Goal: Transaction & Acquisition: Purchase product/service

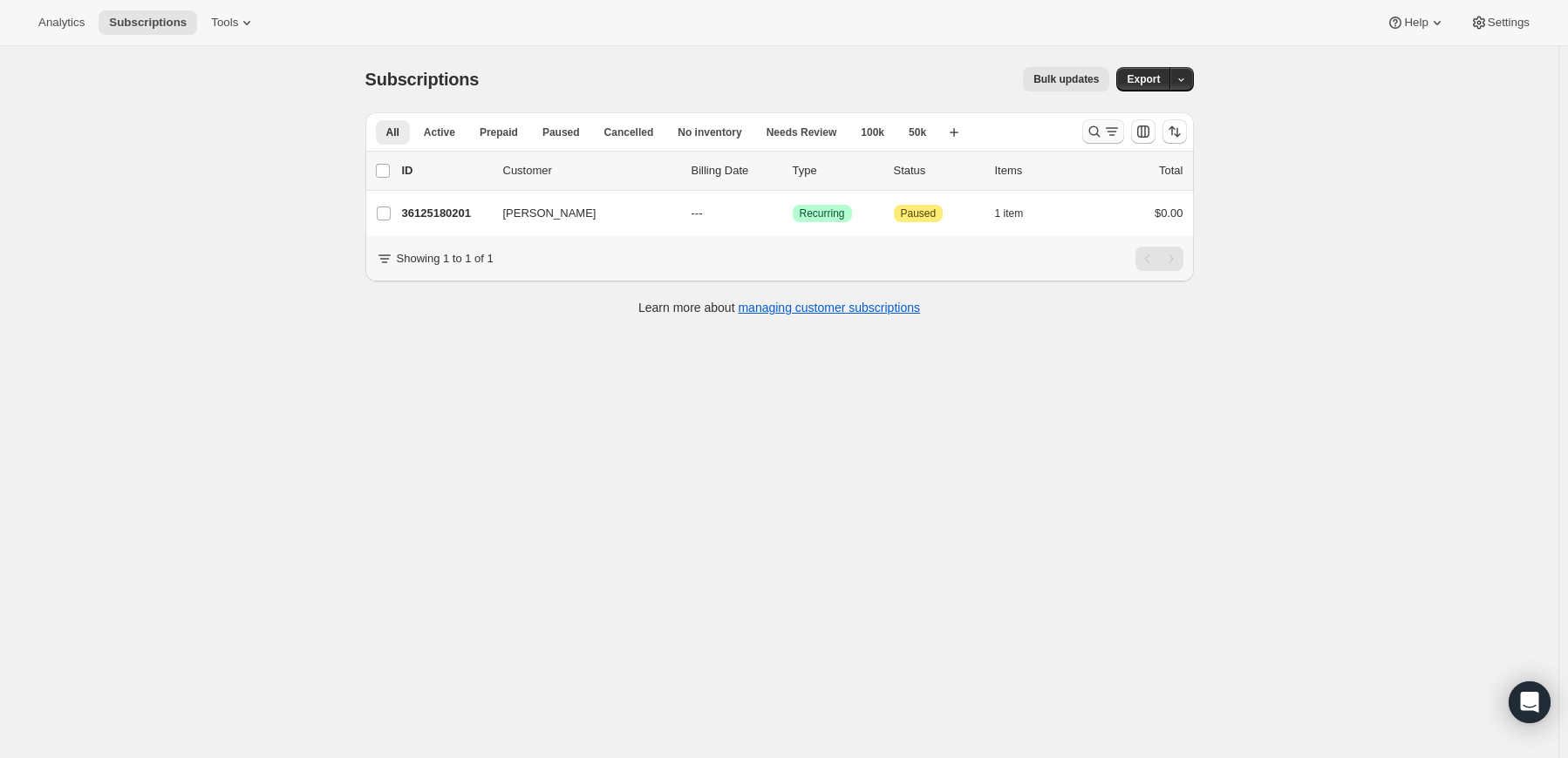
click at [1103, 136] on icon "Search and filter results" at bounding box center [1094, 132] width 17 height 17
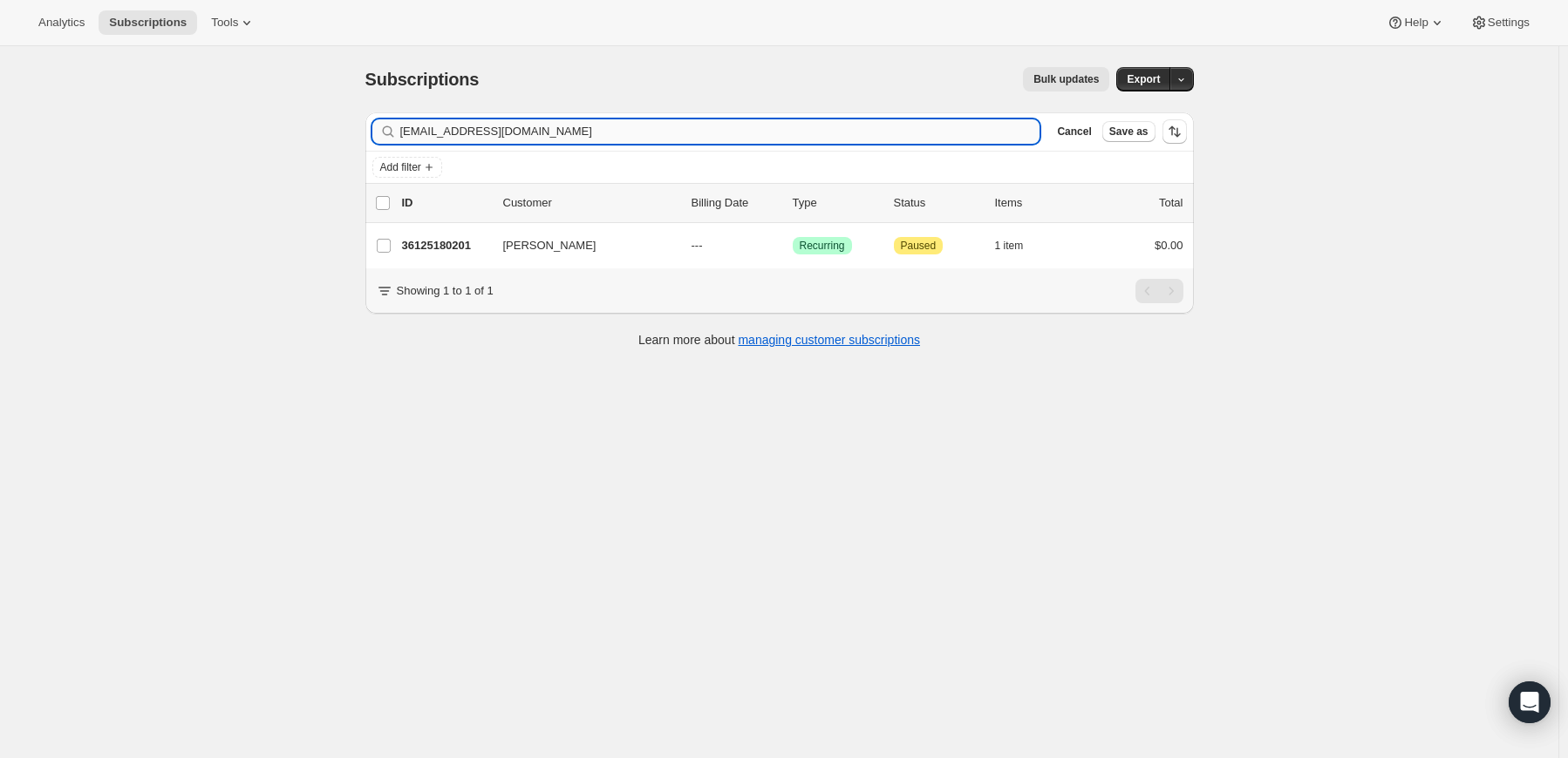
click at [529, 132] on input "bdpurch@pm.me" at bounding box center [721, 132] width 640 height 24
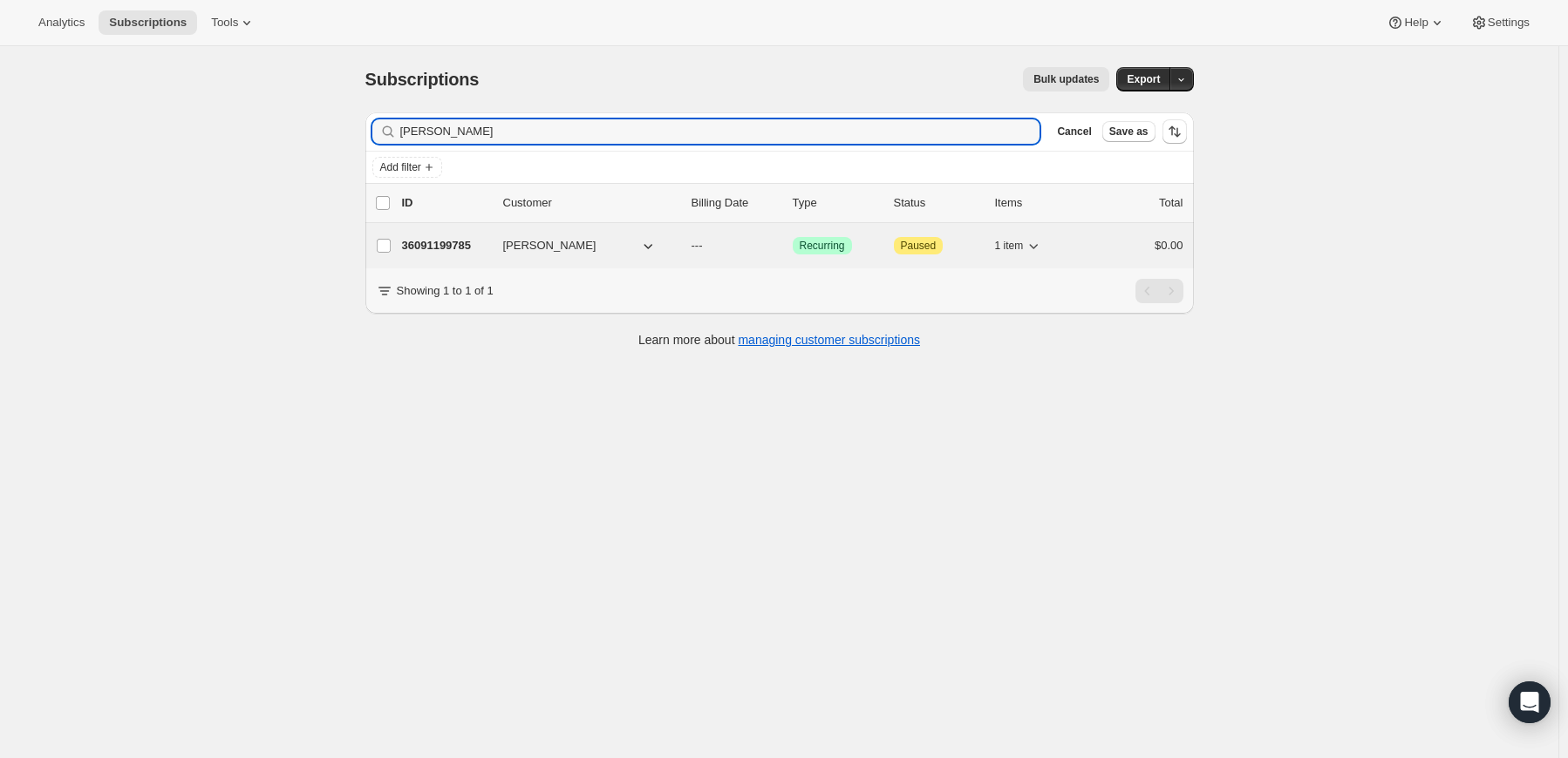
type input "Piyush Mulji"
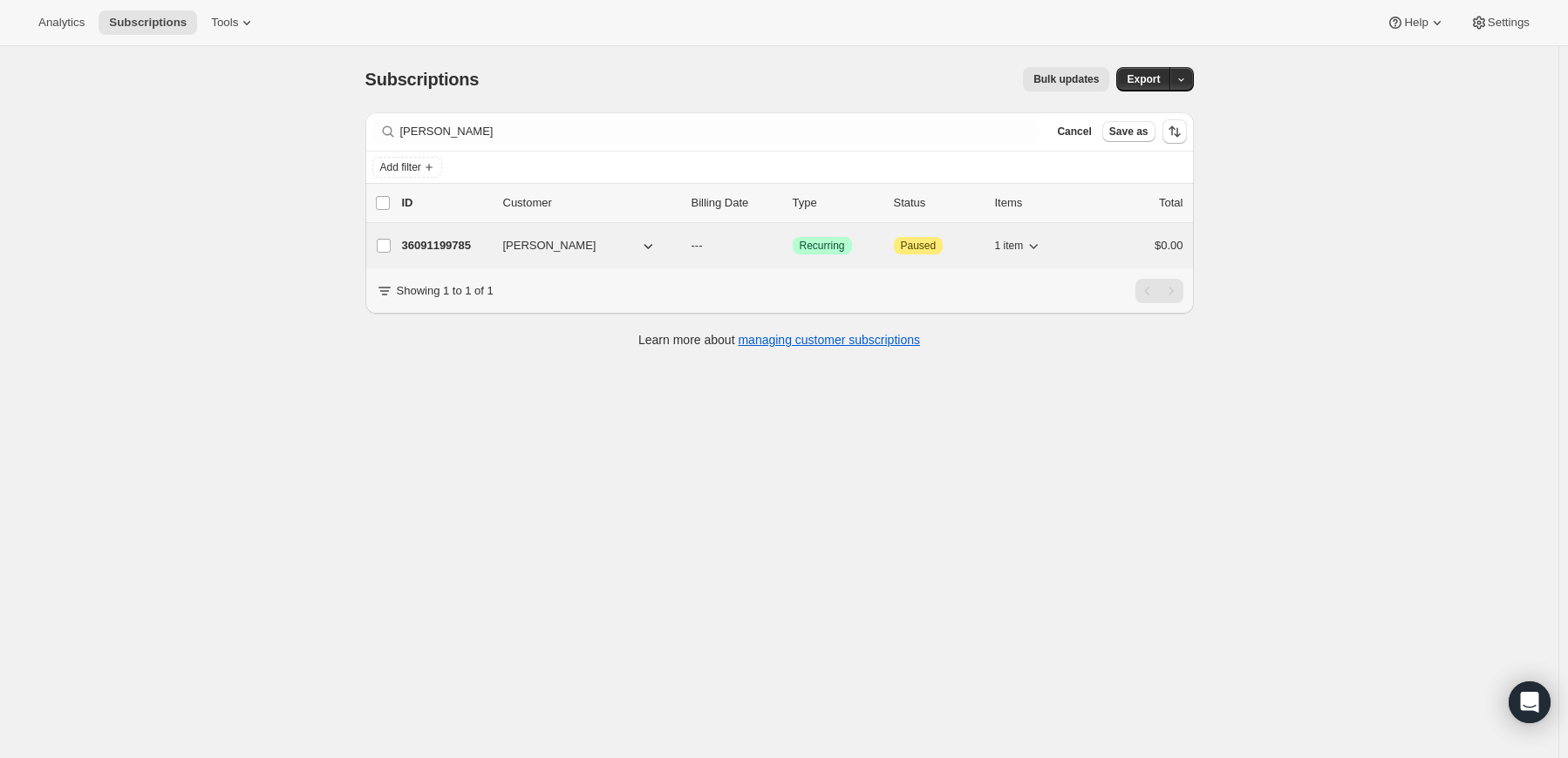
click at [433, 239] on p "36091199785" at bounding box center [446, 246] width 87 height 17
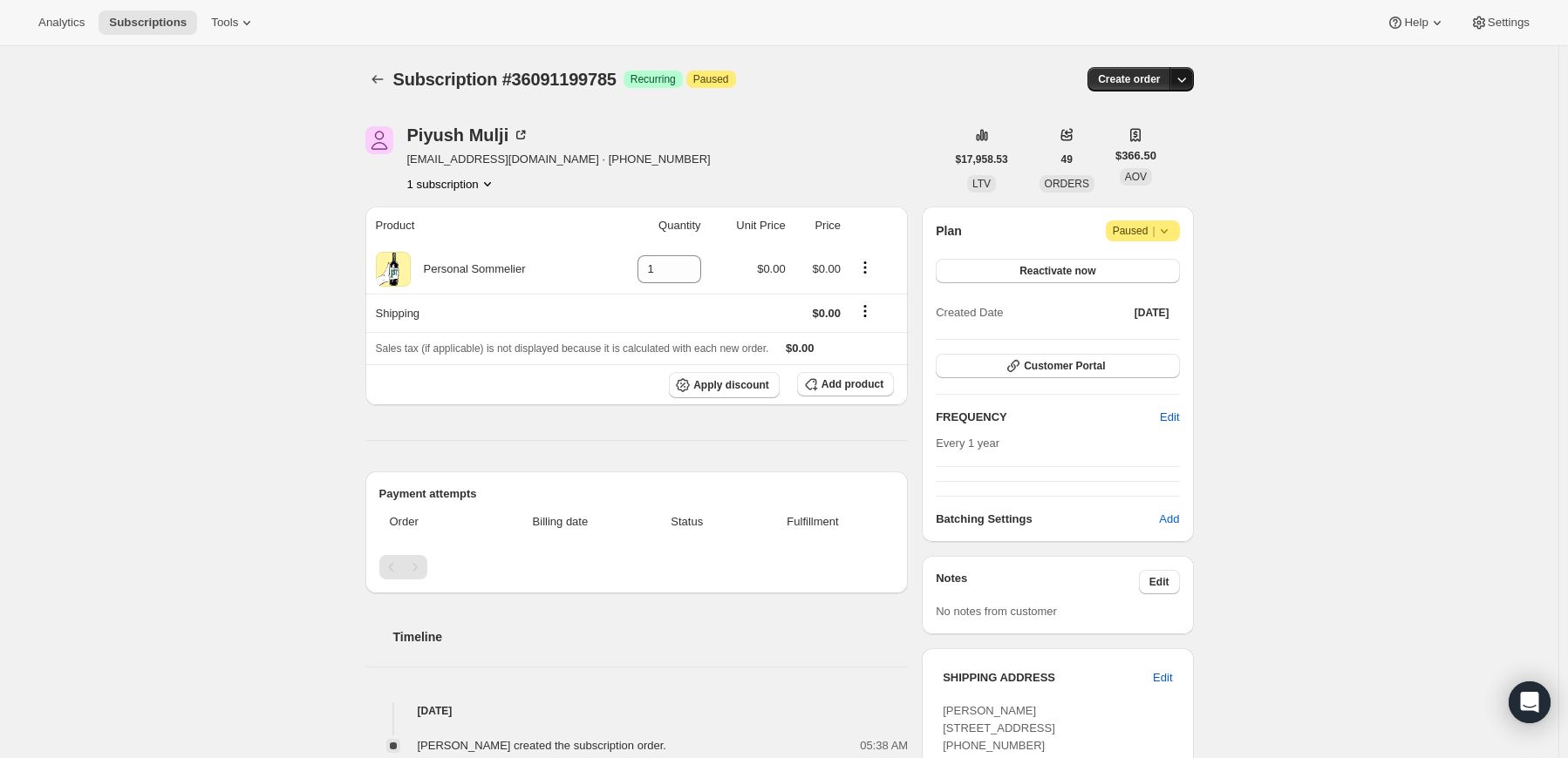
click at [1179, 80] on icon "button" at bounding box center [1181, 80] width 17 height 17
click at [1157, 154] on button "Create custom one-time order" at bounding box center [1101, 145] width 184 height 28
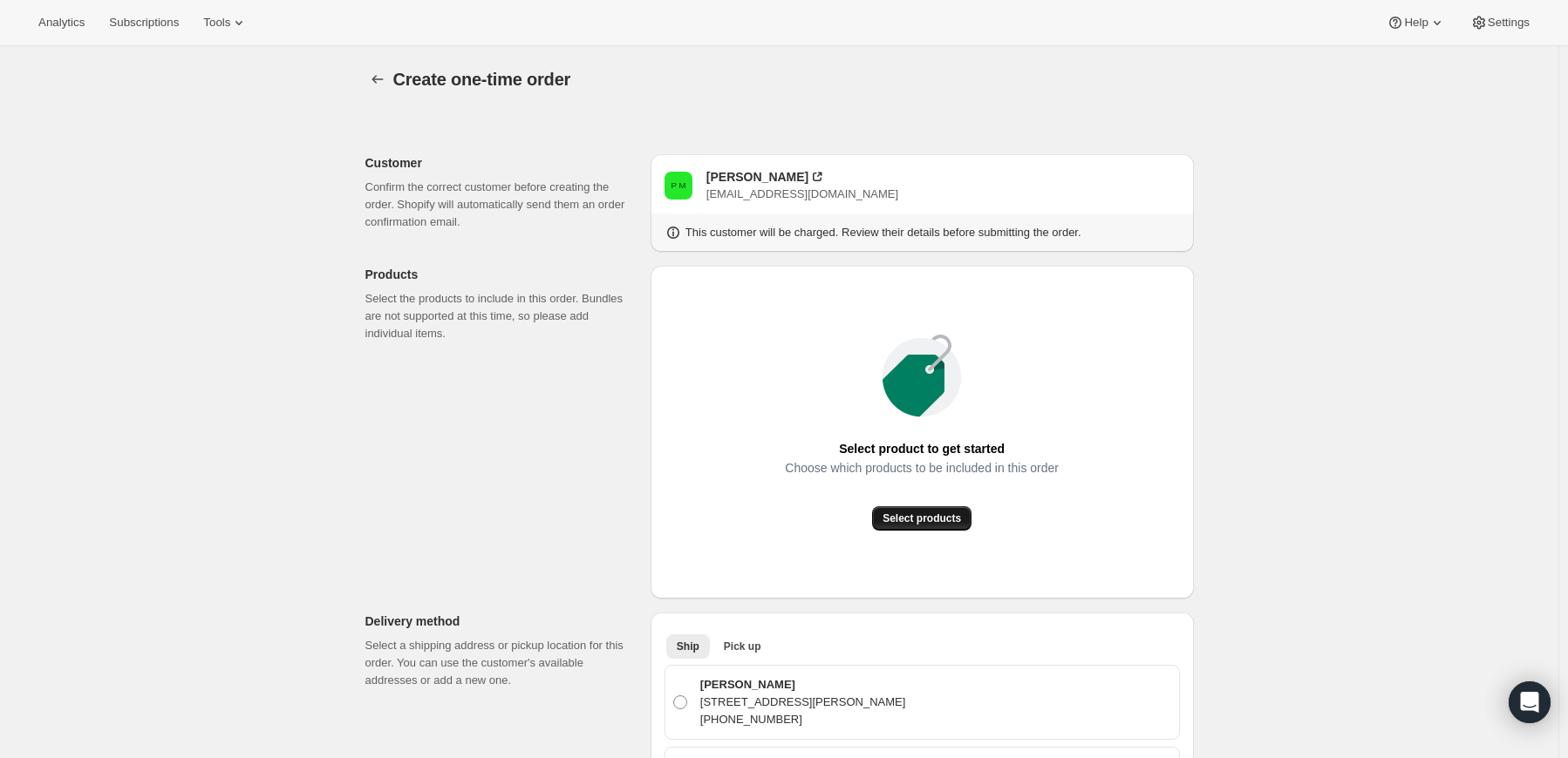
click at [916, 520] on span "Select products" at bounding box center [922, 518] width 79 height 14
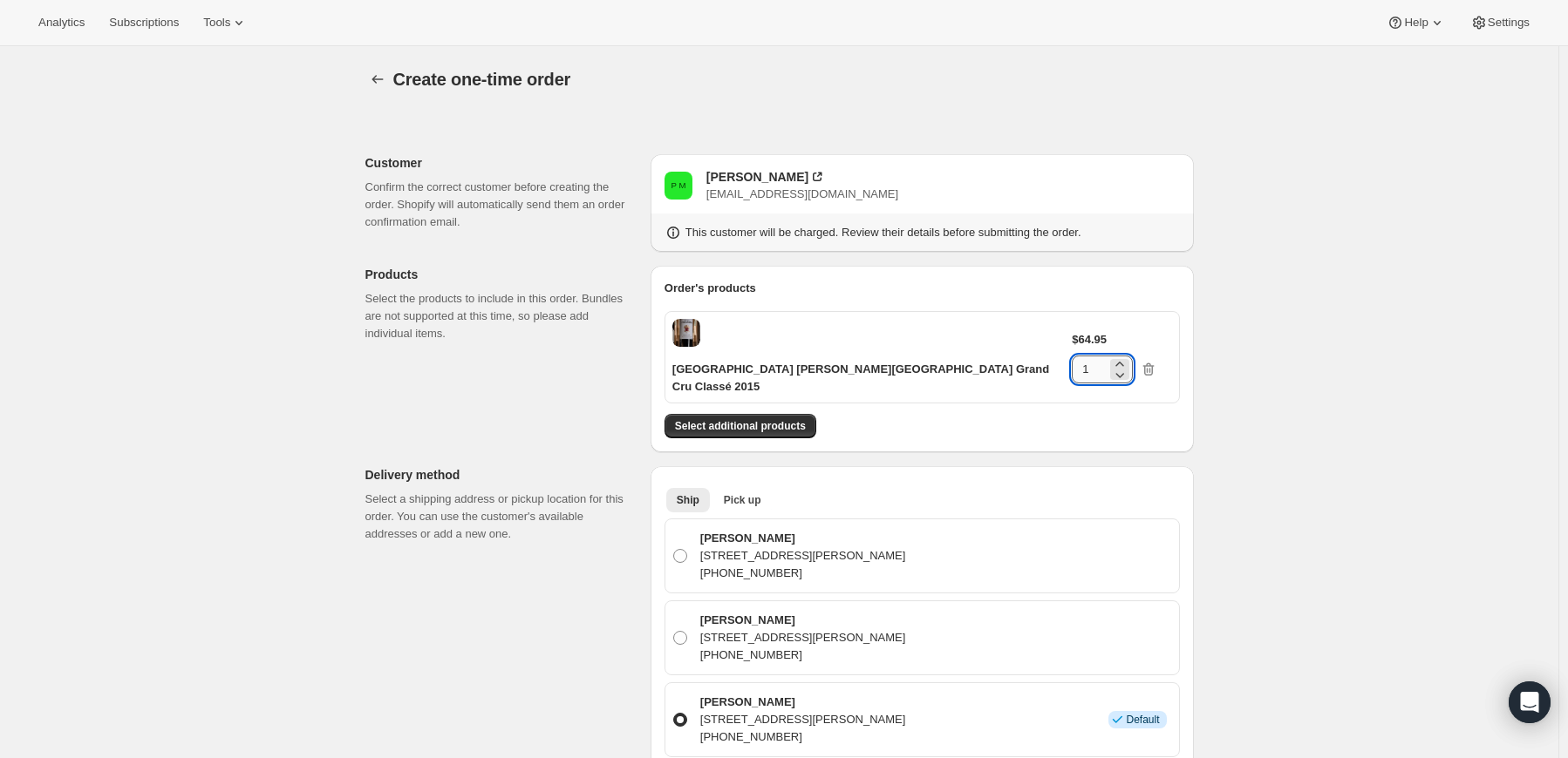
click at [1106, 356] on input "1" at bounding box center [1089, 370] width 35 height 28
drag, startPoint x: 1113, startPoint y: 337, endPoint x: 1096, endPoint y: 337, distance: 17.0
click at [1096, 356] on input "1" at bounding box center [1089, 370] width 35 height 28
type input "6"
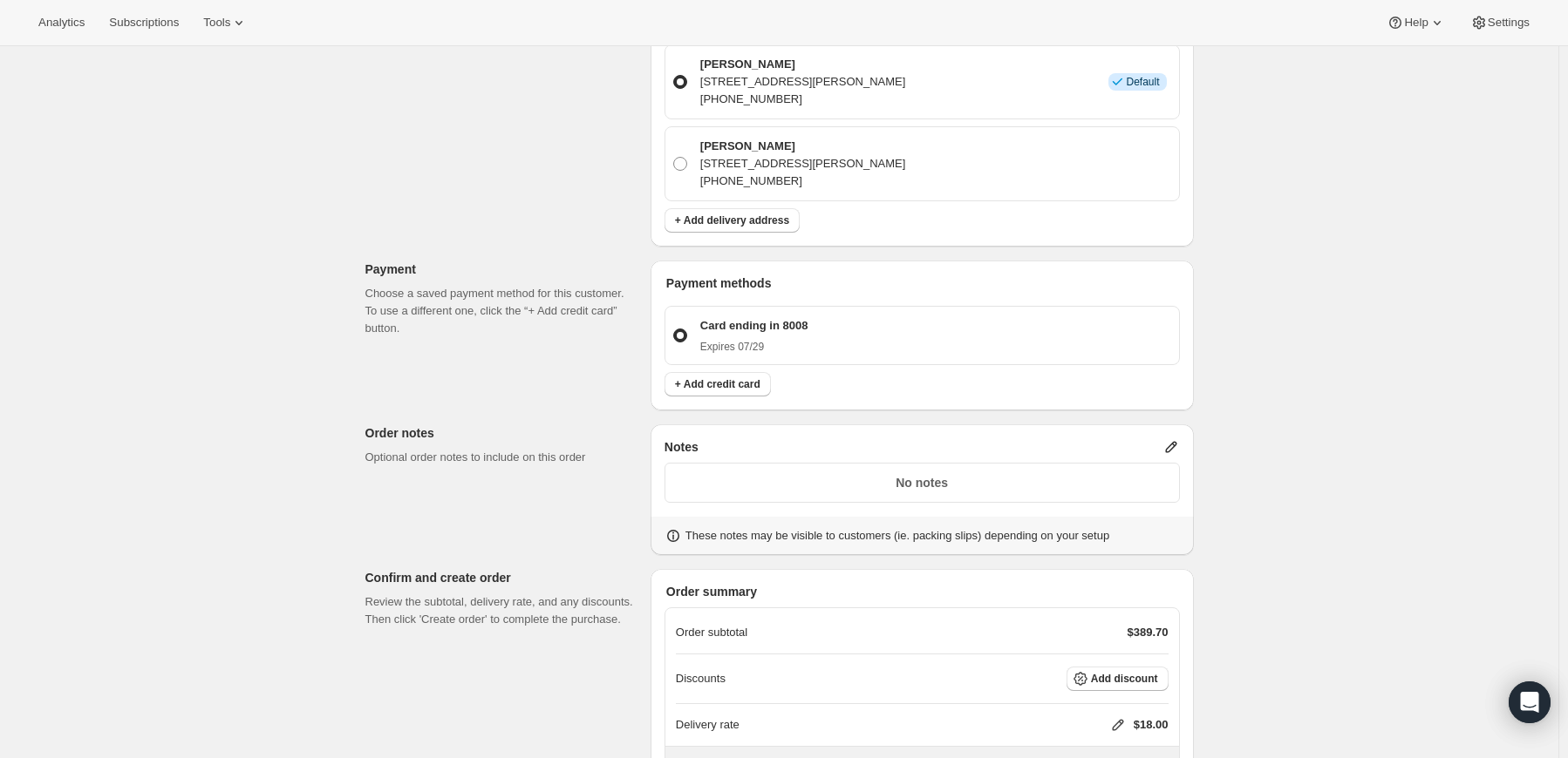
scroll to position [698, 0]
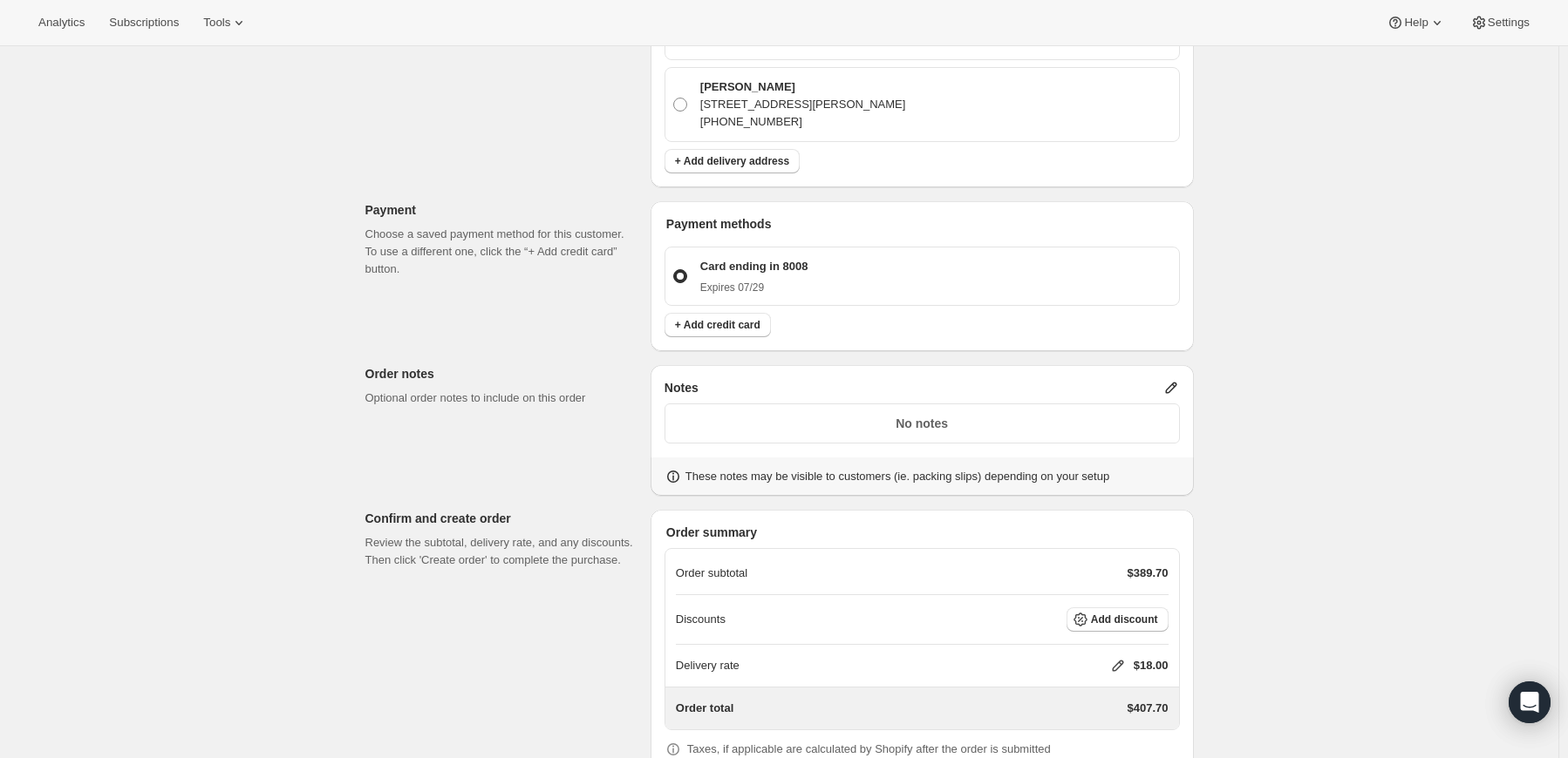
click at [1176, 383] on icon at bounding box center [1170, 388] width 11 height 11
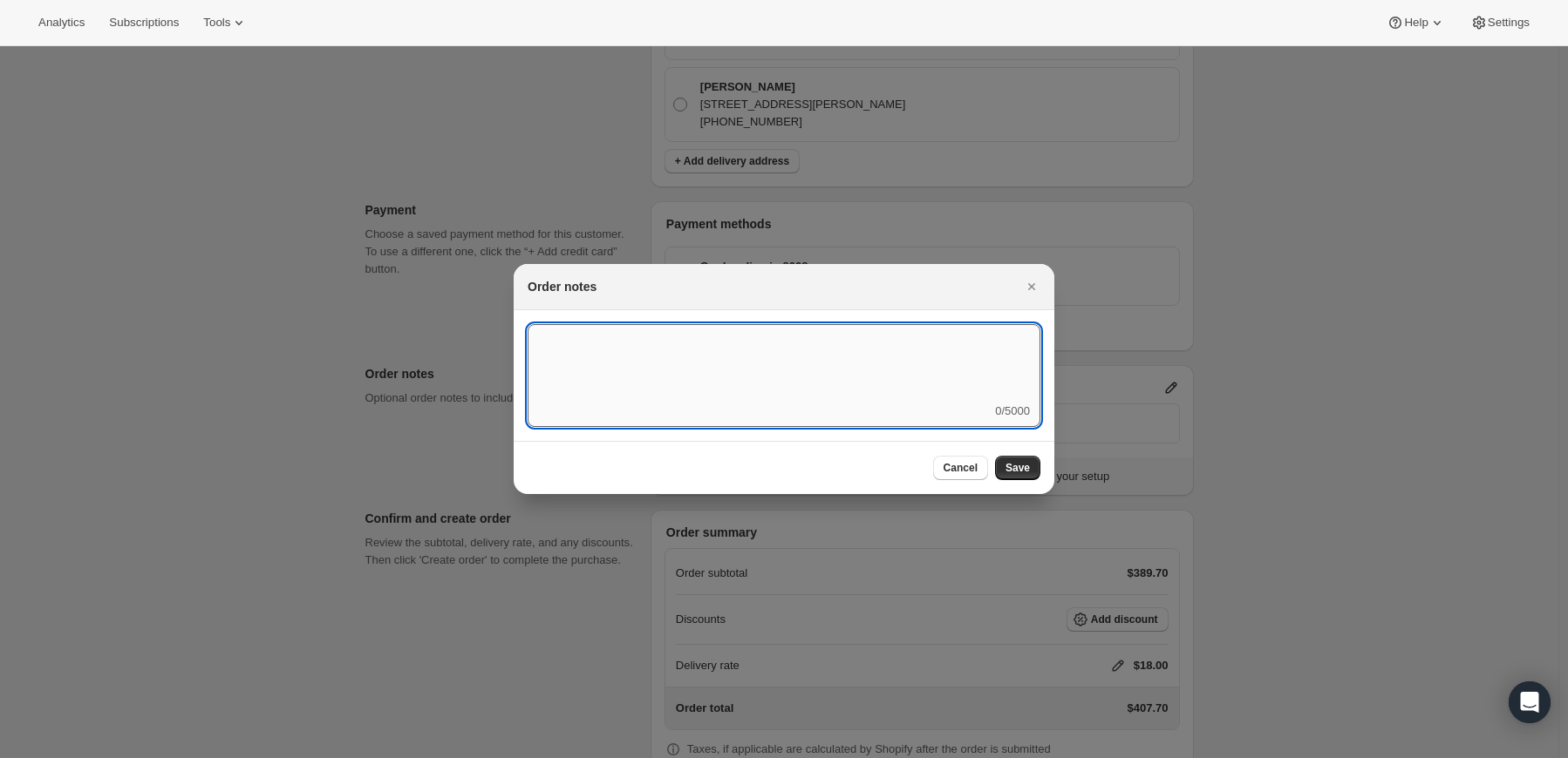
click at [840, 387] on textarea ":r3t:" at bounding box center [784, 364] width 512 height 79
type textarea "Temp Control"
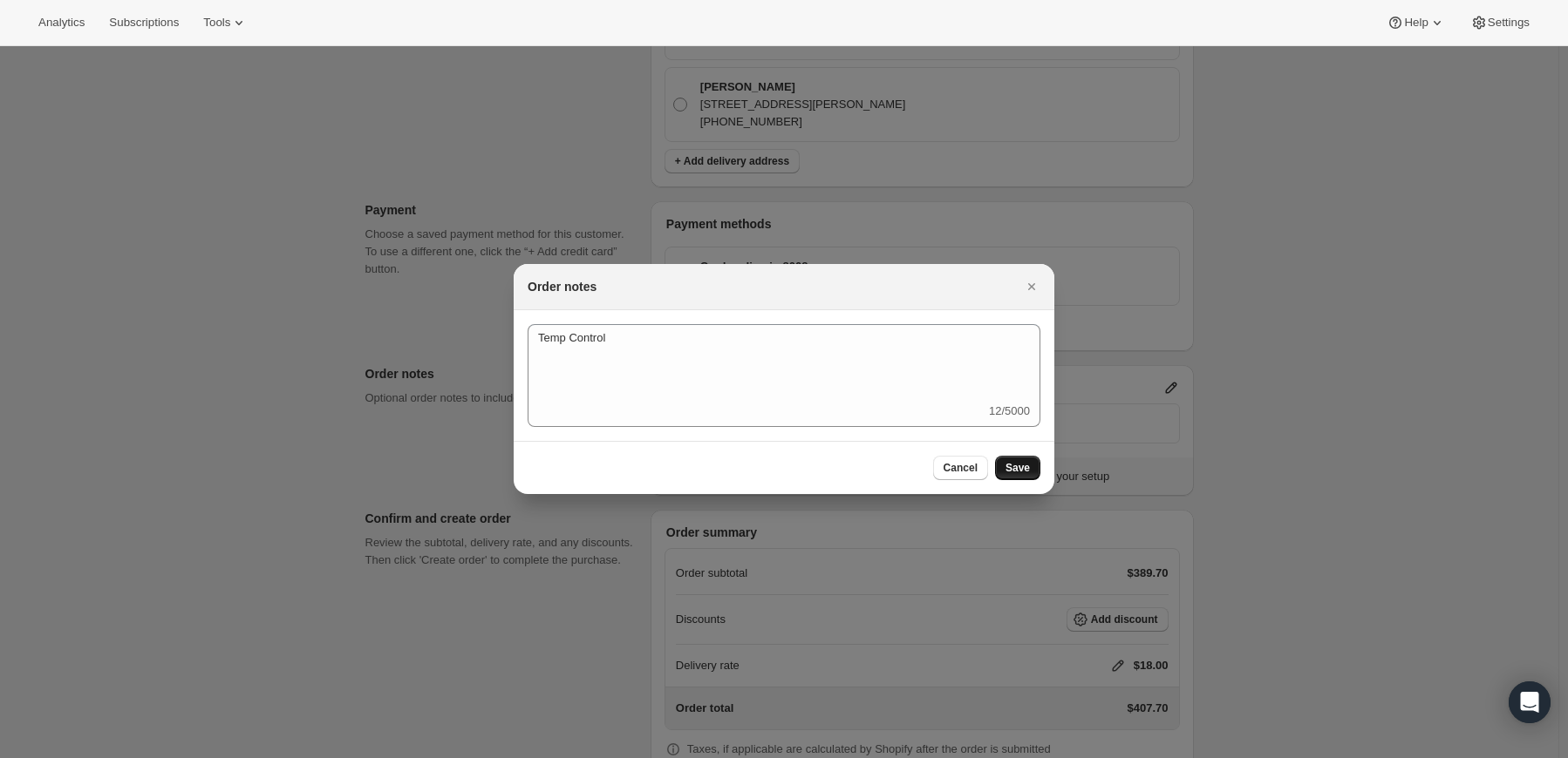
click at [1021, 467] on span "Save" at bounding box center [1018, 468] width 24 height 14
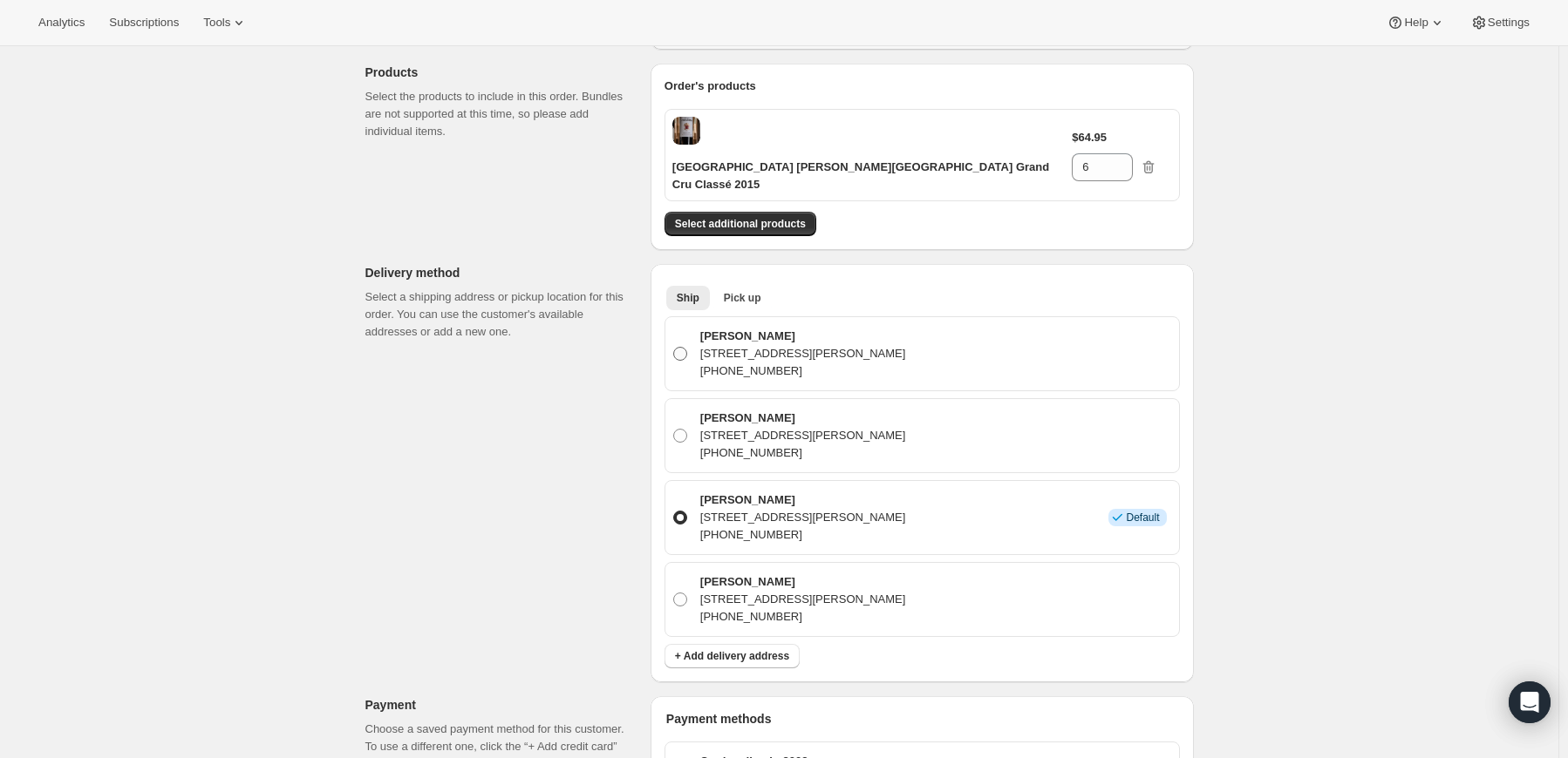
scroll to position [174, 0]
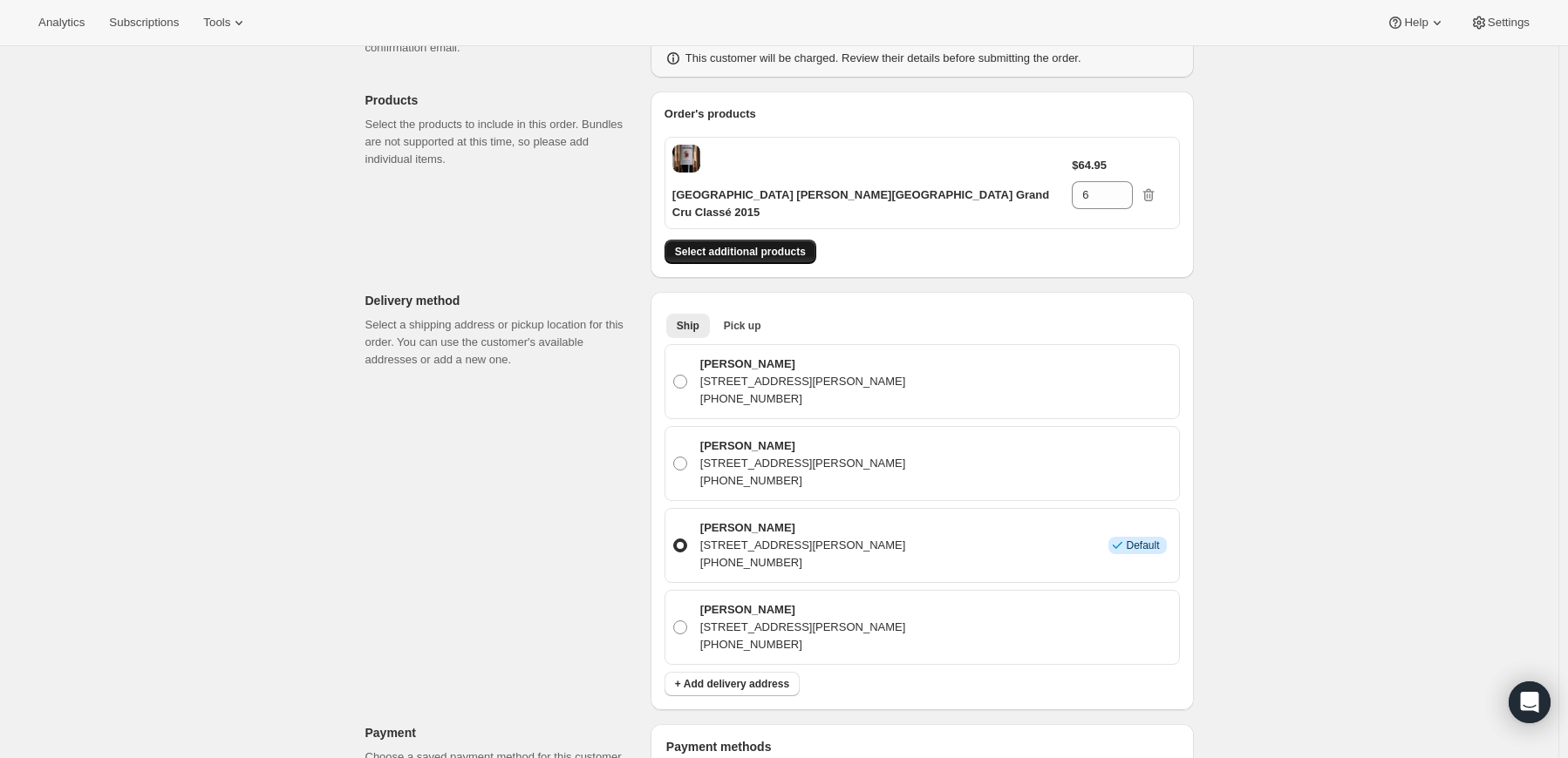
click at [777, 245] on span "Select additional products" at bounding box center [741, 252] width 131 height 14
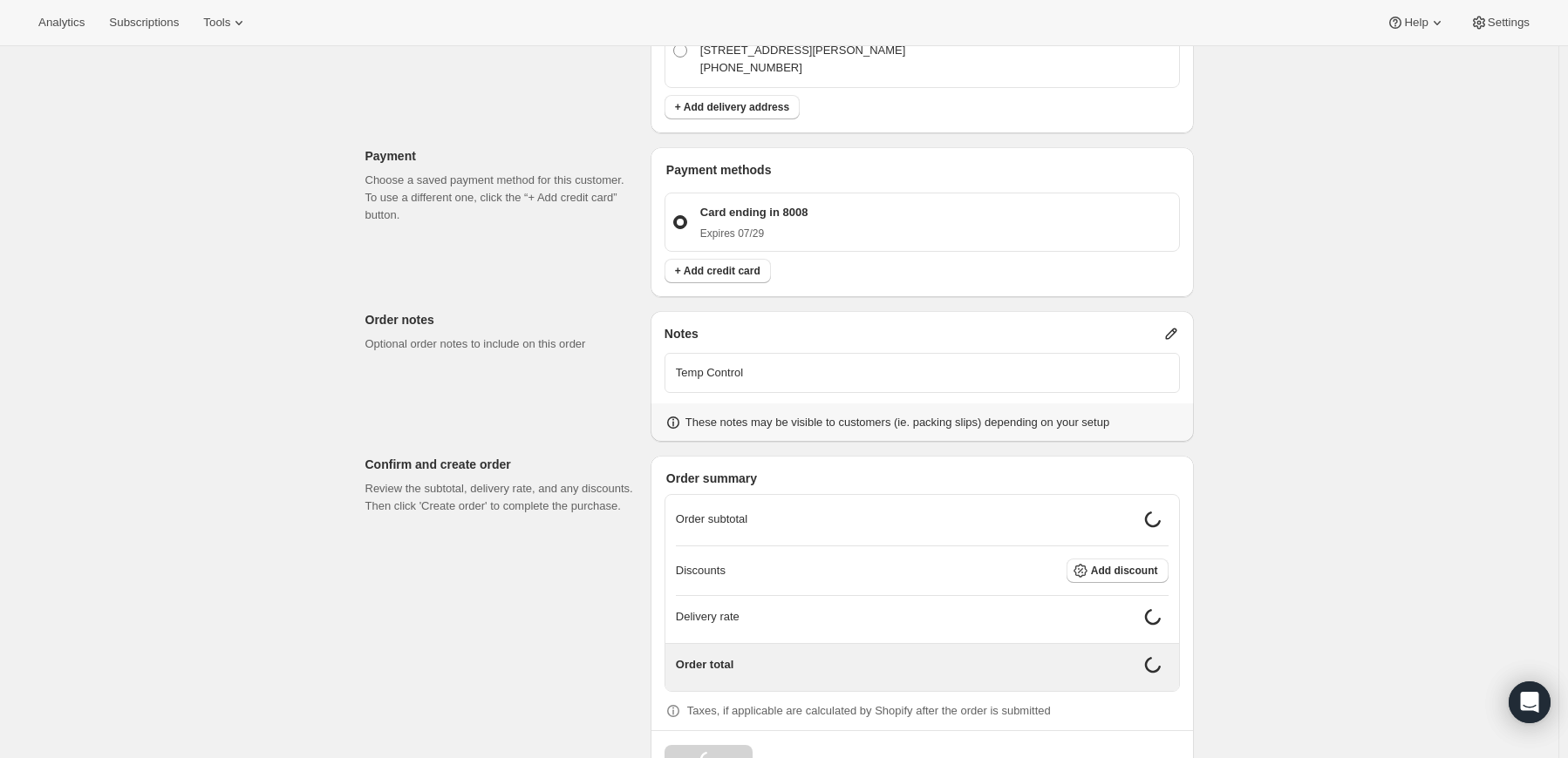
scroll to position [793, 0]
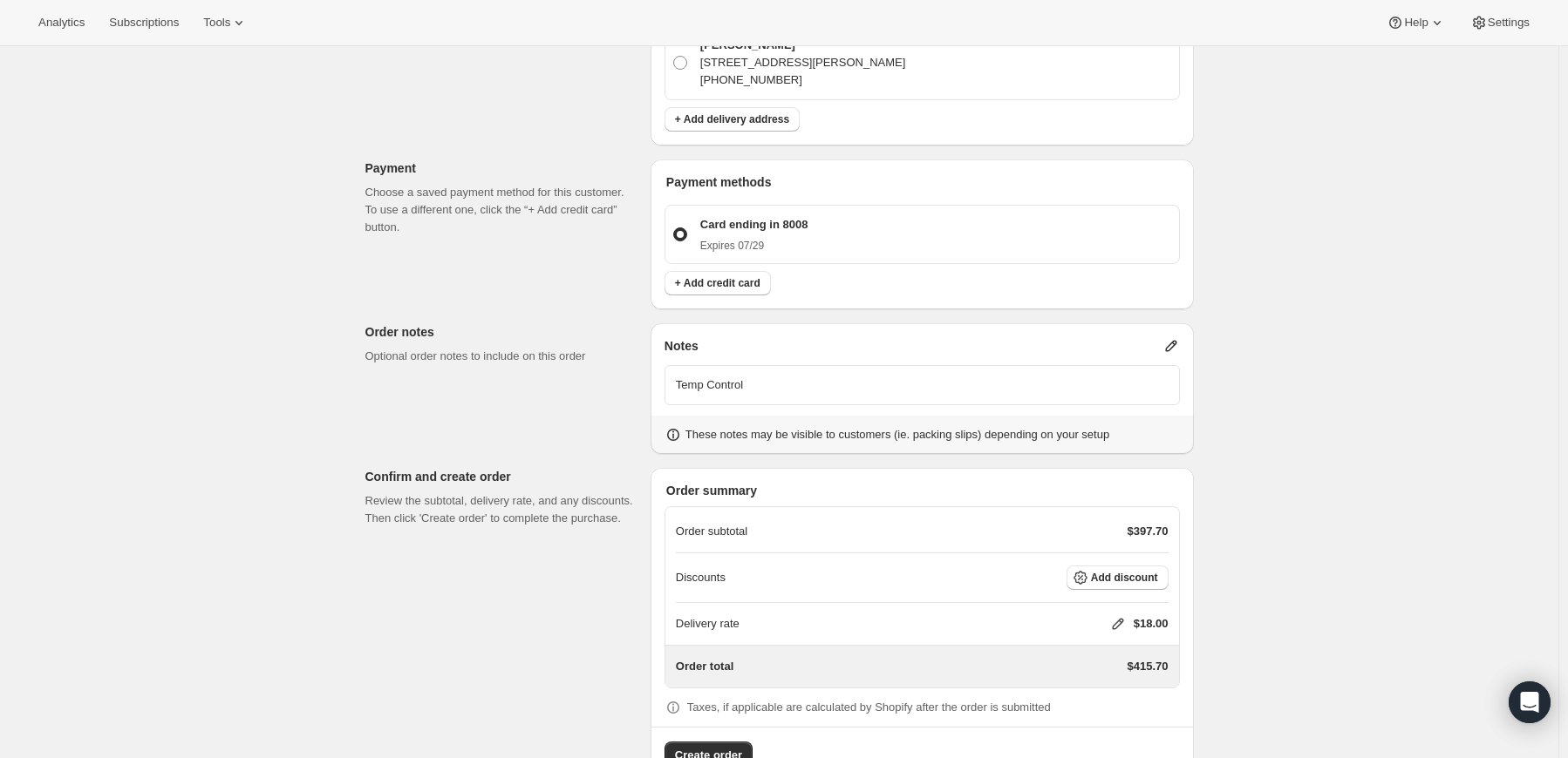
click at [1117, 615] on icon at bounding box center [1118, 624] width 17 height 17
click at [1095, 637] on input "0" at bounding box center [1125, 637] width 157 height 28
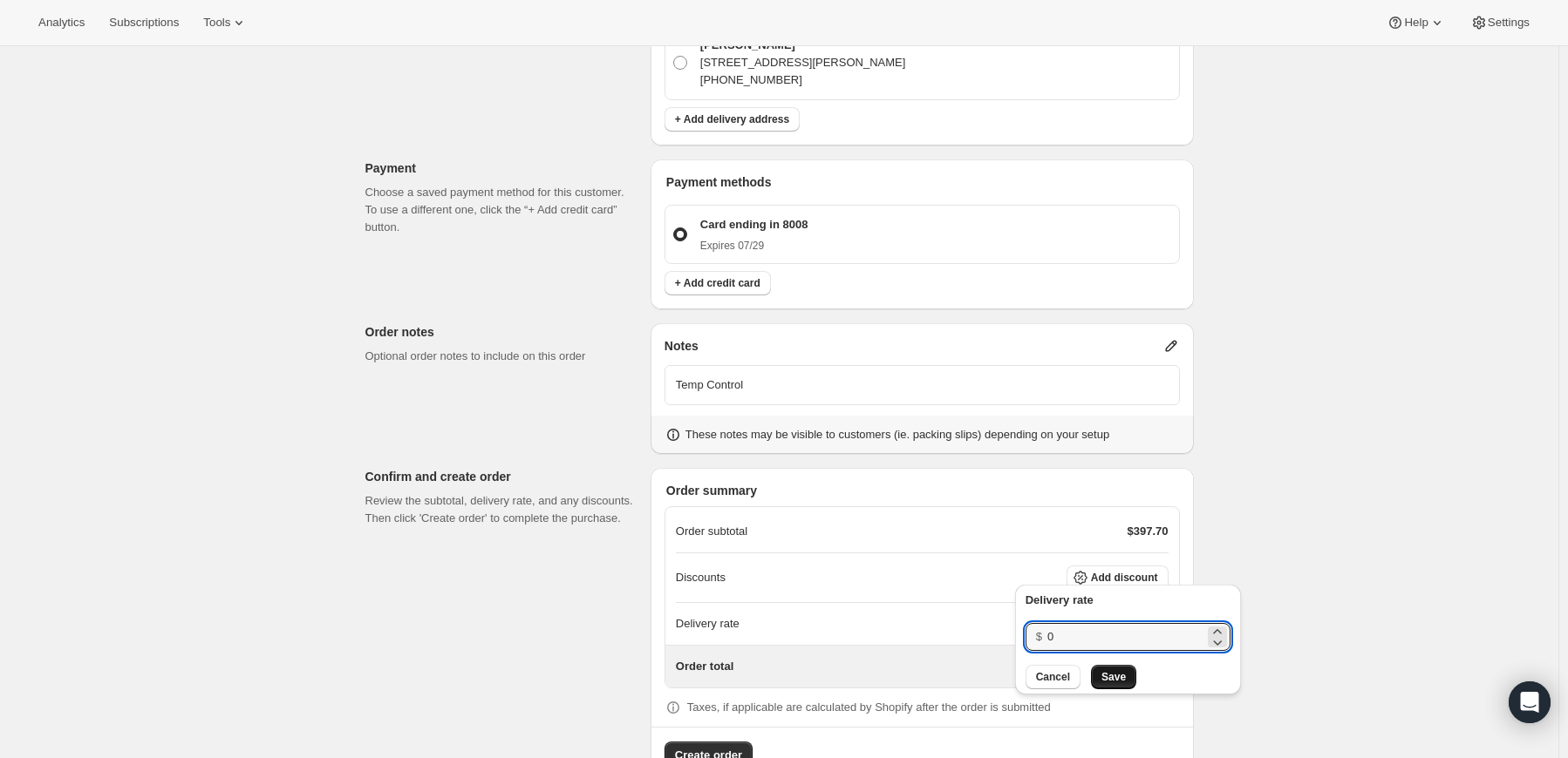
click at [1116, 688] on button "Save" at bounding box center [1113, 678] width 45 height 24
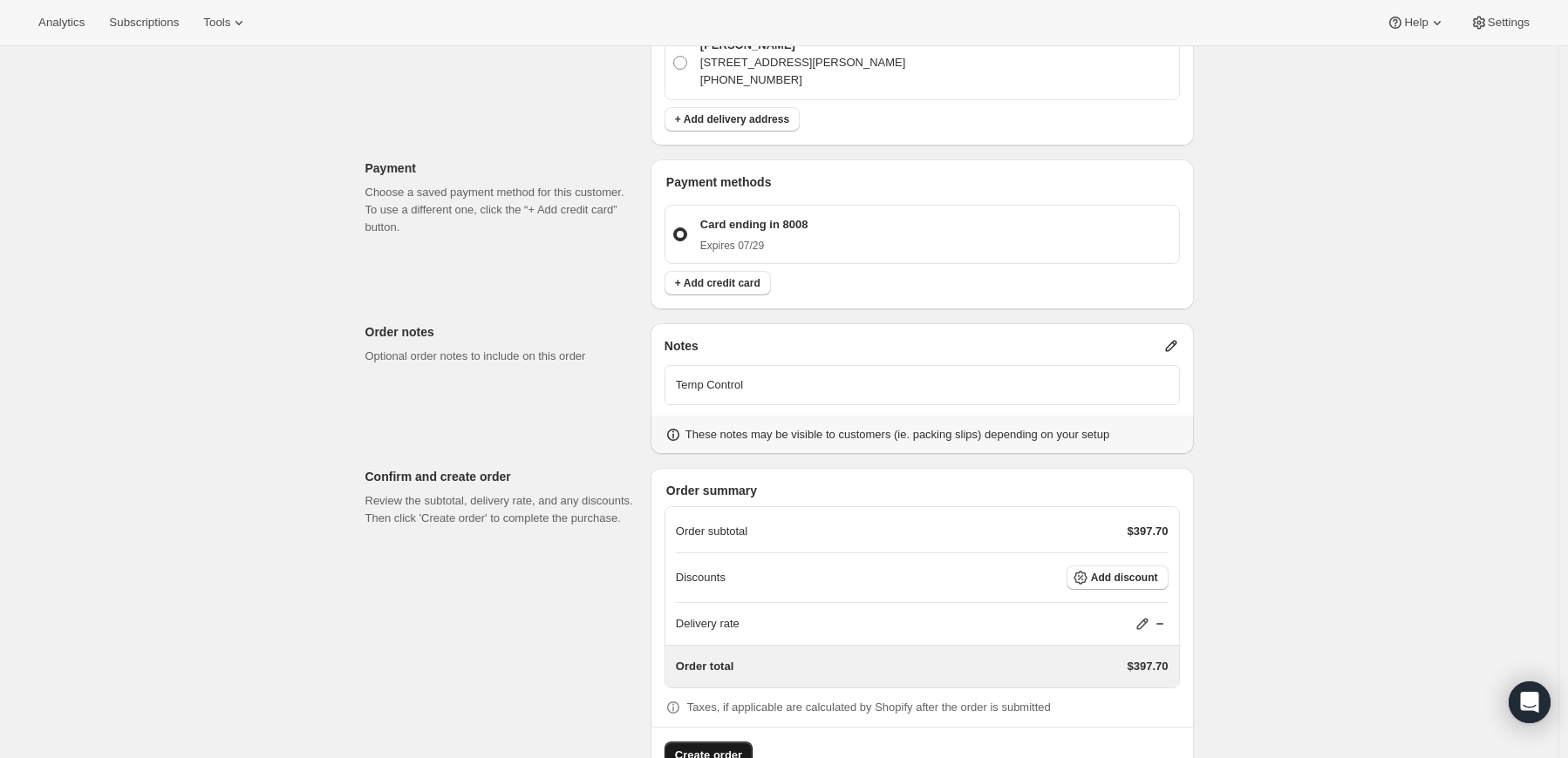
click at [718, 747] on span "Create order" at bounding box center [708, 755] width 67 height 17
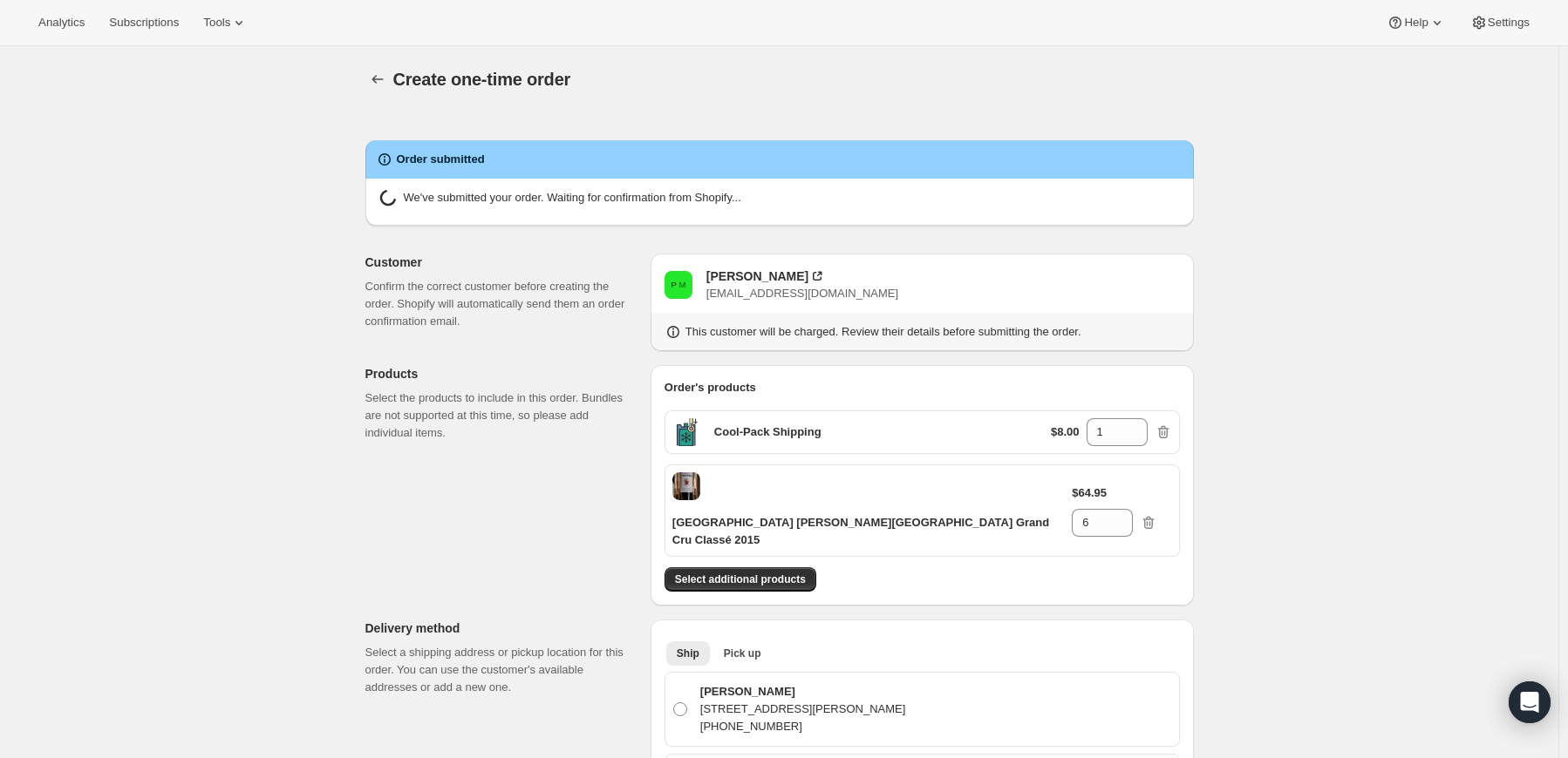
radio input "true"
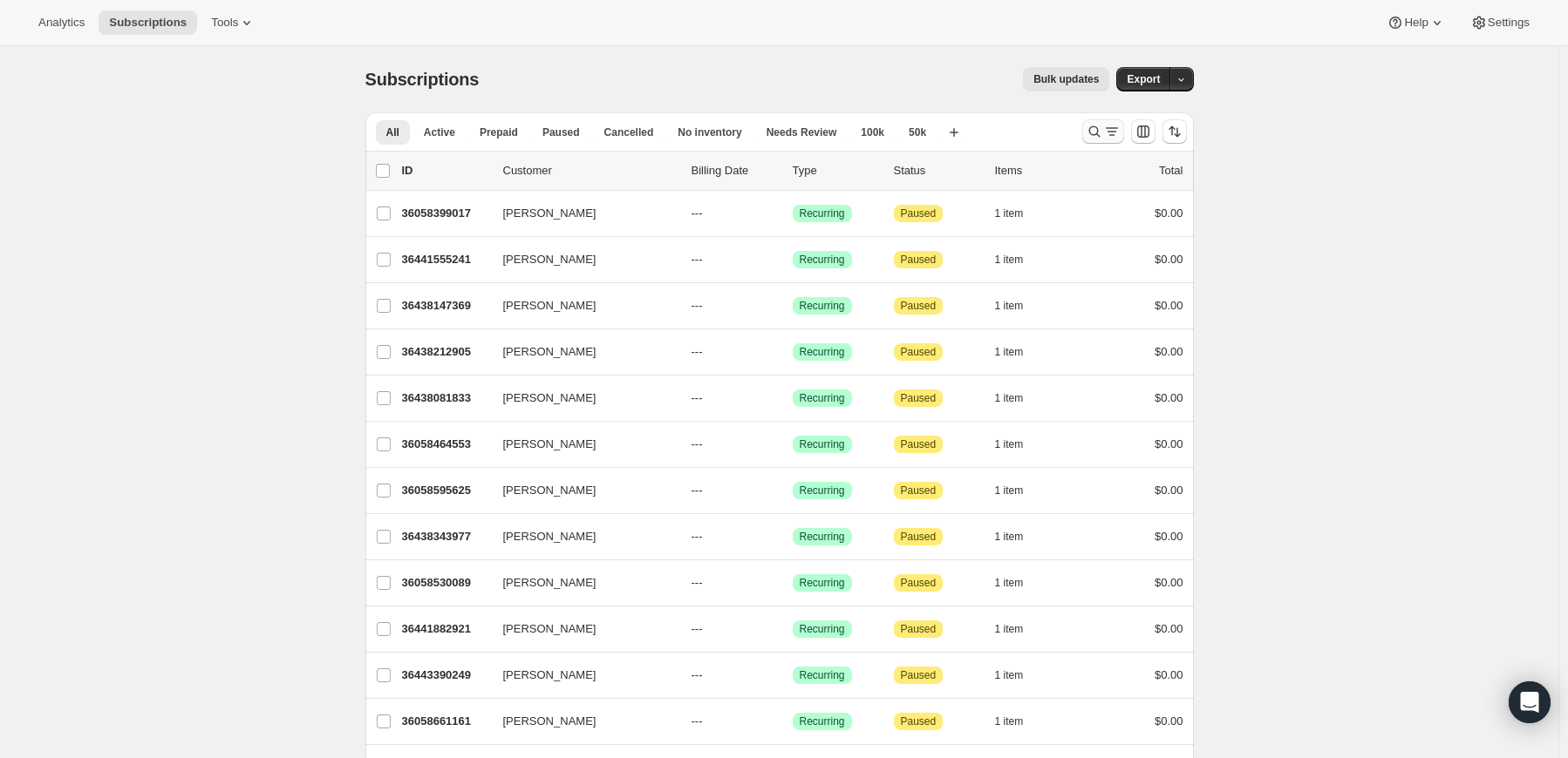
click at [1096, 127] on icon "Search and filter results" at bounding box center [1093, 132] width 11 height 11
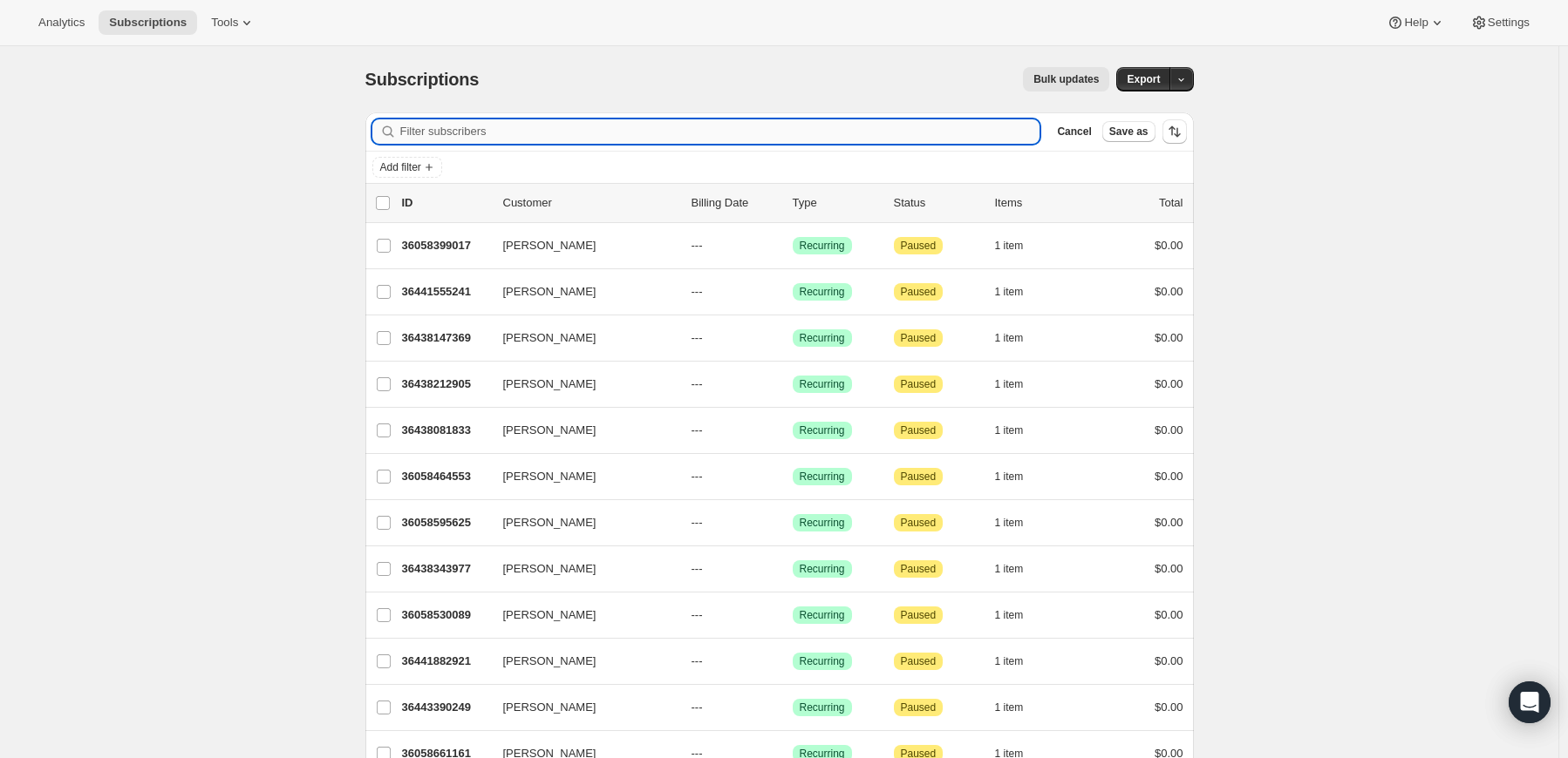
paste input "<yrh2397@gmail.com>"
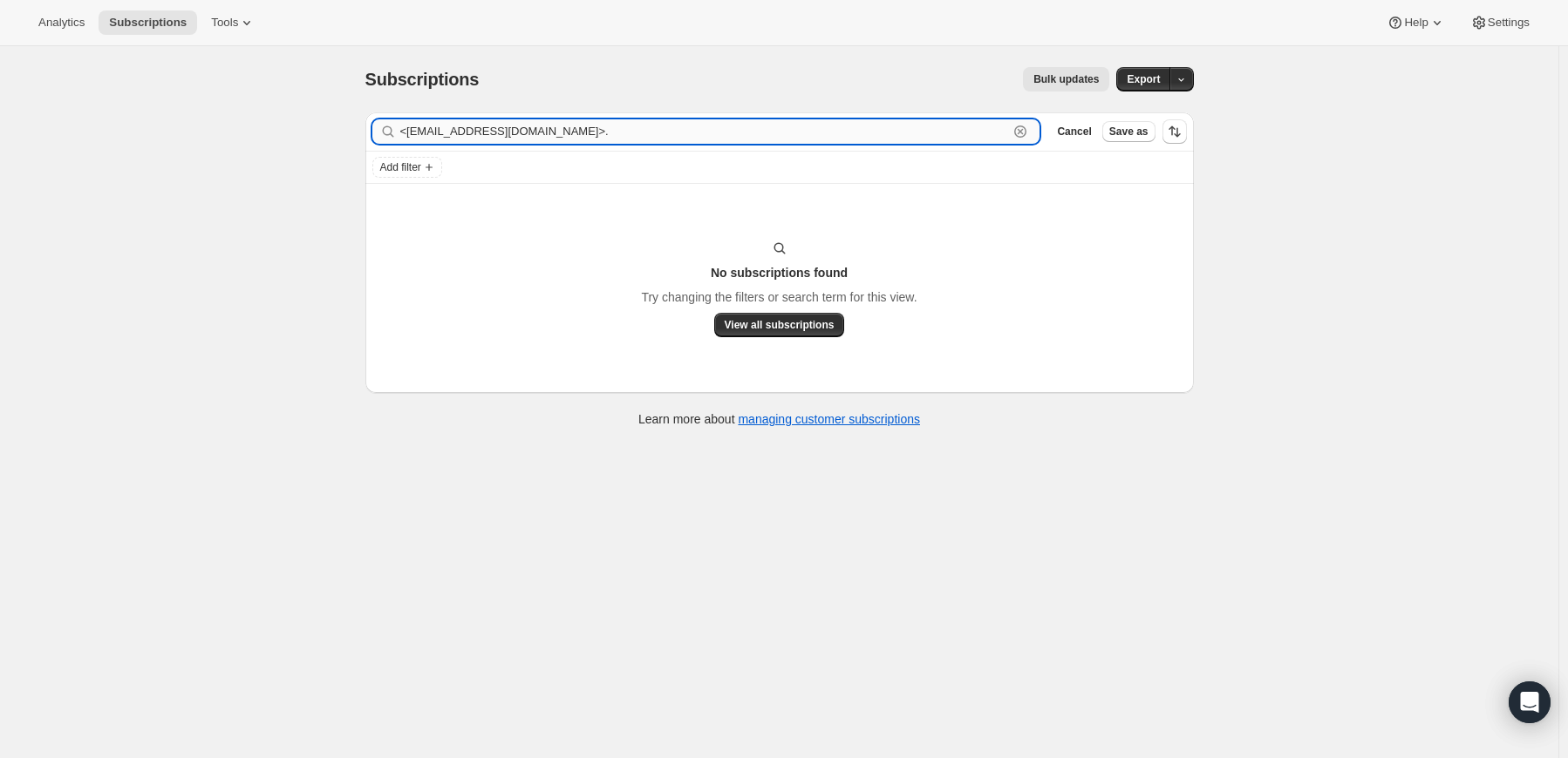
click at [777, 136] on input "<yrh2397@gmail.com>." at bounding box center [705, 132] width 609 height 24
paste input "text"
click at [414, 130] on input "<yrh2397@gmail.com" at bounding box center [705, 132] width 609 height 24
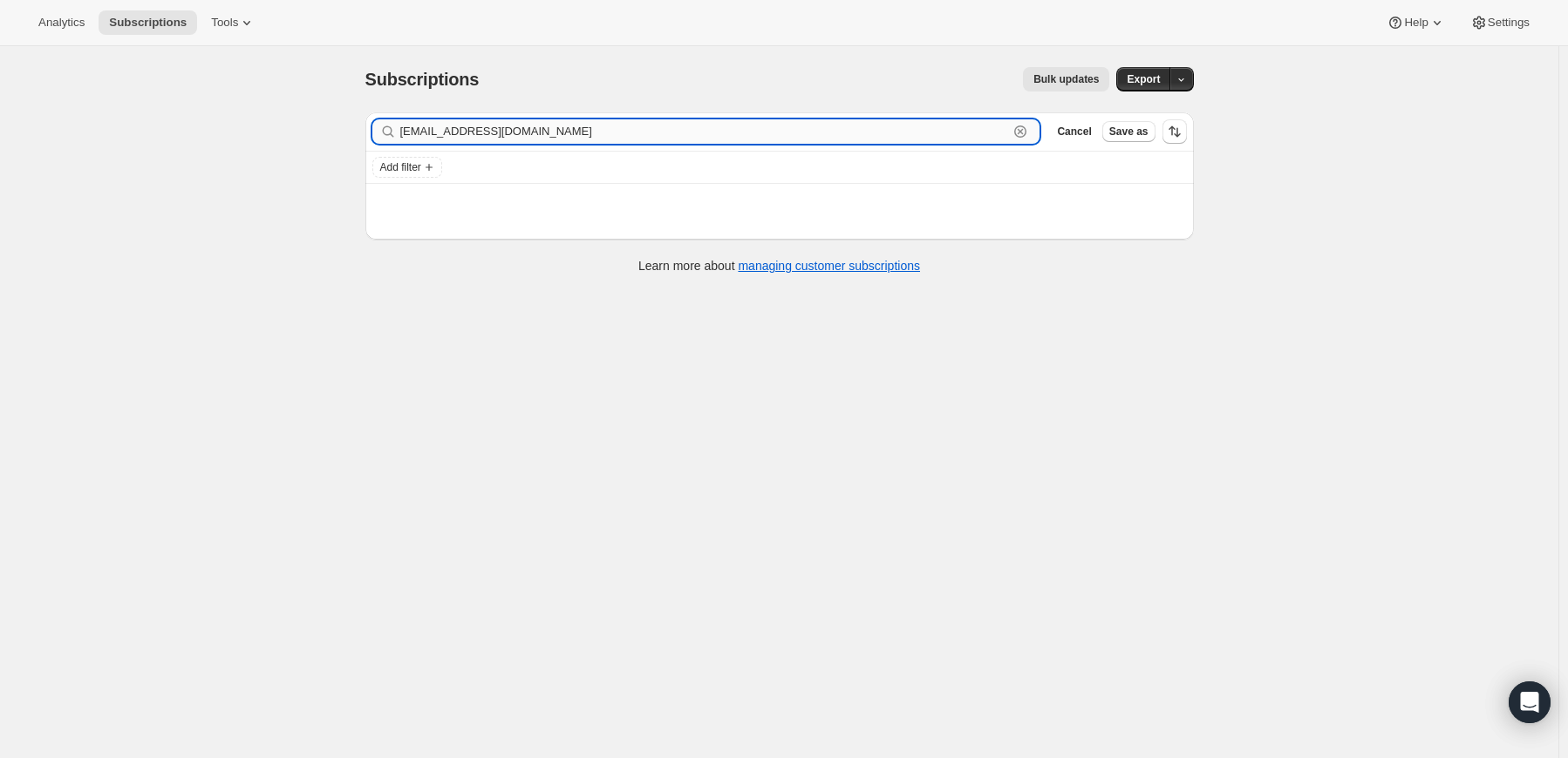
click at [554, 129] on input "yrh2397@gmail.com" at bounding box center [705, 132] width 609 height 24
type input "yrh2397@gmail.com"
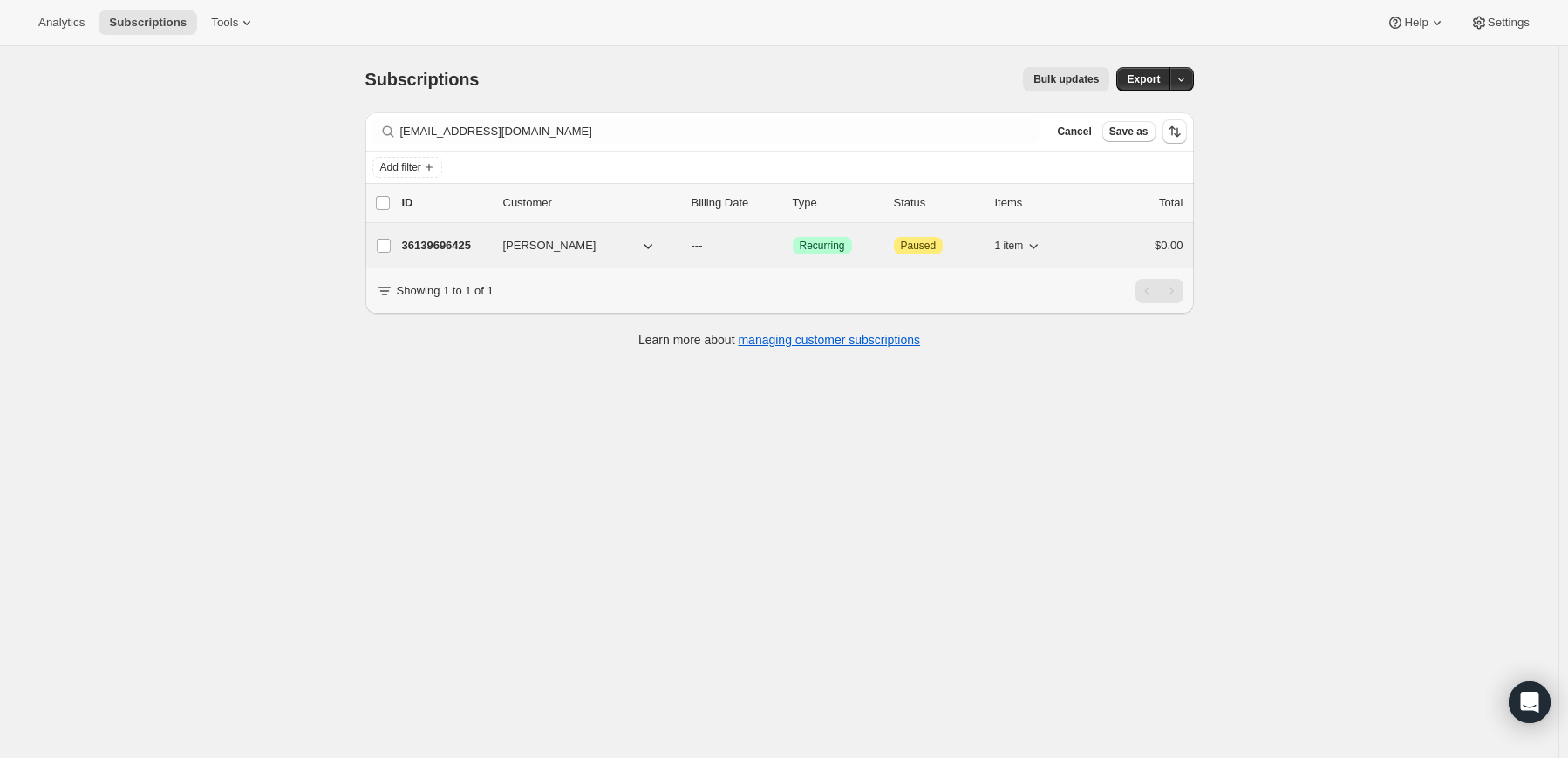
click at [450, 242] on p "36139696425" at bounding box center [446, 246] width 87 height 17
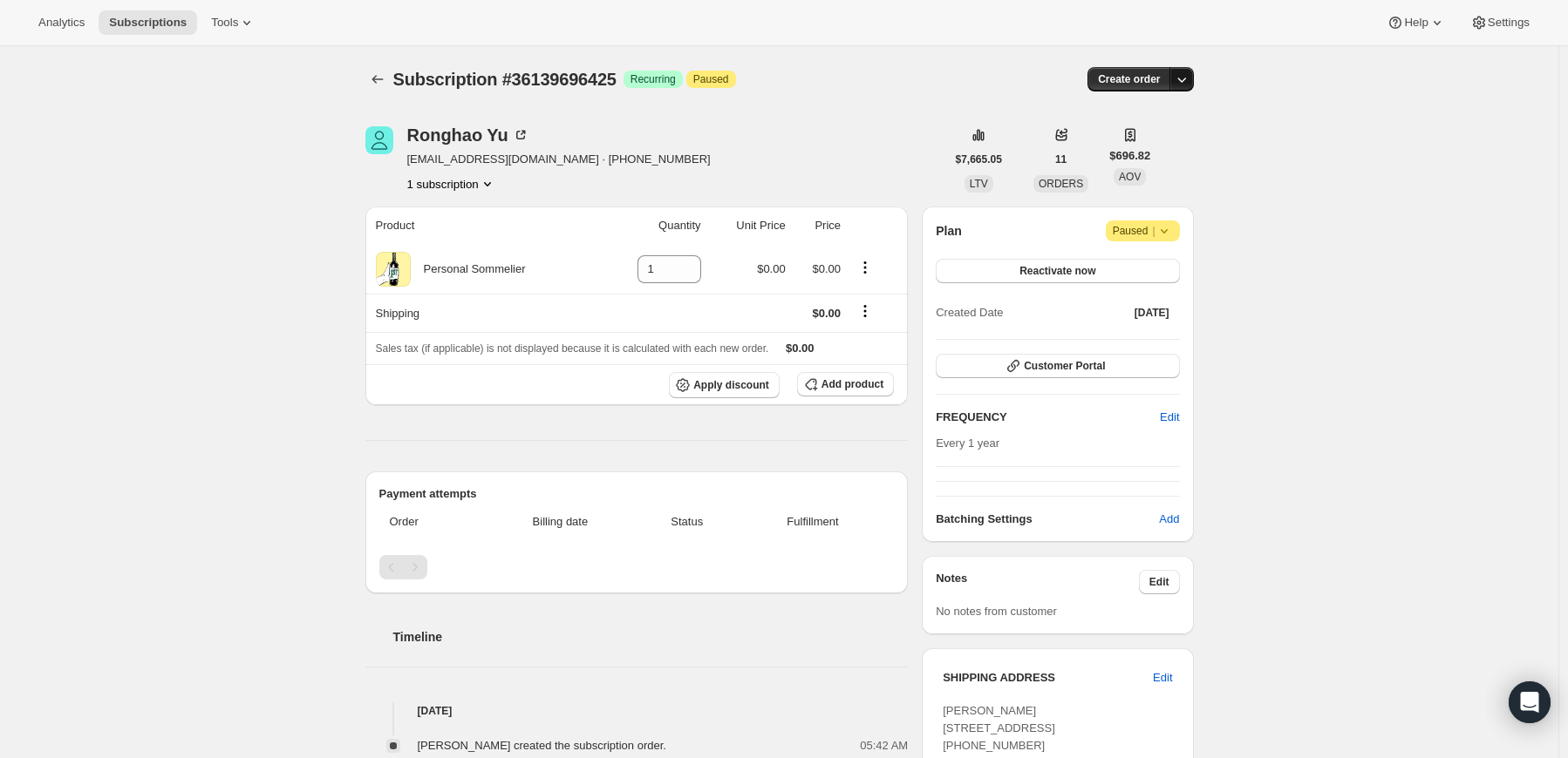
click at [1190, 75] on icon "button" at bounding box center [1181, 80] width 17 height 17
click at [1149, 146] on span "Create custom one-time order" at bounding box center [1112, 144] width 150 height 13
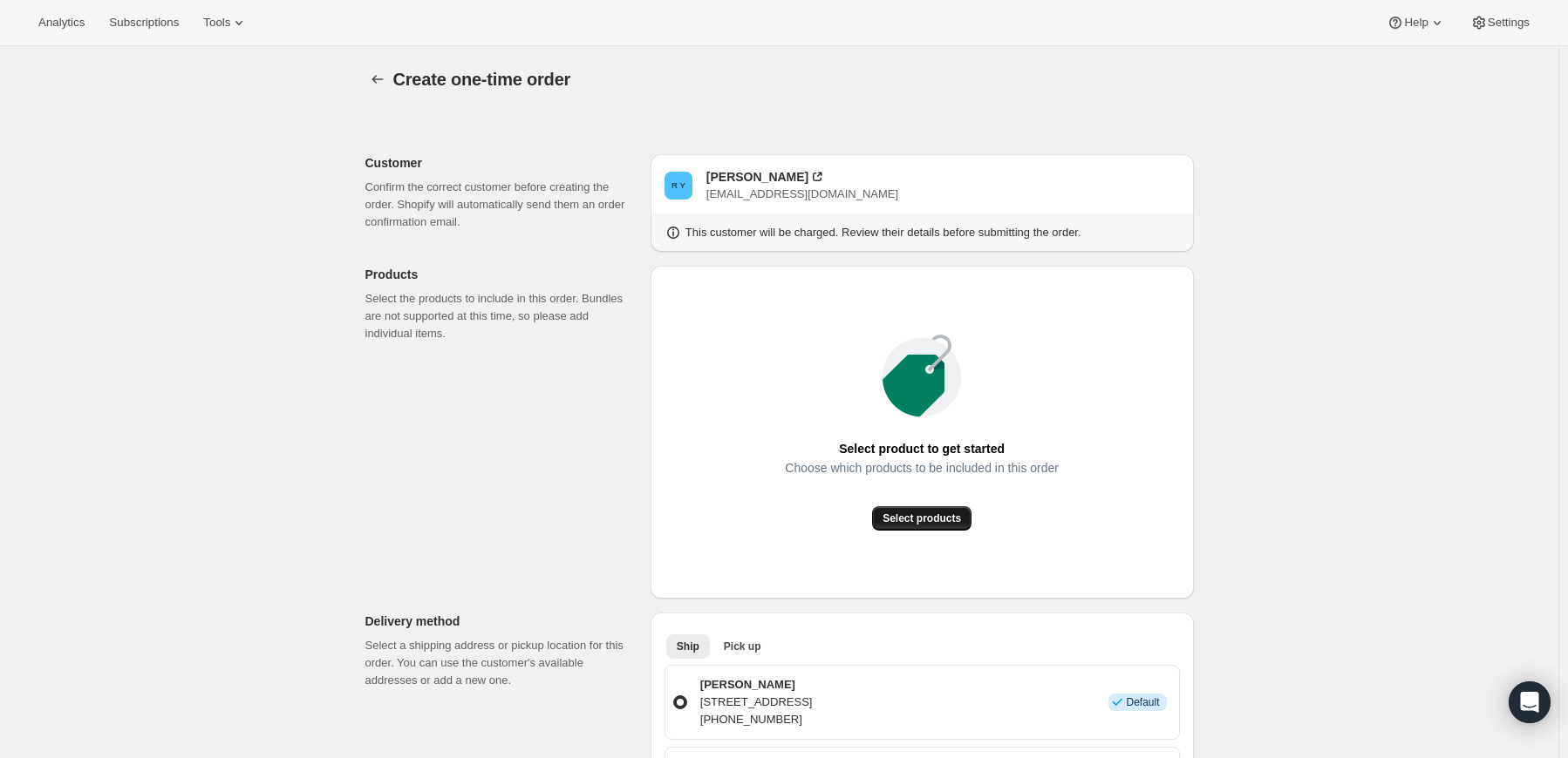
click at [904, 516] on span "Select products" at bounding box center [922, 518] width 79 height 14
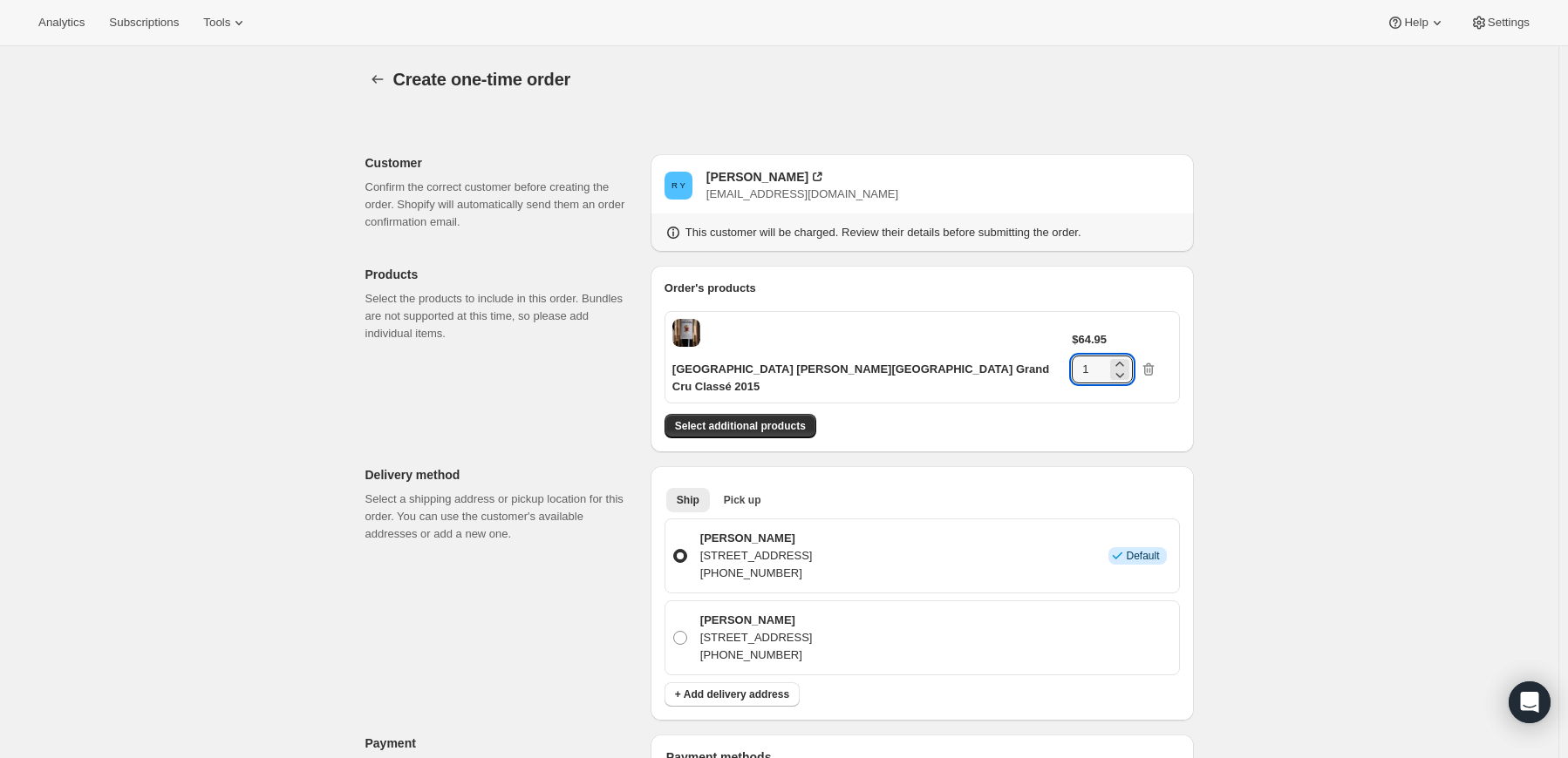
drag, startPoint x: 1120, startPoint y: 334, endPoint x: 1088, endPoint y: 331, distance: 32.1
click at [1088, 331] on div "$64.95 1" at bounding box center [1121, 358] width 100 height 52
type input "6"
click at [1284, 296] on div "Create one-time order. This page is ready Create one-time order Customer Confir…" at bounding box center [779, 724] width 1558 height 1356
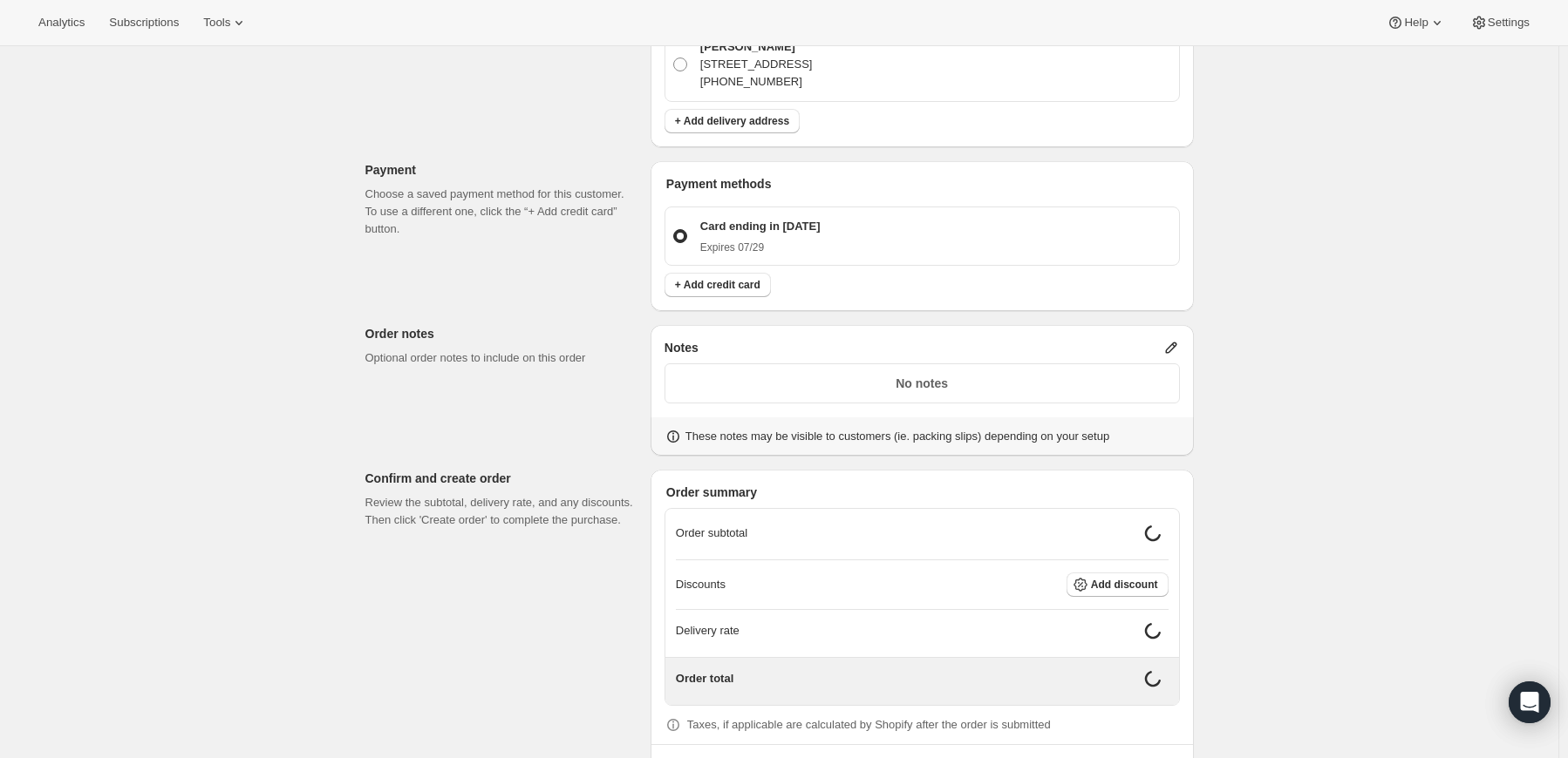
scroll to position [589, 0]
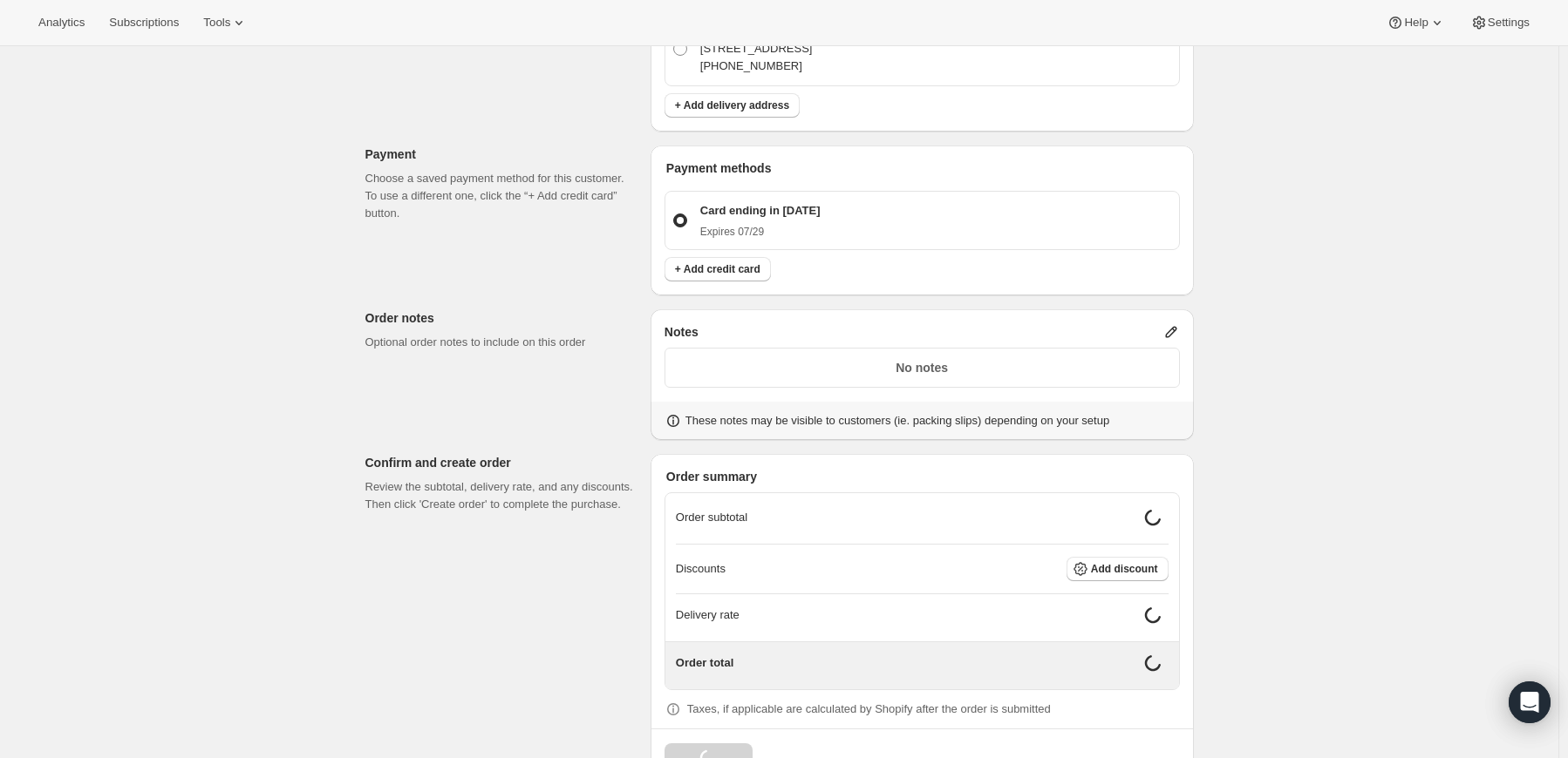
click at [1174, 327] on icon at bounding box center [1170, 332] width 11 height 11
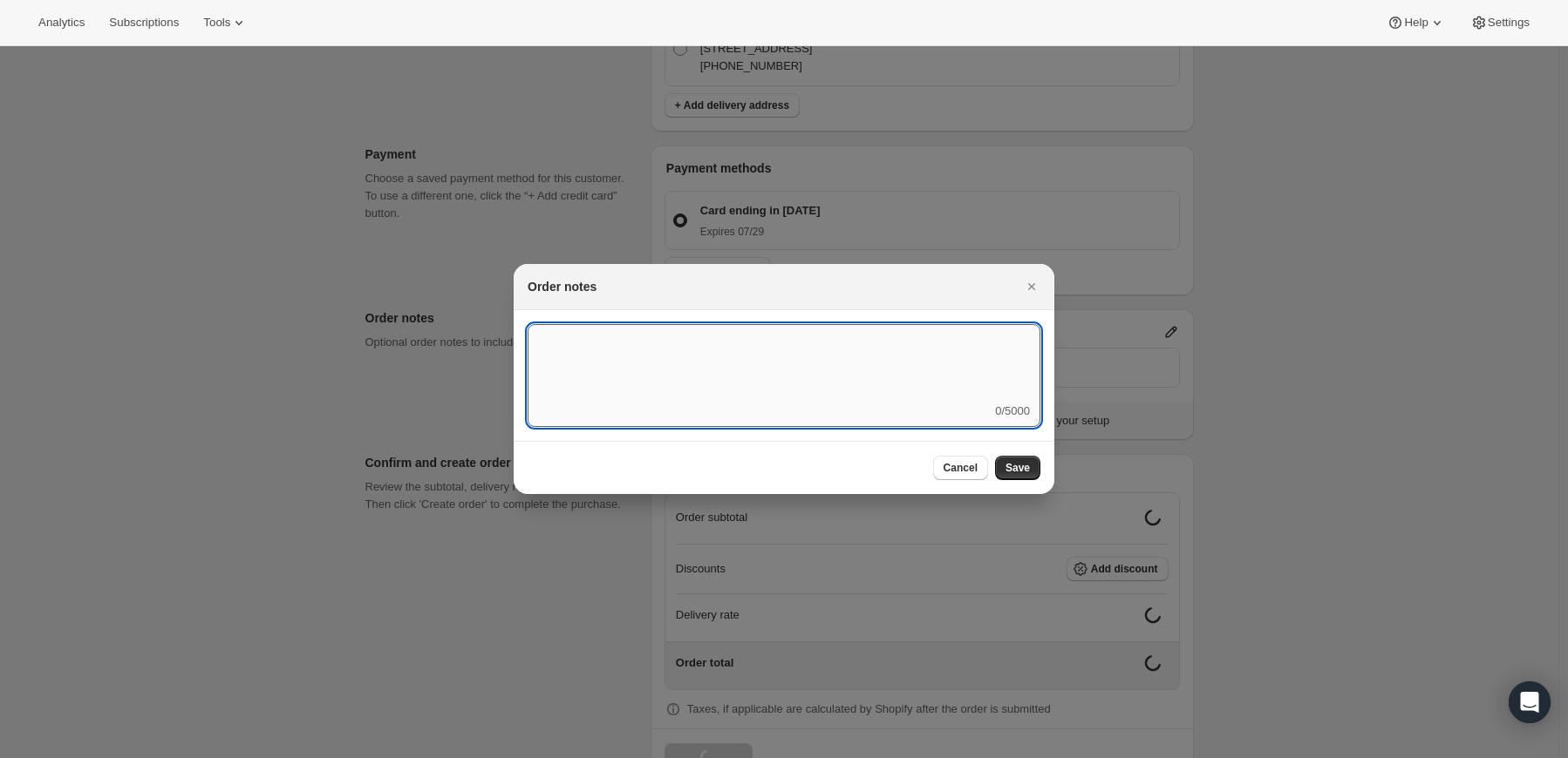
click at [877, 357] on textarea ":rdg:" at bounding box center [784, 364] width 512 height 79
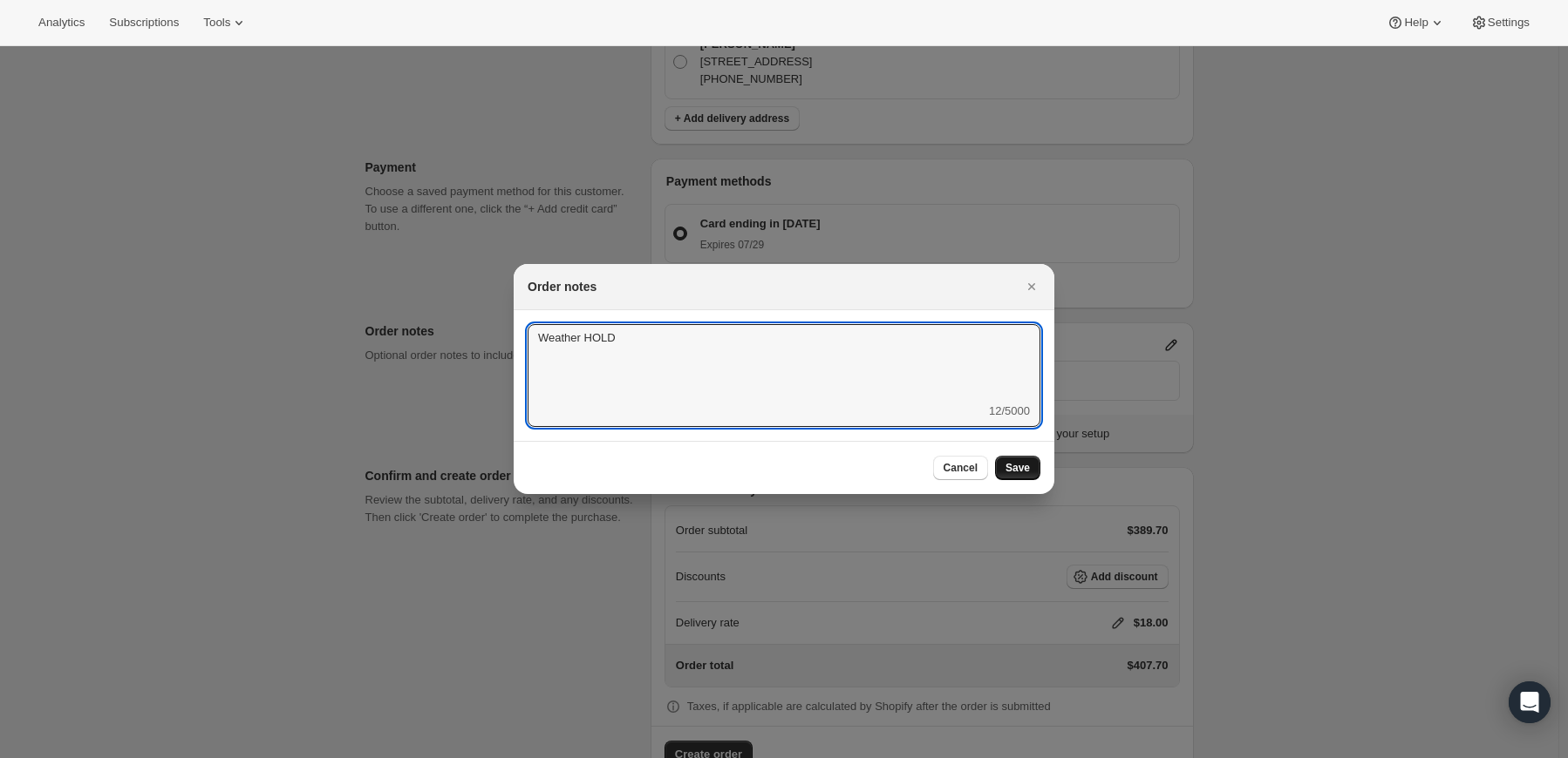
type textarea "Weather HOLD"
click at [1017, 469] on span "Save" at bounding box center [1018, 468] width 24 height 14
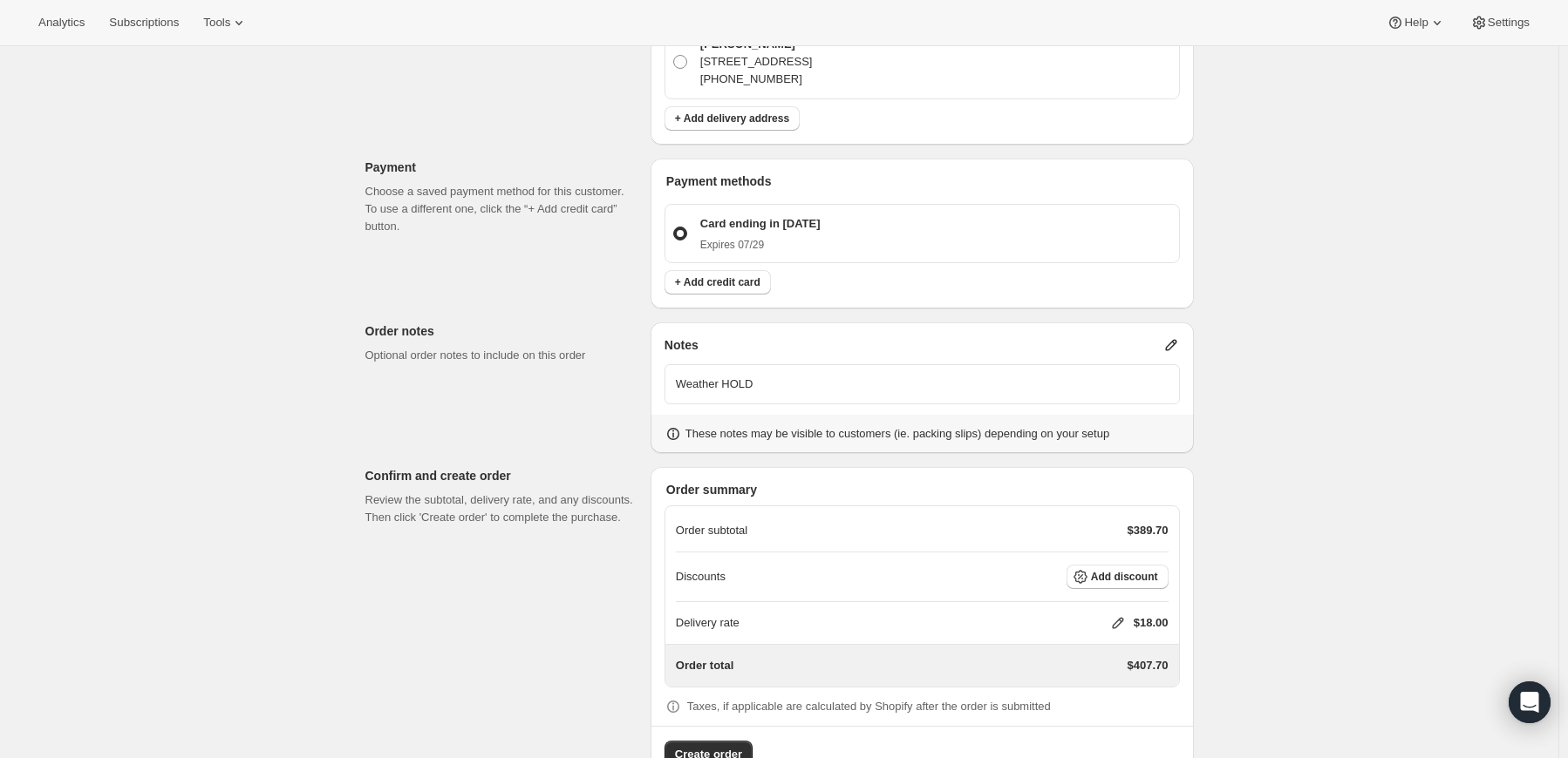
click at [1121, 615] on icon at bounding box center [1118, 623] width 17 height 17
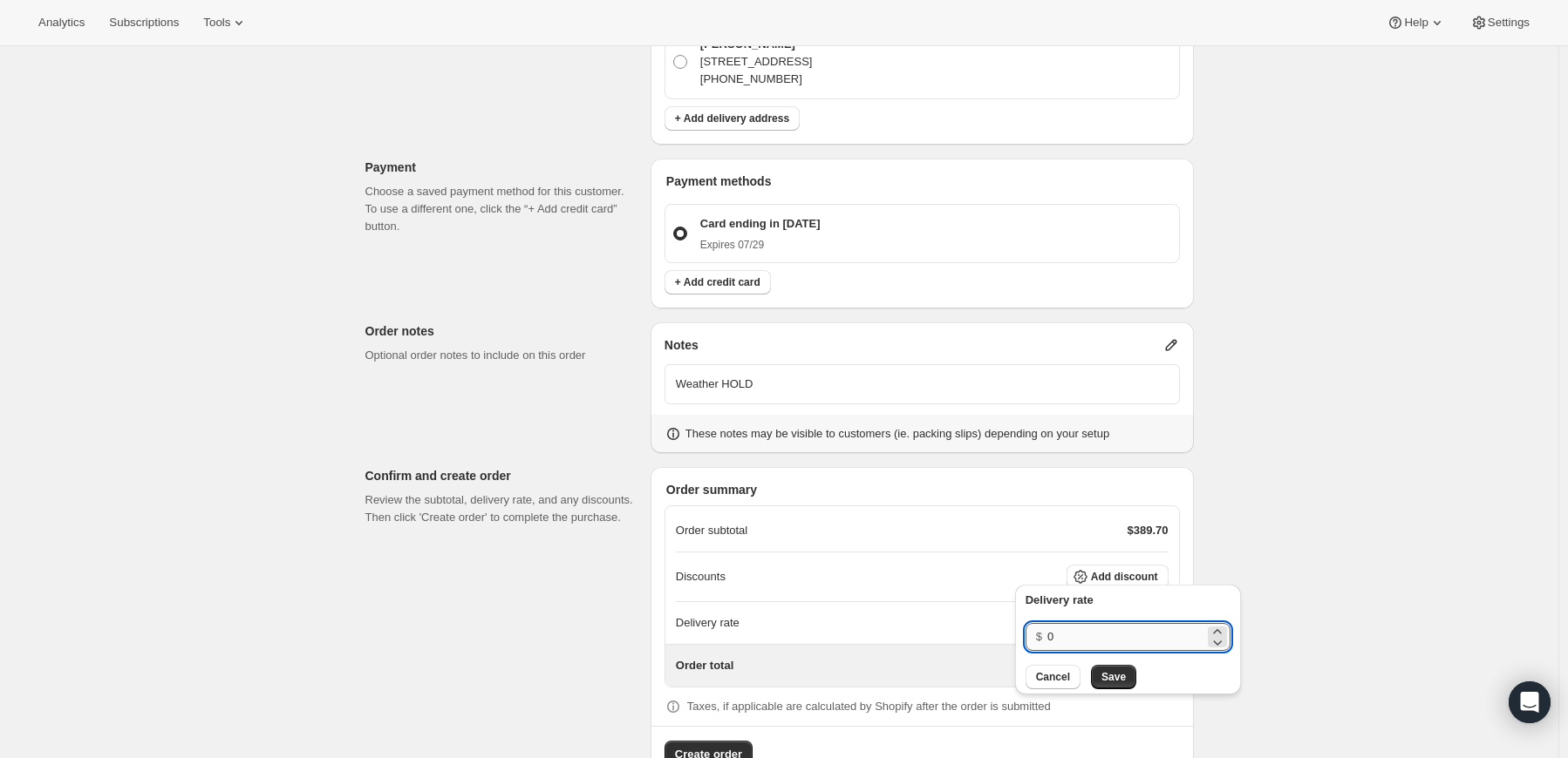
click at [1062, 633] on input "0" at bounding box center [1125, 637] width 157 height 28
type input "0"
click at [1119, 679] on span "Save" at bounding box center [1113, 678] width 24 height 14
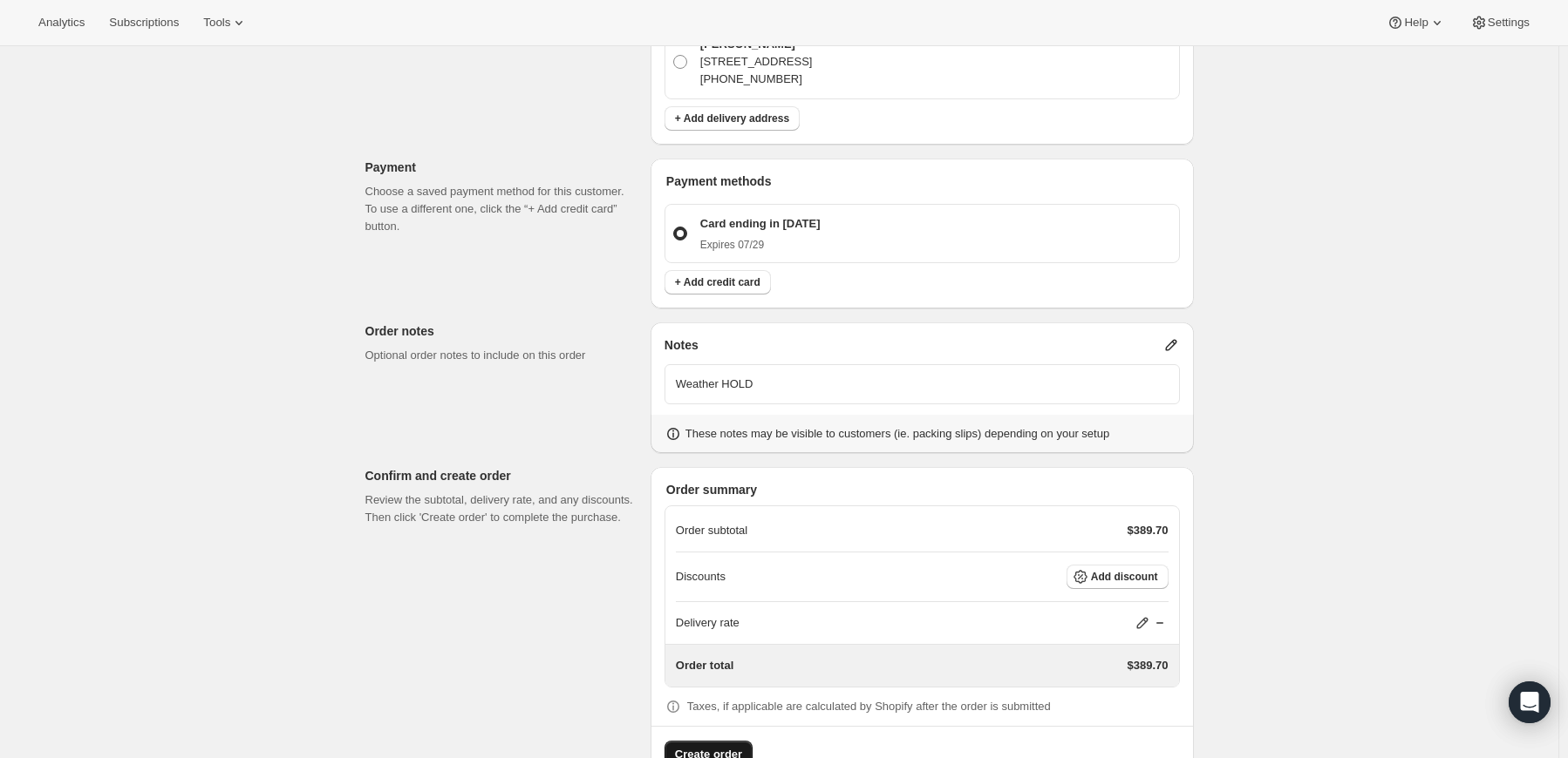
click at [715, 746] on span "Create order" at bounding box center [708, 755] width 67 height 17
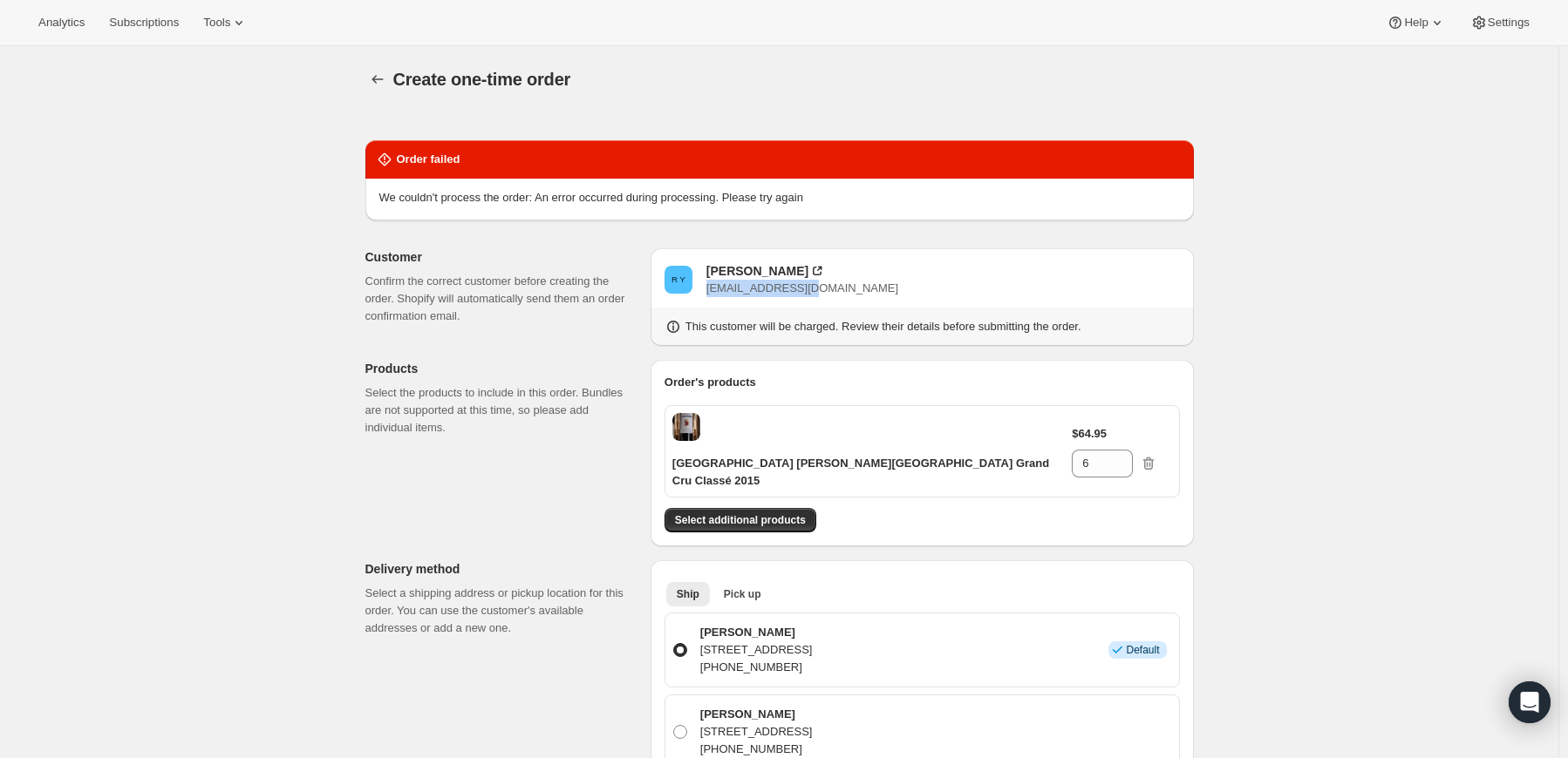
drag, startPoint x: 814, startPoint y: 288, endPoint x: 712, endPoint y: 289, distance: 102.0
click at [712, 289] on div "R Y Ronghao Yu yrh2397@gmail.com" at bounding box center [922, 280] width 515 height 35
copy span "yrh2397@gmail.com"
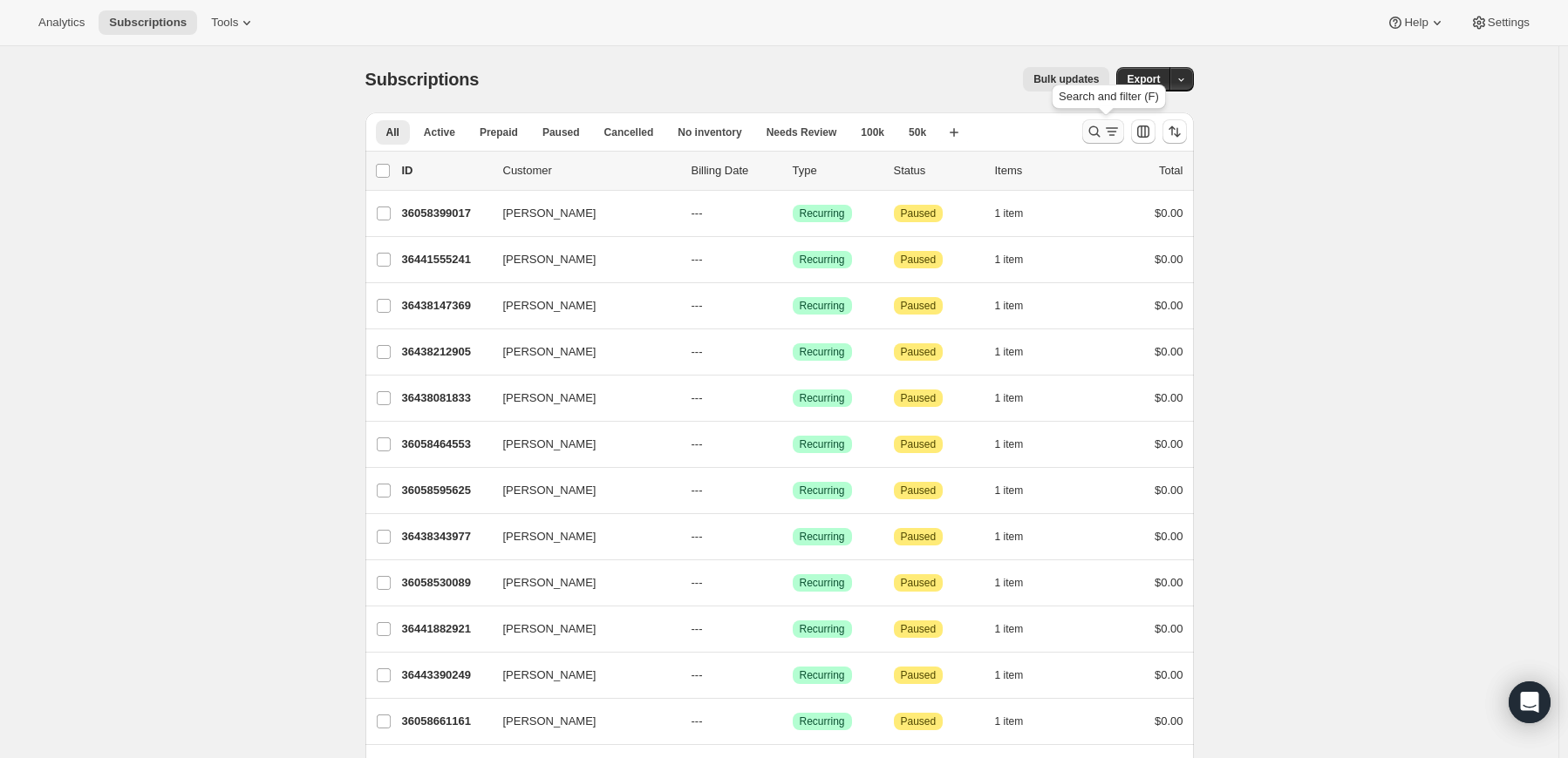
click at [1103, 136] on icon "Search and filter results" at bounding box center [1094, 132] width 17 height 17
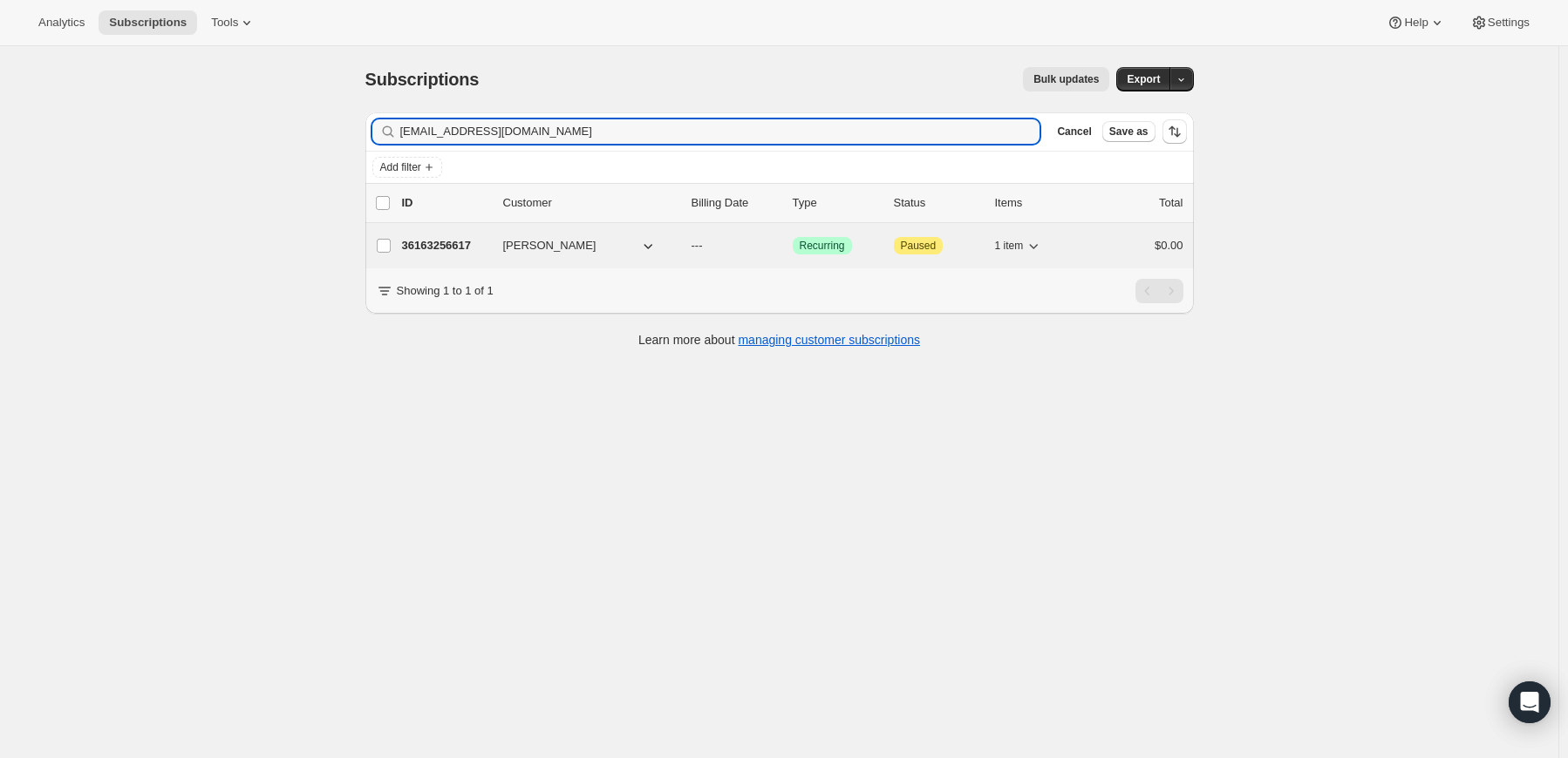
type input "[EMAIL_ADDRESS][DOMAIN_NAME]"
click at [470, 247] on p "36163256617" at bounding box center [446, 246] width 87 height 17
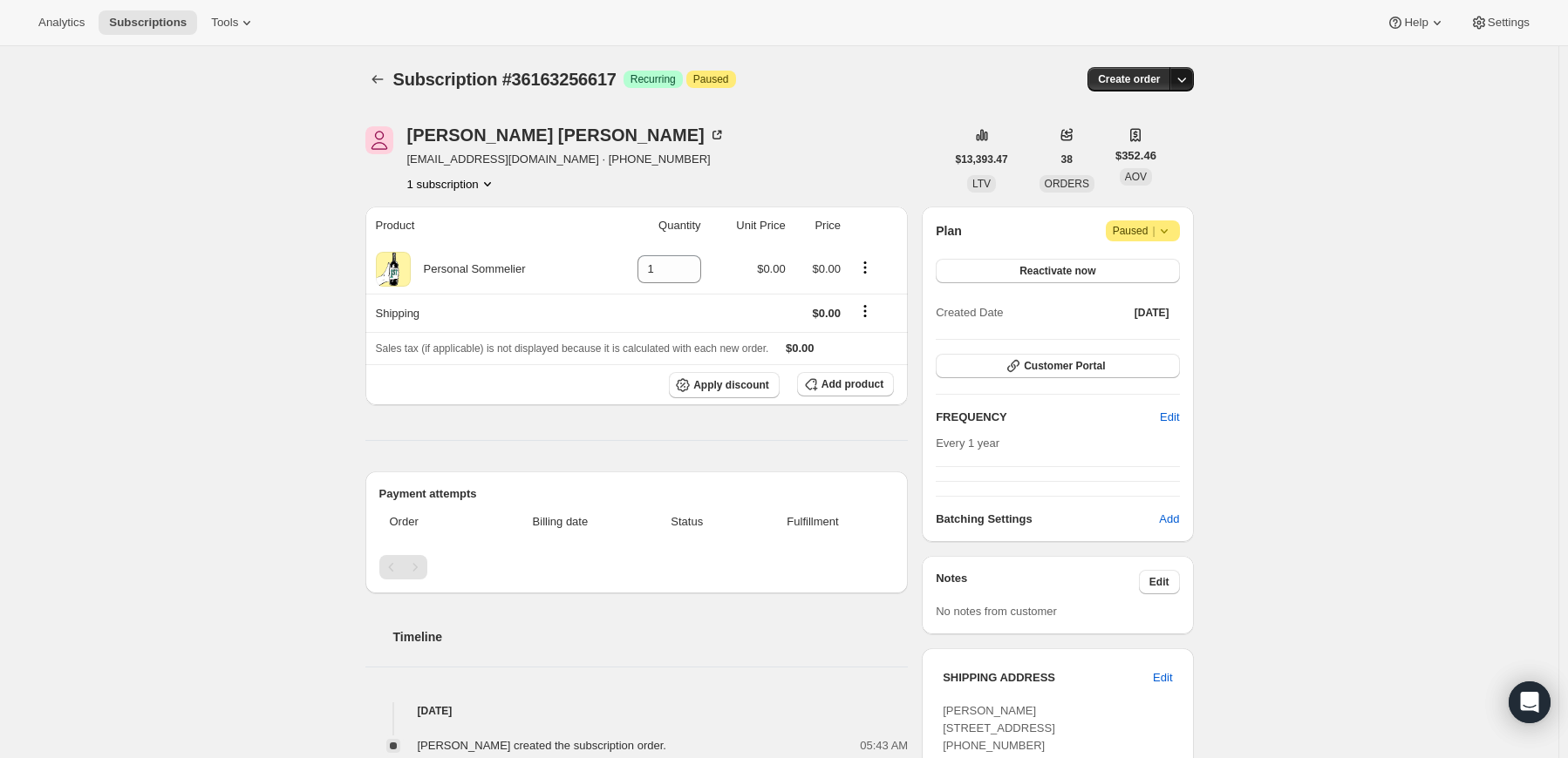
click at [1181, 77] on icon "button" at bounding box center [1181, 80] width 17 height 17
click at [1128, 141] on span "Create custom one-time order" at bounding box center [1112, 144] width 150 height 13
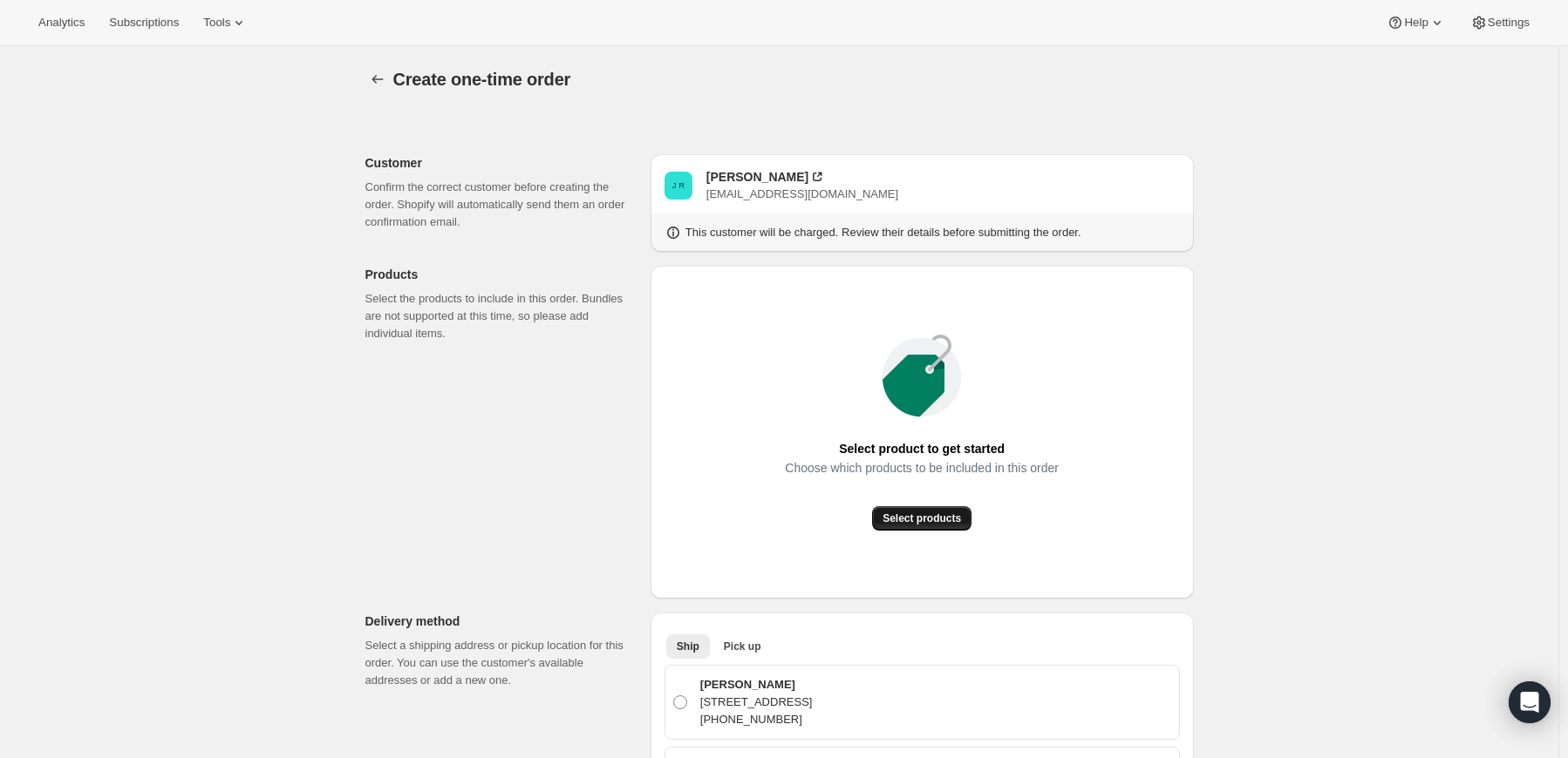
click at [906, 520] on span "Select products" at bounding box center [922, 518] width 79 height 14
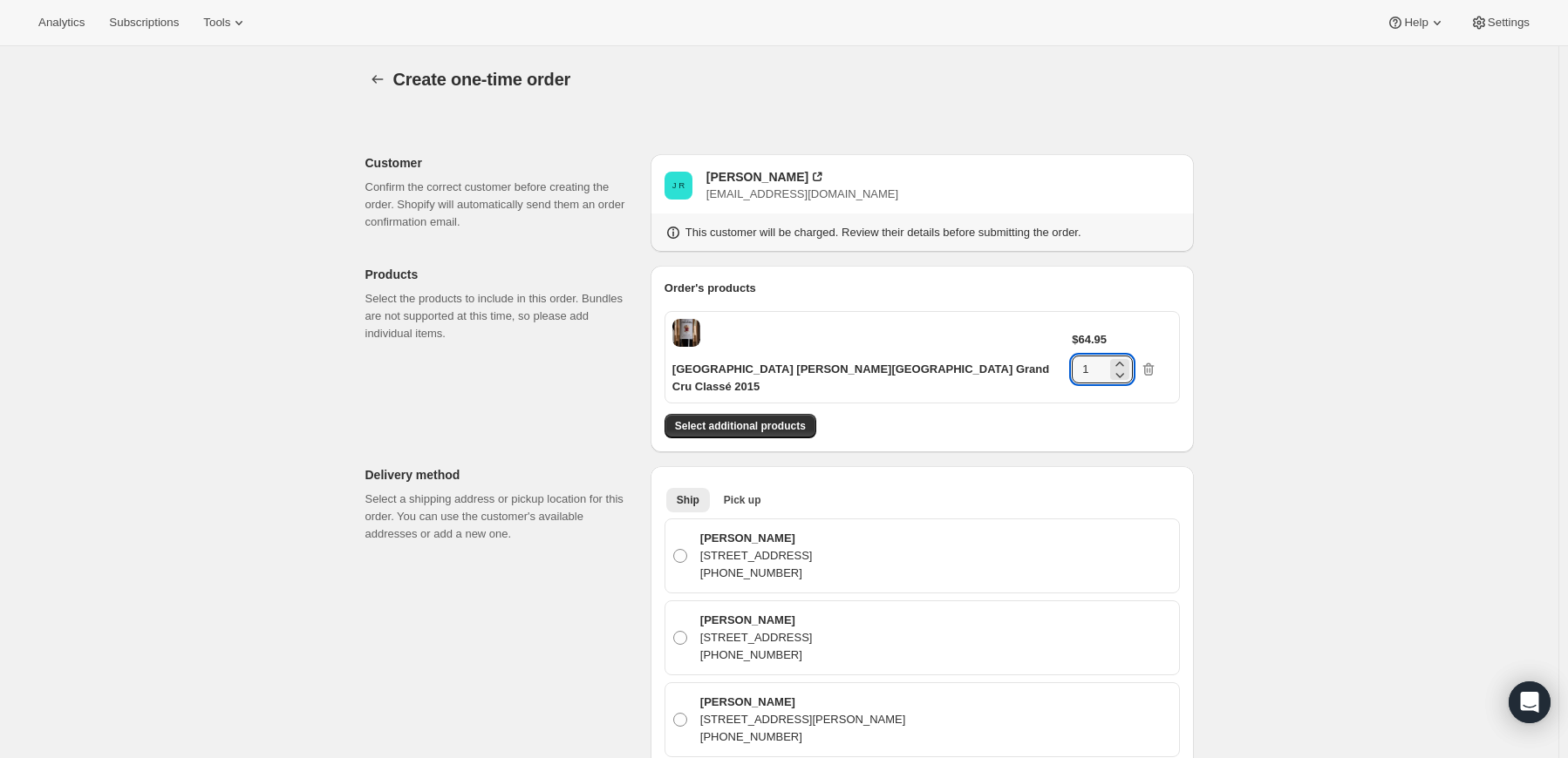
drag, startPoint x: 1112, startPoint y: 339, endPoint x: 1058, endPoint y: 335, distance: 54.1
click at [1071, 335] on div "$64.95 1" at bounding box center [1121, 358] width 100 height 52
type input "6"
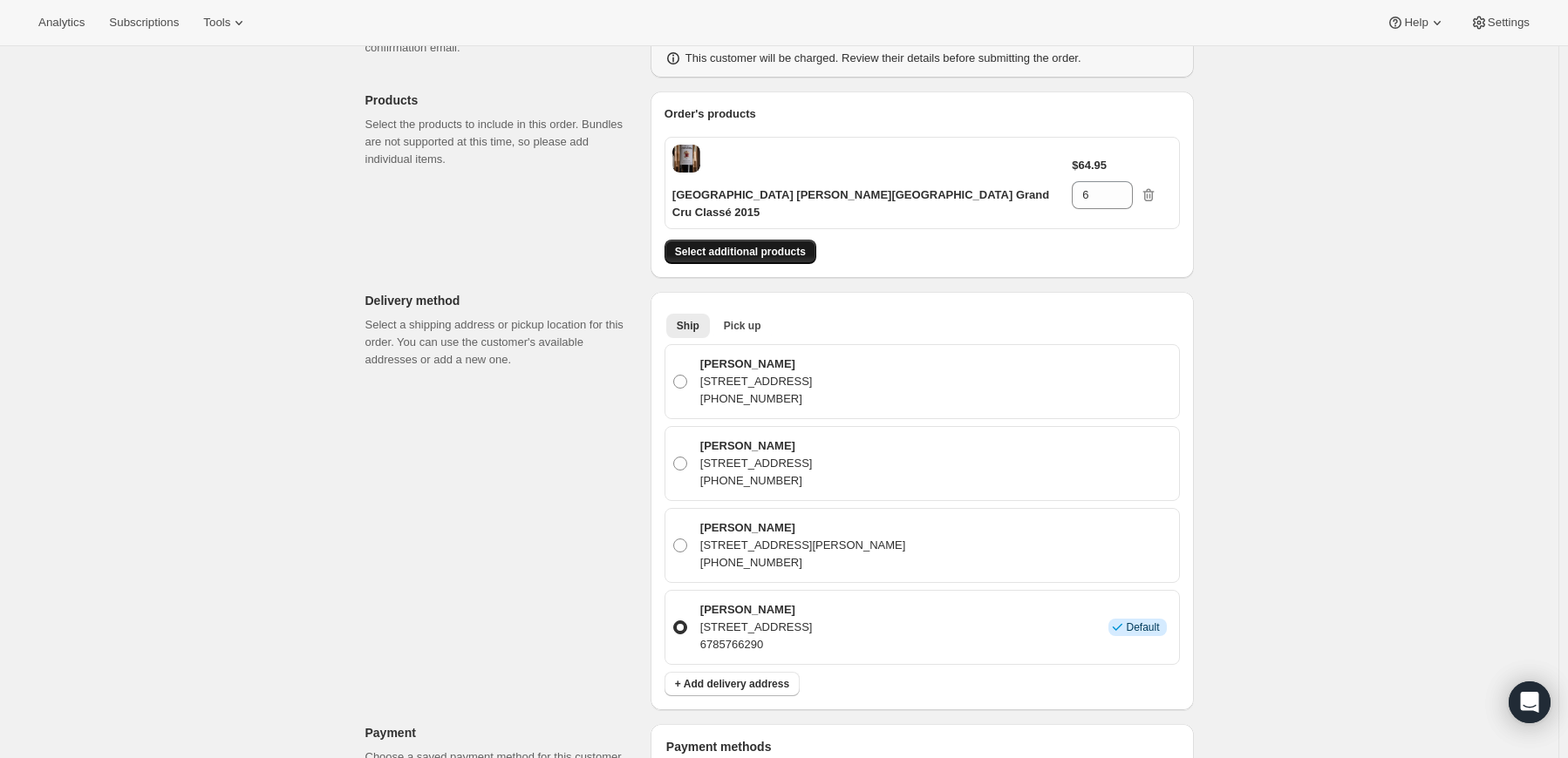
click at [770, 245] on span "Select additional products" at bounding box center [741, 252] width 131 height 14
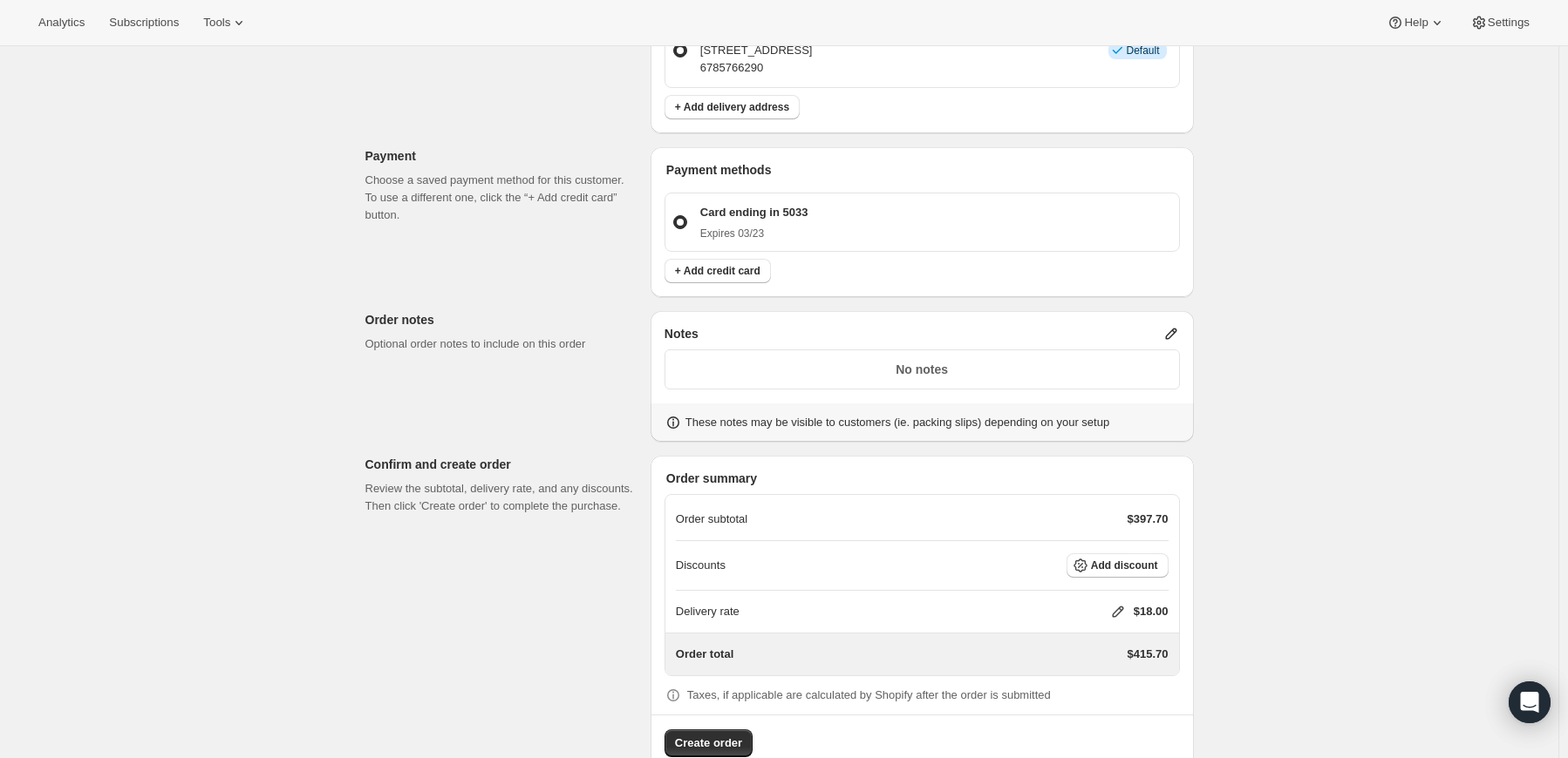
scroll to position [793, 0]
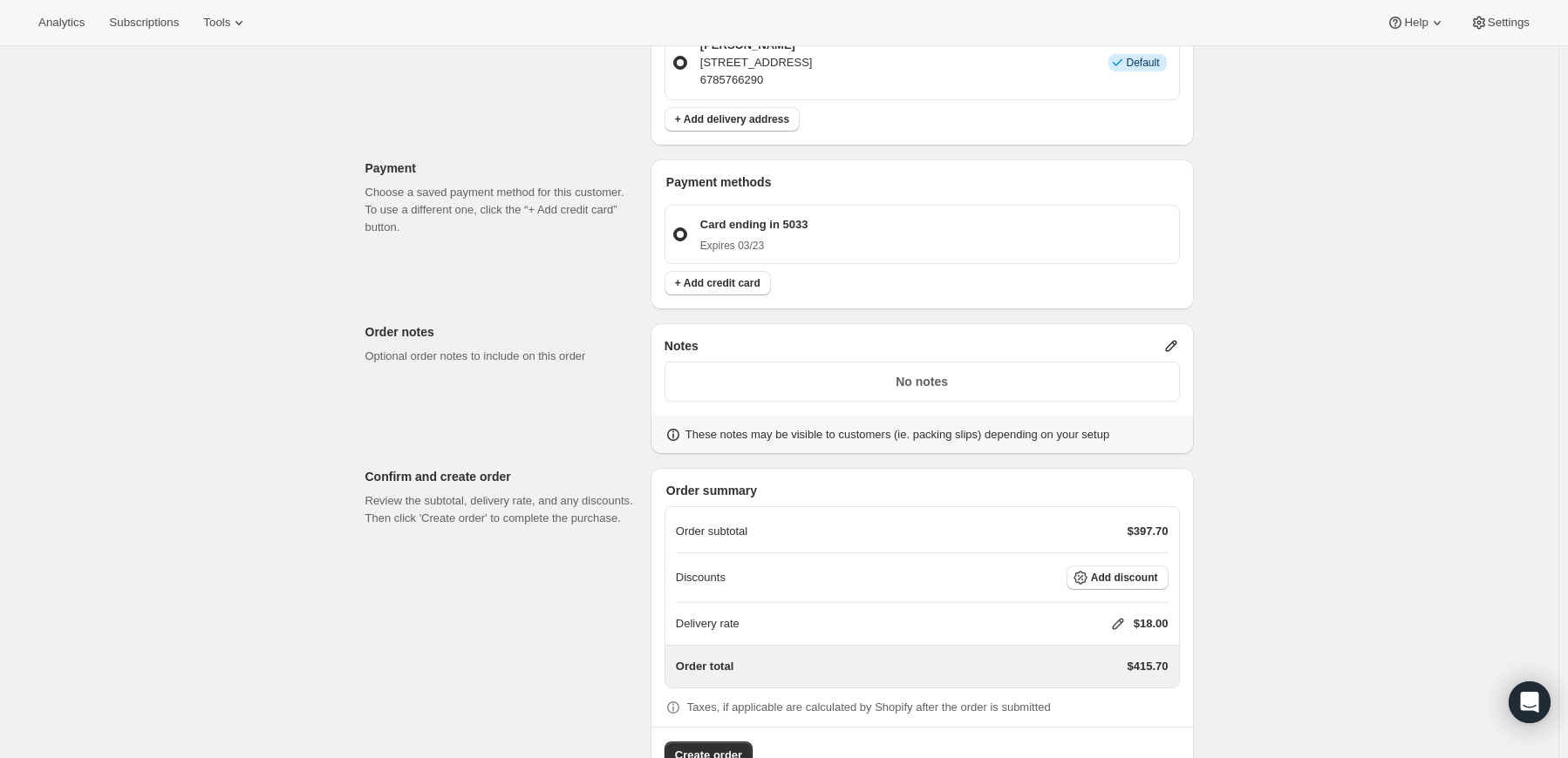
click at [1173, 341] on icon at bounding box center [1170, 346] width 11 height 11
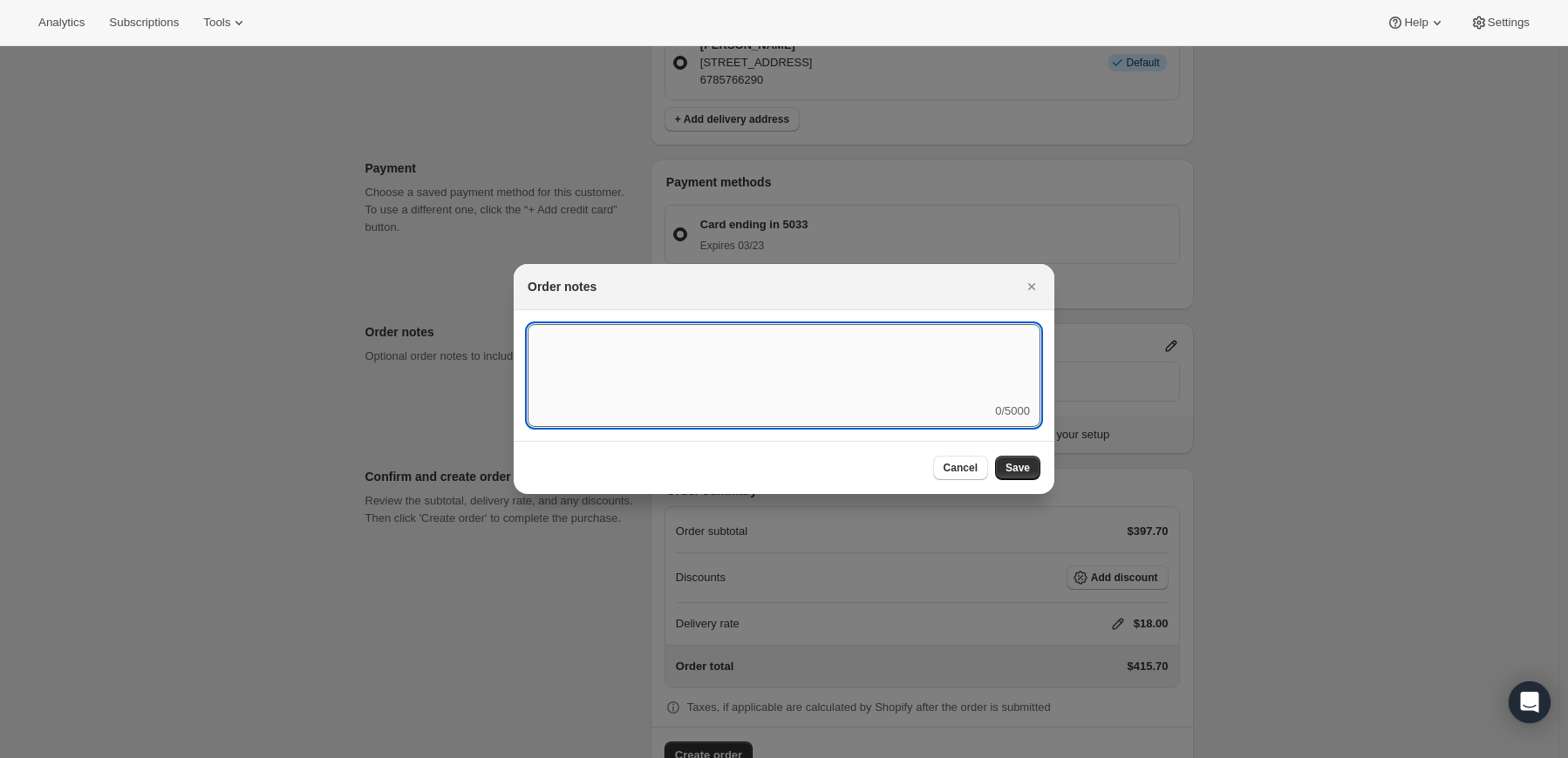
click at [974, 365] on textarea ":rd3:" at bounding box center [784, 364] width 512 height 79
type textarea "Temp Control"
click at [1014, 468] on span "Save" at bounding box center [1018, 468] width 24 height 14
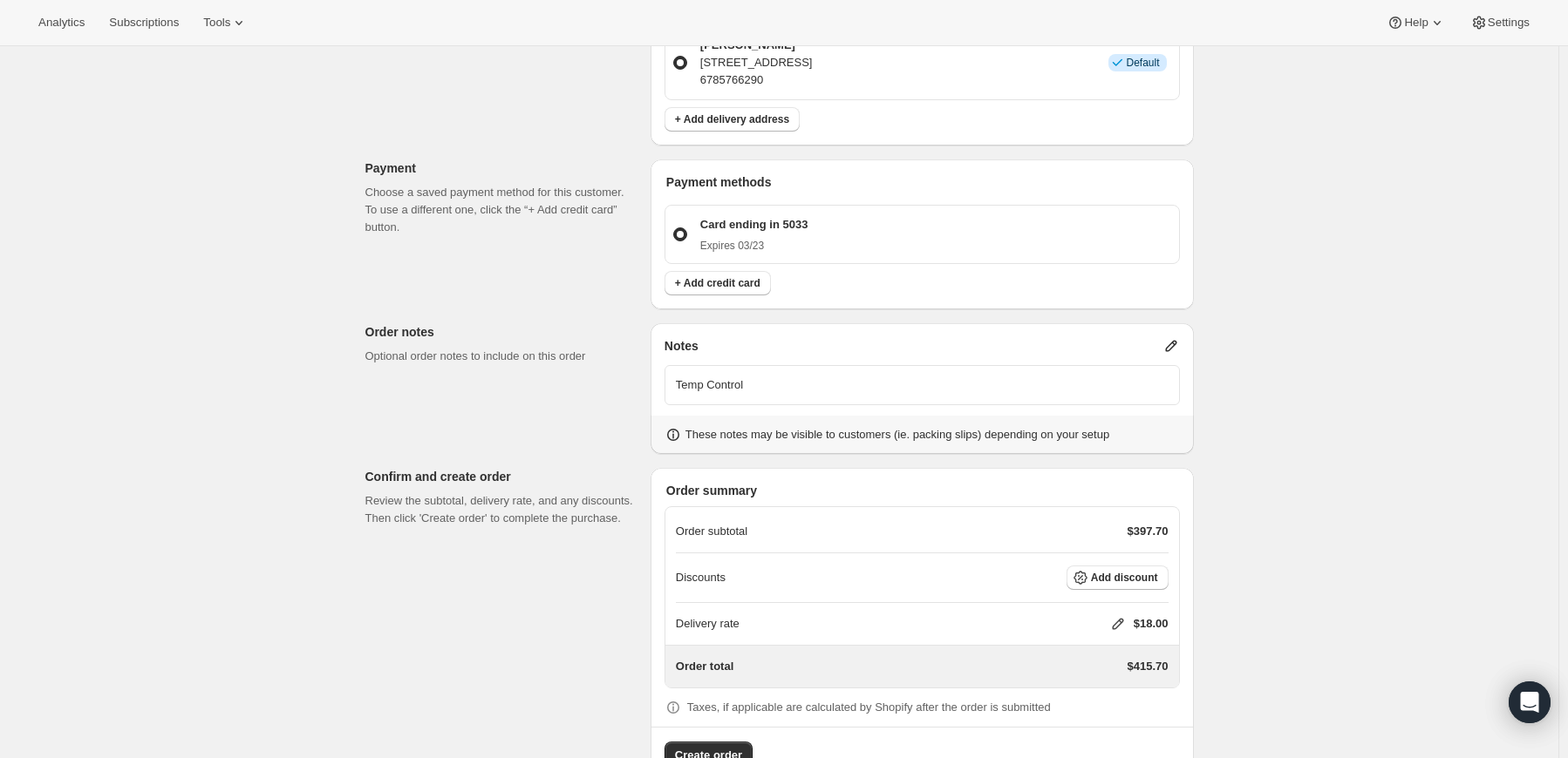
click at [1117, 615] on icon at bounding box center [1118, 624] width 17 height 17
click at [1075, 640] on input "0" at bounding box center [1125, 637] width 157 height 28
type input "0"
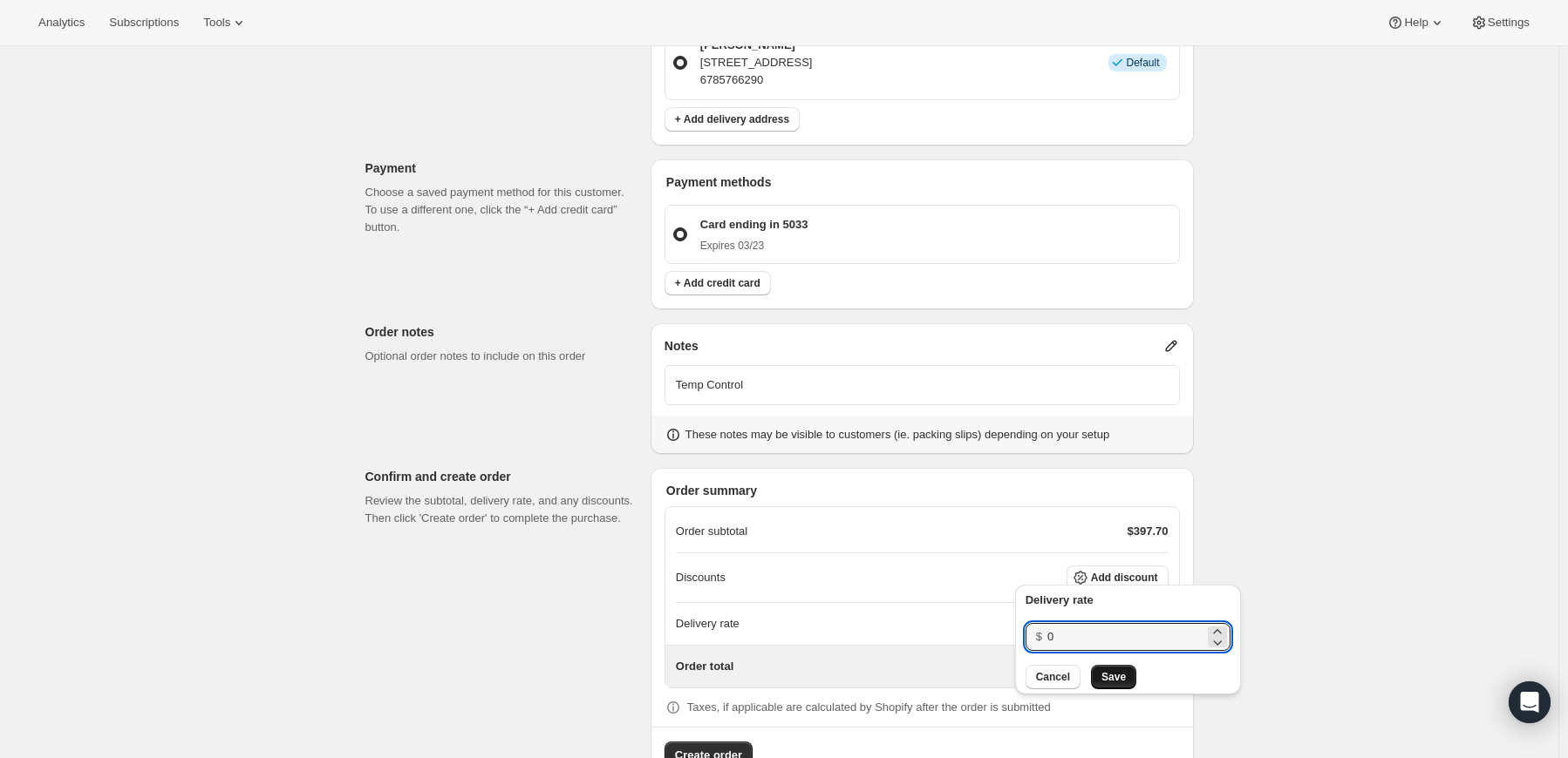
click at [1102, 680] on span "Save" at bounding box center [1113, 678] width 24 height 14
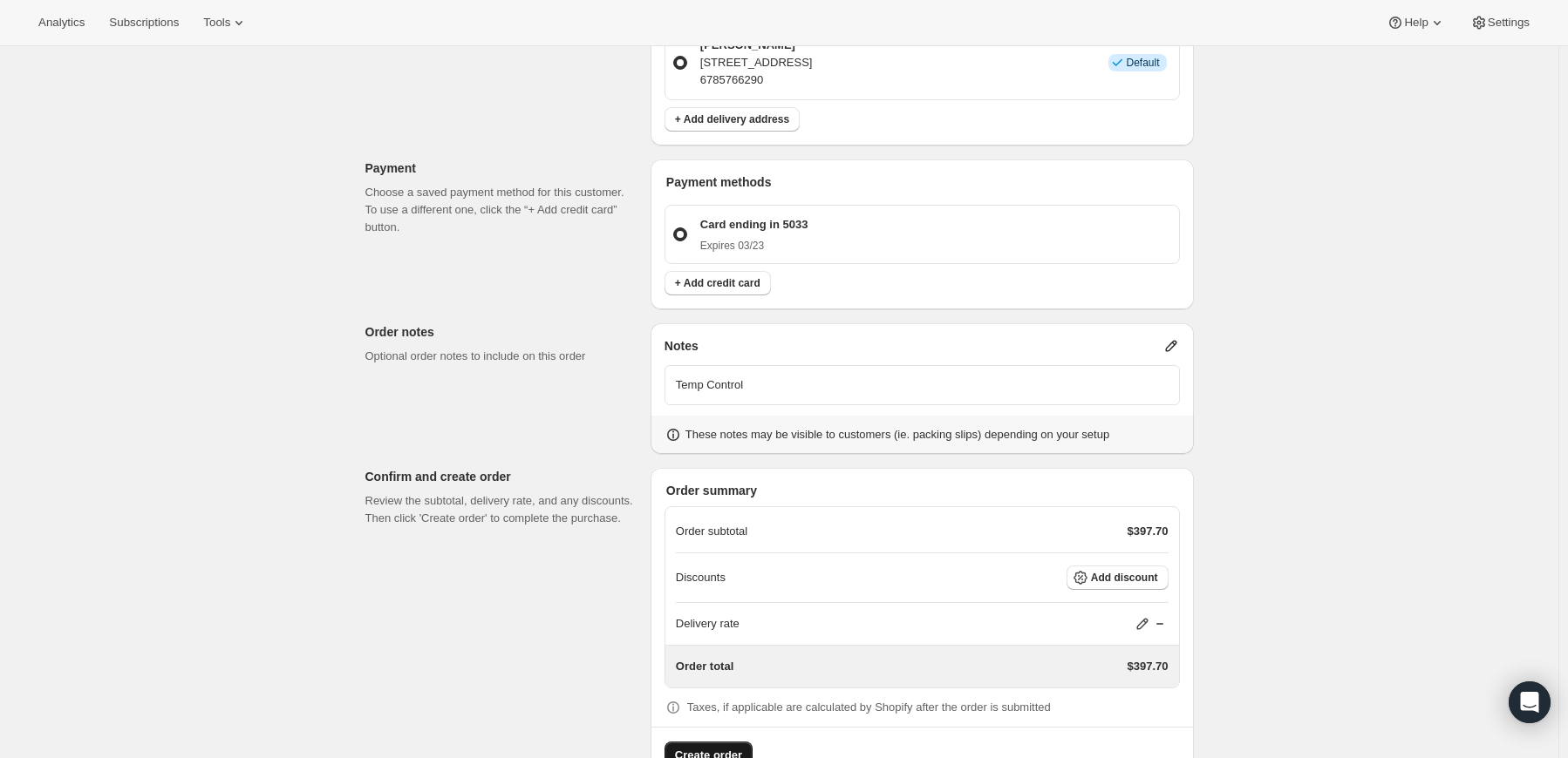
click at [687, 747] on span "Create order" at bounding box center [708, 755] width 67 height 17
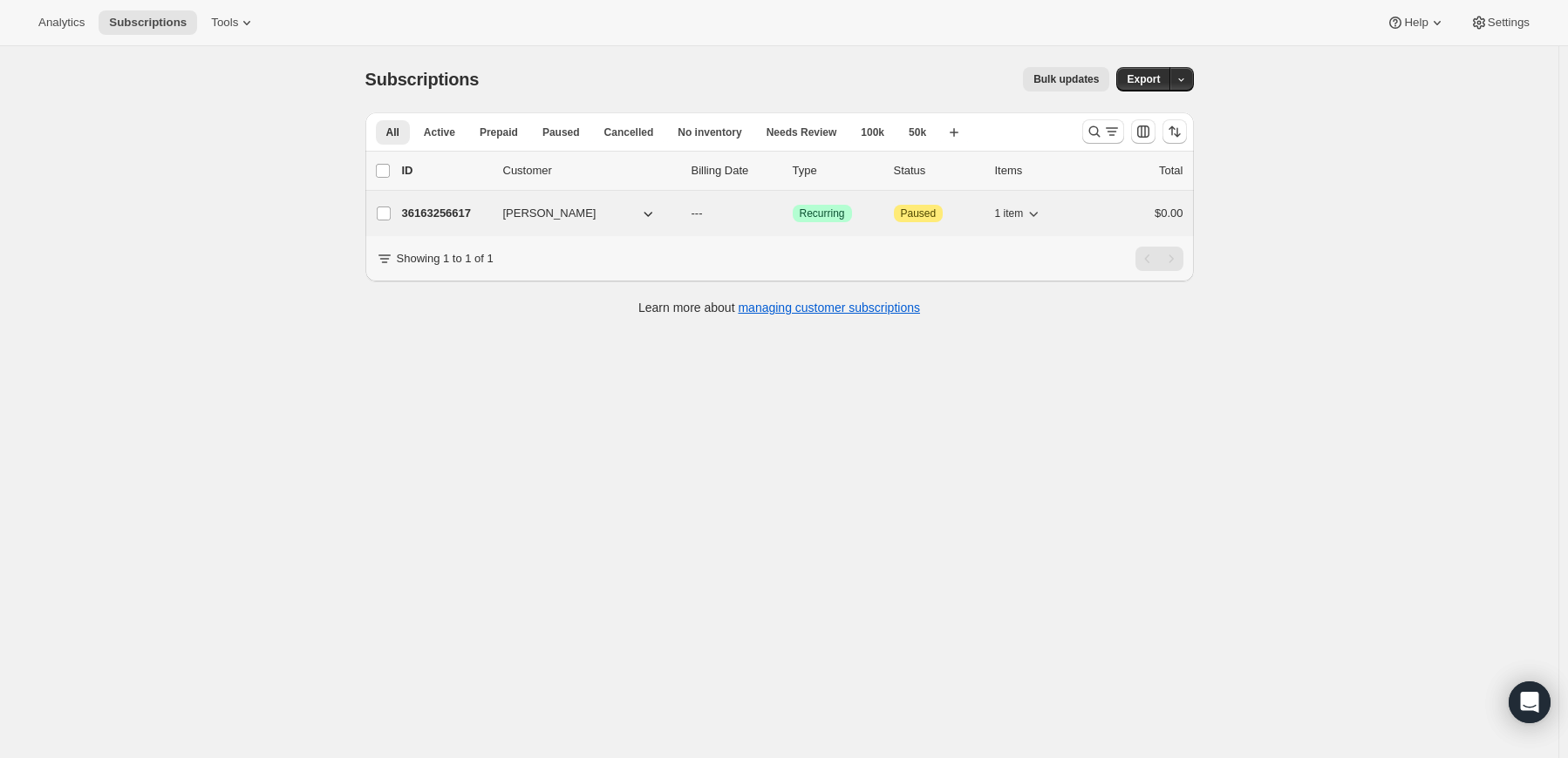
click at [454, 211] on p "36163256617" at bounding box center [446, 213] width 87 height 17
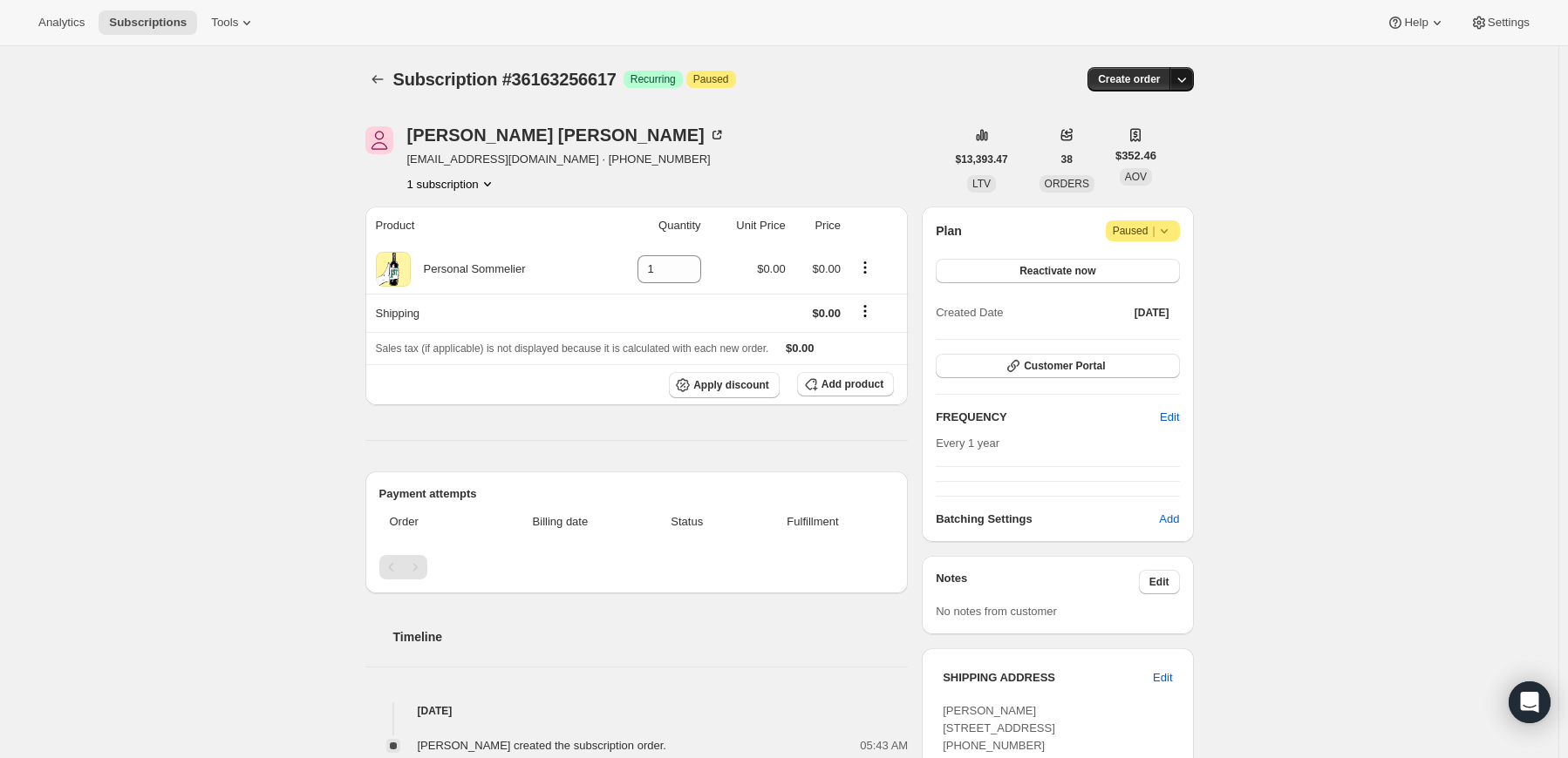
click at [1189, 83] on icon "button" at bounding box center [1181, 80] width 17 height 17
click at [1161, 150] on span "Create custom one-time order" at bounding box center [1112, 144] width 150 height 13
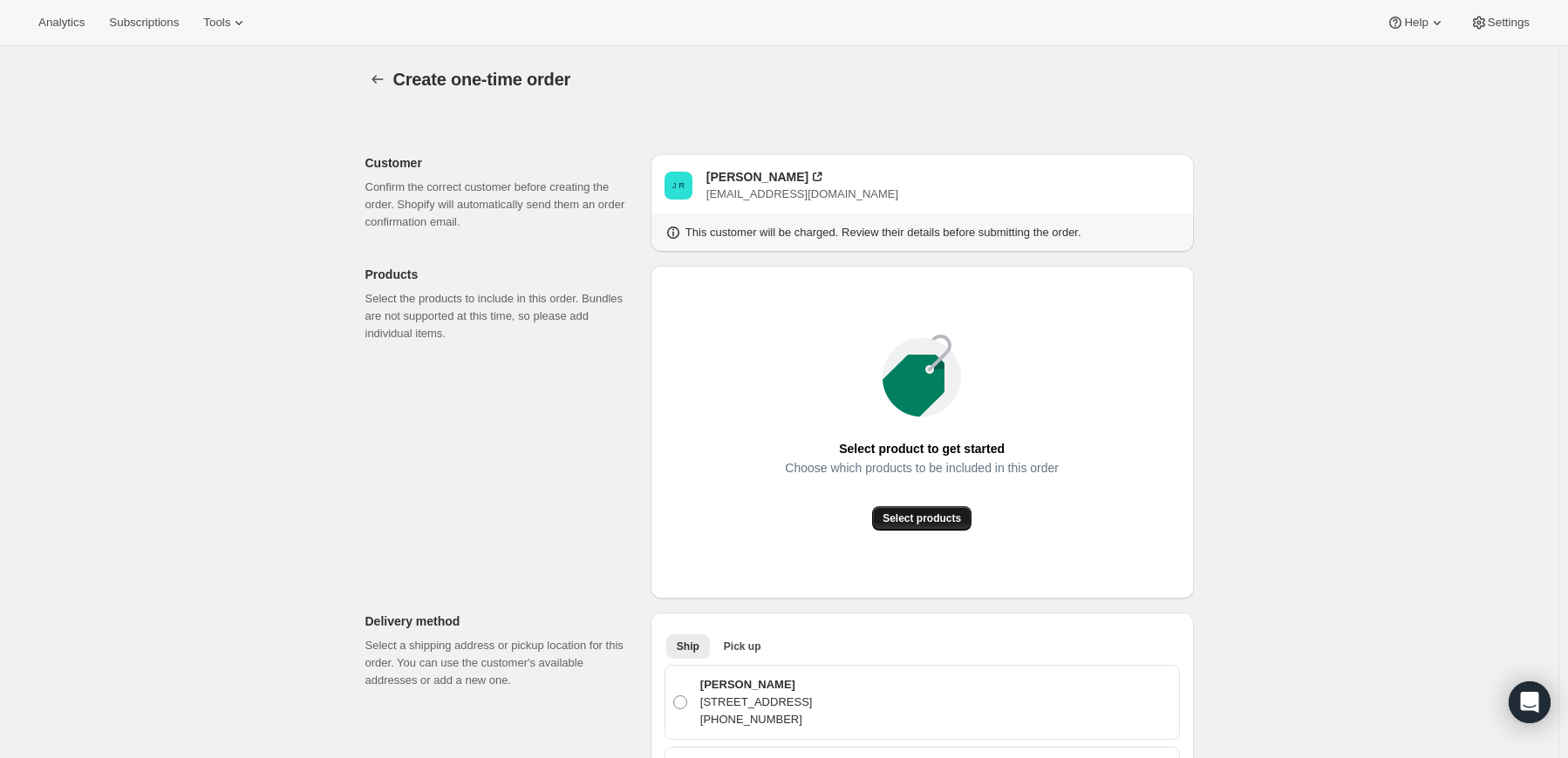
click at [916, 527] on button "Select products" at bounding box center [922, 518] width 100 height 24
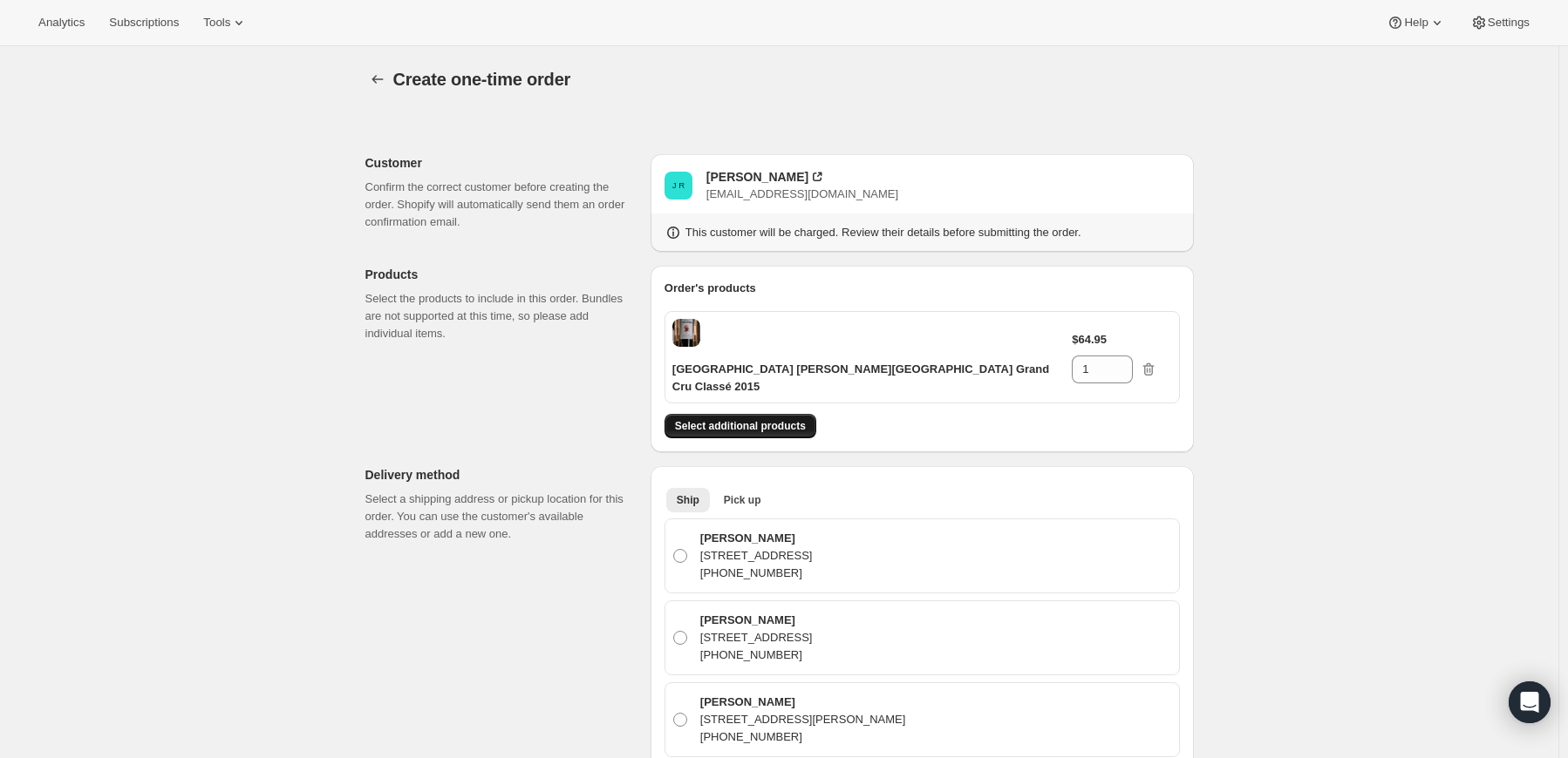
click at [687, 420] on span "Select additional products" at bounding box center [741, 427] width 131 height 14
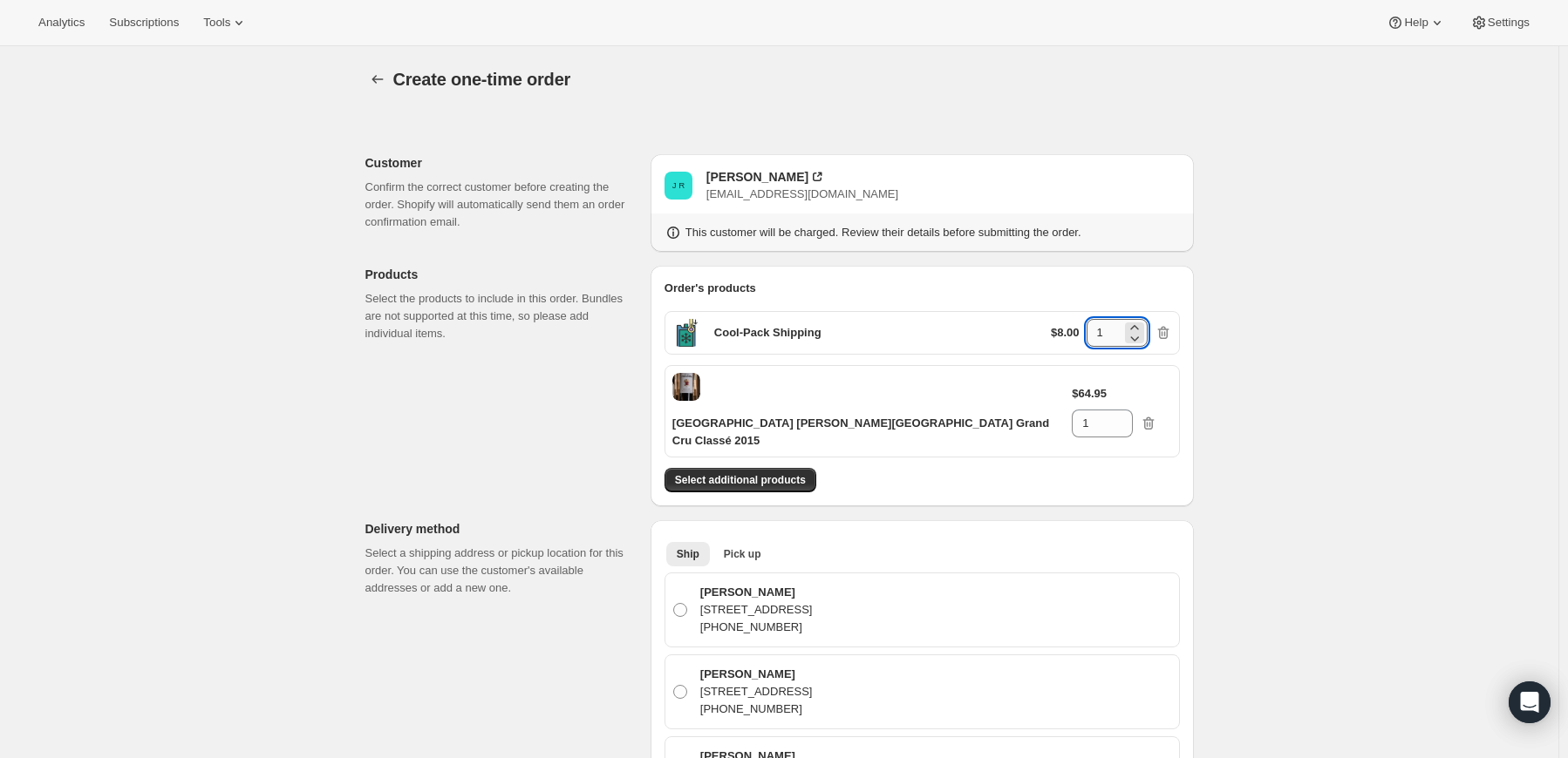
drag, startPoint x: 1107, startPoint y: 329, endPoint x: 1095, endPoint y: 328, distance: 12.0
click at [1095, 328] on input "1" at bounding box center [1104, 333] width 35 height 28
type input "6"
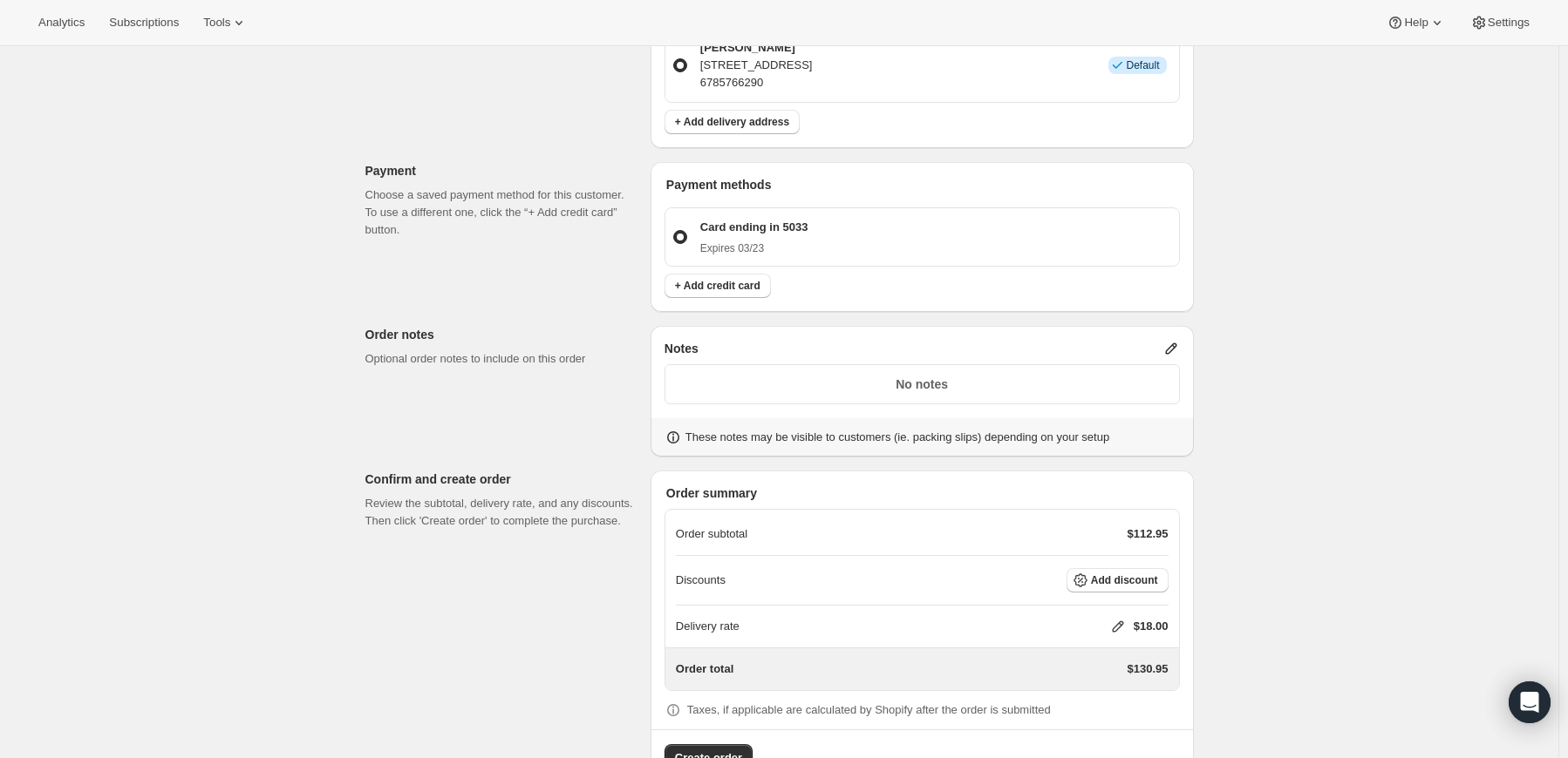
scroll to position [793, 0]
click at [1120, 615] on icon at bounding box center [1118, 624] width 17 height 17
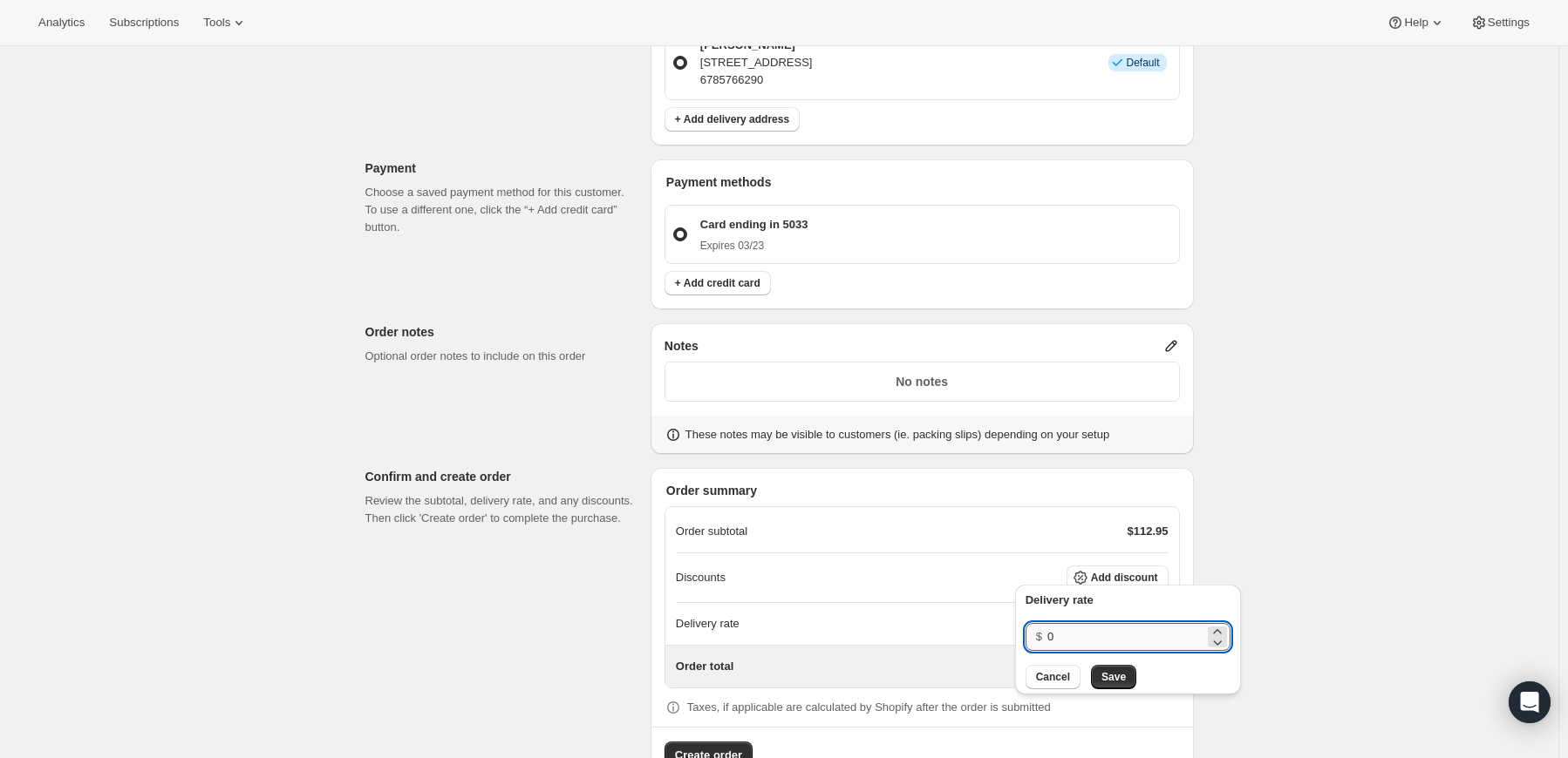
click at [1092, 629] on input "0" at bounding box center [1125, 637] width 157 height 28
type input "0"
click at [1096, 676] on button "Save" at bounding box center [1113, 678] width 45 height 24
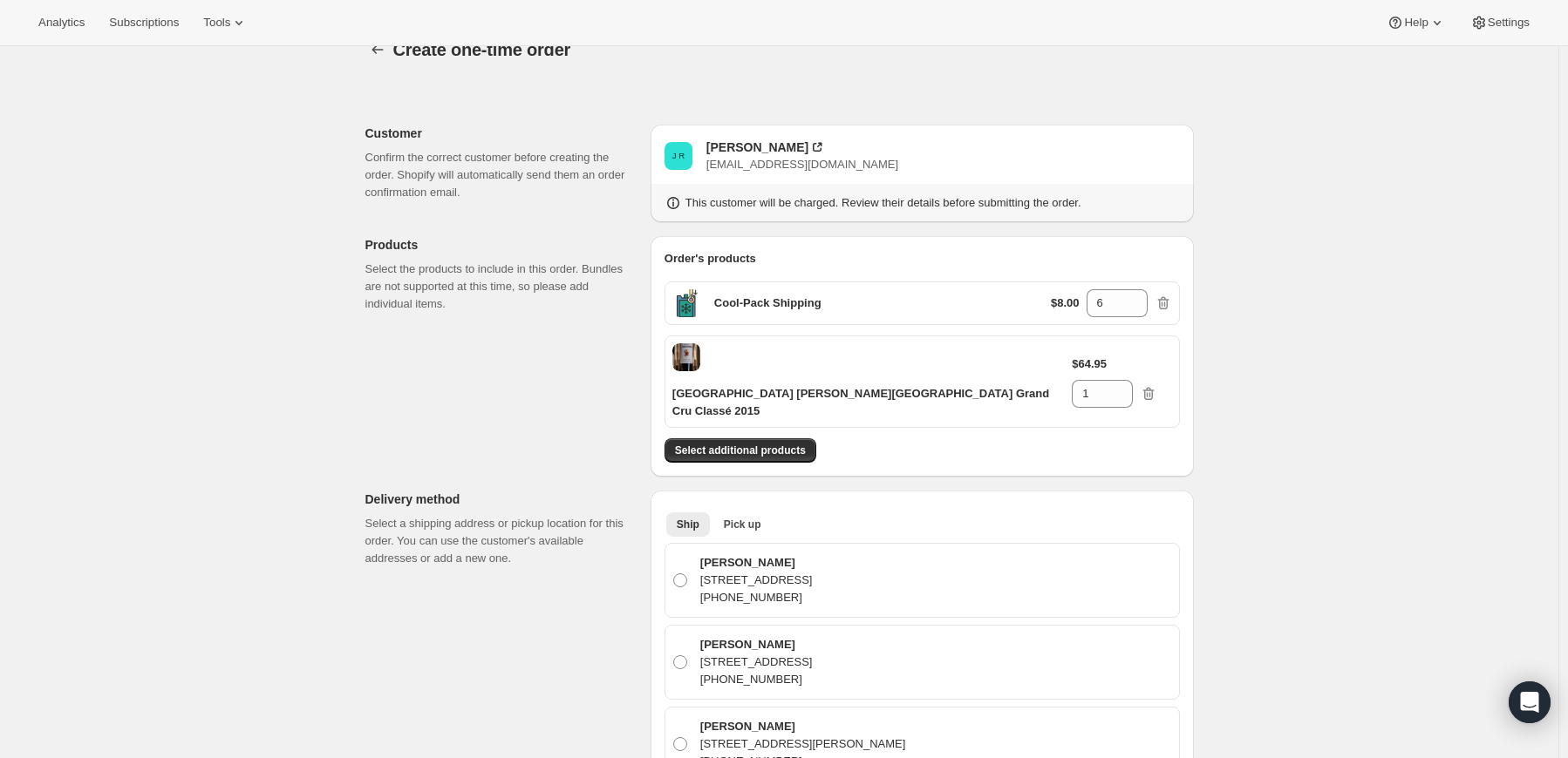
scroll to position [0, 0]
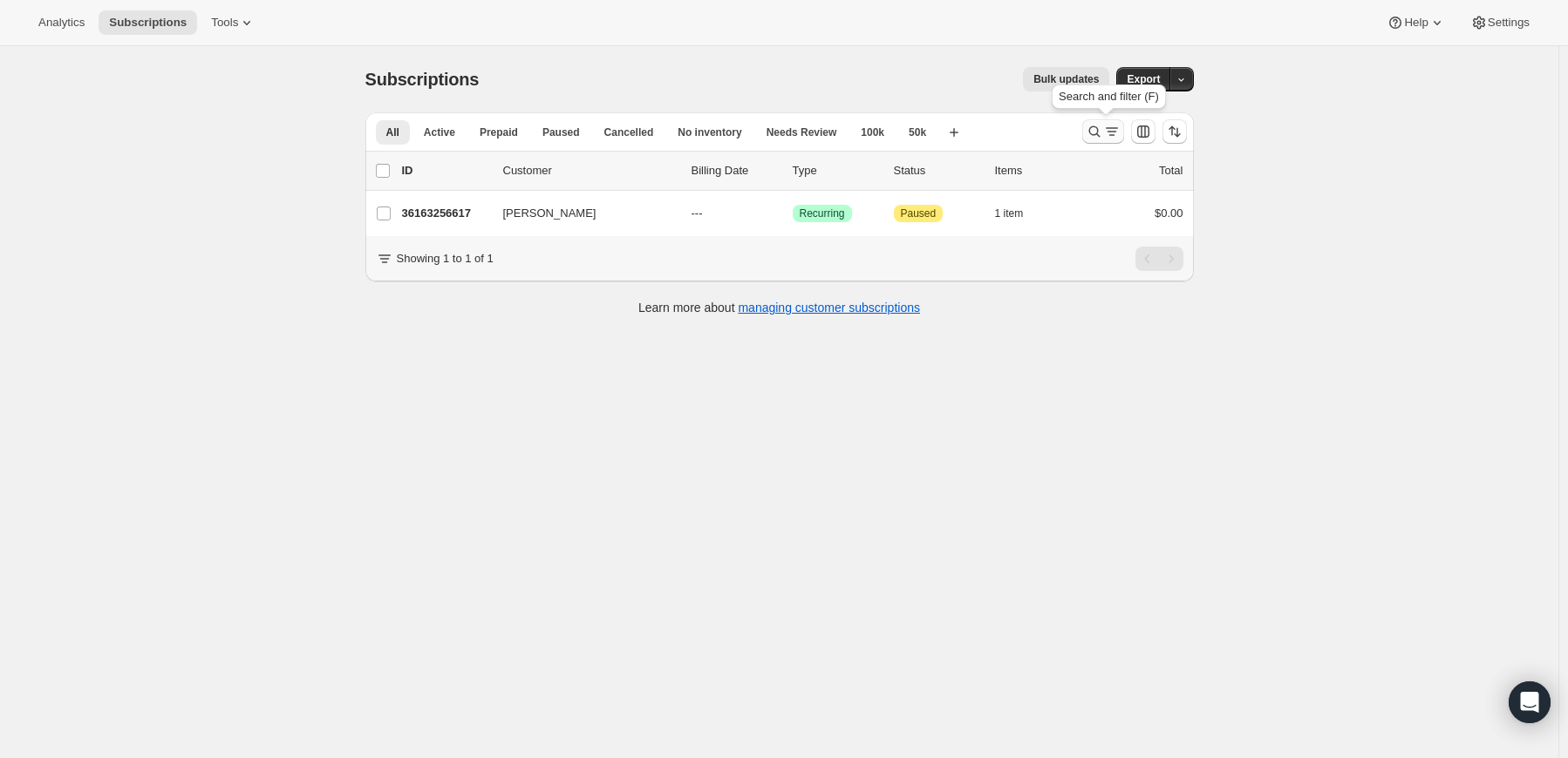
click at [1102, 129] on icon "Search and filter results" at bounding box center [1094, 132] width 17 height 17
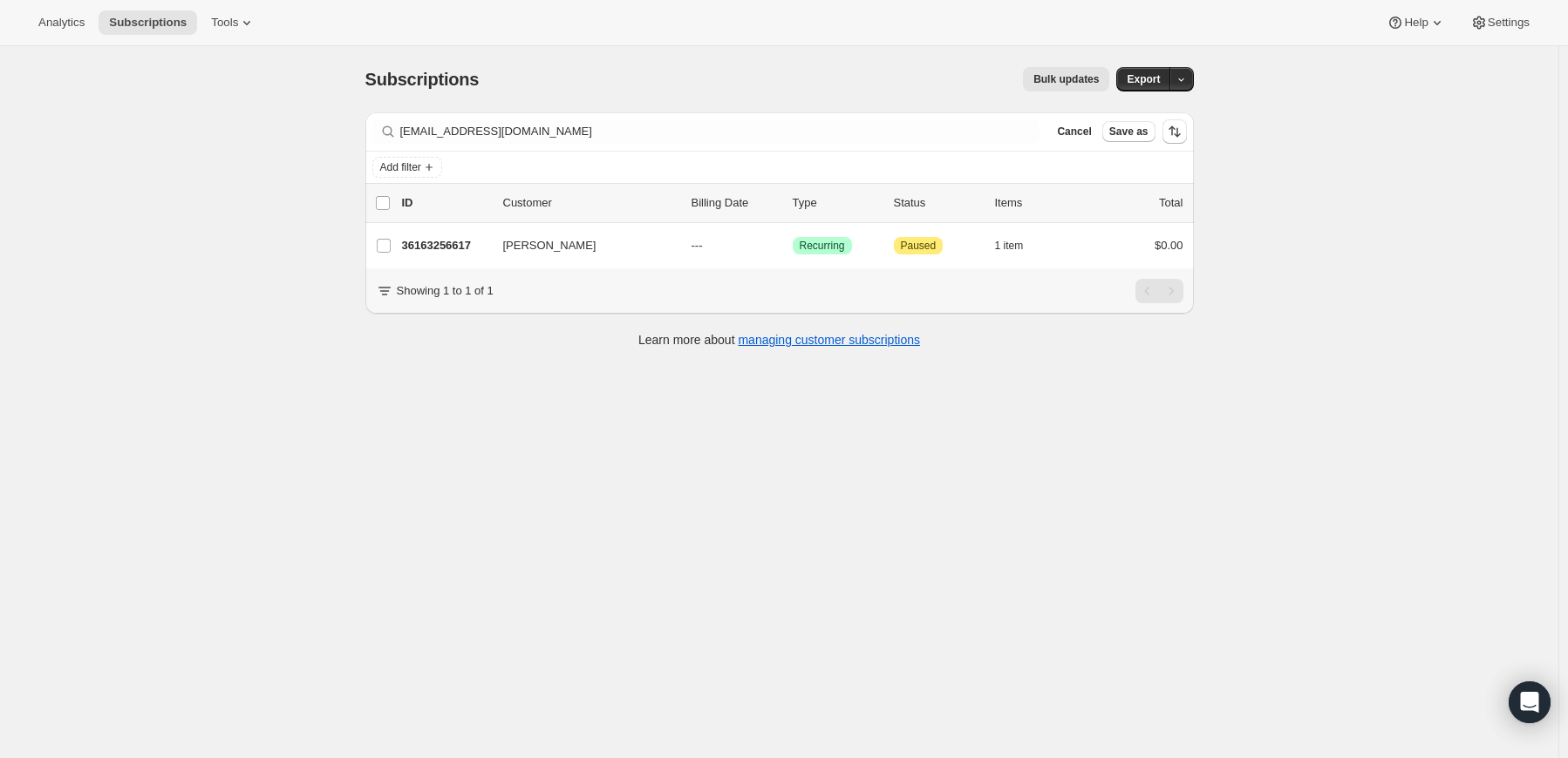
click at [456, 145] on div "Filter subscribers jreiboldt@cokergroup.com Clear Cancel Save as" at bounding box center [779, 132] width 828 height 38
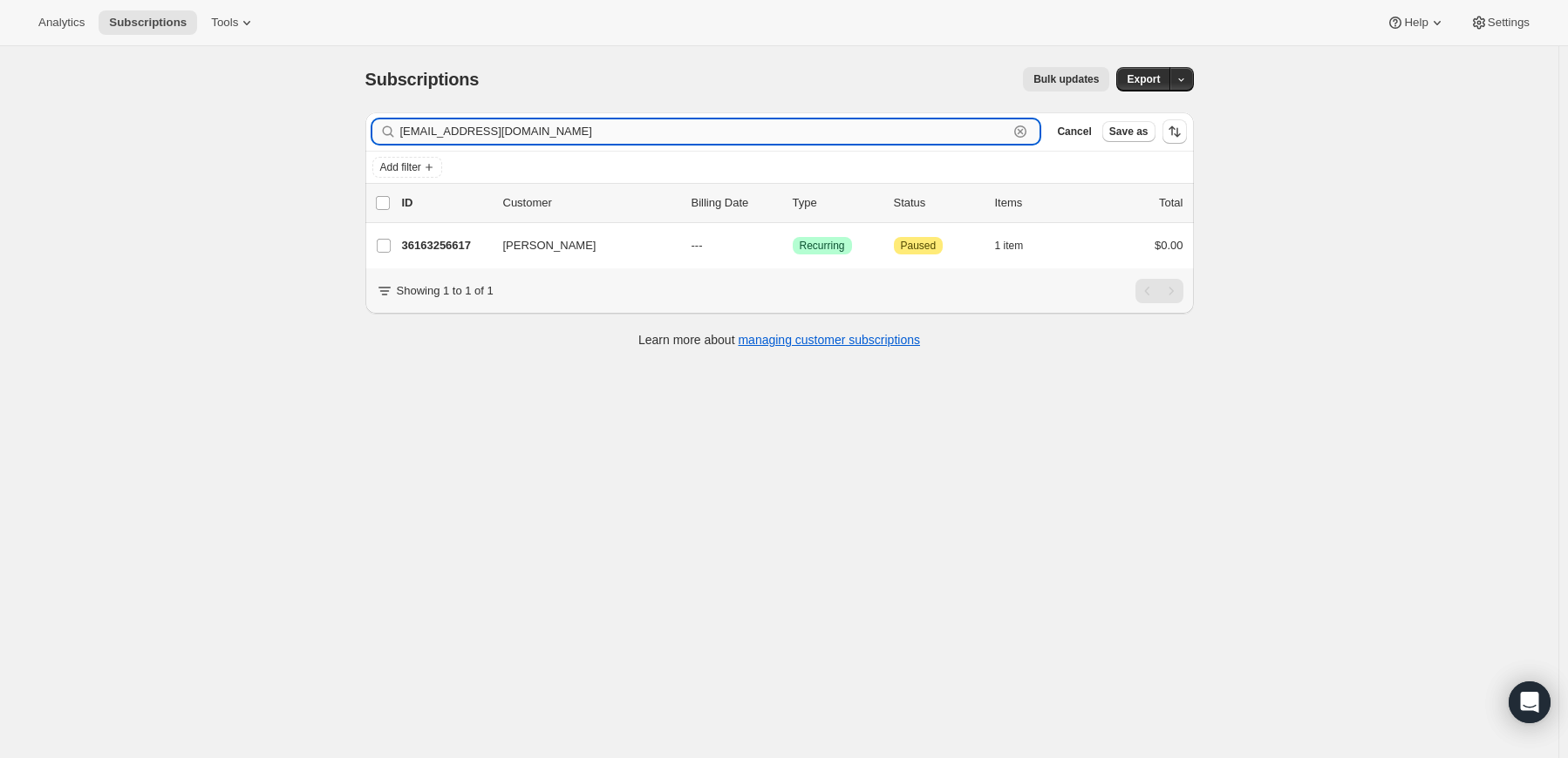
click at [459, 132] on input "[EMAIL_ADDRESS][DOMAIN_NAME]" at bounding box center [705, 132] width 609 height 24
paste input "chrisforsythe30@gmail"
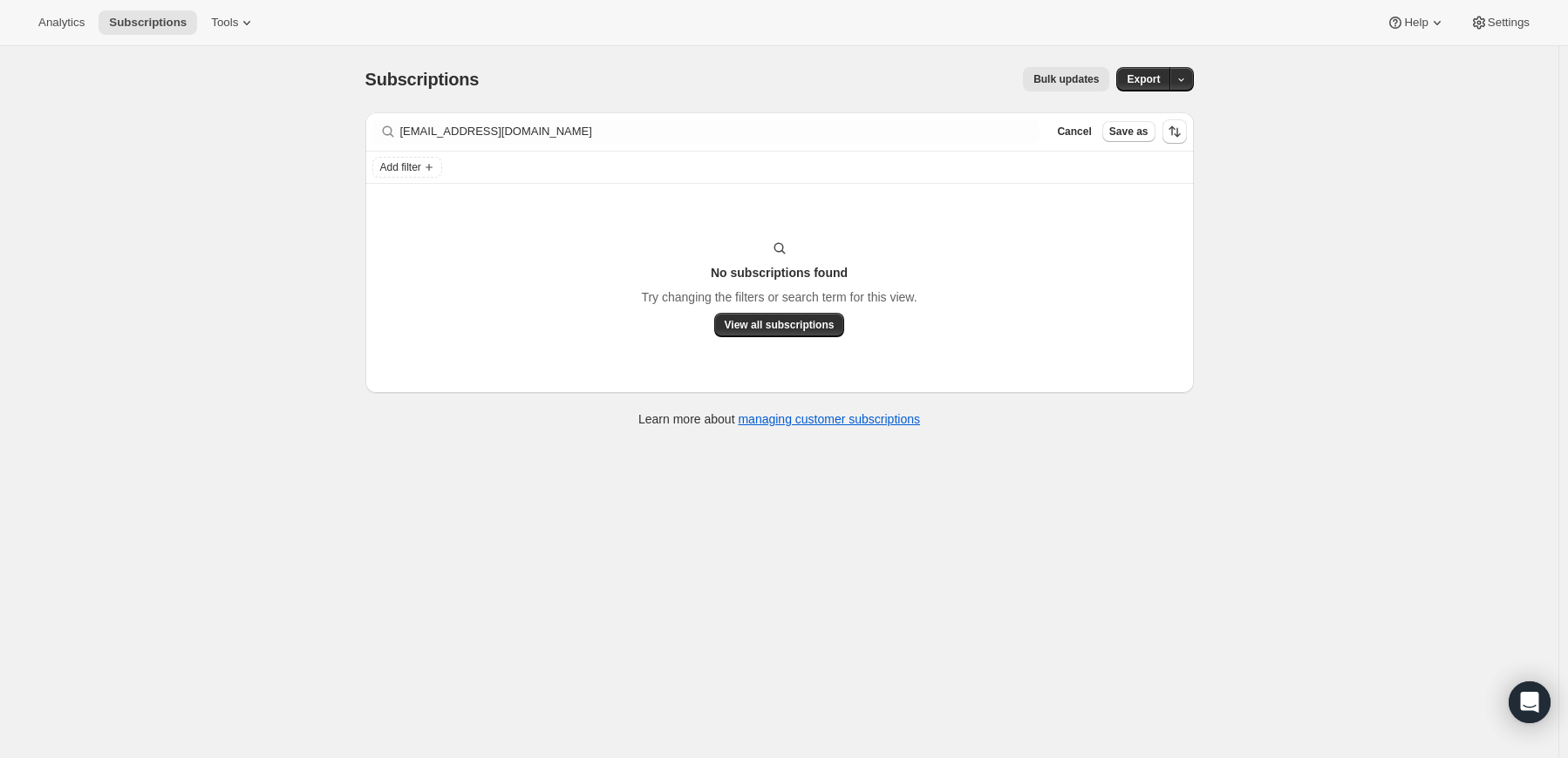
click at [635, 161] on div "Add filter" at bounding box center [779, 167] width 814 height 21
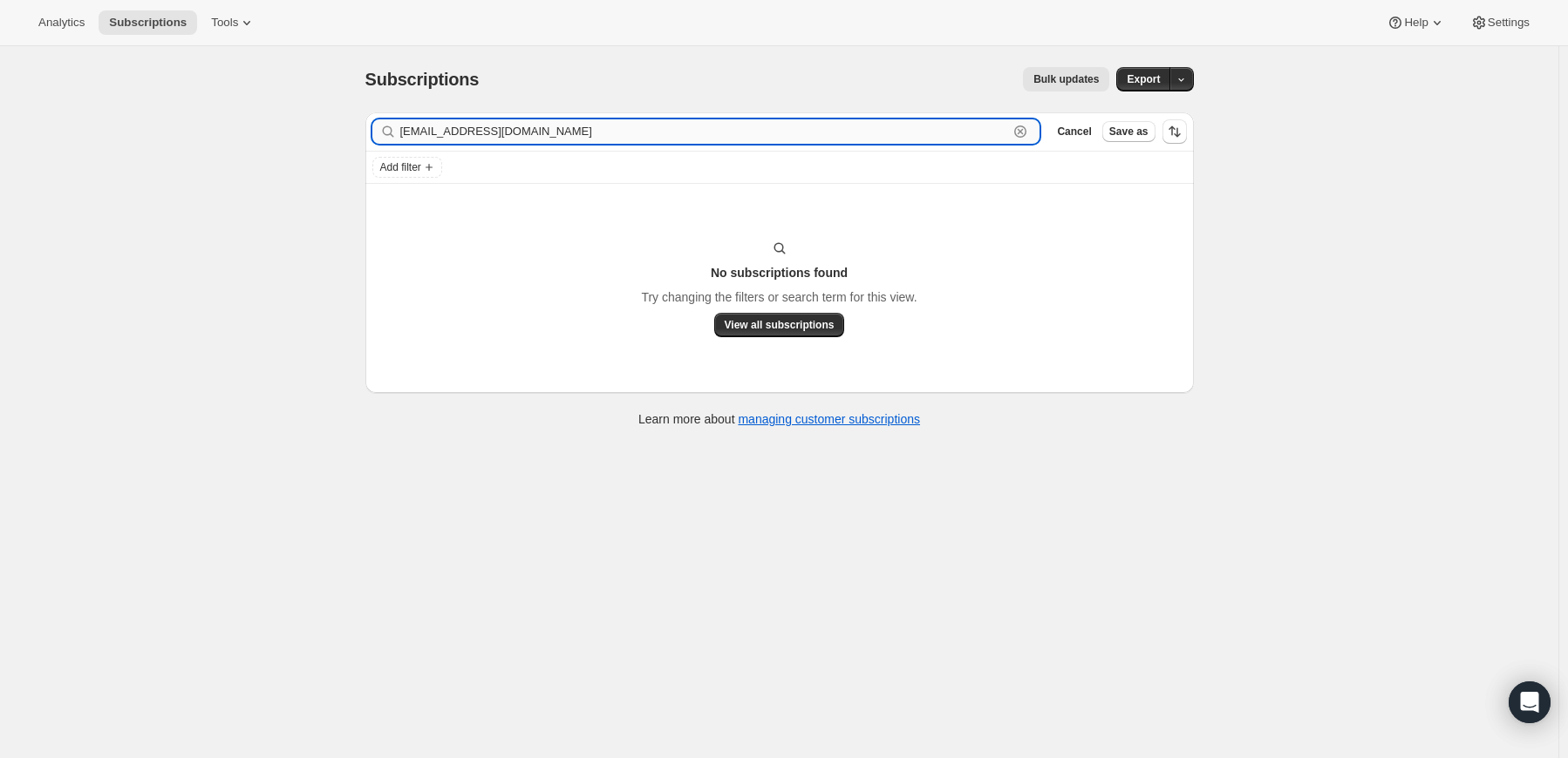
click at [631, 129] on input "chrisforsythe30@gmail.com" at bounding box center [705, 132] width 609 height 24
paste input "Chris Forsythe"
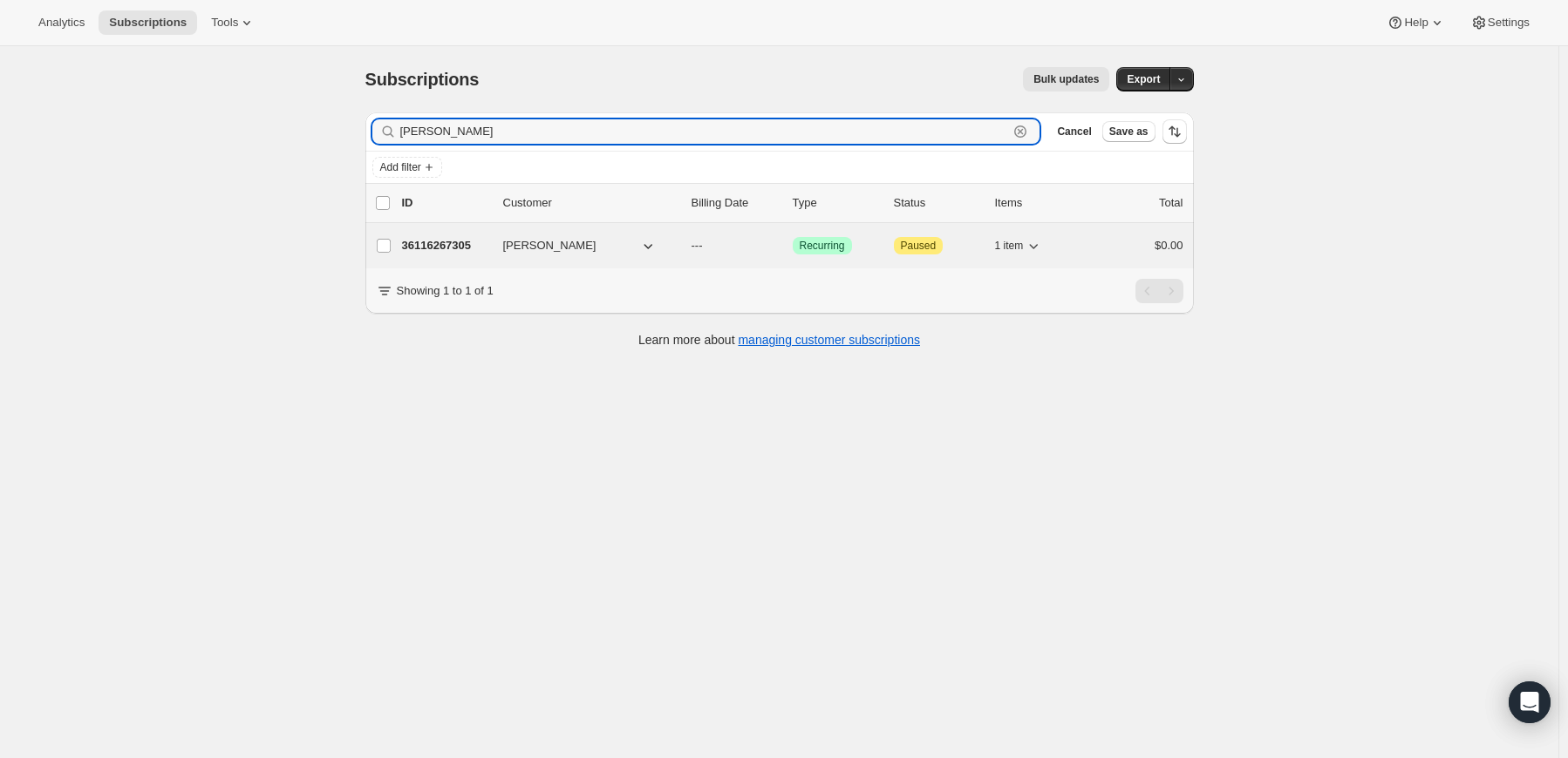
type input "Chris Forsythe"
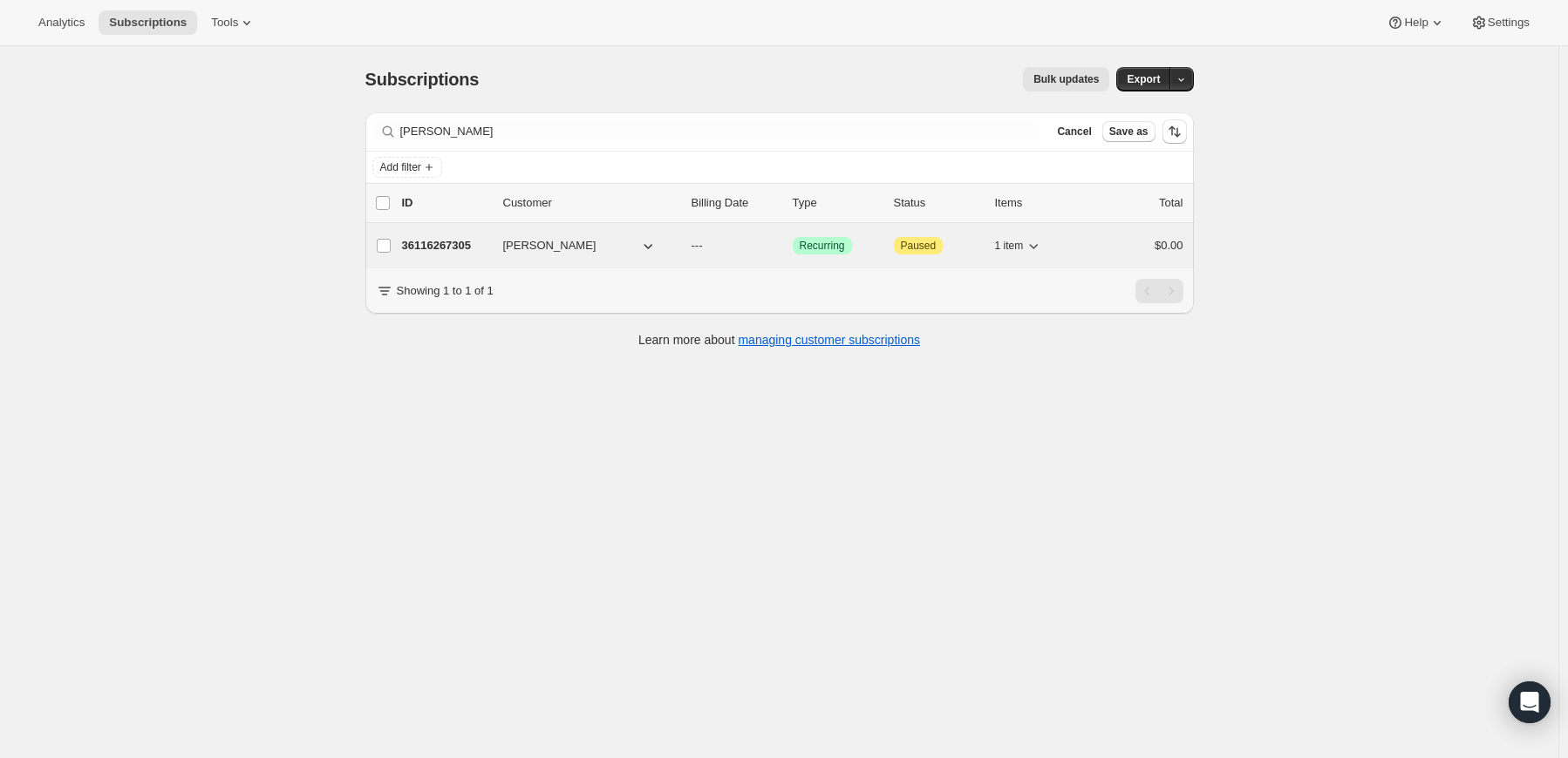
click at [460, 241] on p "36116267305" at bounding box center [446, 246] width 87 height 17
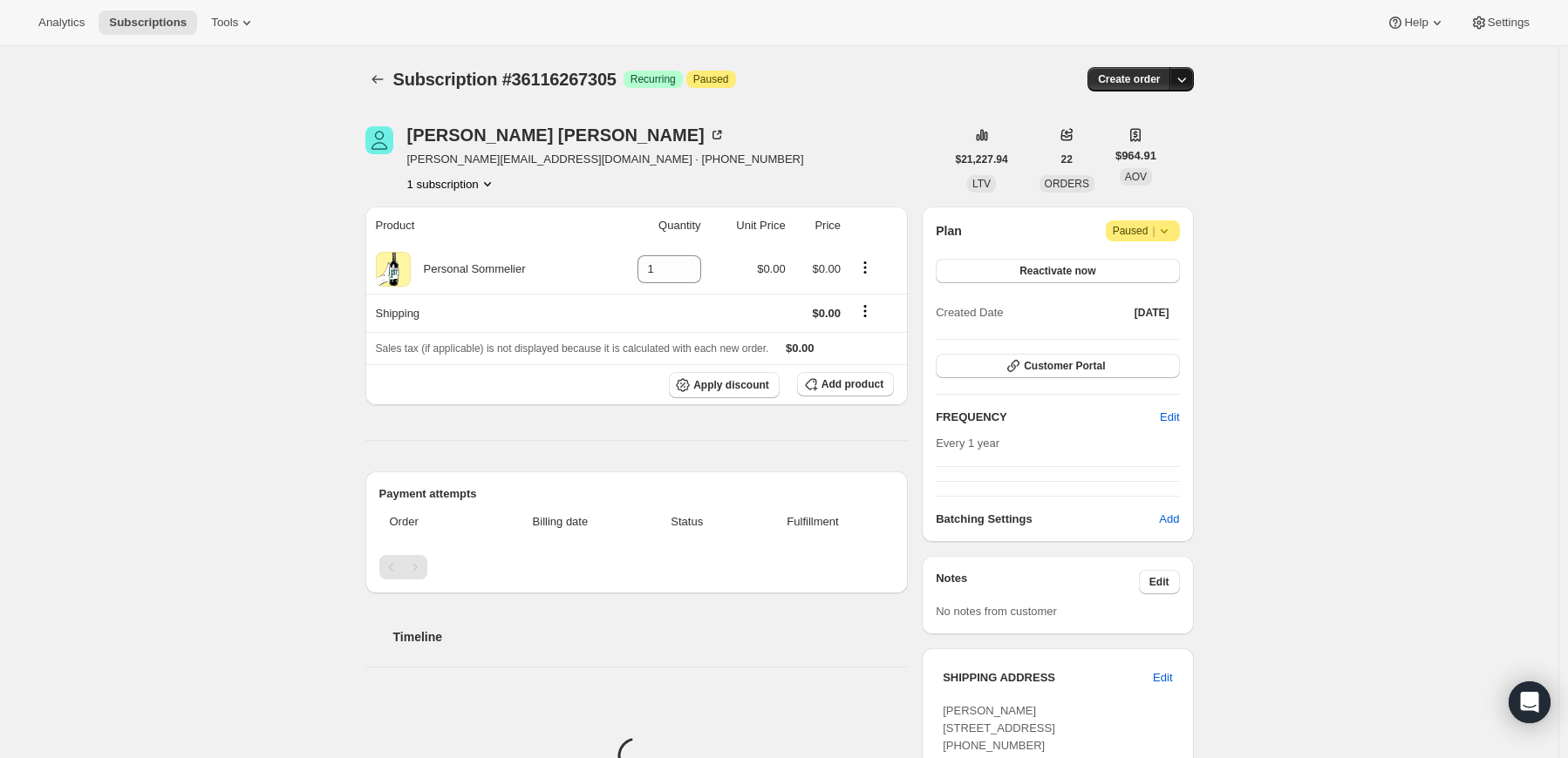
click at [1186, 77] on icon "button" at bounding box center [1181, 80] width 17 height 17
click at [1167, 146] on span "Create custom one-time order" at bounding box center [1112, 144] width 150 height 13
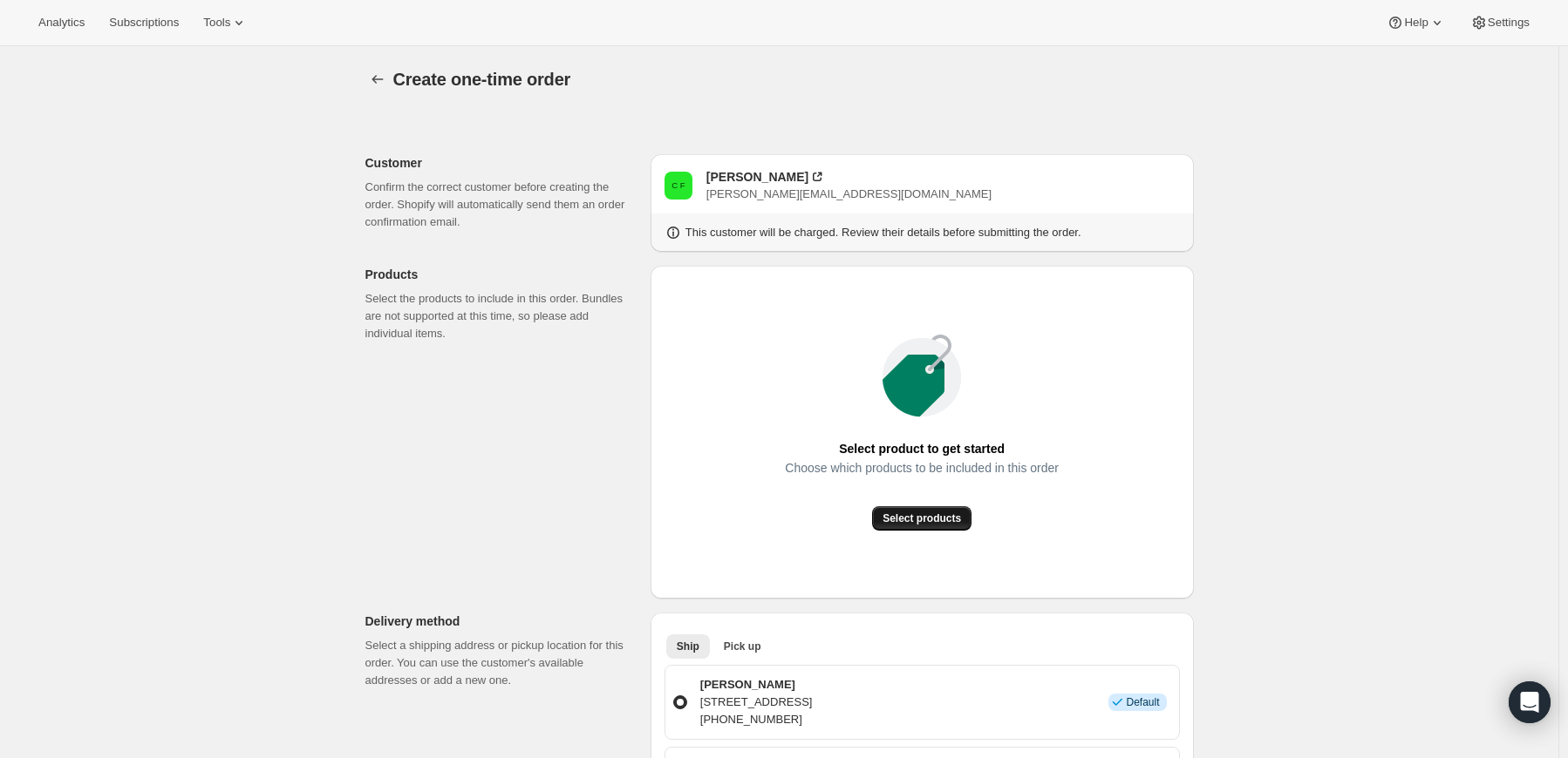
click at [925, 509] on button "Select products" at bounding box center [922, 518] width 100 height 24
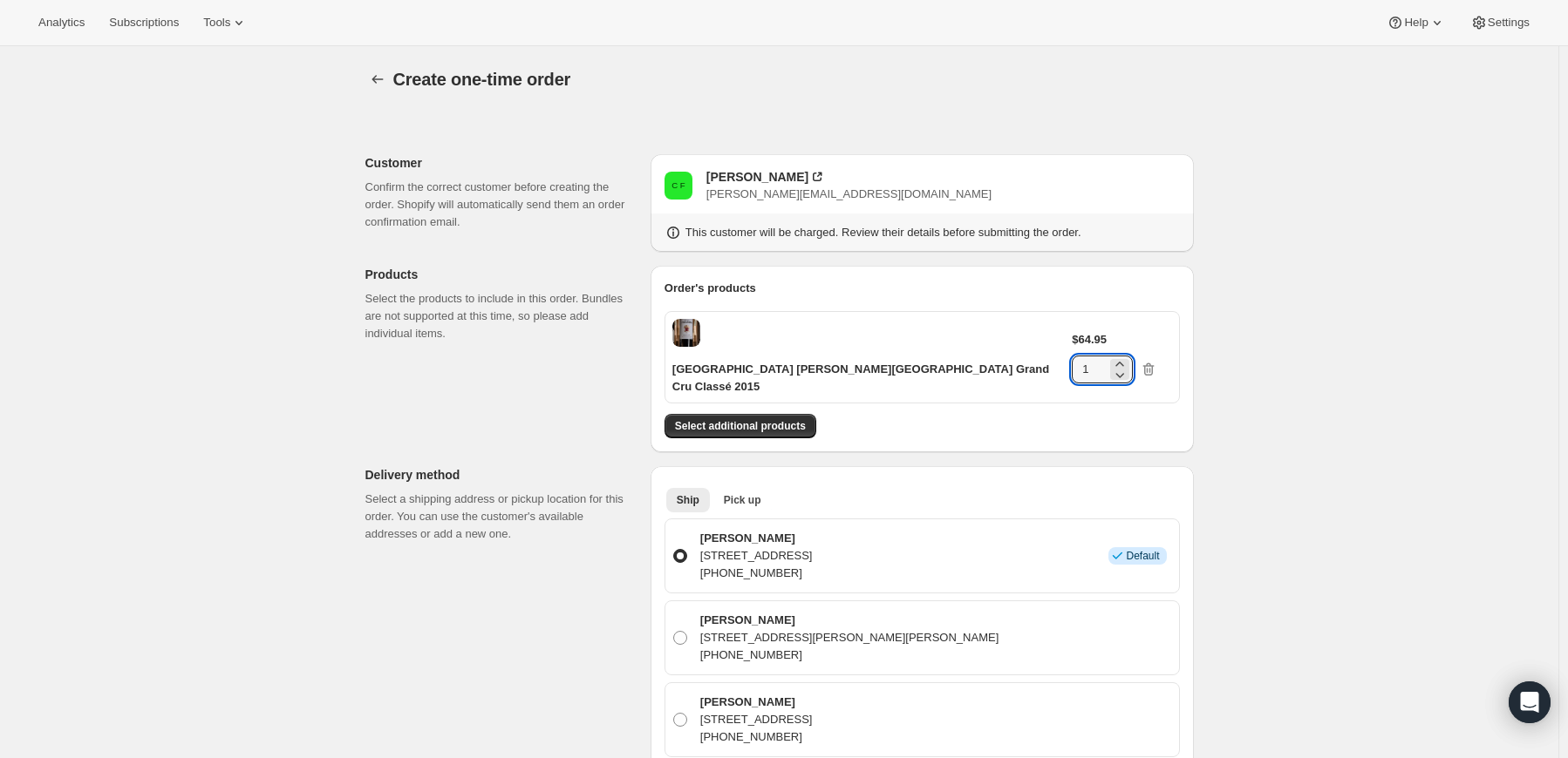
drag, startPoint x: 1118, startPoint y: 327, endPoint x: 1044, endPoint y: 332, distance: 74.2
click at [1044, 332] on div "Château Langoa Barton Saint-Julien Grand Cru Classé 2015 $64.95 1" at bounding box center [922, 358] width 515 height 93
type input "6"
click at [1250, 379] on div "Create one-time order. This page is ready Create one-time order Customer Confir…" at bounding box center [779, 765] width 1558 height 1438
click at [723, 414] on button "Select additional products" at bounding box center [740, 427] width 151 height 24
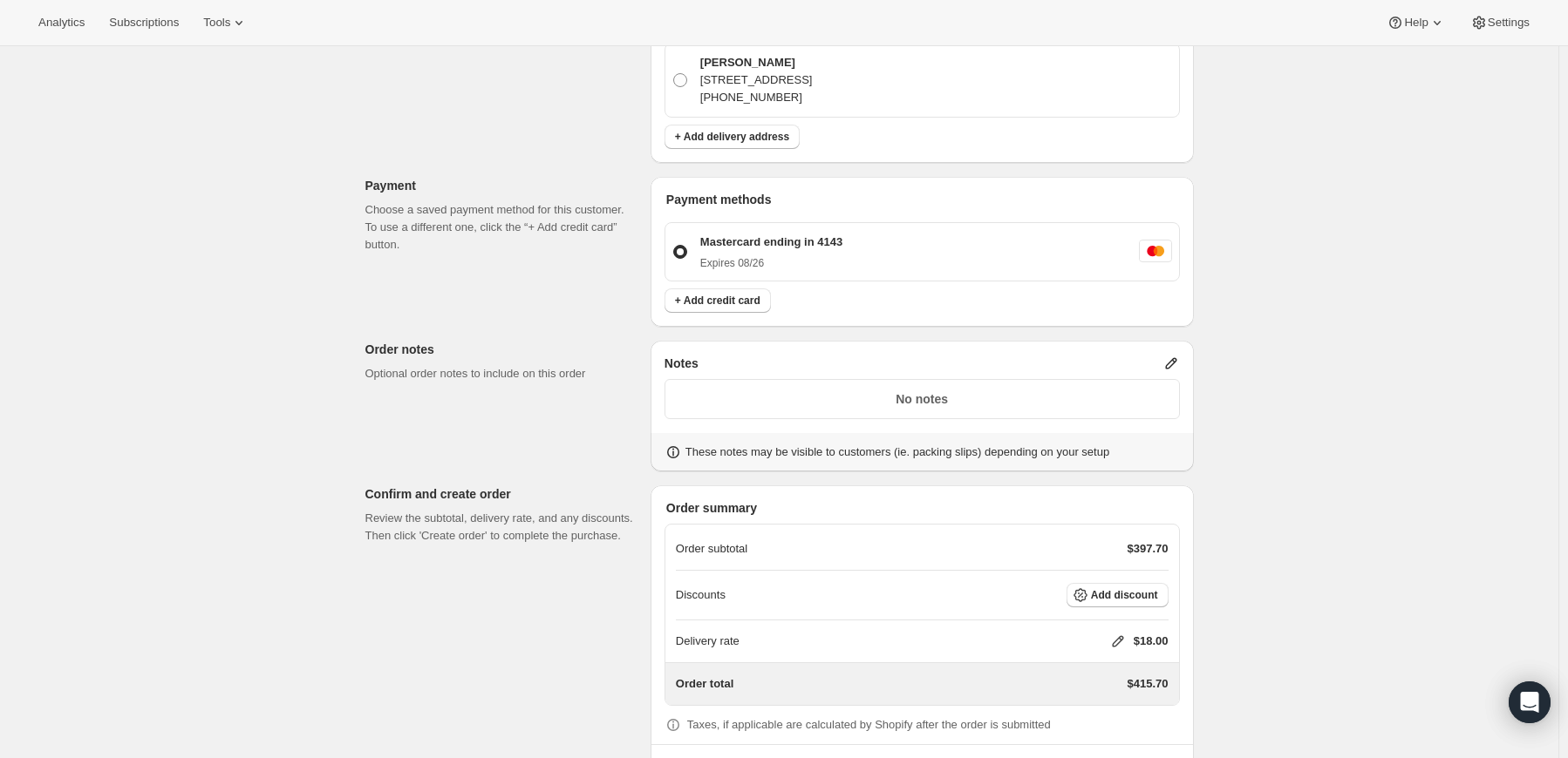
scroll to position [698, 0]
click at [968, 387] on p "No notes" at bounding box center [922, 396] width 492 height 17
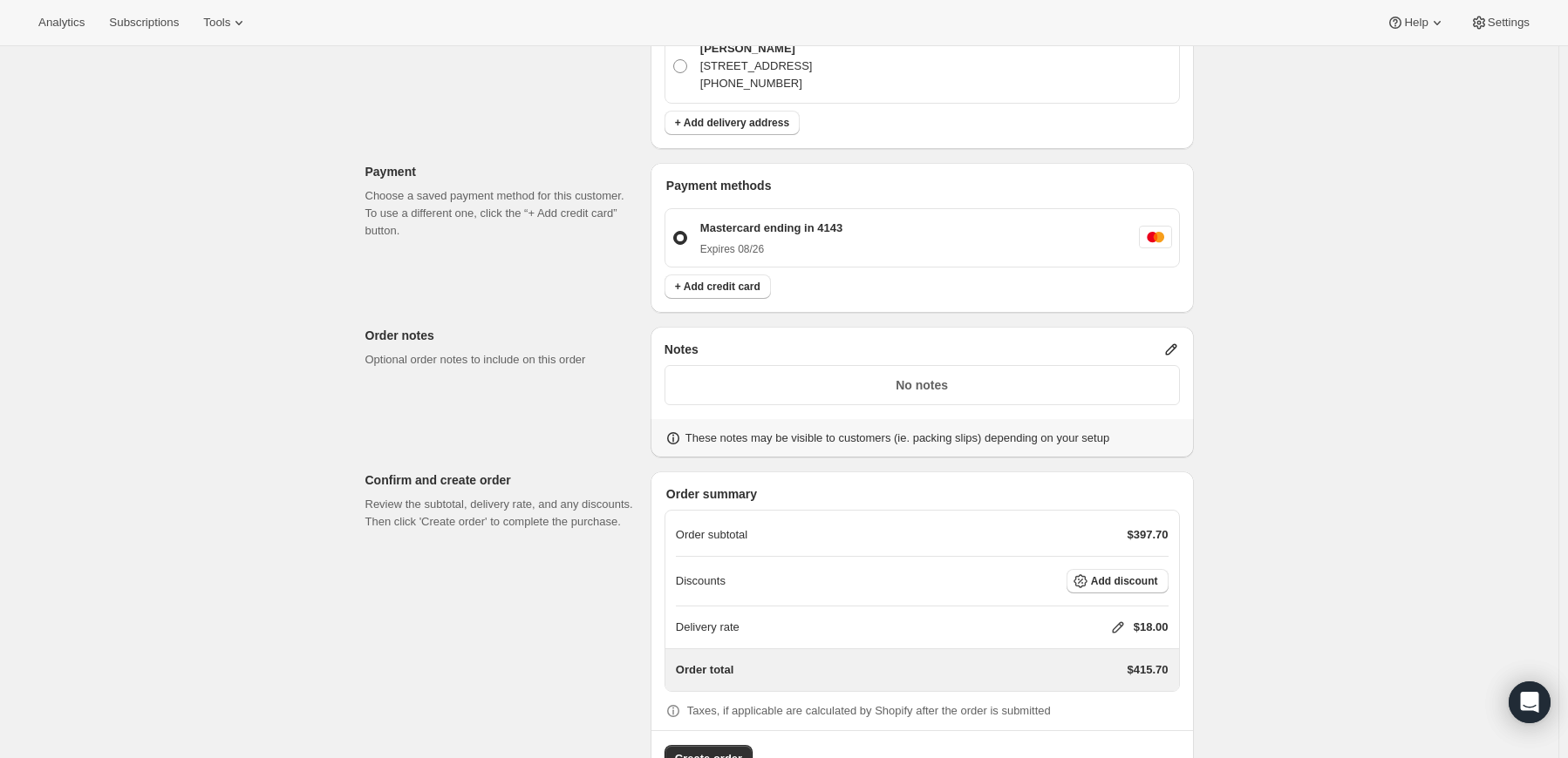
scroll to position [712, 0]
click at [1112, 615] on icon at bounding box center [1118, 624] width 17 height 17
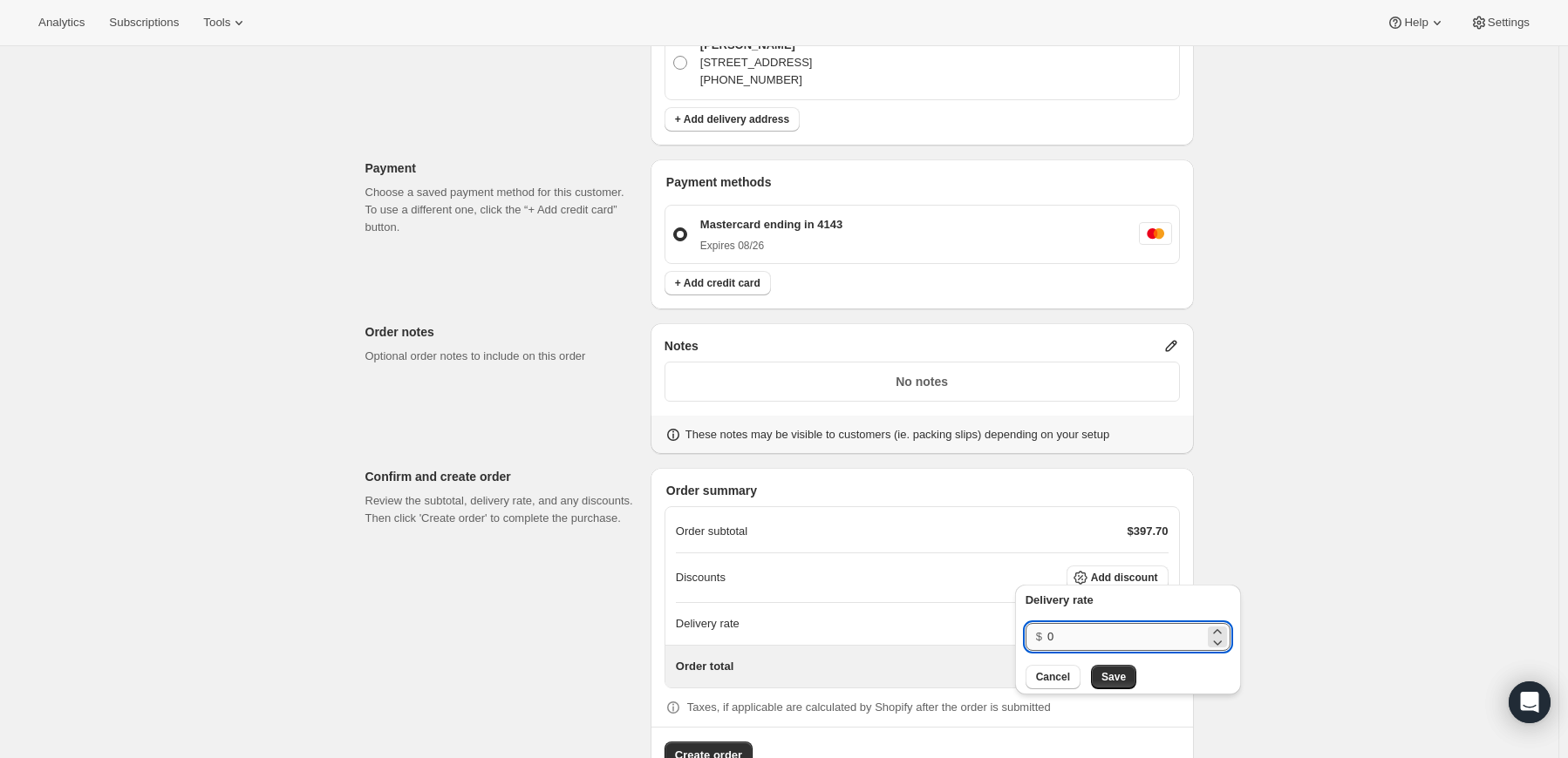
click at [1088, 636] on input "0" at bounding box center [1125, 637] width 157 height 28
type input "0"
click at [1101, 677] on span "Save" at bounding box center [1113, 678] width 24 height 14
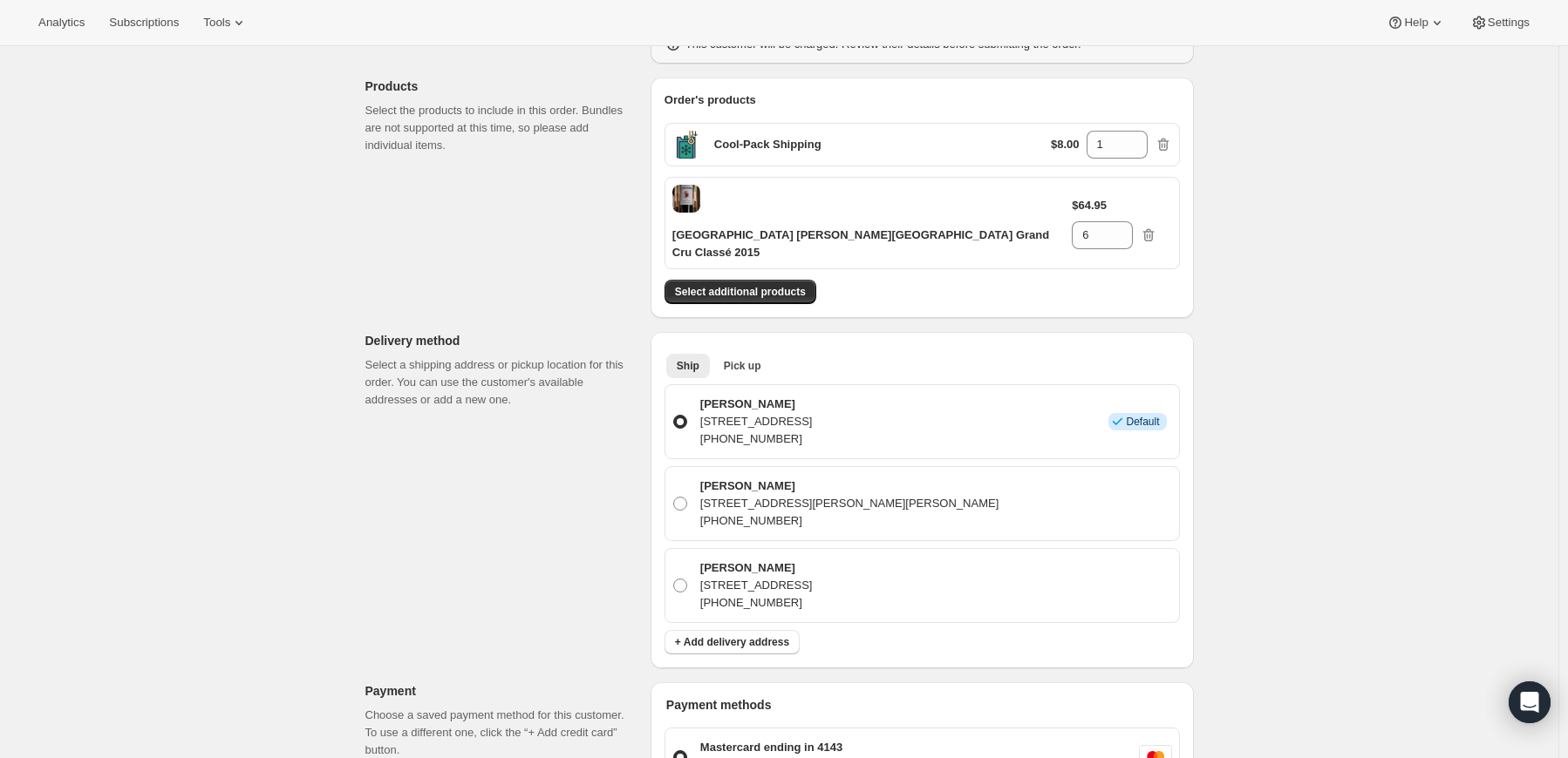
scroll to position [275, 0]
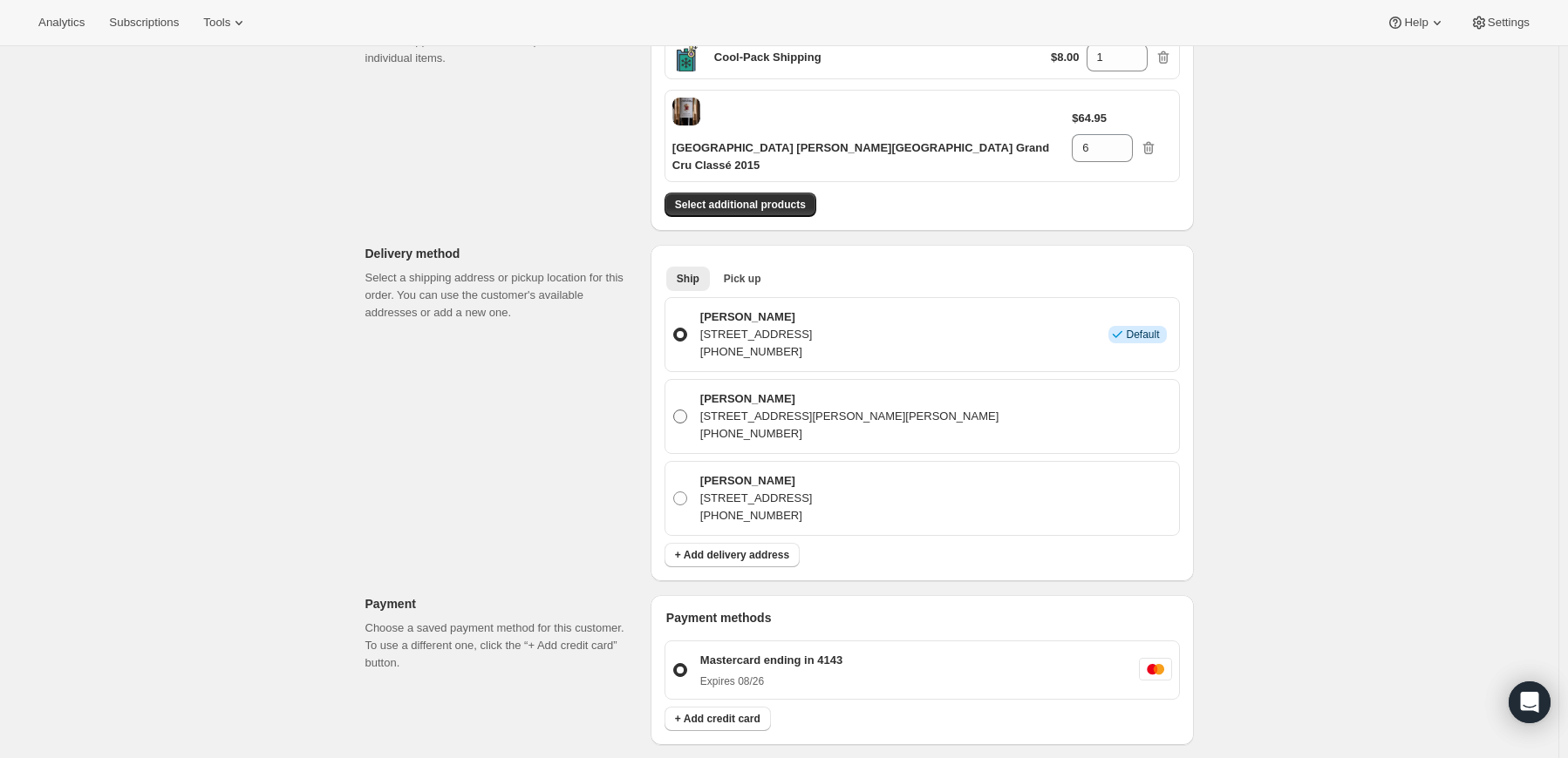
click at [683, 410] on span at bounding box center [680, 417] width 14 height 14
click at [674, 410] on input "Chris Forsythe 5430 Lyndon B Johnson Fwy Ste 1800, Dallas, TX, 75240, United St…" at bounding box center [673, 410] width 1 height 1
radio input "true"
click at [1331, 376] on div "Create one-time order. This page is ready Create one-time order Customer Confir…" at bounding box center [779, 517] width 1558 height 1492
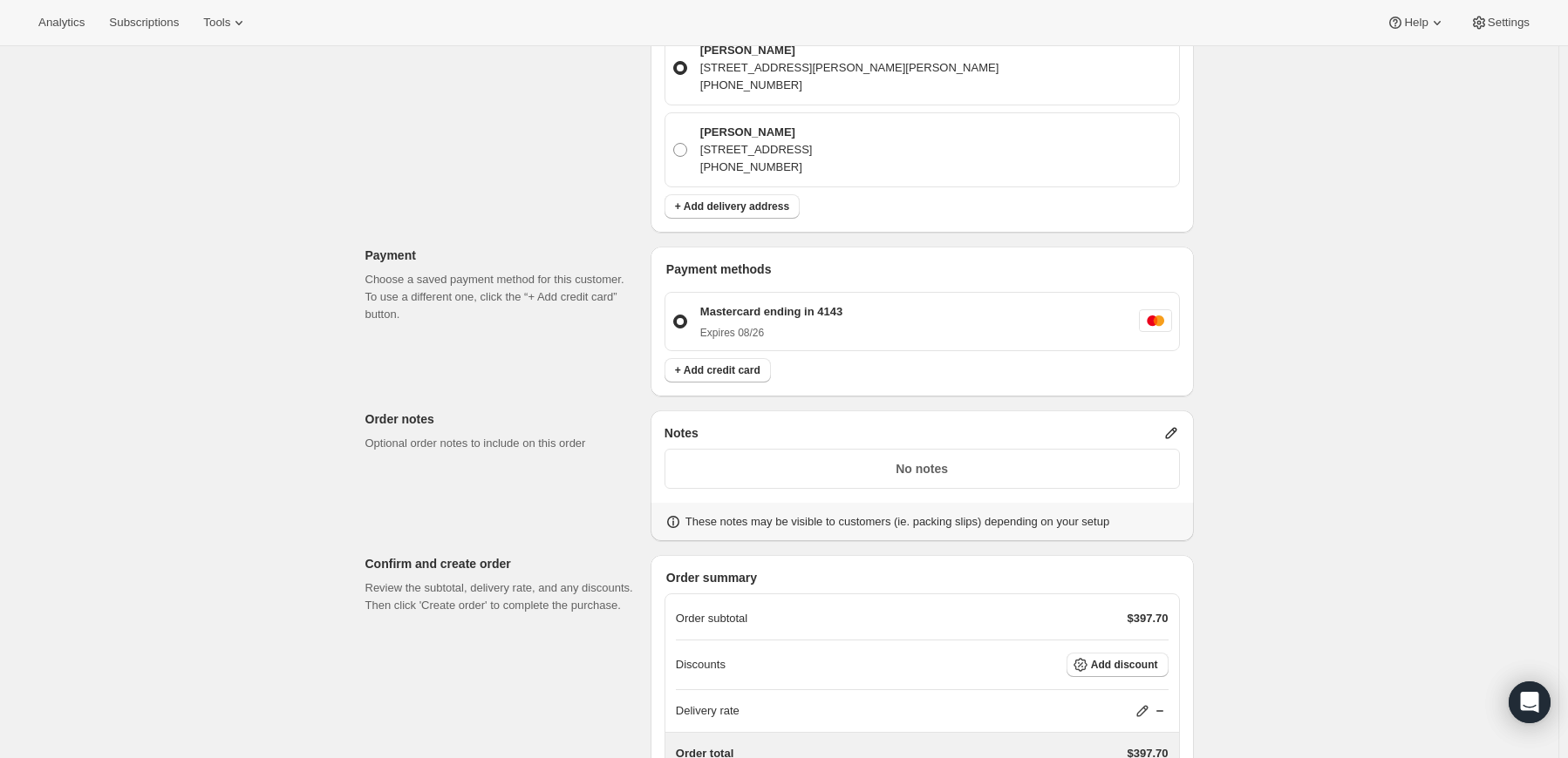
scroll to position [712, 0]
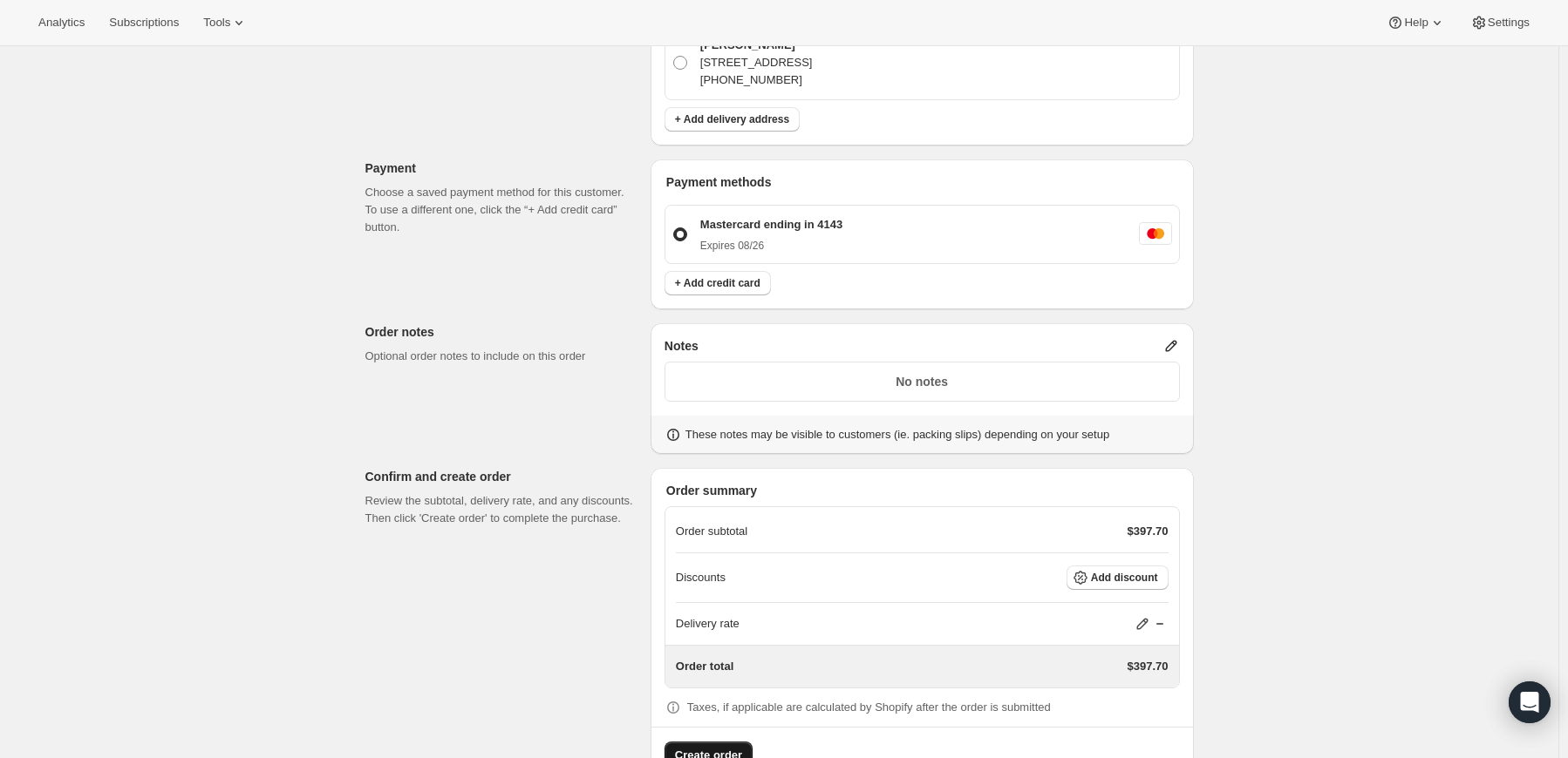
click at [708, 747] on span "Create order" at bounding box center [708, 755] width 67 height 17
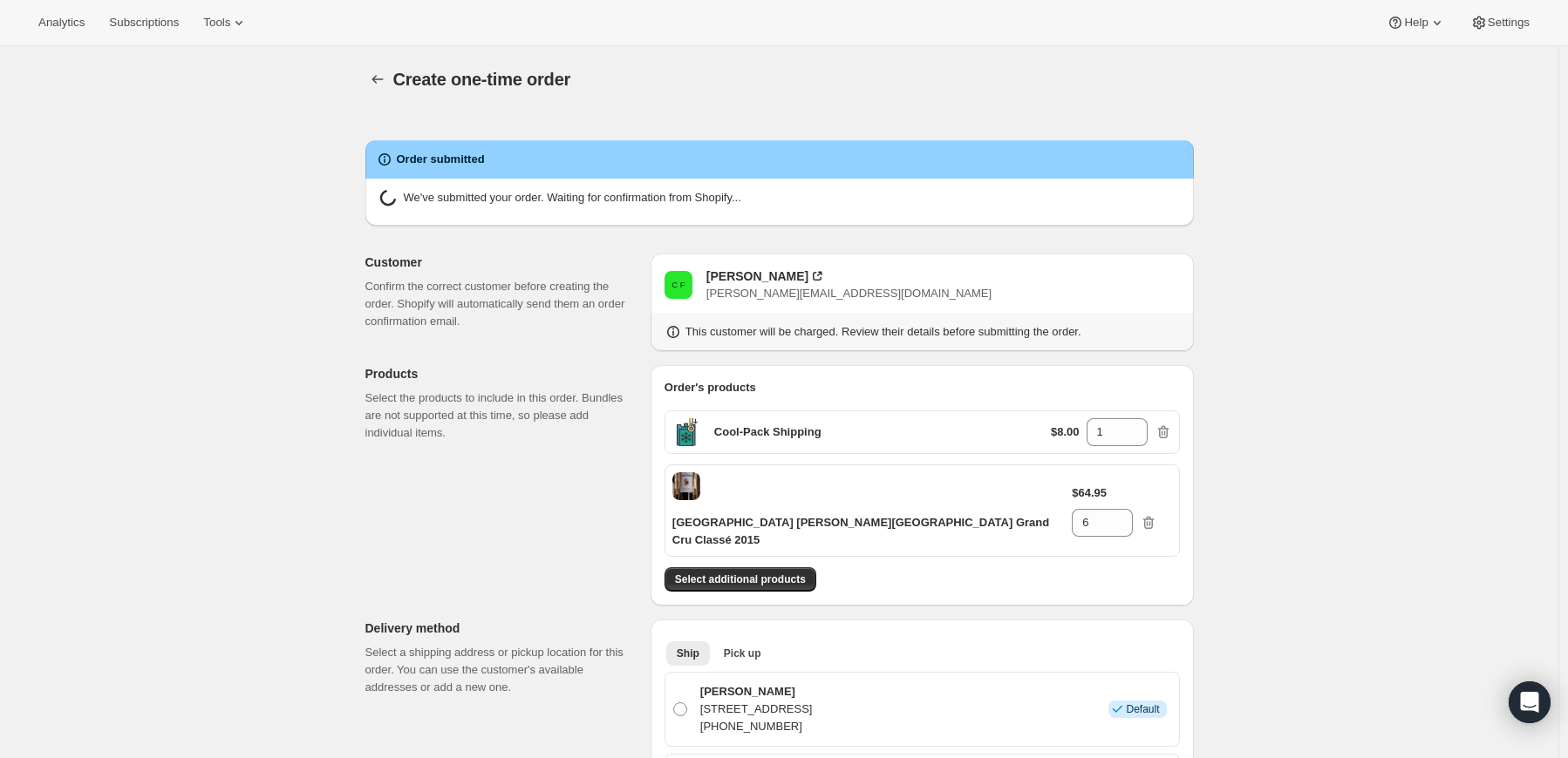
radio input "true"
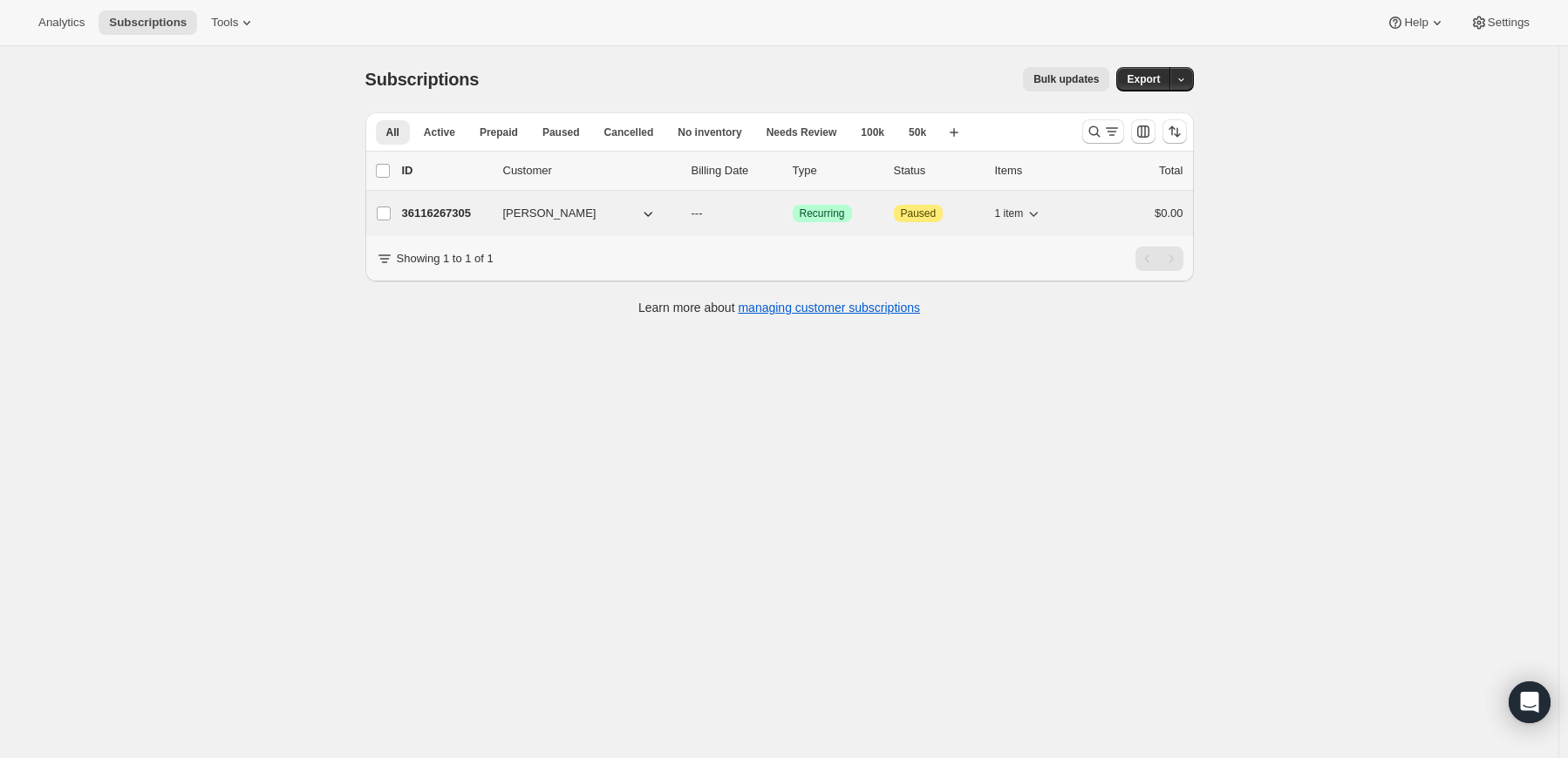
click at [434, 211] on p "36116267305" at bounding box center [446, 213] width 87 height 17
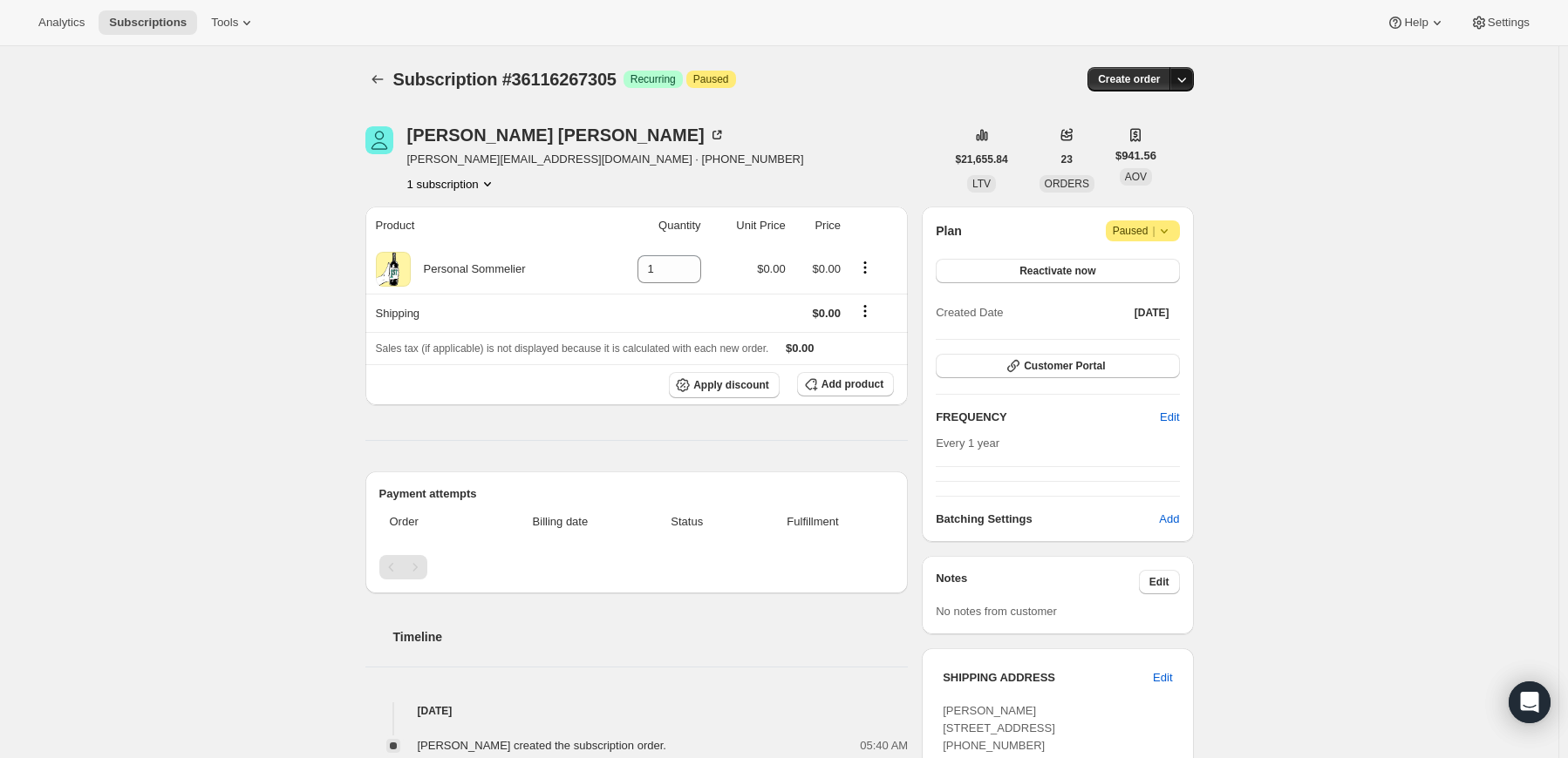
click at [1189, 78] on icon "button" at bounding box center [1181, 80] width 17 height 17
click at [1116, 150] on span "Create custom one-time order" at bounding box center [1112, 144] width 150 height 13
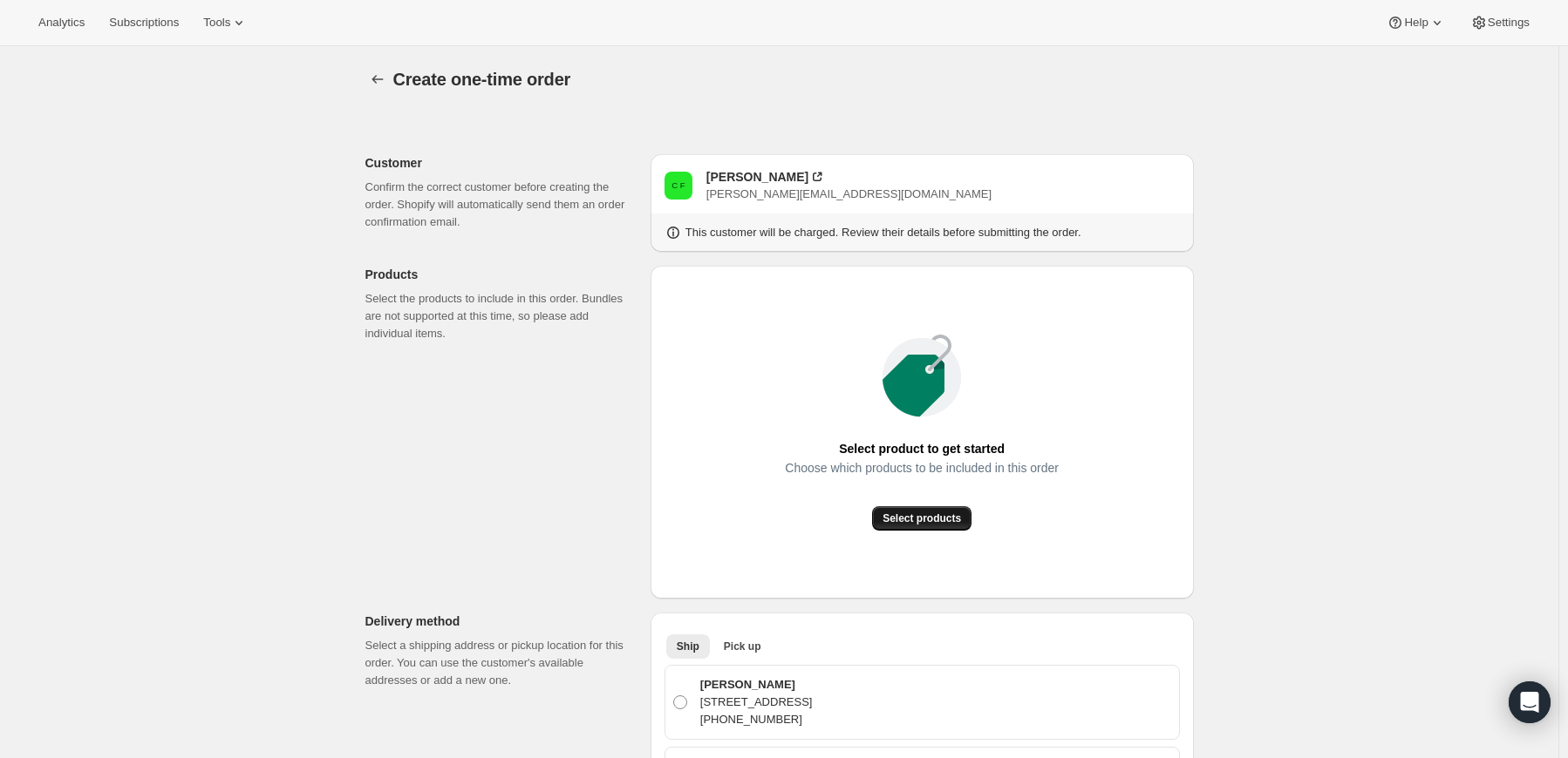
click at [900, 515] on span "Select products" at bounding box center [922, 518] width 79 height 14
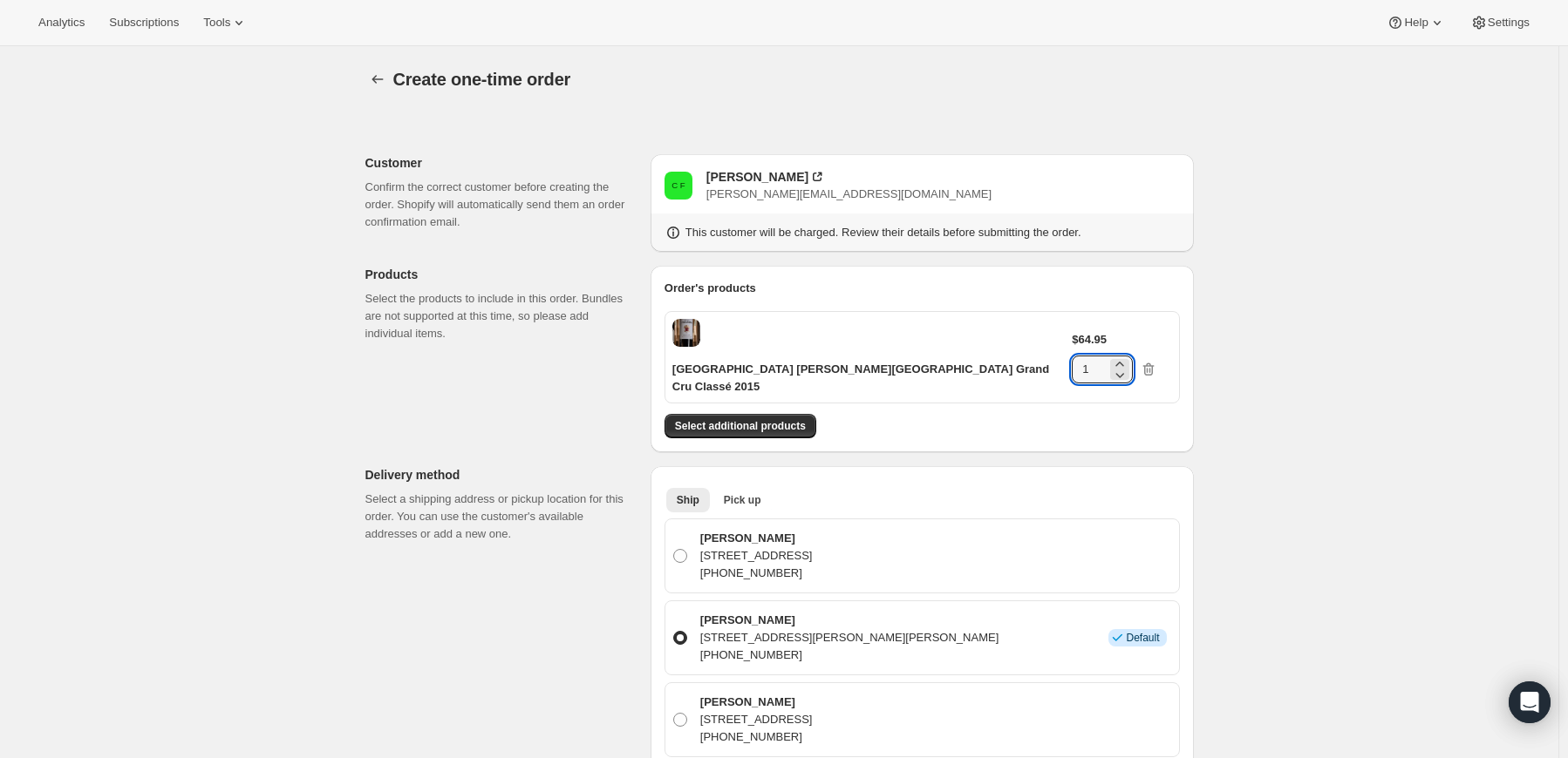
drag, startPoint x: 1107, startPoint y: 332, endPoint x: 1084, endPoint y: 334, distance: 23.1
click at [1084, 334] on div "$64.95 1" at bounding box center [1121, 358] width 100 height 52
type input "6"
click at [774, 420] on span "Select additional products" at bounding box center [741, 427] width 131 height 14
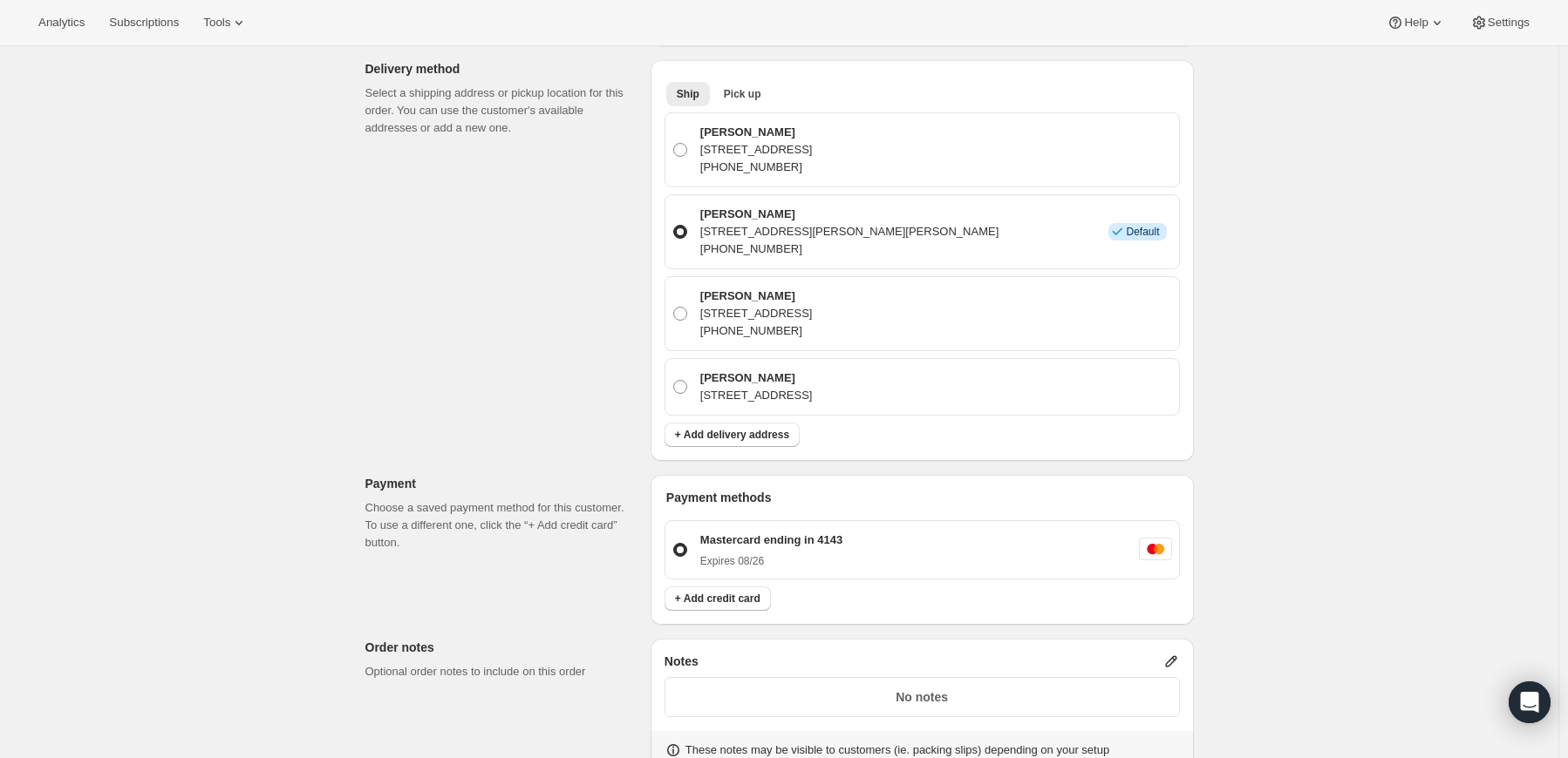
scroll to position [436, 0]
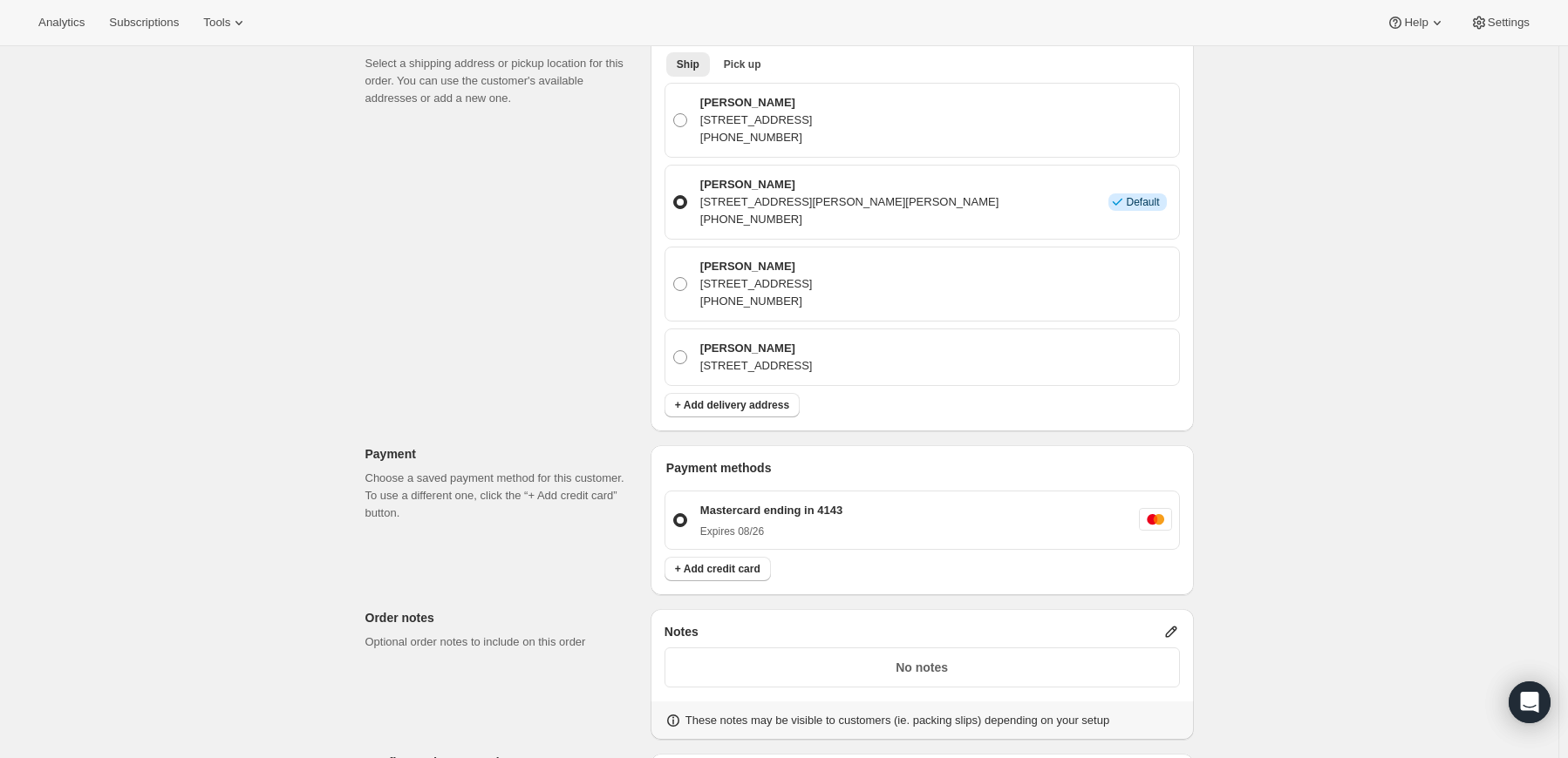
click at [1174, 623] on icon at bounding box center [1171, 632] width 17 height 17
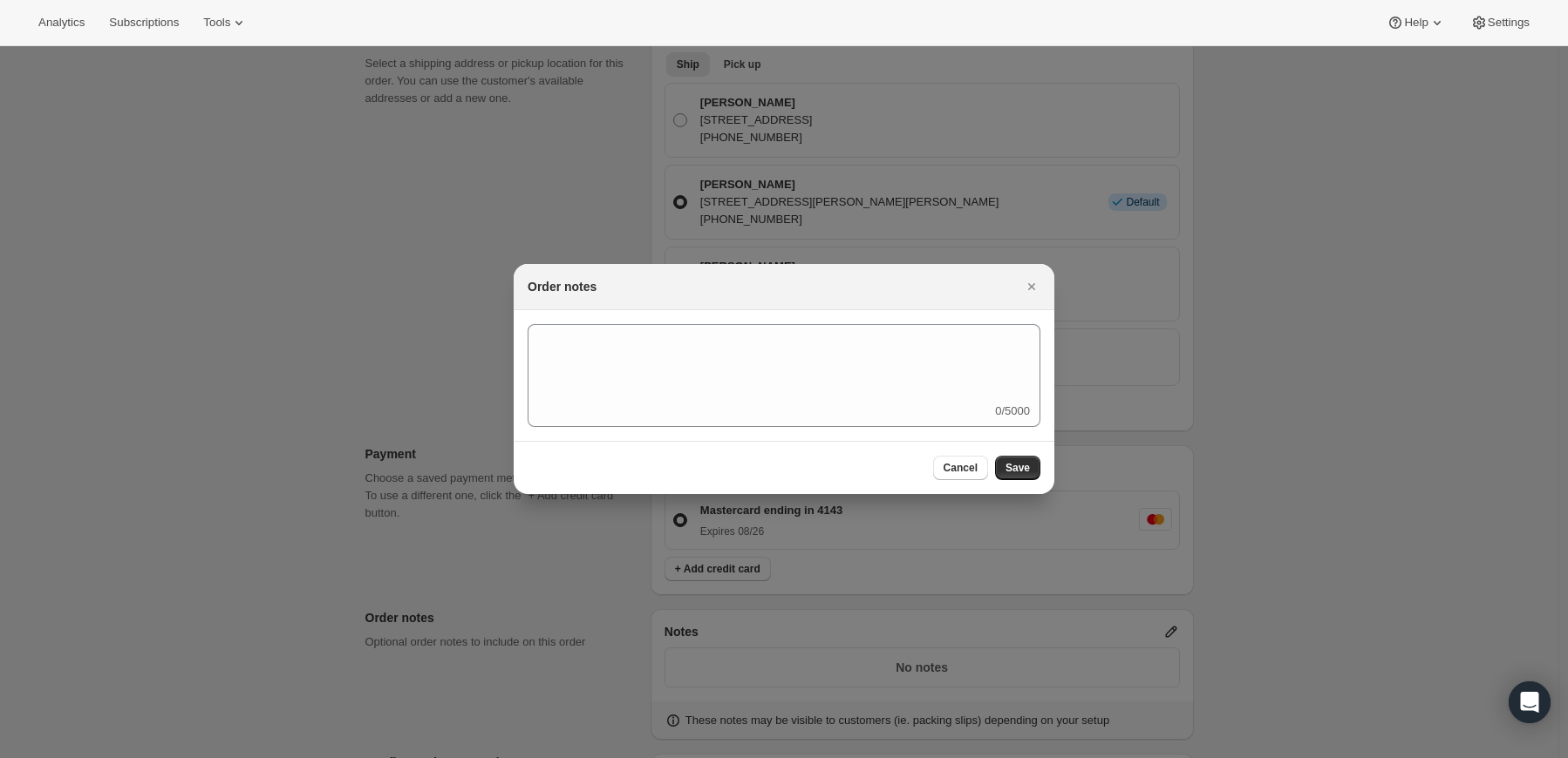
scroll to position [0, 0]
click at [802, 414] on div "0/5000" at bounding box center [784, 376] width 512 height 103
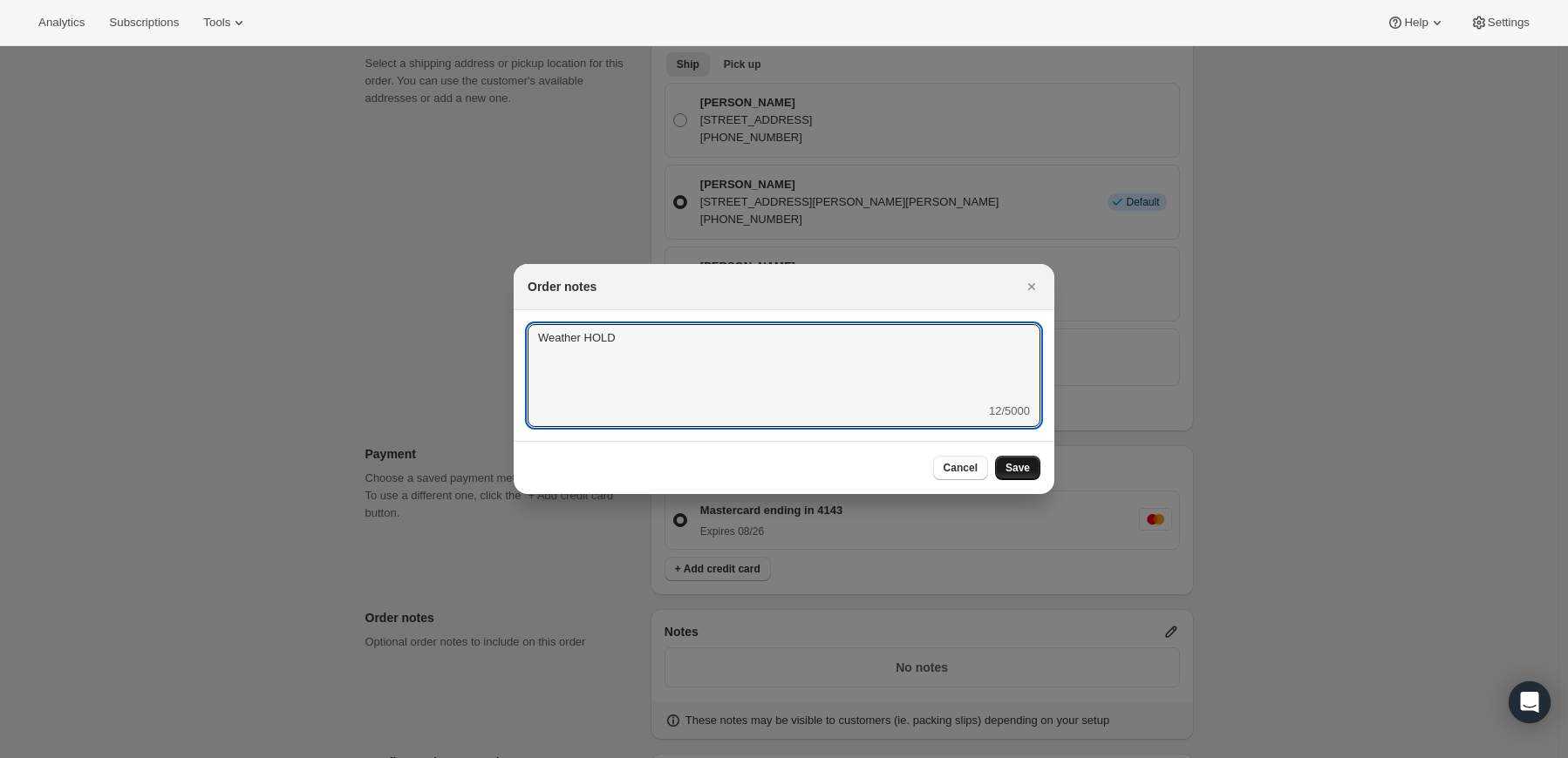
type textarea "Weather HOLD"
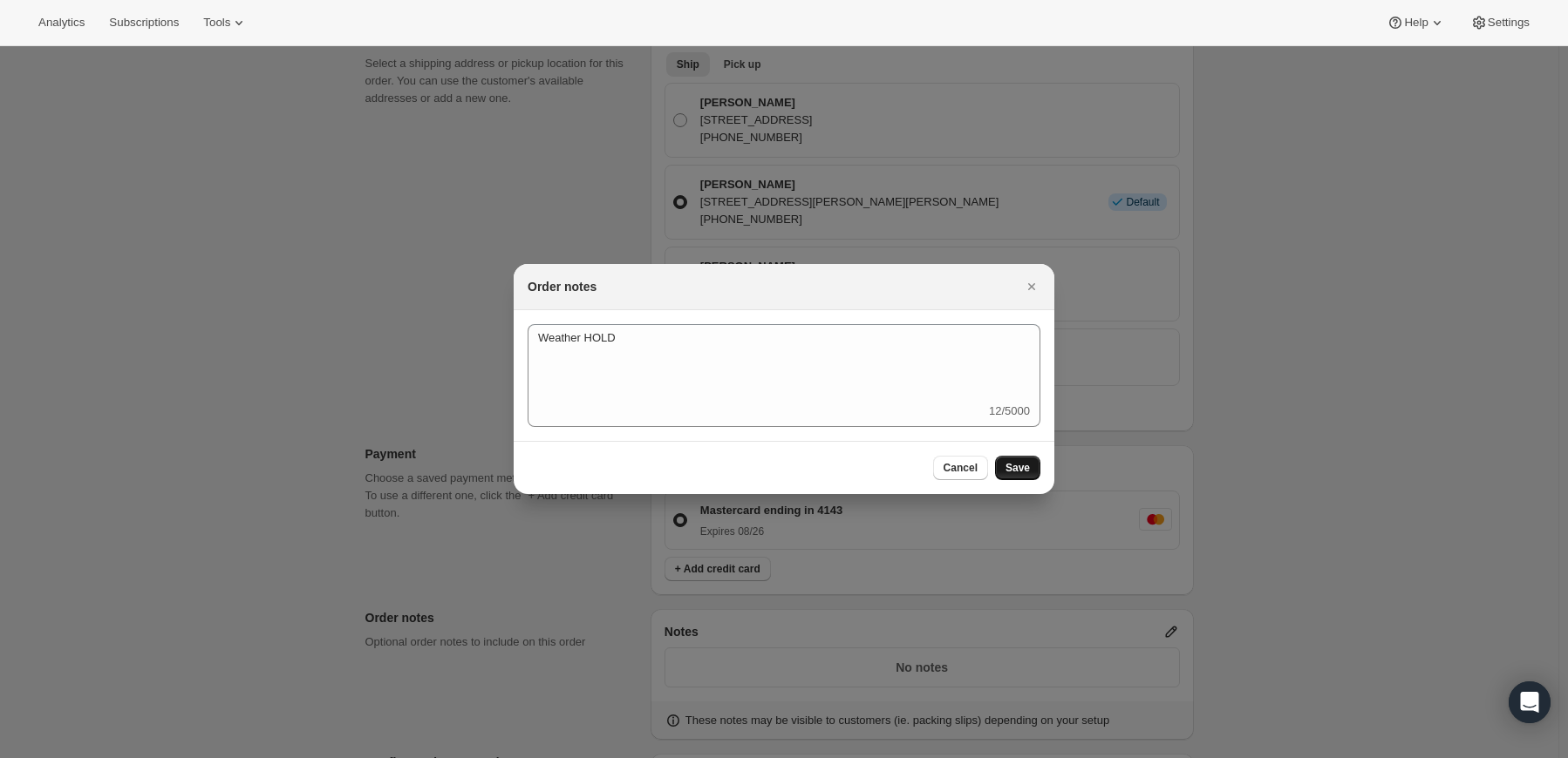
click at [1017, 468] on span "Save" at bounding box center [1018, 468] width 24 height 14
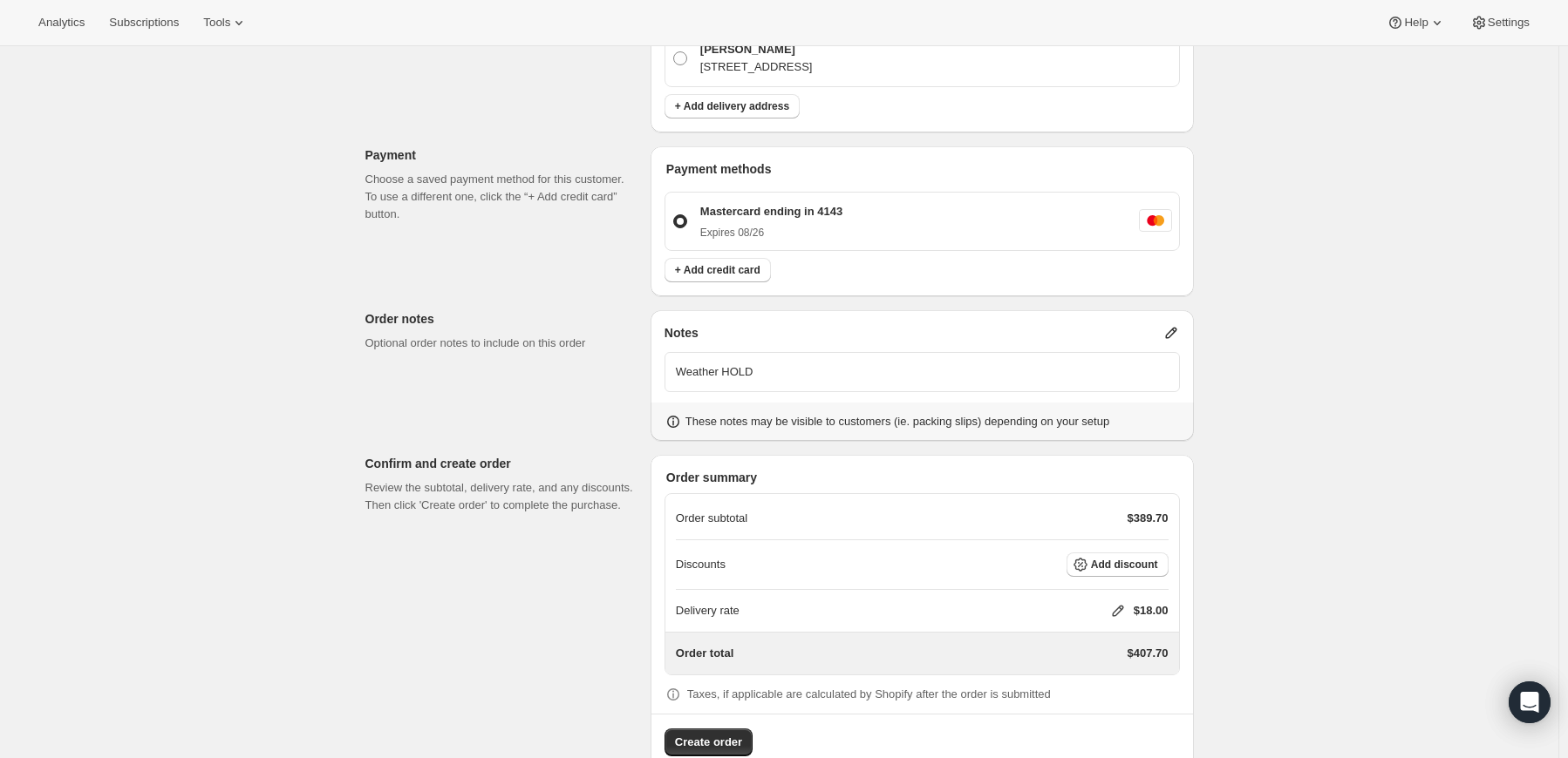
scroll to position [722, 0]
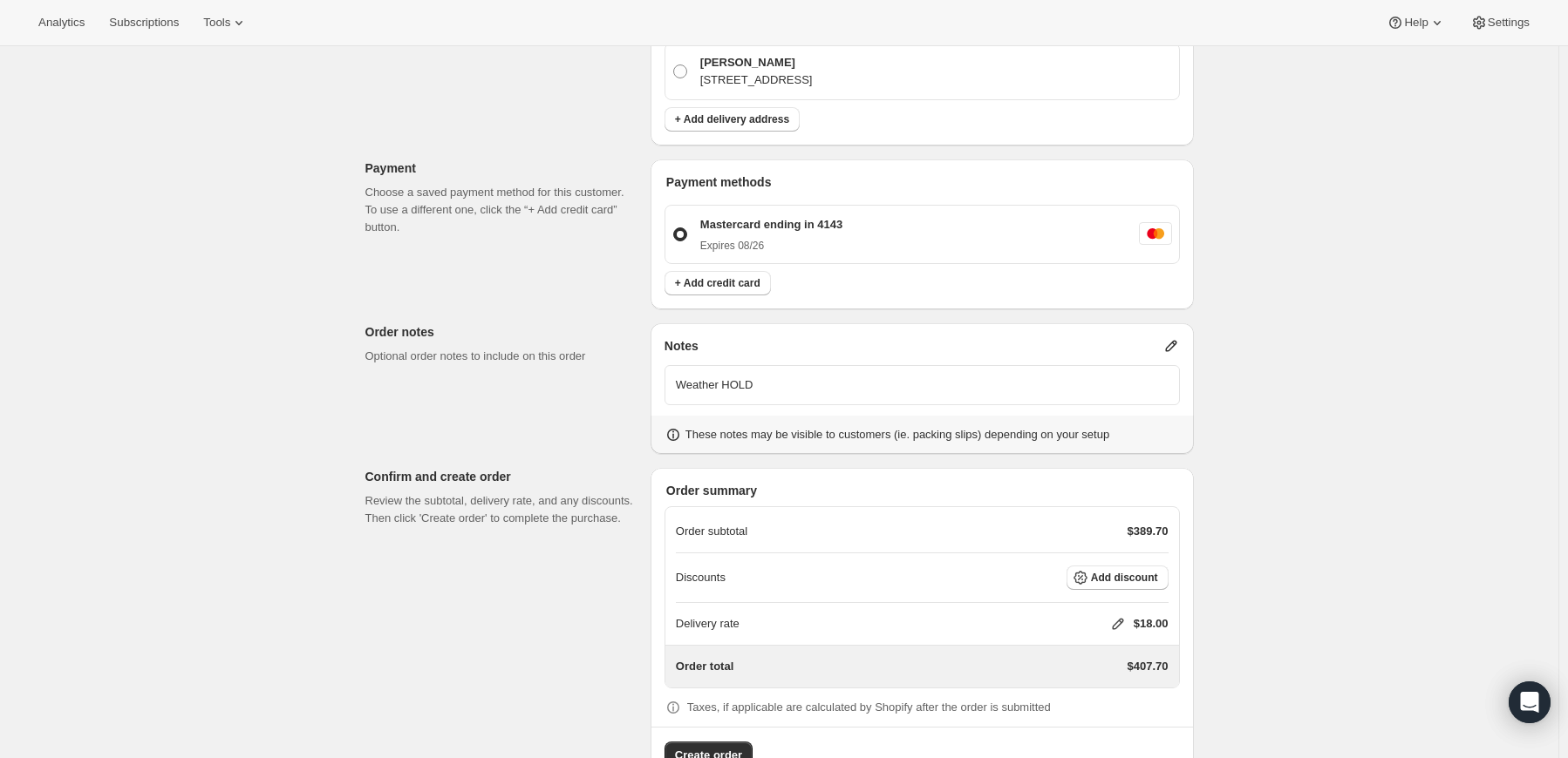
click at [1119, 615] on icon at bounding box center [1118, 624] width 17 height 17
click at [1078, 632] on input "0" at bounding box center [1125, 637] width 157 height 28
type input "0"
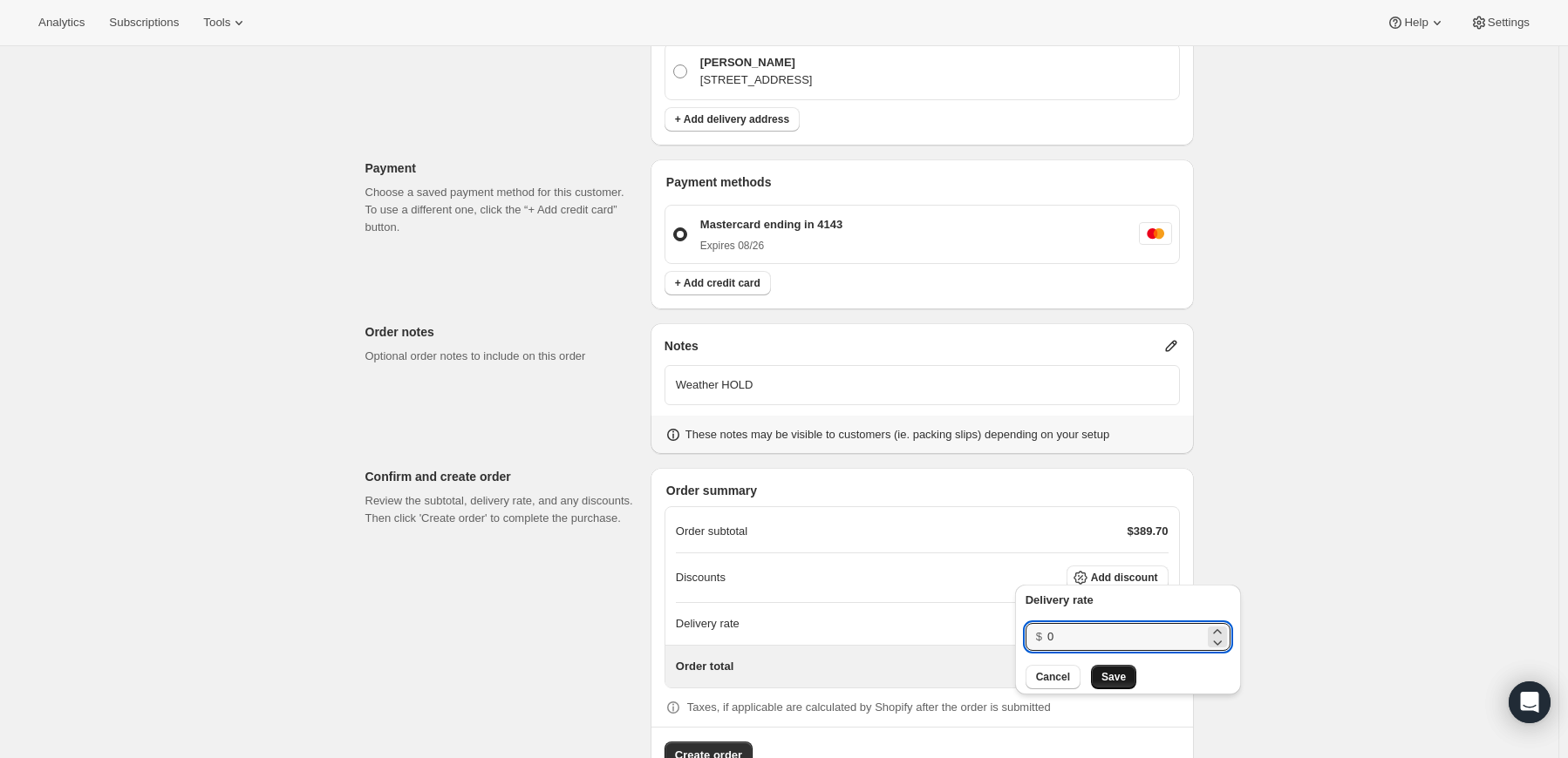
click at [1109, 676] on span "Save" at bounding box center [1113, 678] width 24 height 14
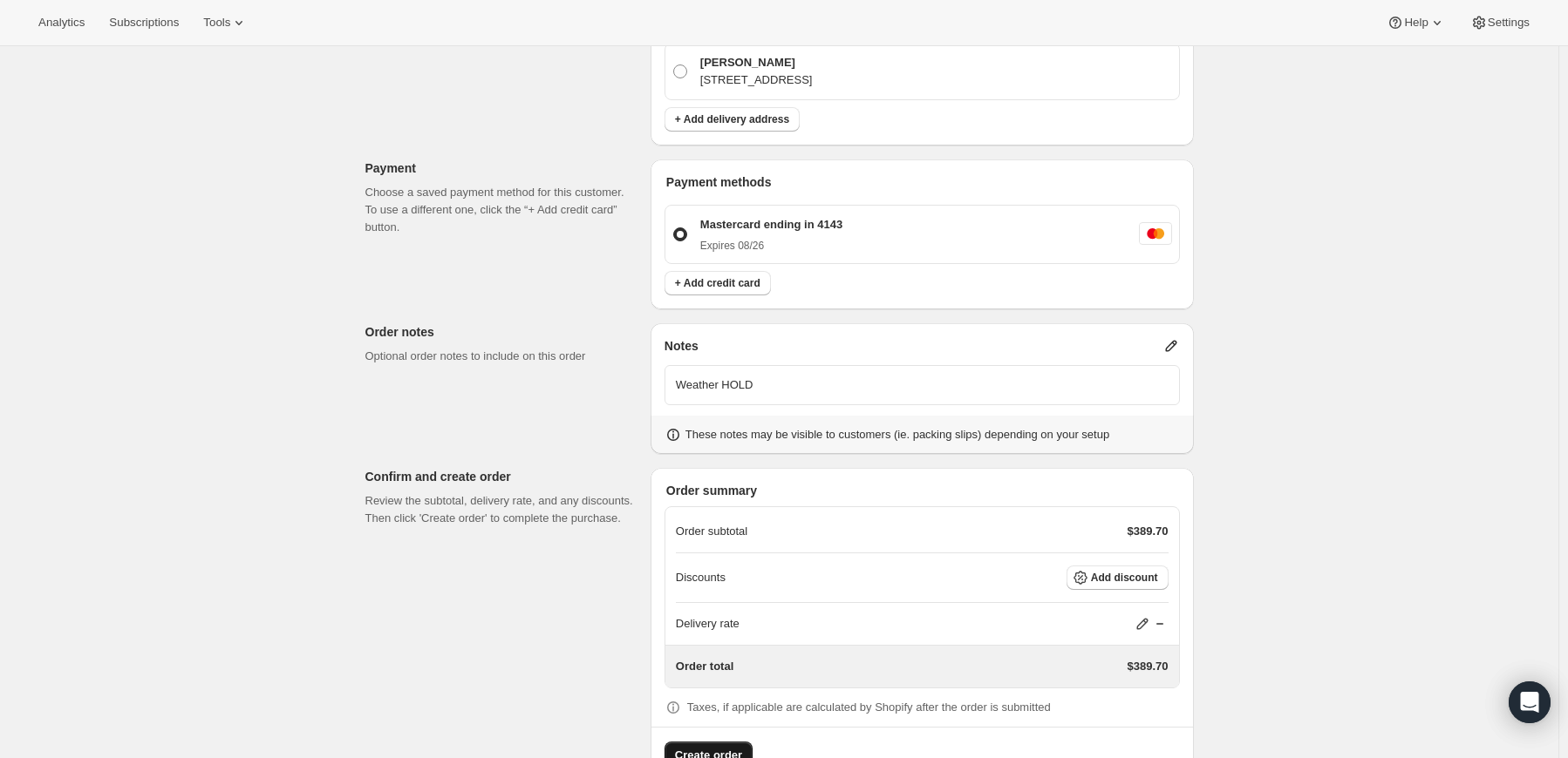
click at [722, 747] on span "Create order" at bounding box center [708, 755] width 67 height 17
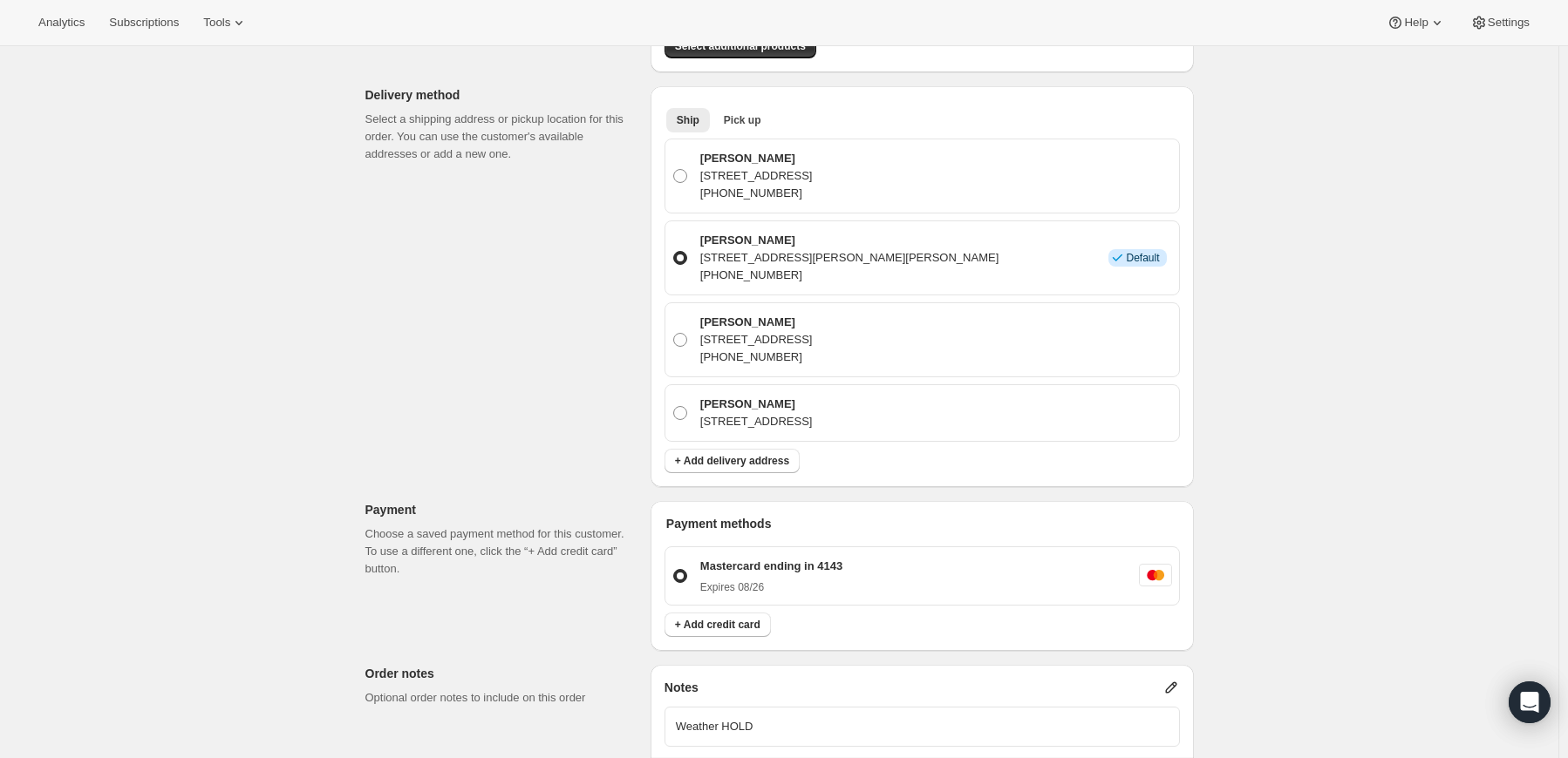
scroll to position [286, 0]
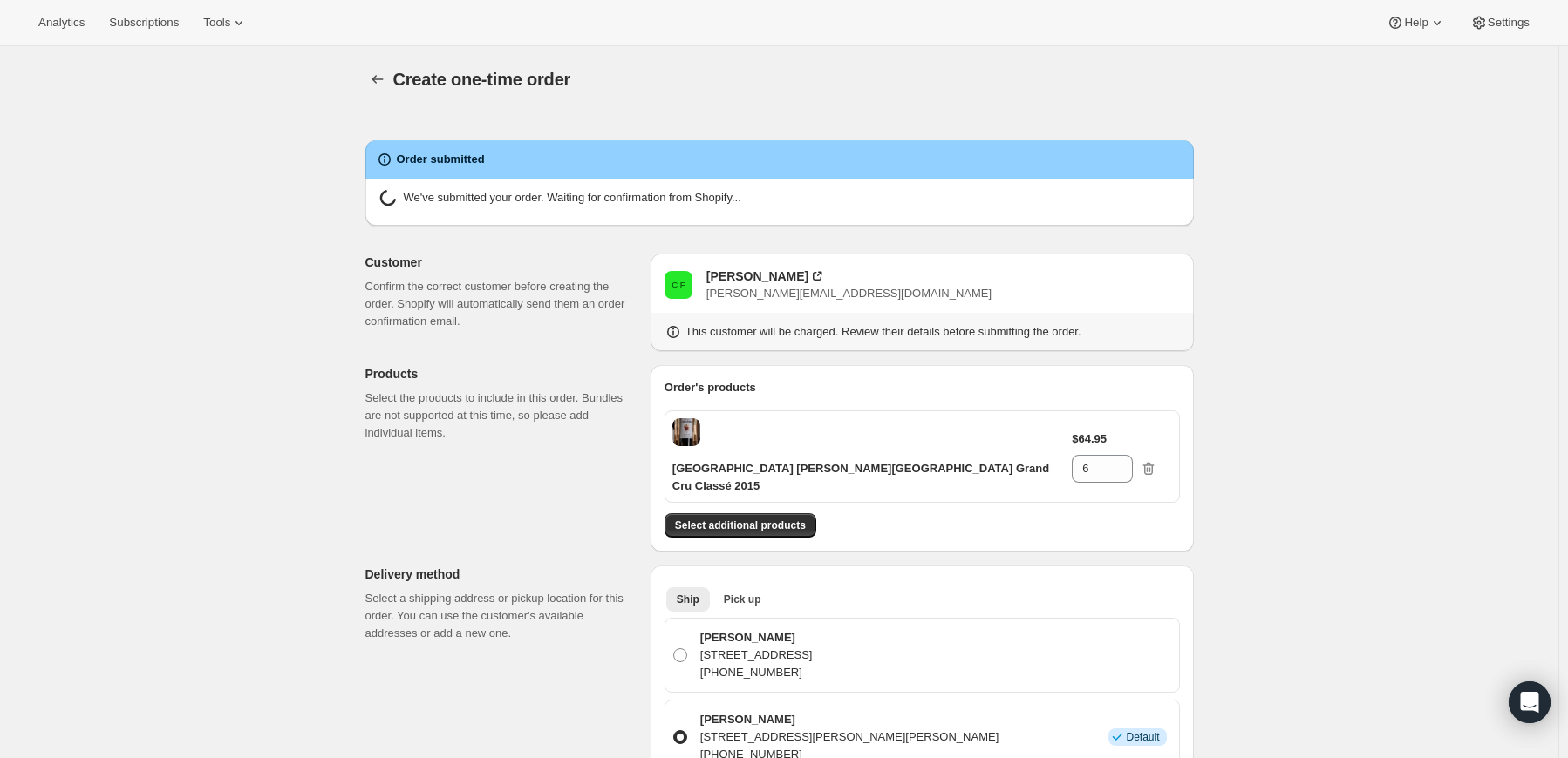
radio input "true"
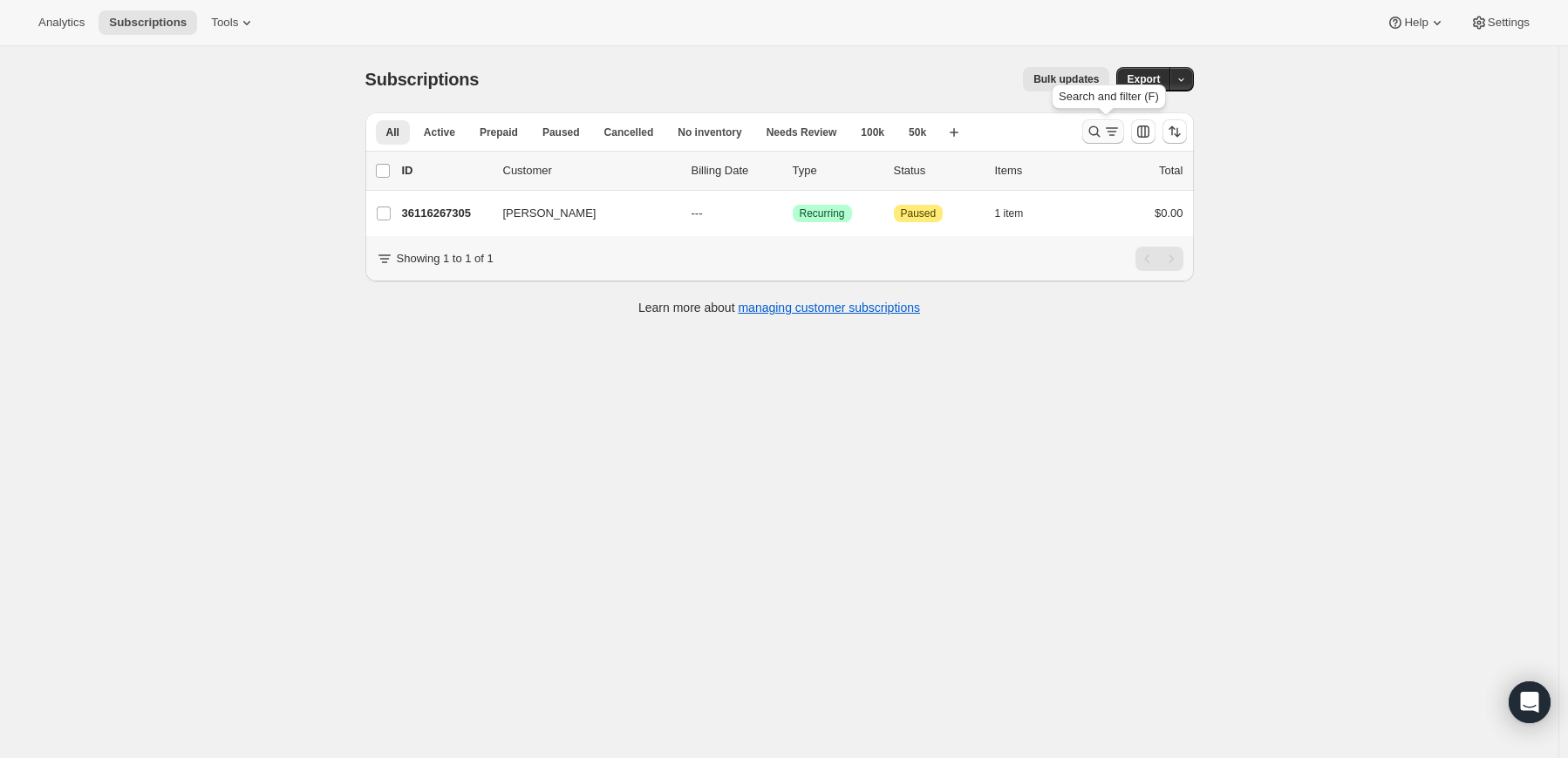
click at [1112, 132] on icon "Search and filter results" at bounding box center [1112, 132] width 17 height 17
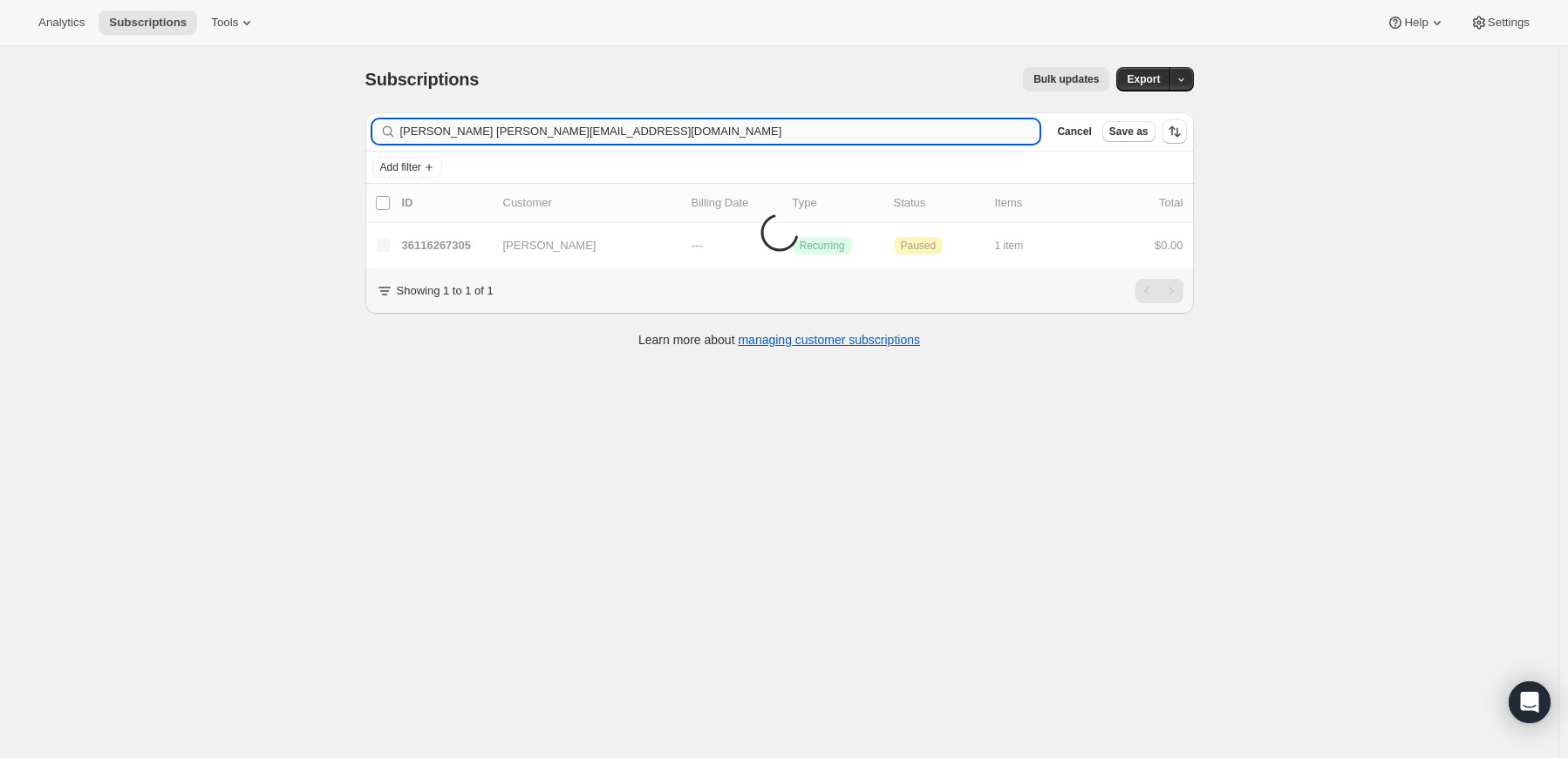
click at [810, 129] on input "Chris Forsythenilesblack@aol.com" at bounding box center [721, 132] width 640 height 24
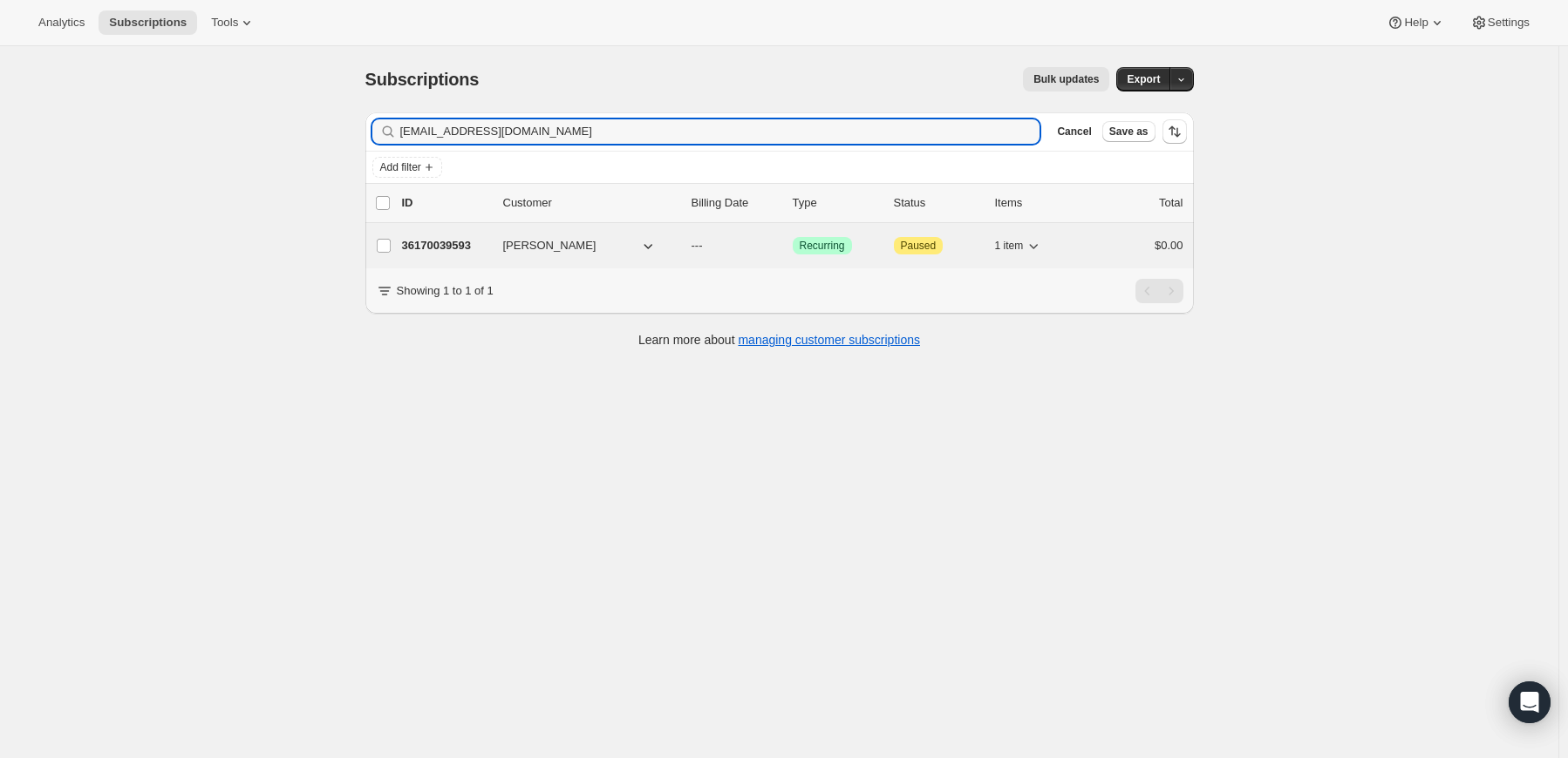
type input "nilesblack@aol.com"
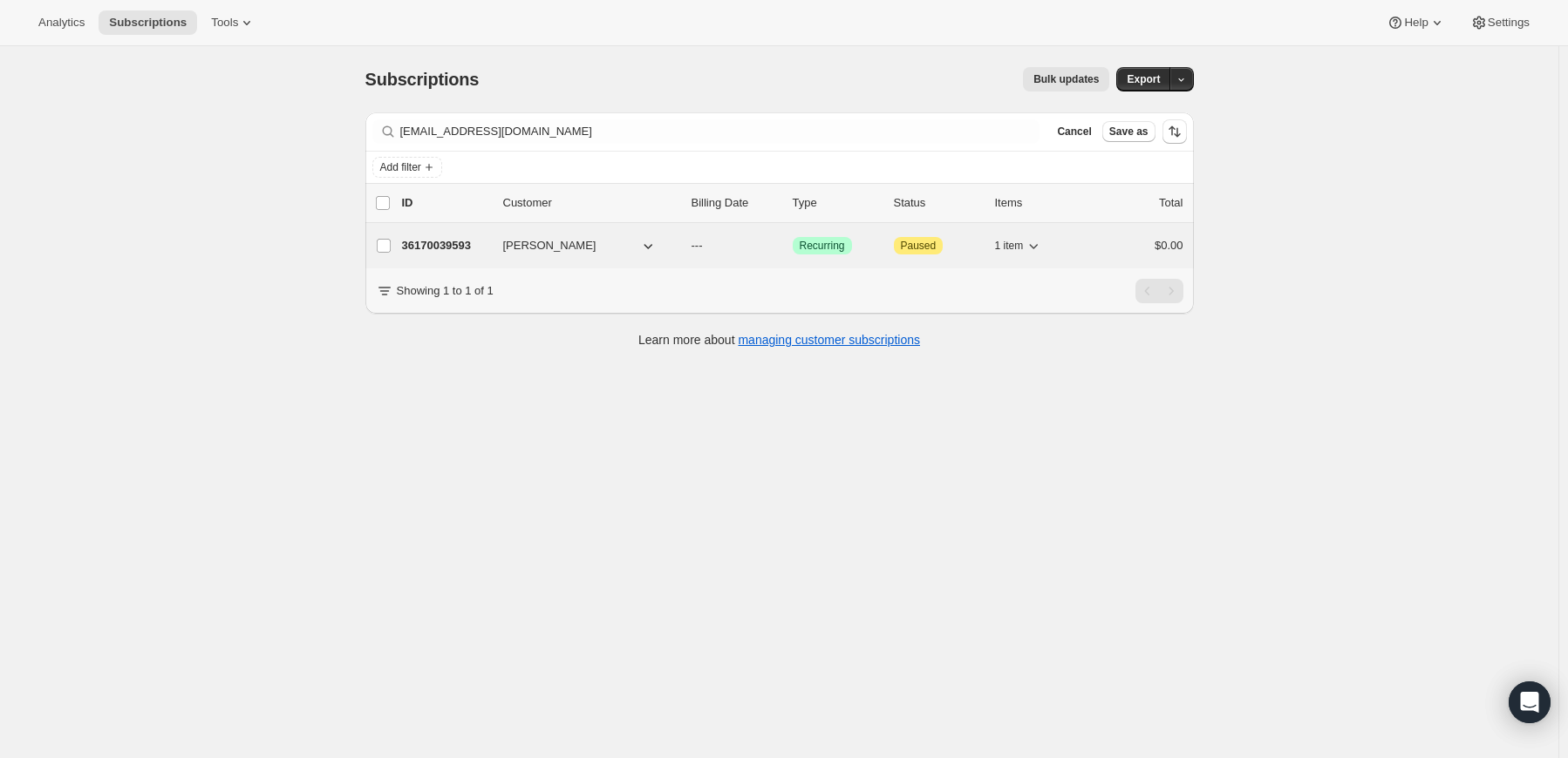
click at [443, 233] on div "36170039593 Lewis Black --- Success Recurring Attention Paused 1 item $0.00" at bounding box center [792, 246] width 781 height 24
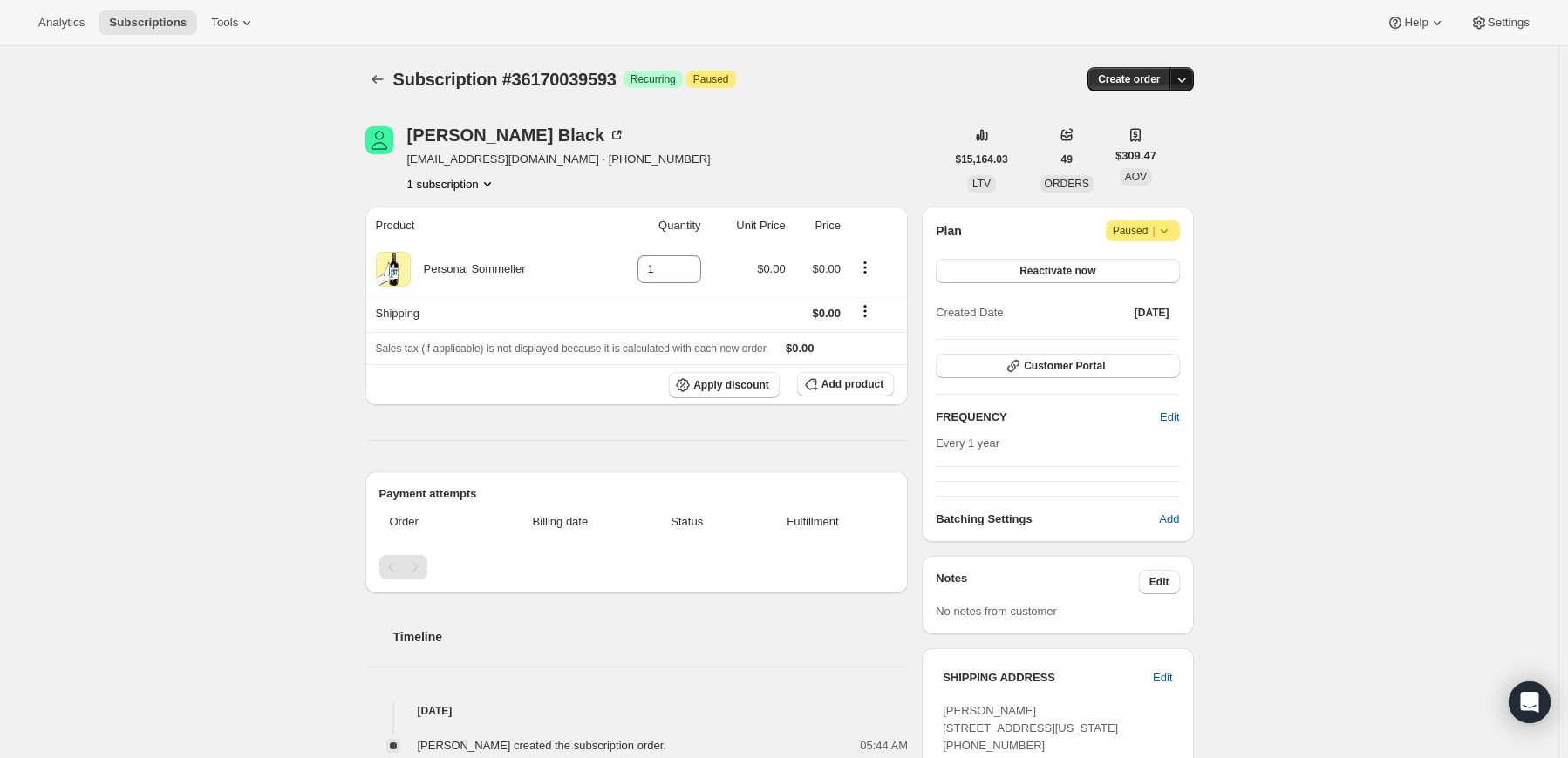
click at [1178, 76] on icon "button" at bounding box center [1181, 80] width 17 height 17
click at [1160, 146] on span "Create custom one-time order" at bounding box center [1112, 144] width 150 height 13
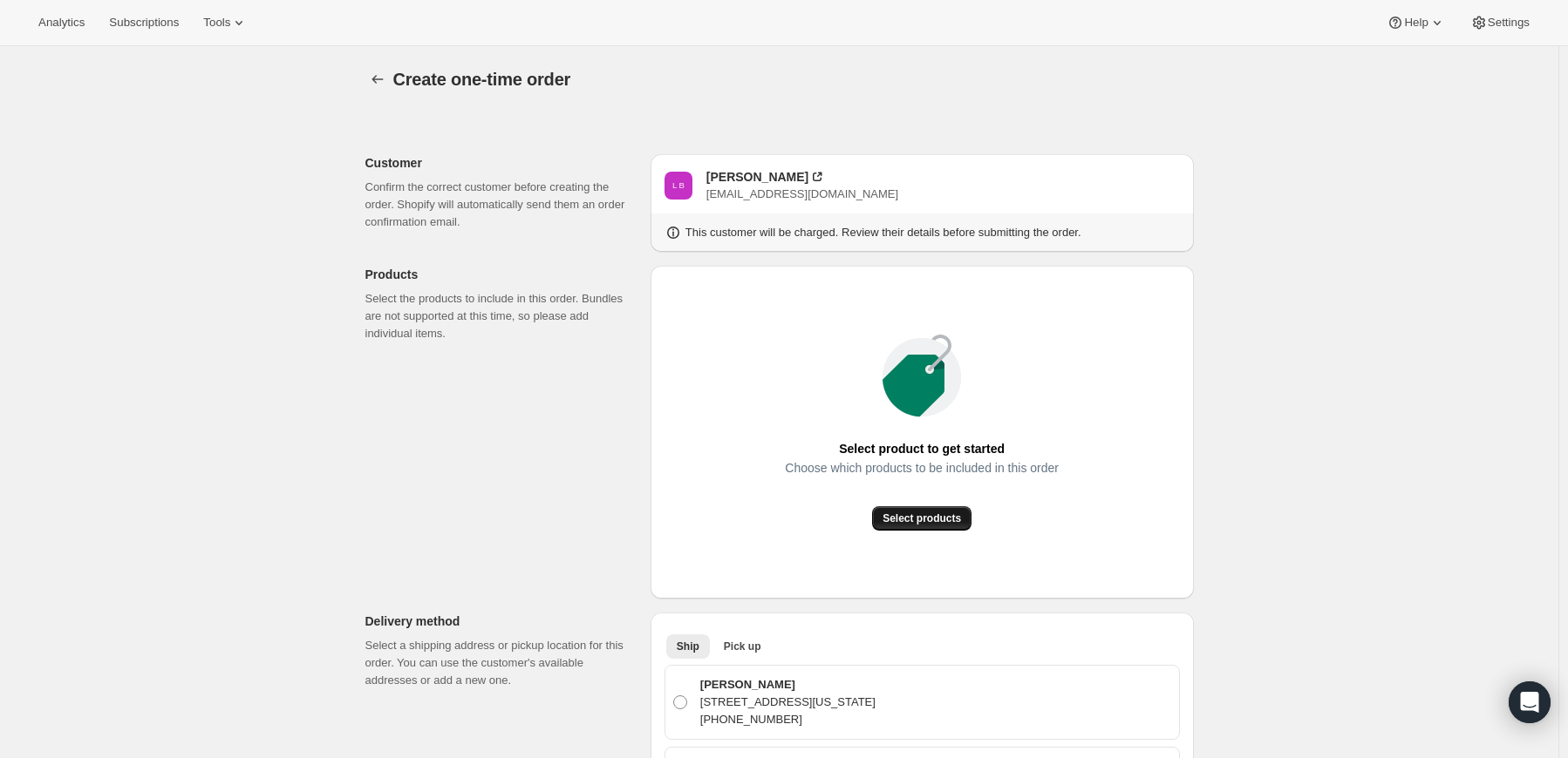
click at [930, 527] on button "Select products" at bounding box center [922, 518] width 100 height 24
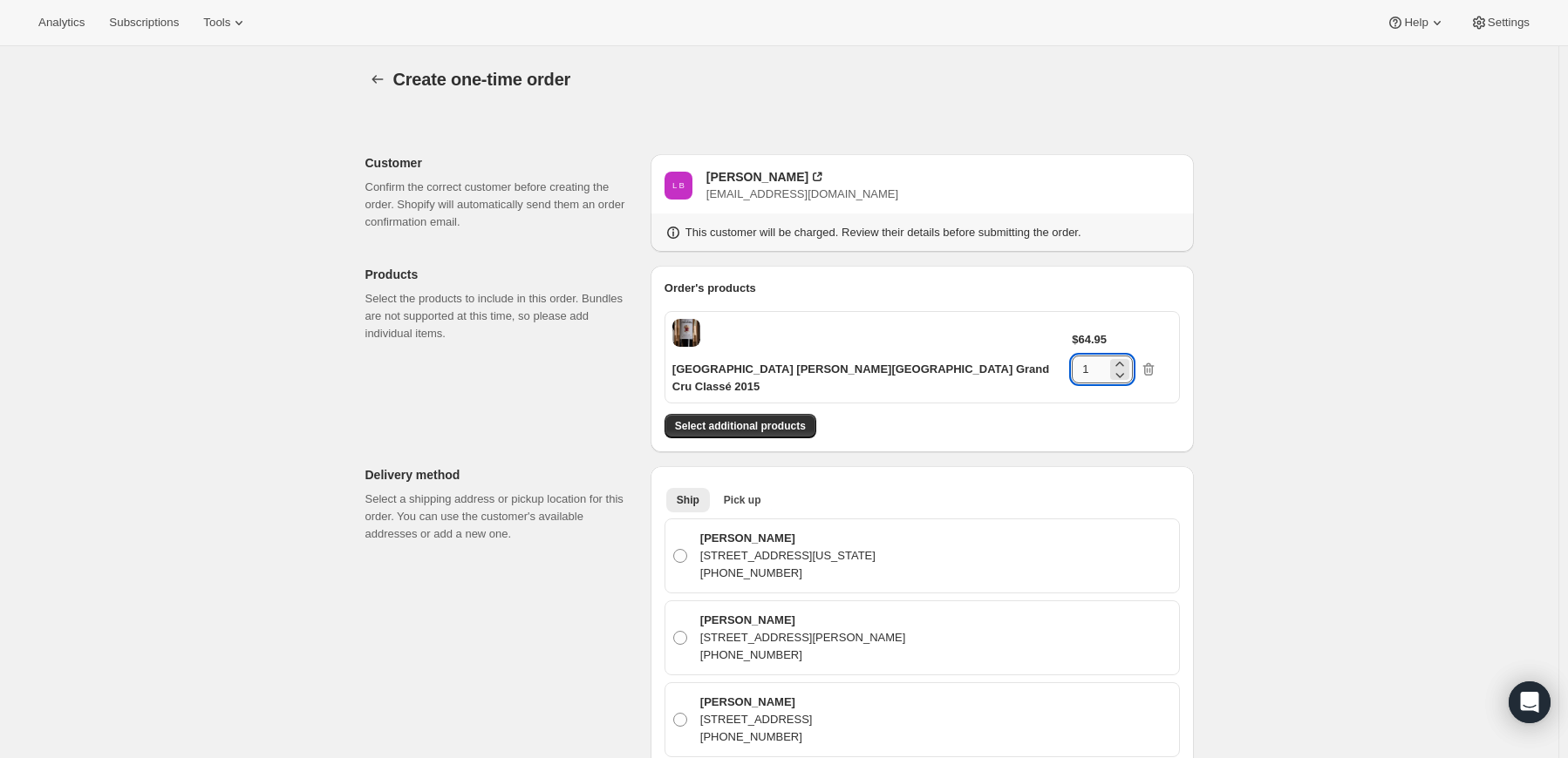
drag, startPoint x: 1112, startPoint y: 330, endPoint x: 1095, endPoint y: 332, distance: 17.1
click at [1095, 356] on input "1" at bounding box center [1089, 370] width 35 height 28
type input "6"
click at [780, 414] on button "Select additional products" at bounding box center [740, 427] width 151 height 24
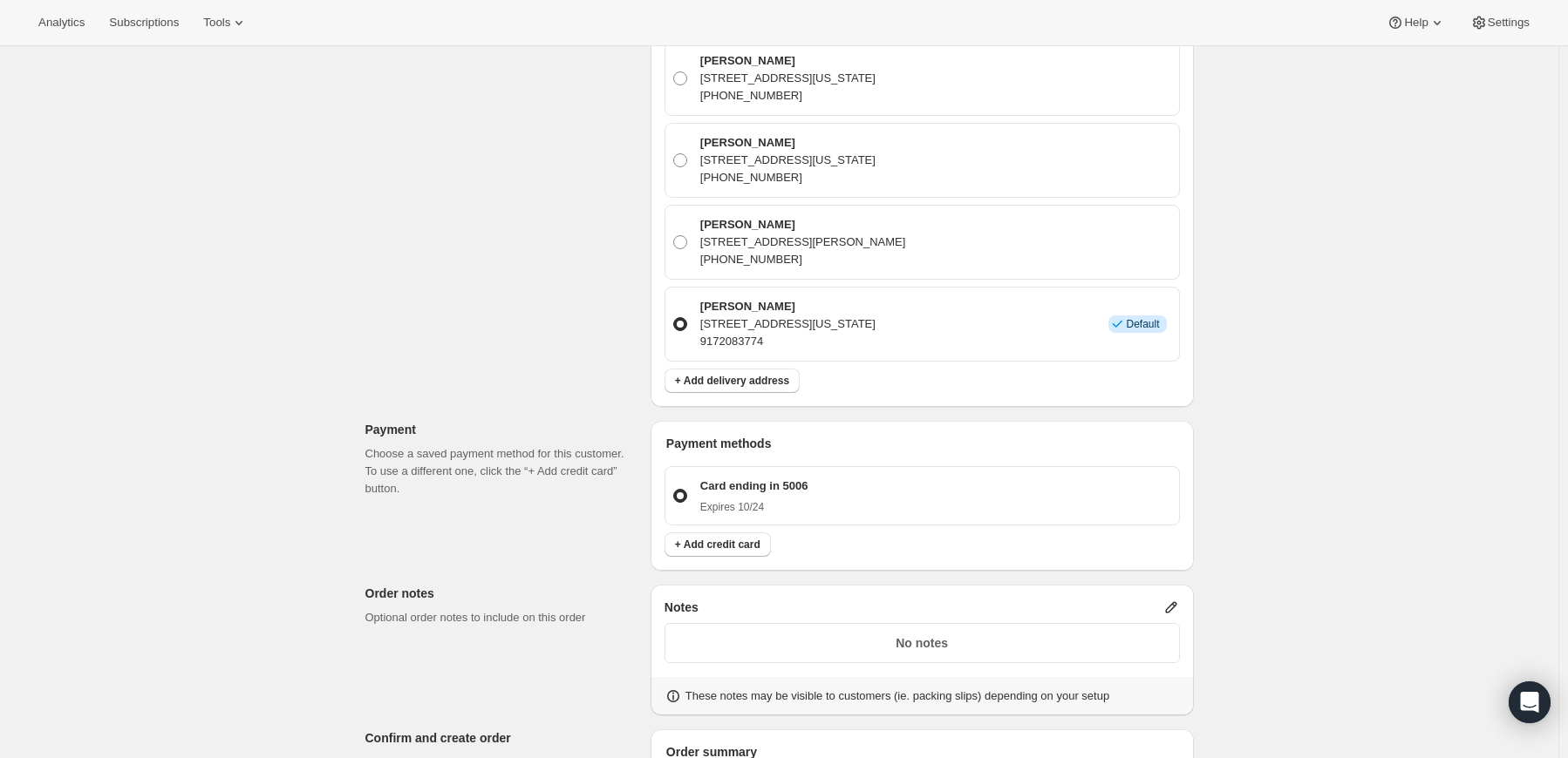
scroll to position [959, 0]
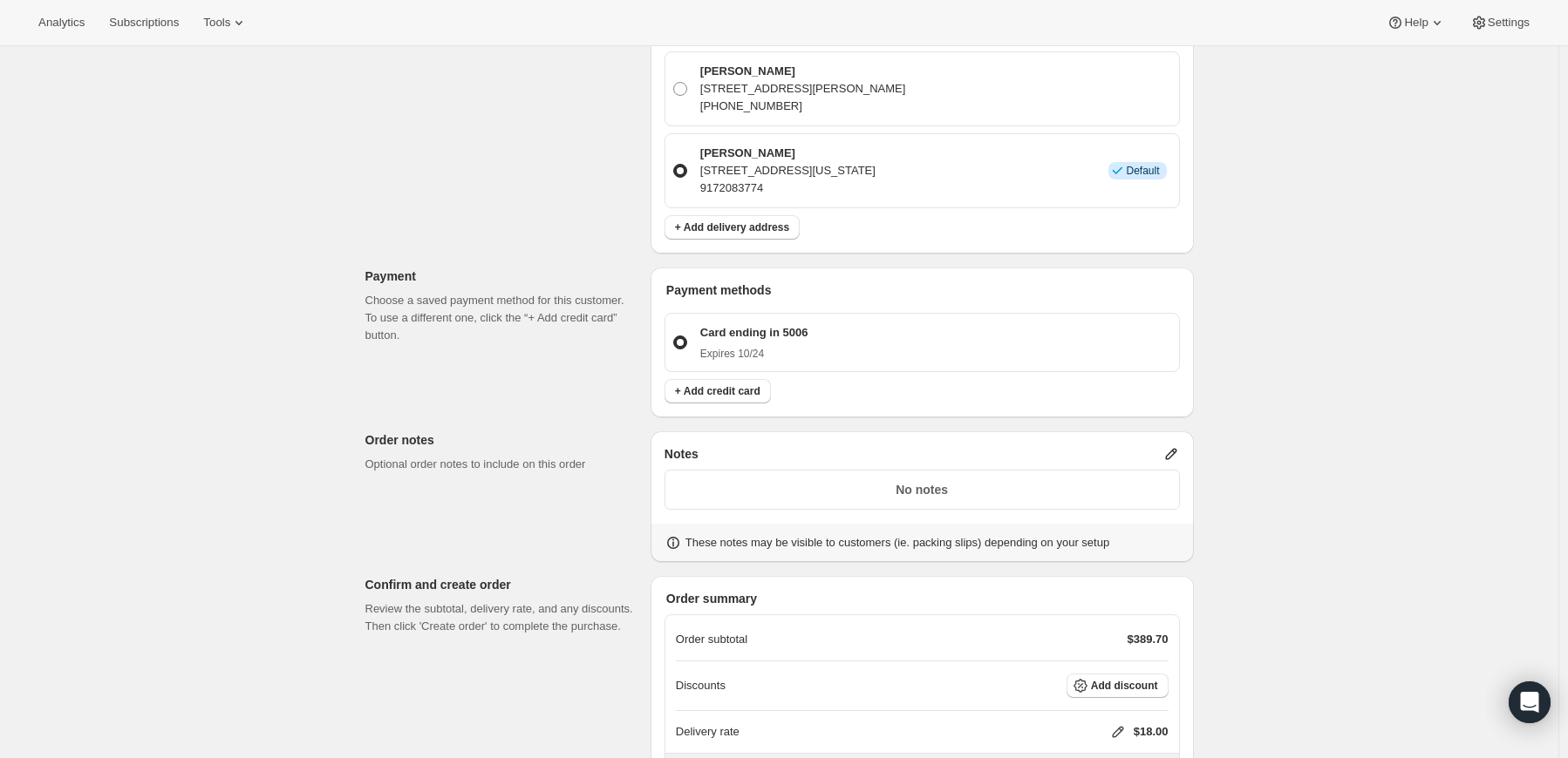
click at [1174, 449] on icon at bounding box center [1170, 454] width 11 height 11
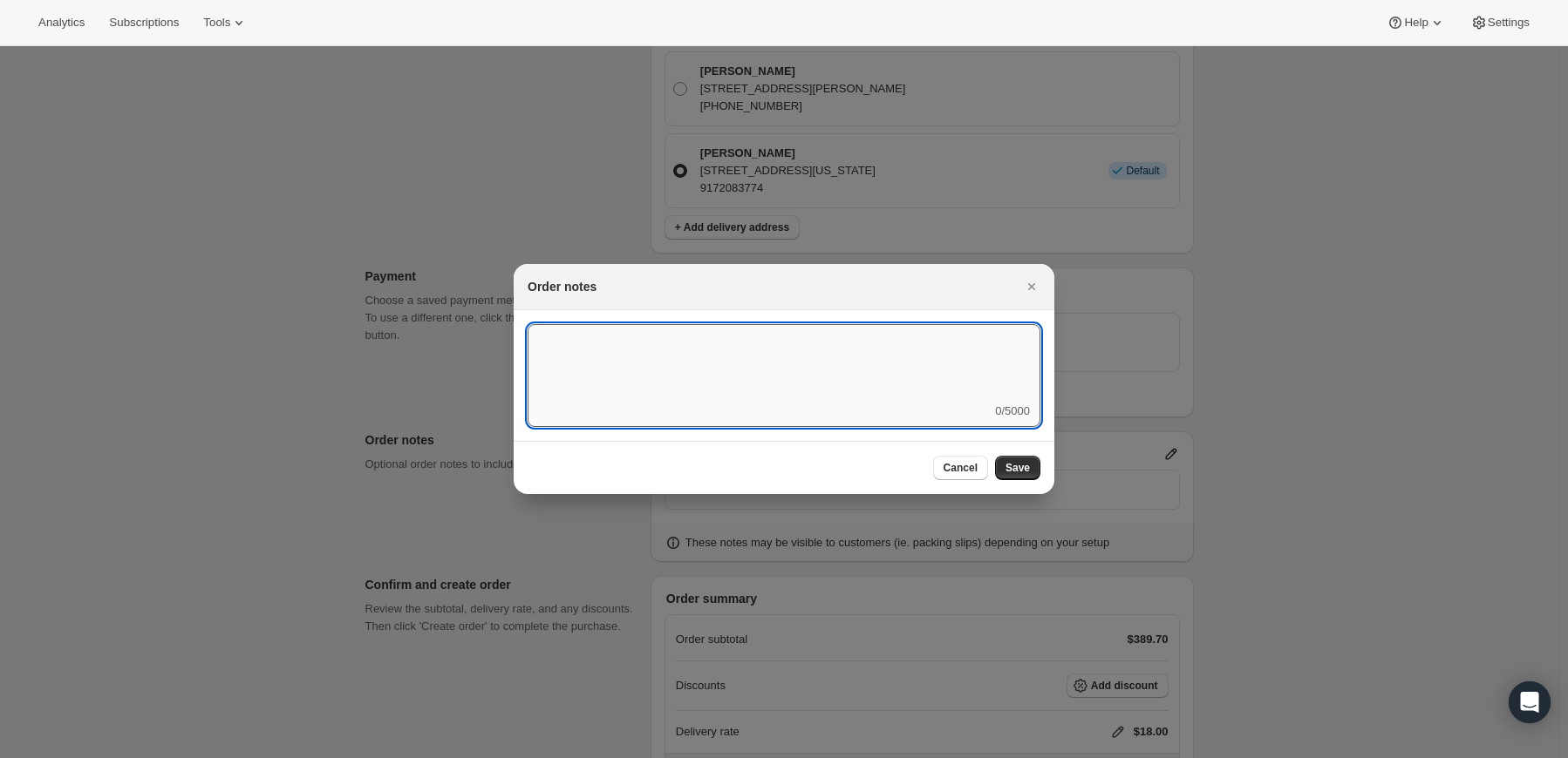
click at [926, 393] on textarea ":r4c:" at bounding box center [784, 364] width 512 height 79
type textarea "Weather HOLD"
click at [1034, 475] on button "Save" at bounding box center [1018, 468] width 45 height 24
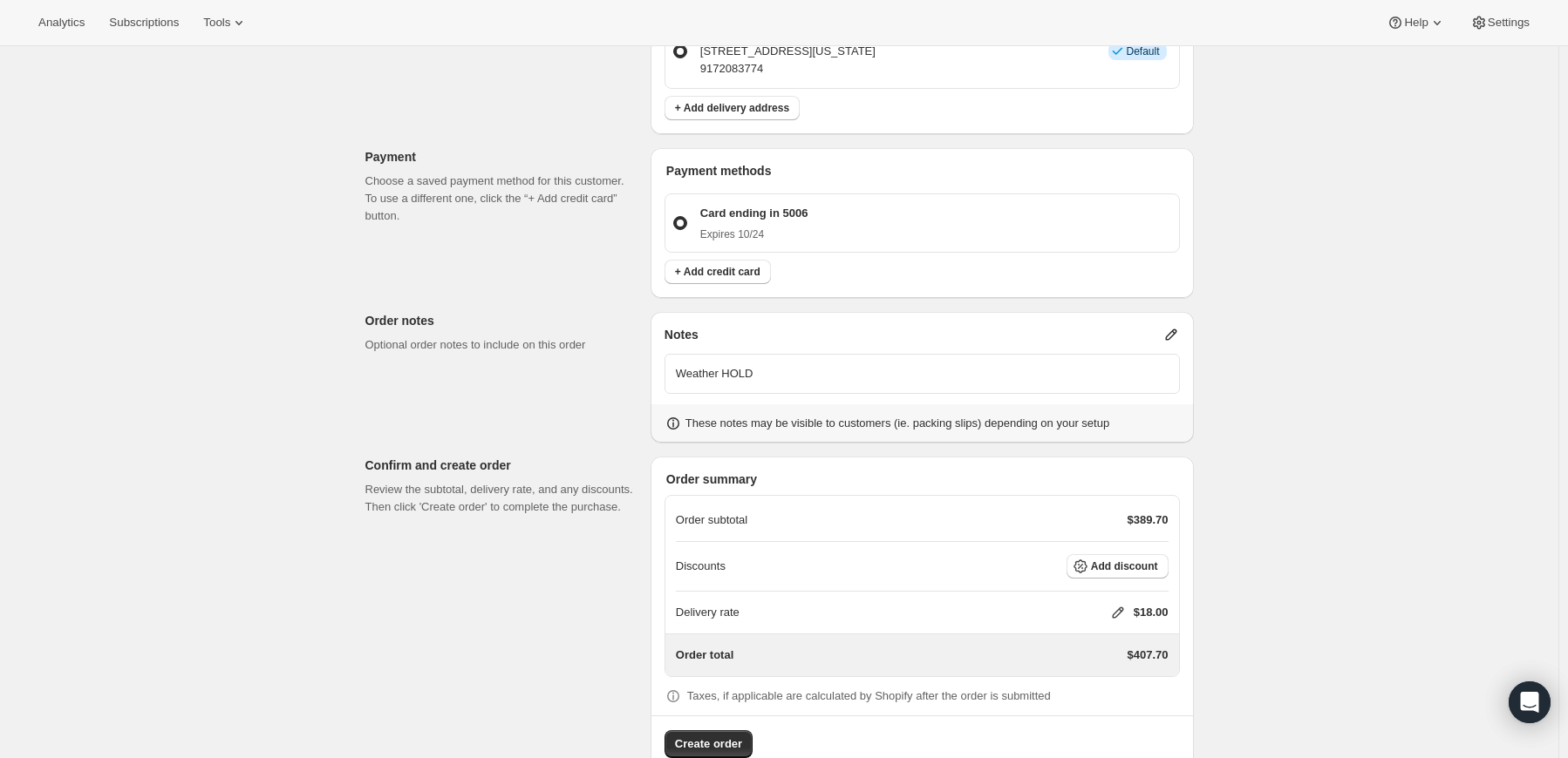
scroll to position [1066, 0]
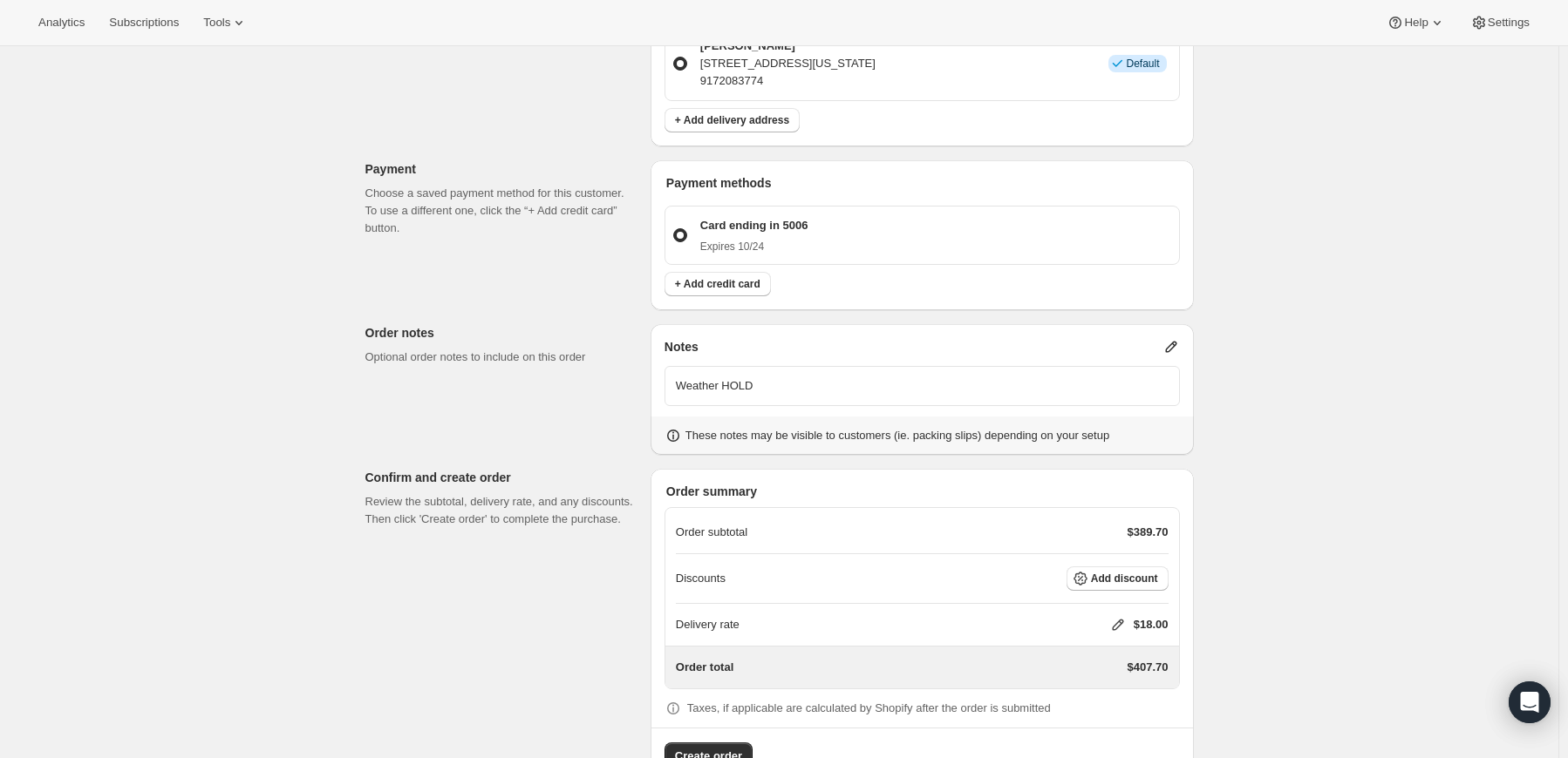
click at [1117, 616] on icon at bounding box center [1118, 625] width 17 height 17
click at [1112, 629] on input "0" at bounding box center [1125, 637] width 157 height 28
type input "0"
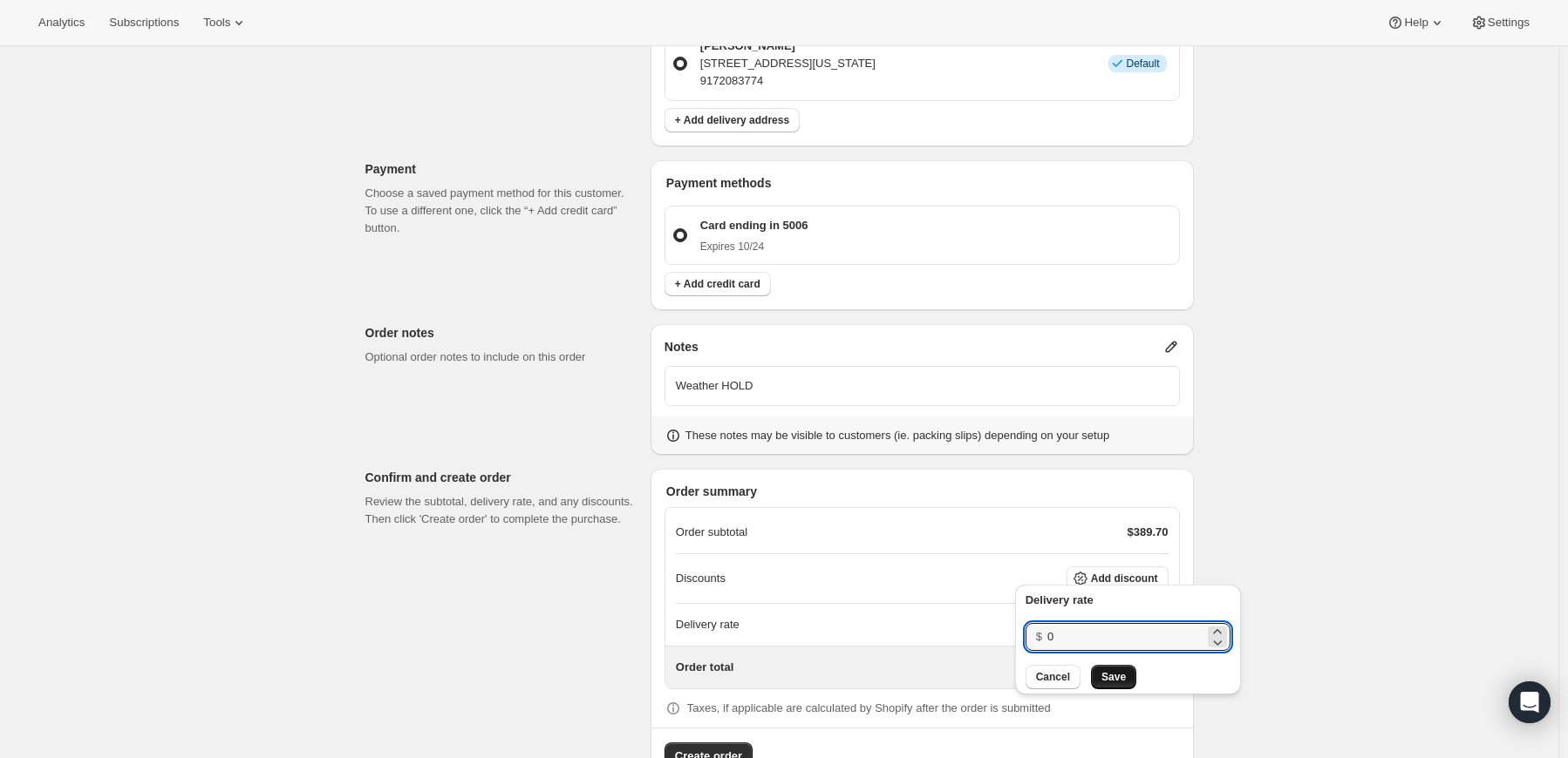
click at [1105, 685] on button "Save" at bounding box center [1113, 678] width 45 height 24
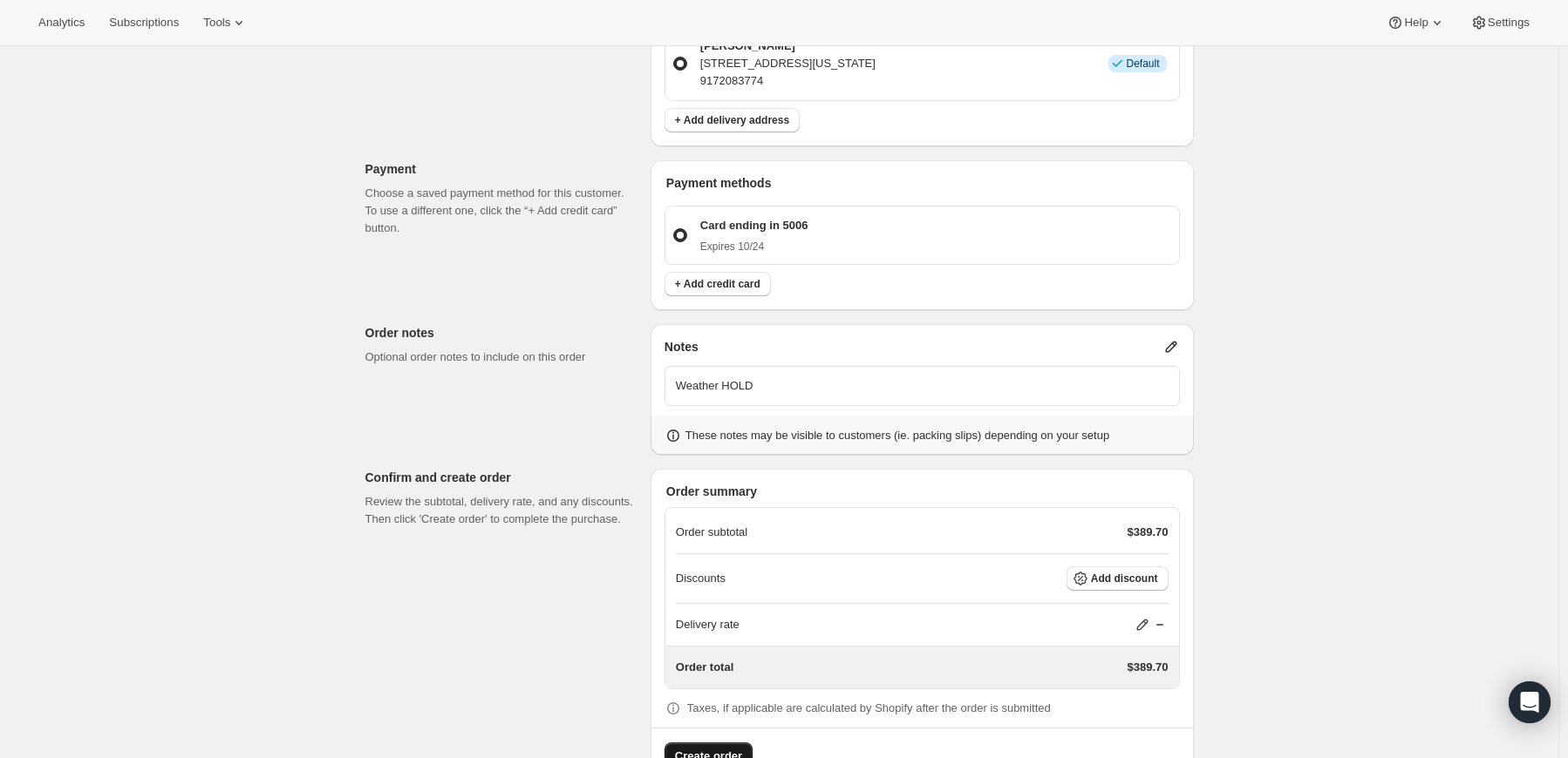
click at [725, 742] on button "Create order" at bounding box center [708, 756] width 88 height 28
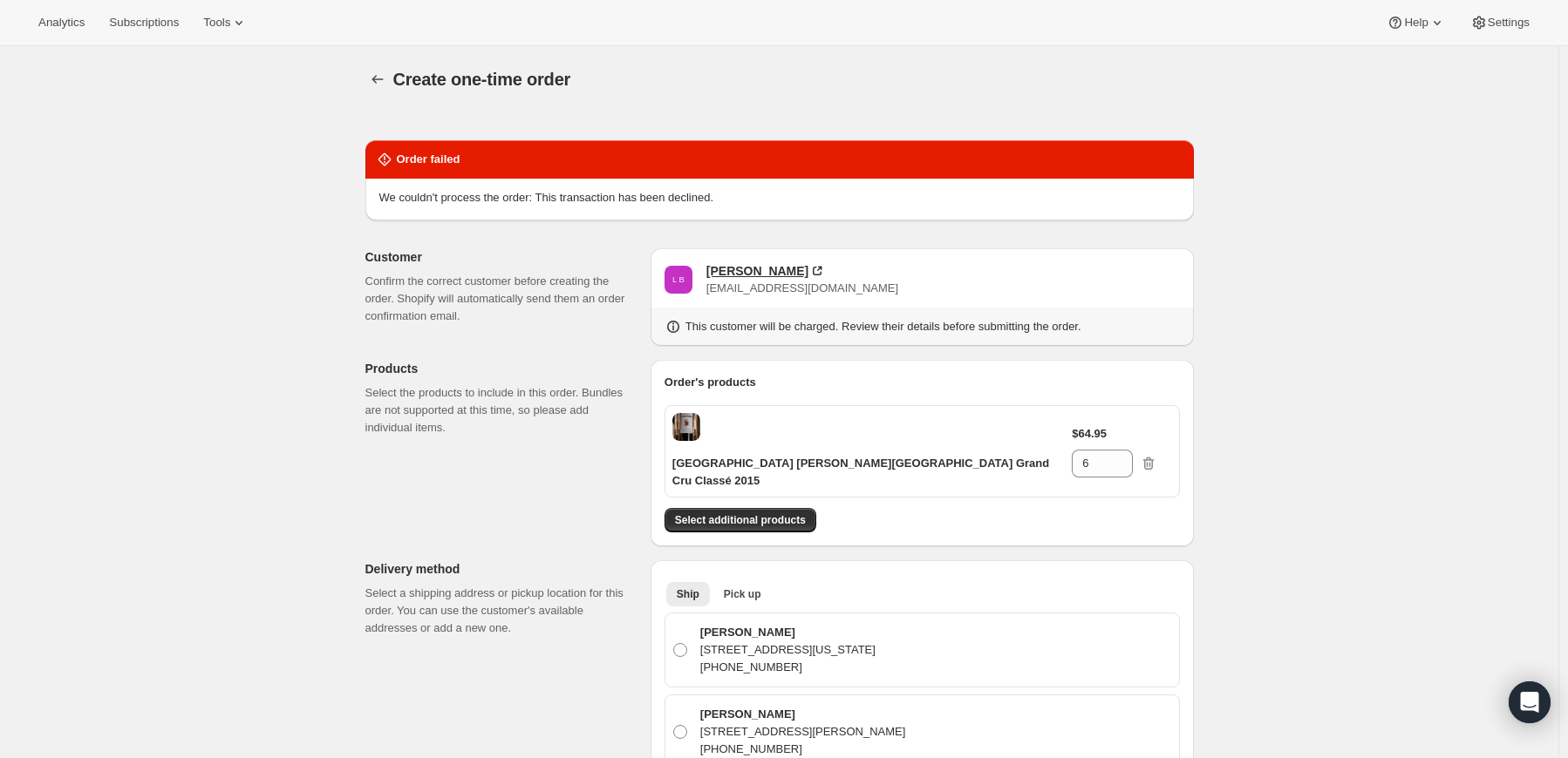
click at [751, 275] on div "Lewis Black" at bounding box center [757, 271] width 102 height 17
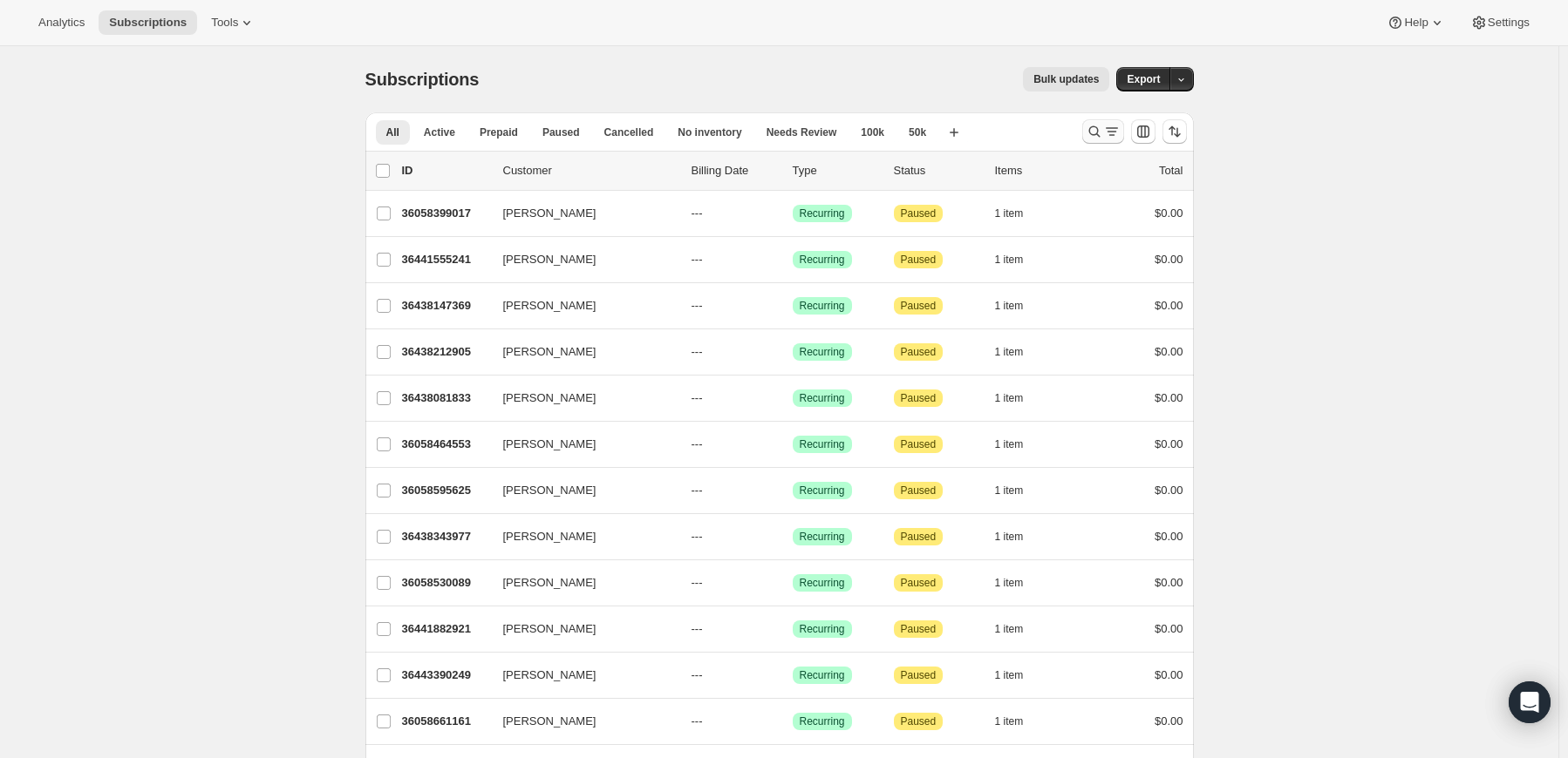
click at [1093, 124] on icon "Search and filter results" at bounding box center [1094, 132] width 17 height 17
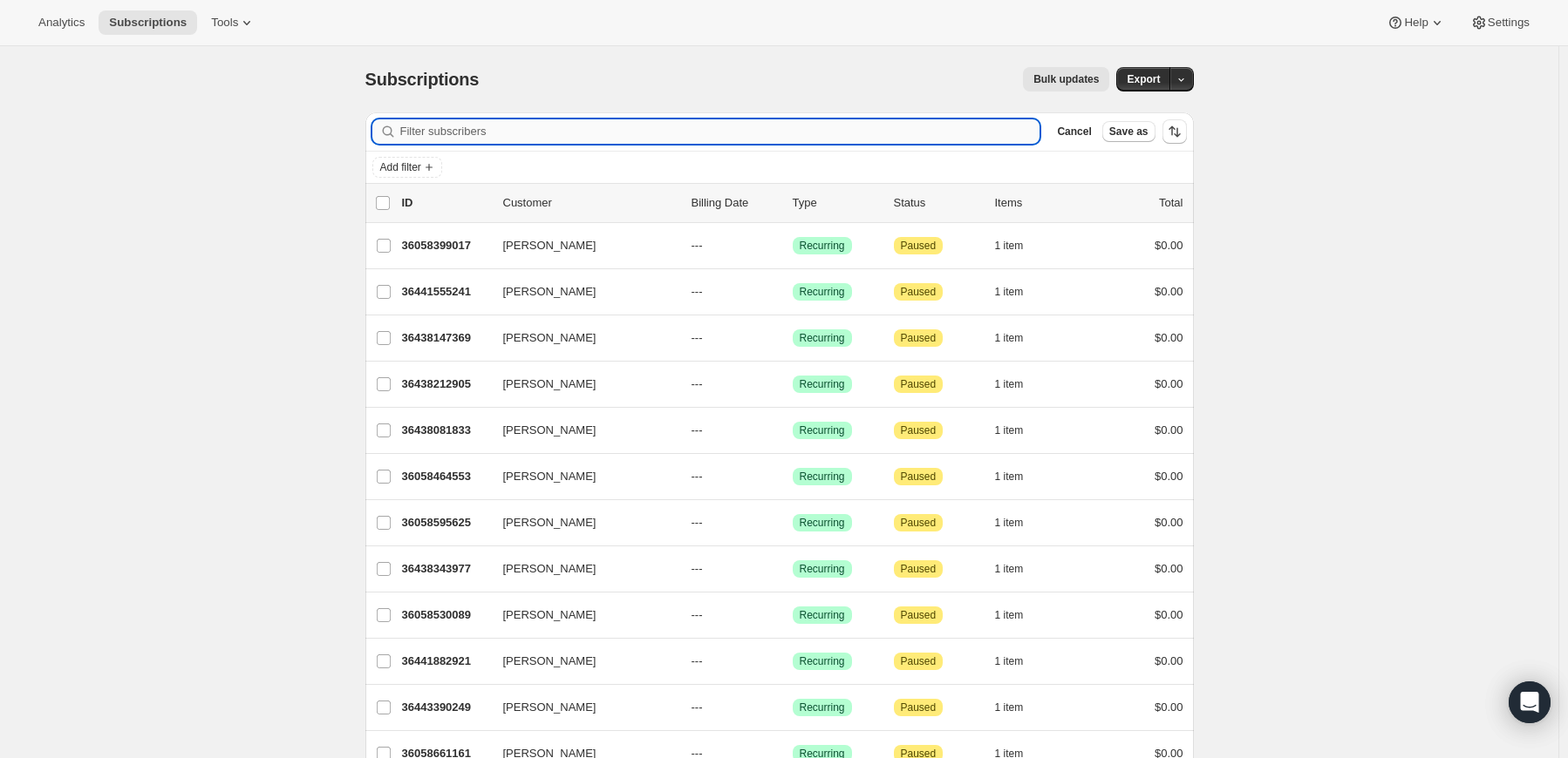
click at [923, 136] on input "Filter subscribers" at bounding box center [721, 132] width 640 height 24
paste input "[EMAIL_ADDRESS][DOMAIN_NAME]"
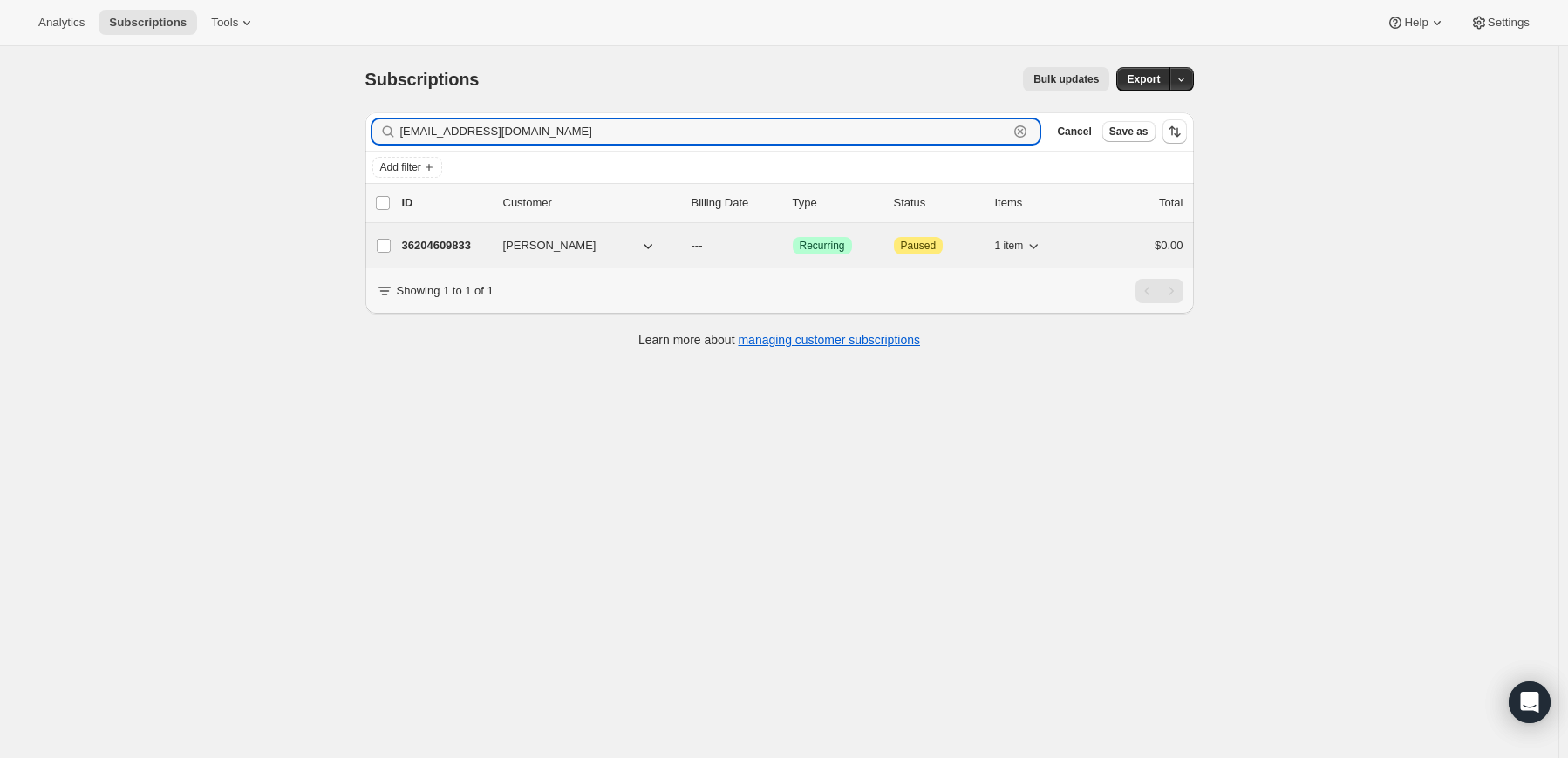
type input "[EMAIL_ADDRESS][DOMAIN_NAME]"
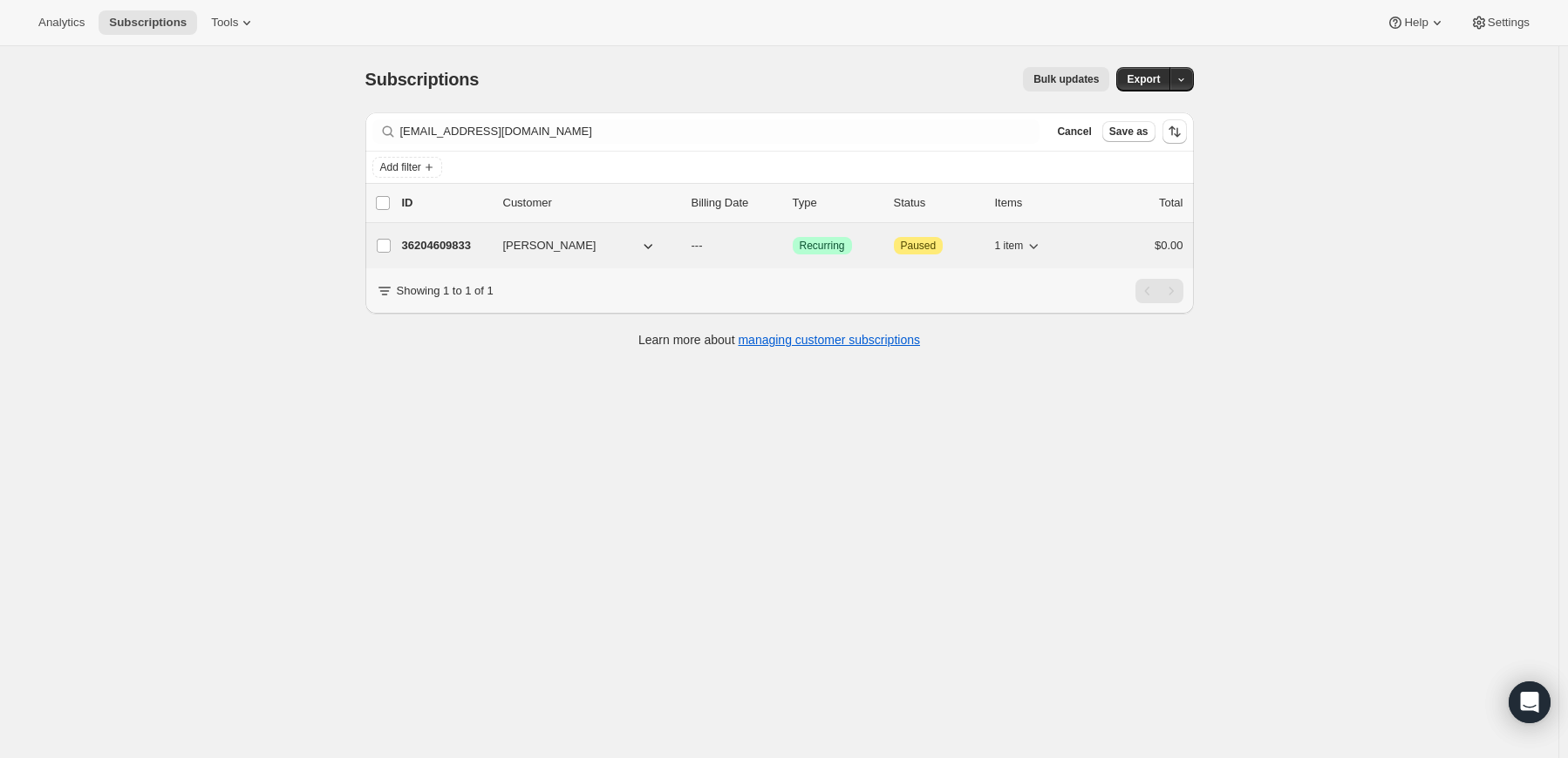
click at [417, 238] on p "36204609833" at bounding box center [446, 246] width 87 height 17
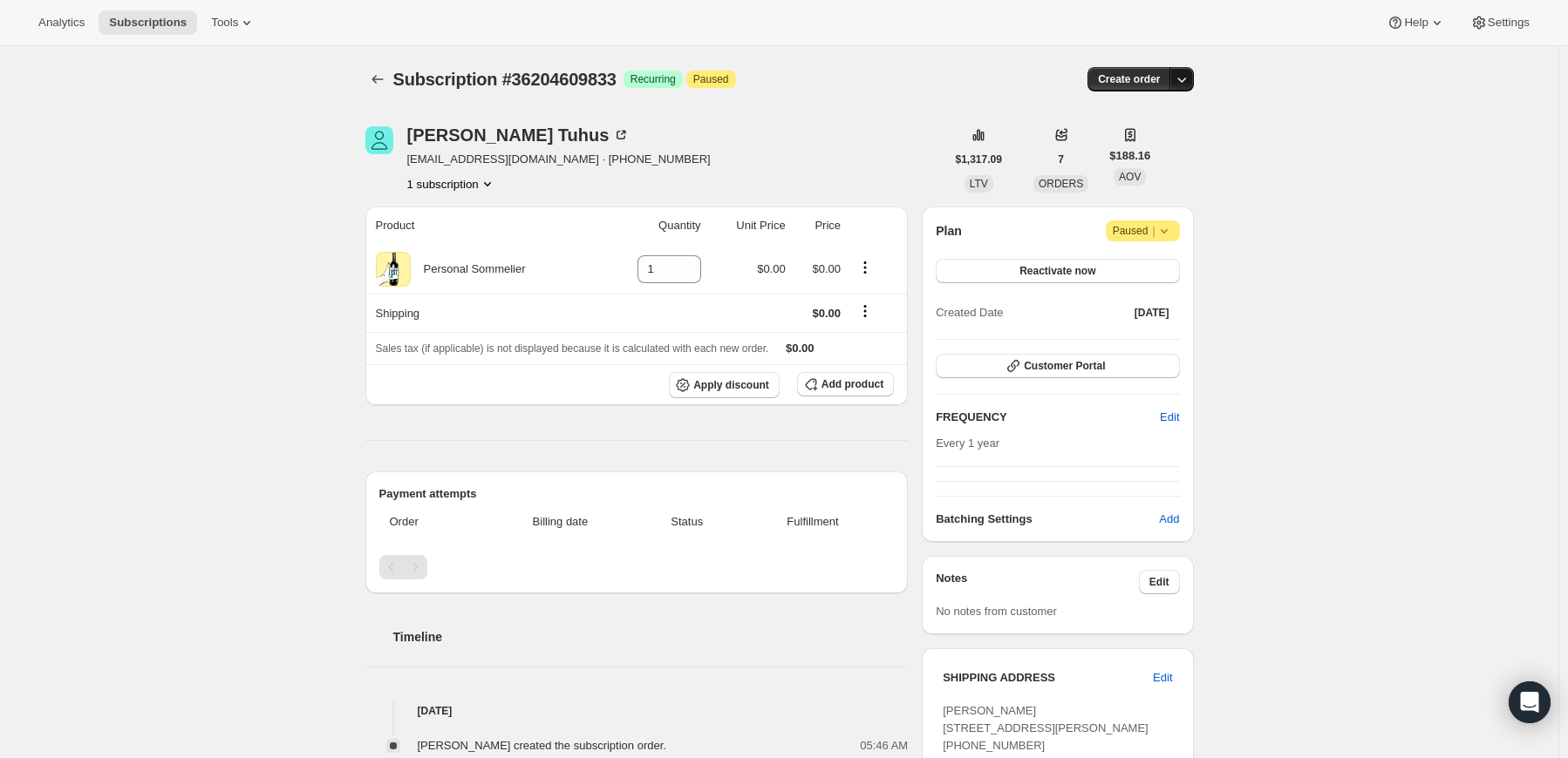
click at [1185, 79] on icon "button" at bounding box center [1181, 80] width 17 height 17
click at [1153, 149] on span "Create custom one-time order" at bounding box center [1112, 144] width 150 height 13
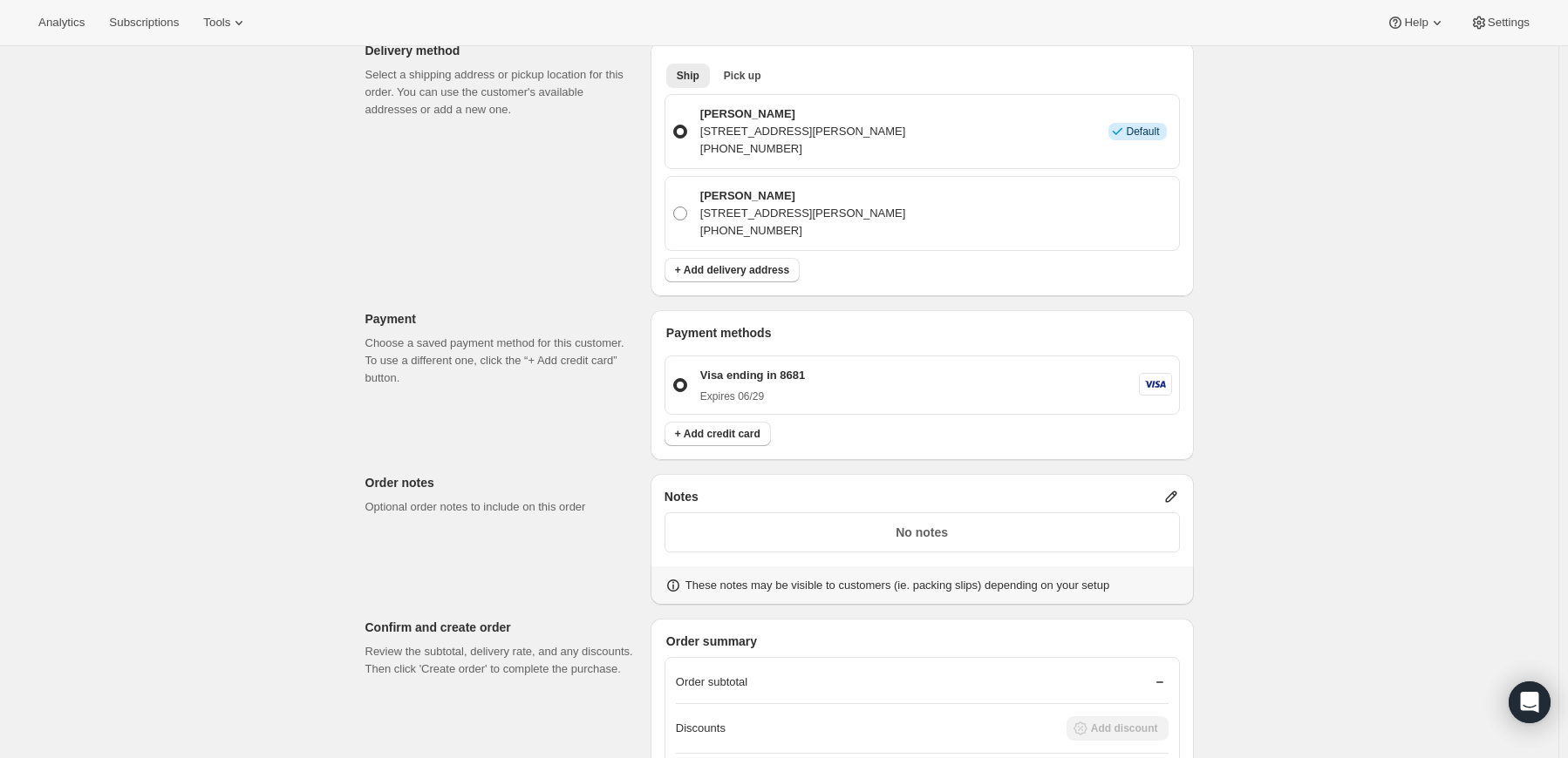
scroll to position [610, 0]
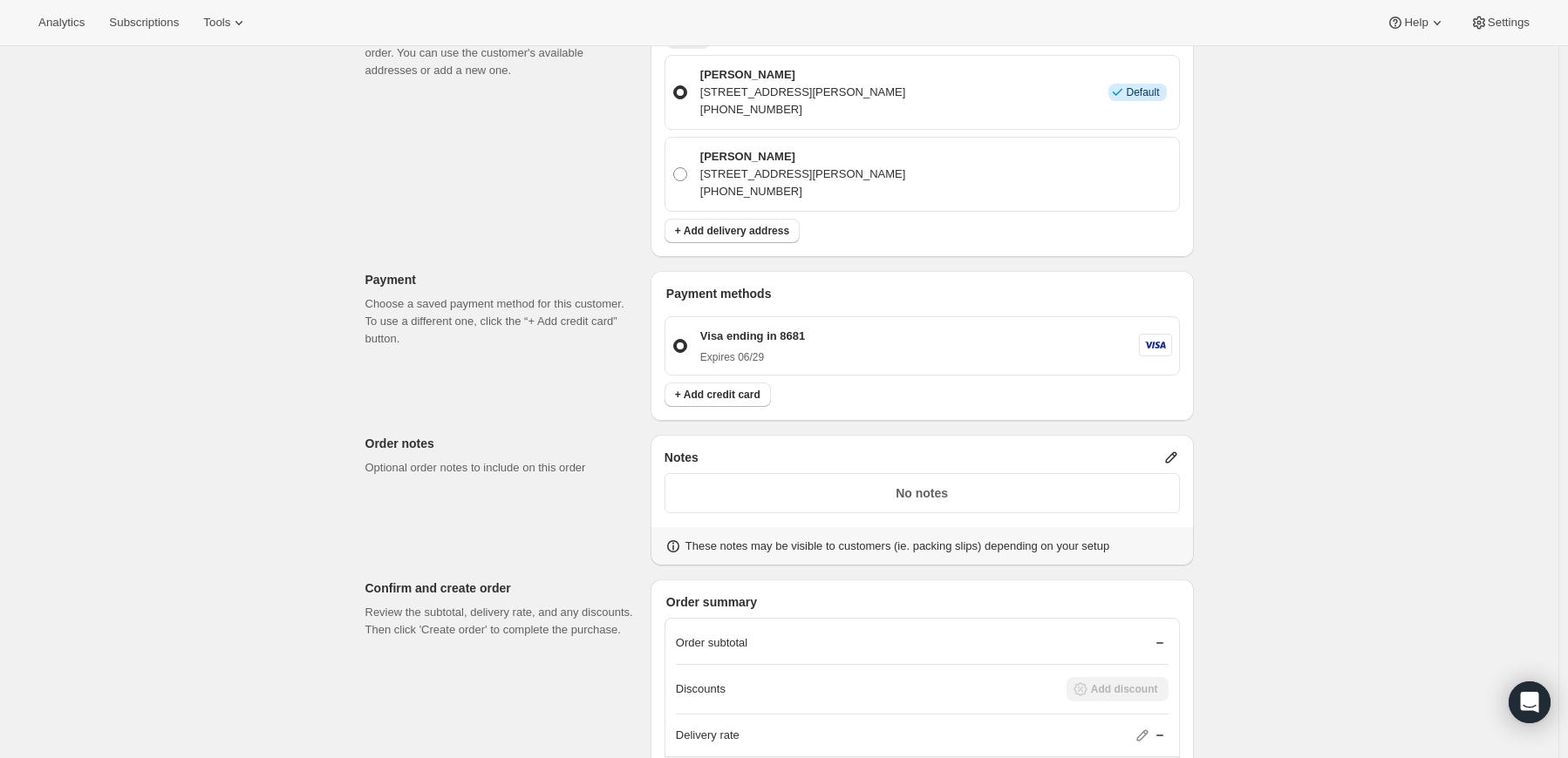
click at [1175, 453] on icon at bounding box center [1170, 457] width 11 height 11
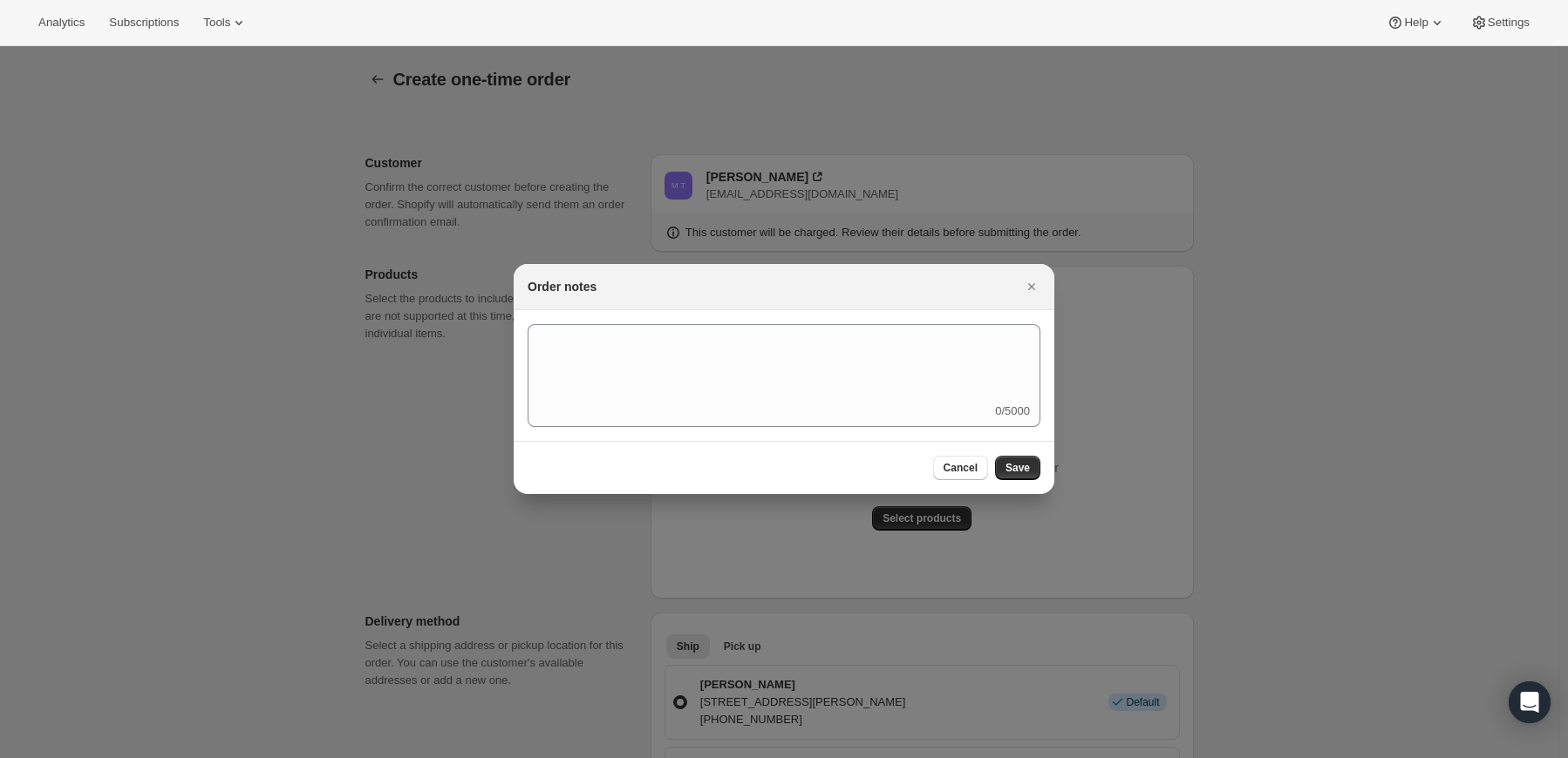
scroll to position [0, 0]
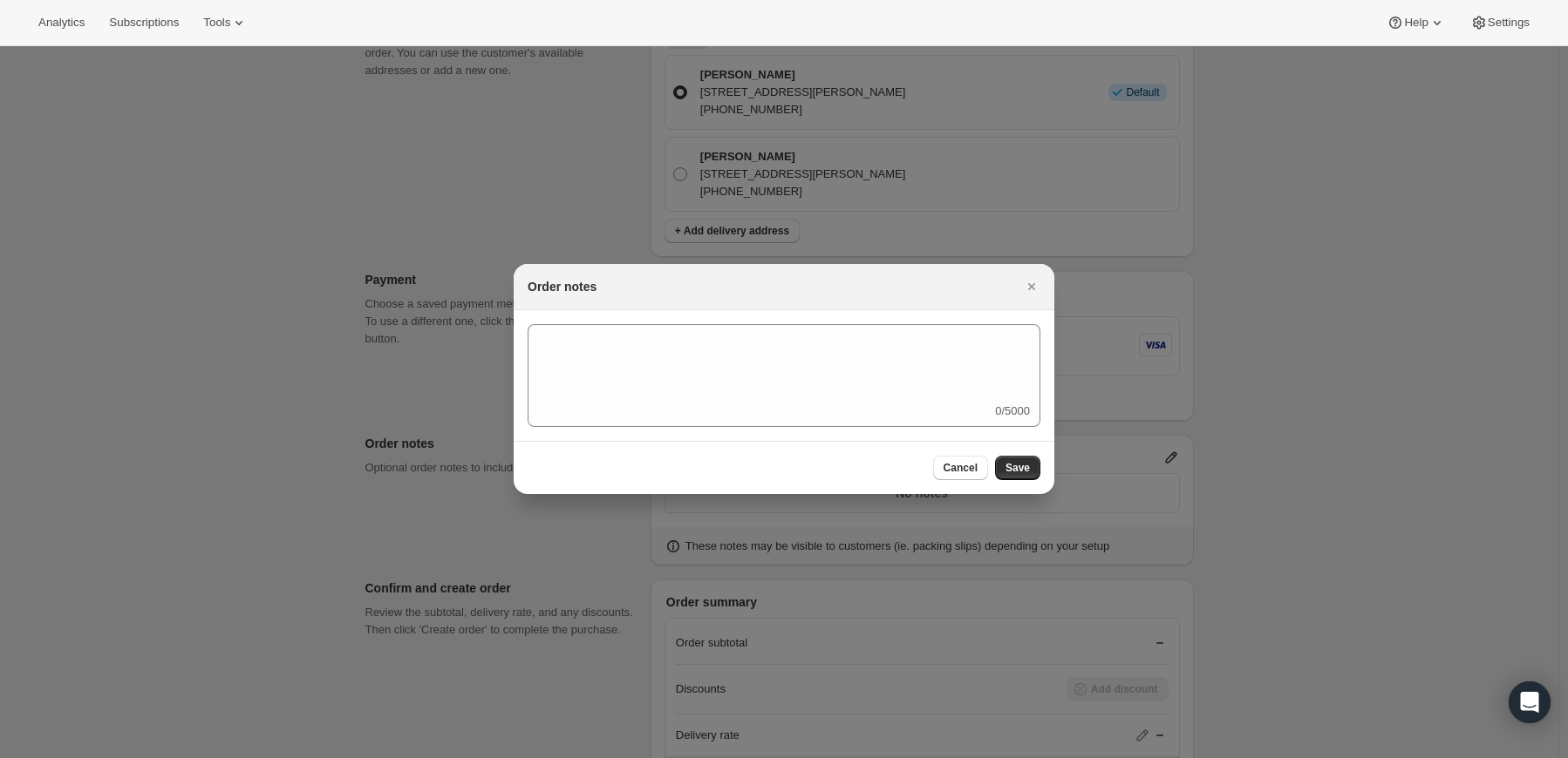
click at [923, 405] on div "0/5000" at bounding box center [784, 376] width 512 height 103
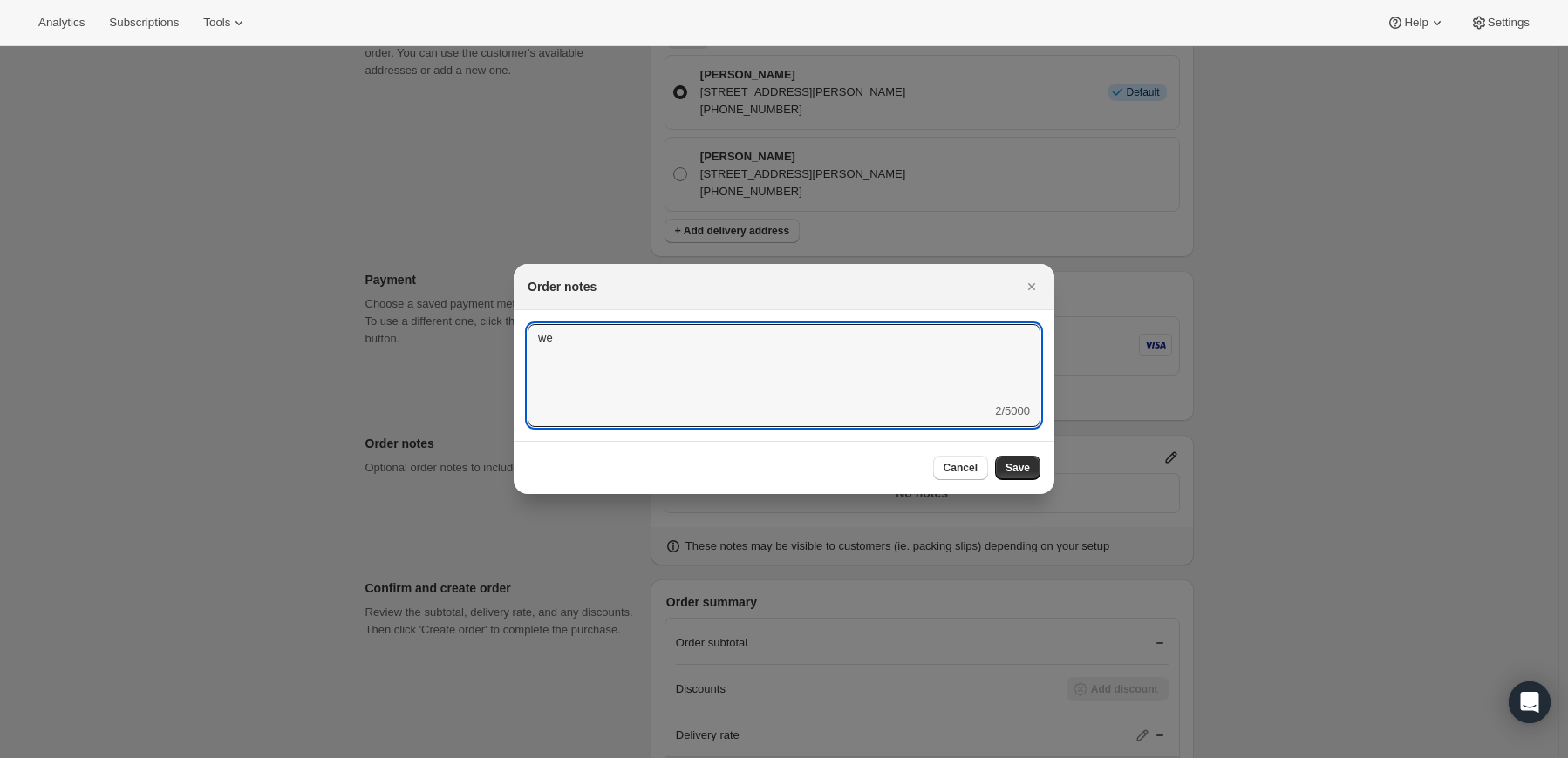
type textarea "w"
type textarea "Weather HOLD"
click at [1018, 460] on button "Save" at bounding box center [1018, 468] width 45 height 24
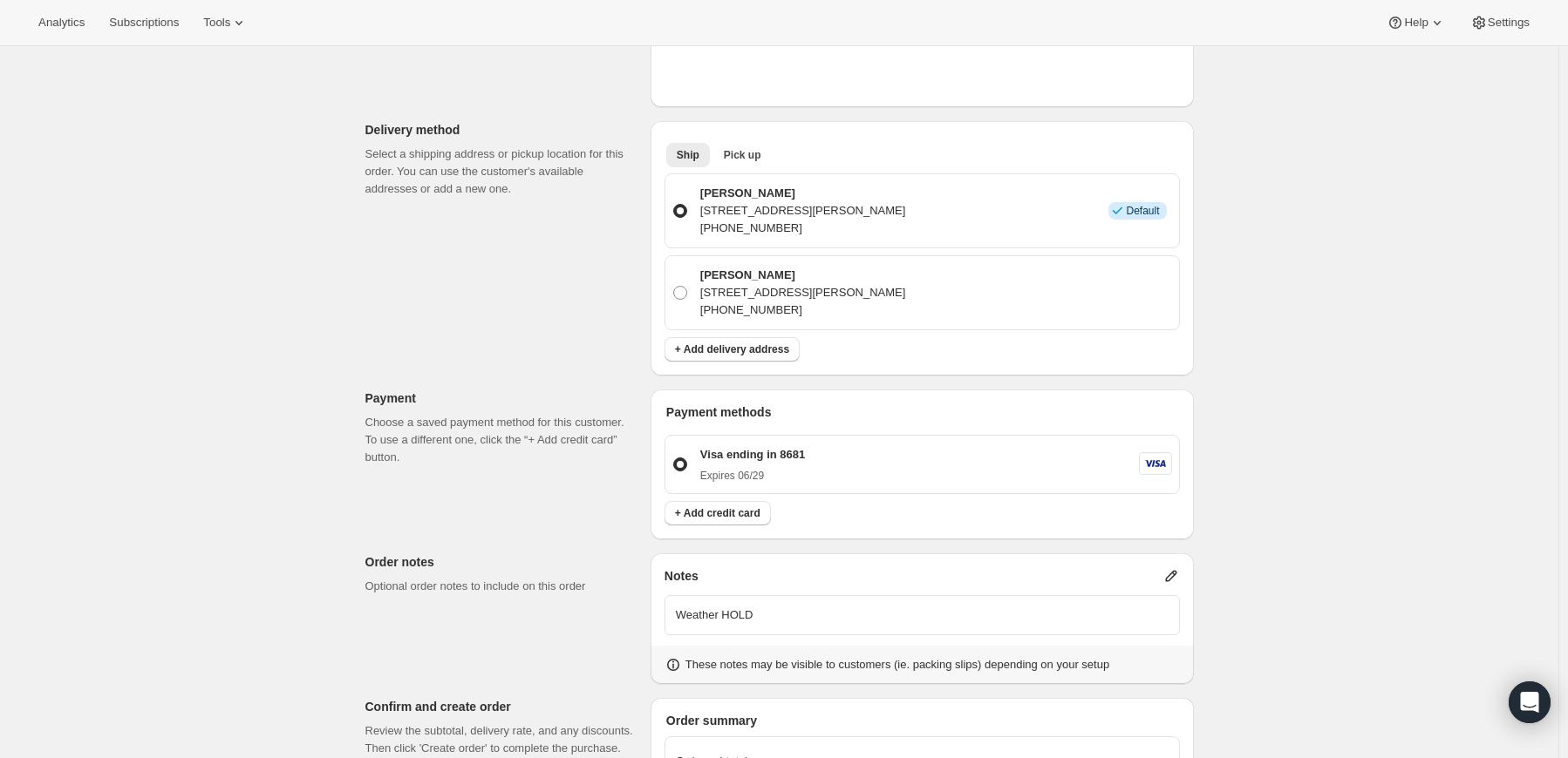
scroll to position [349, 0]
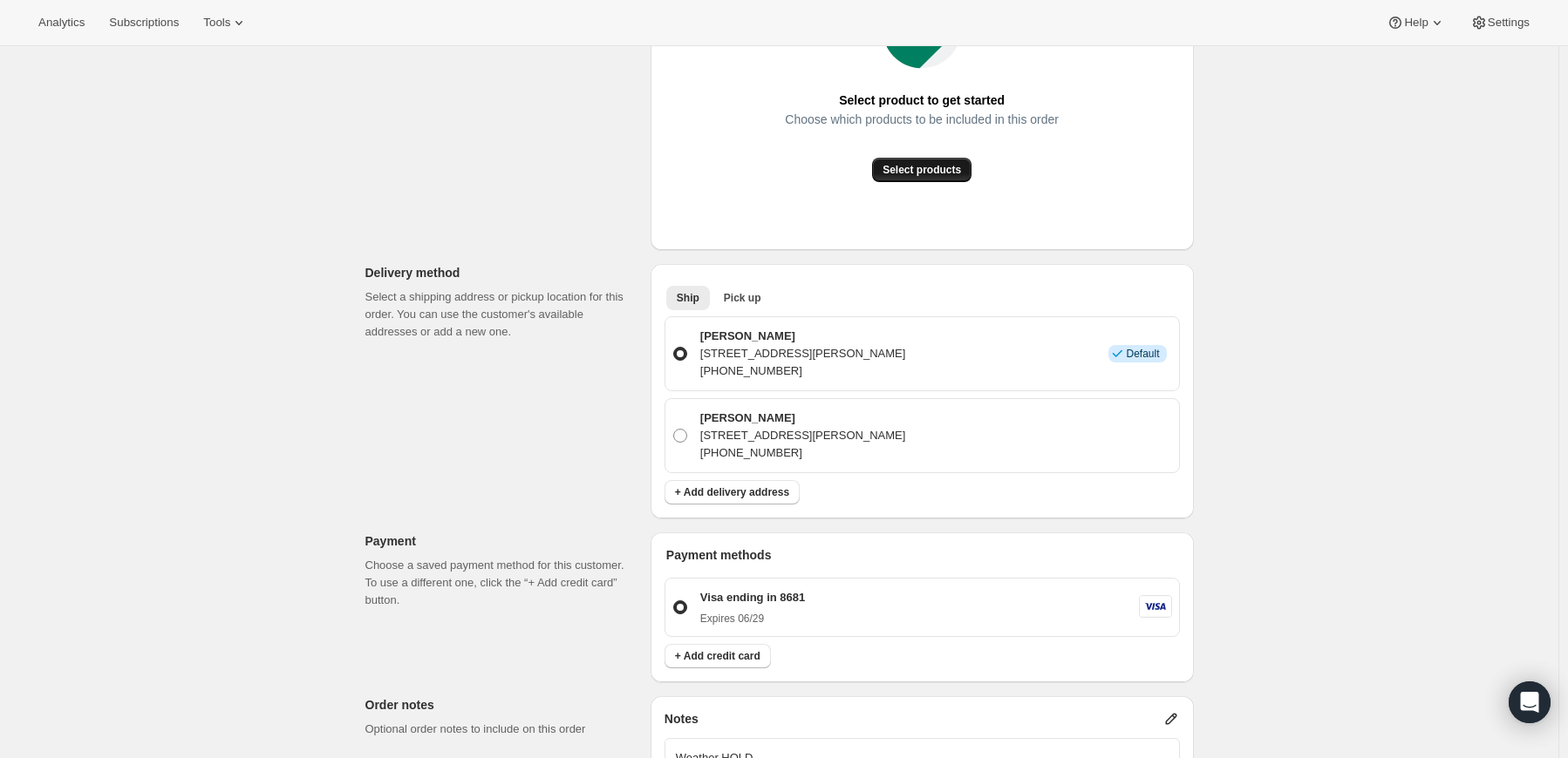
click at [945, 174] on span "Select products" at bounding box center [922, 170] width 79 height 14
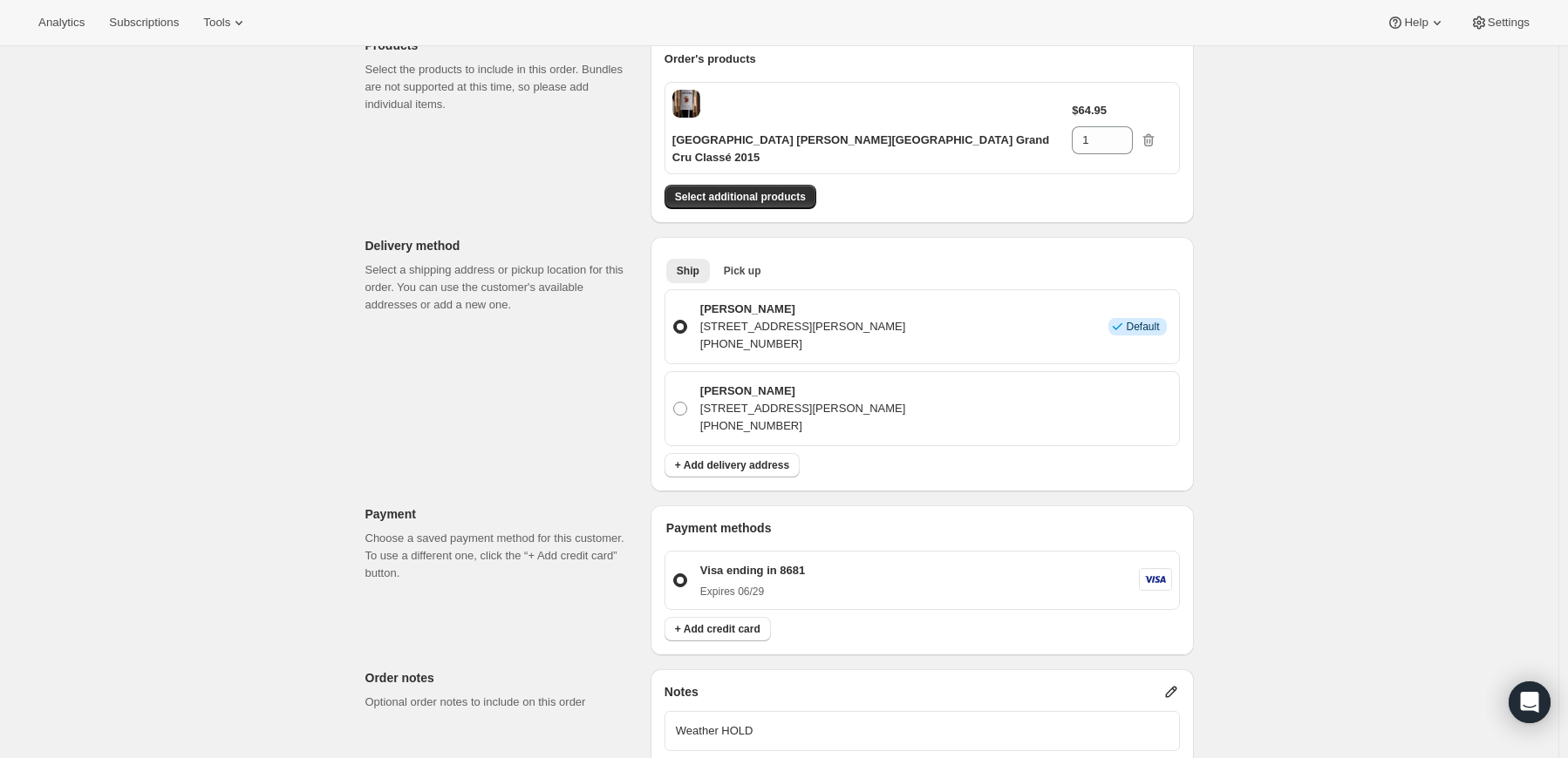
scroll to position [0, 0]
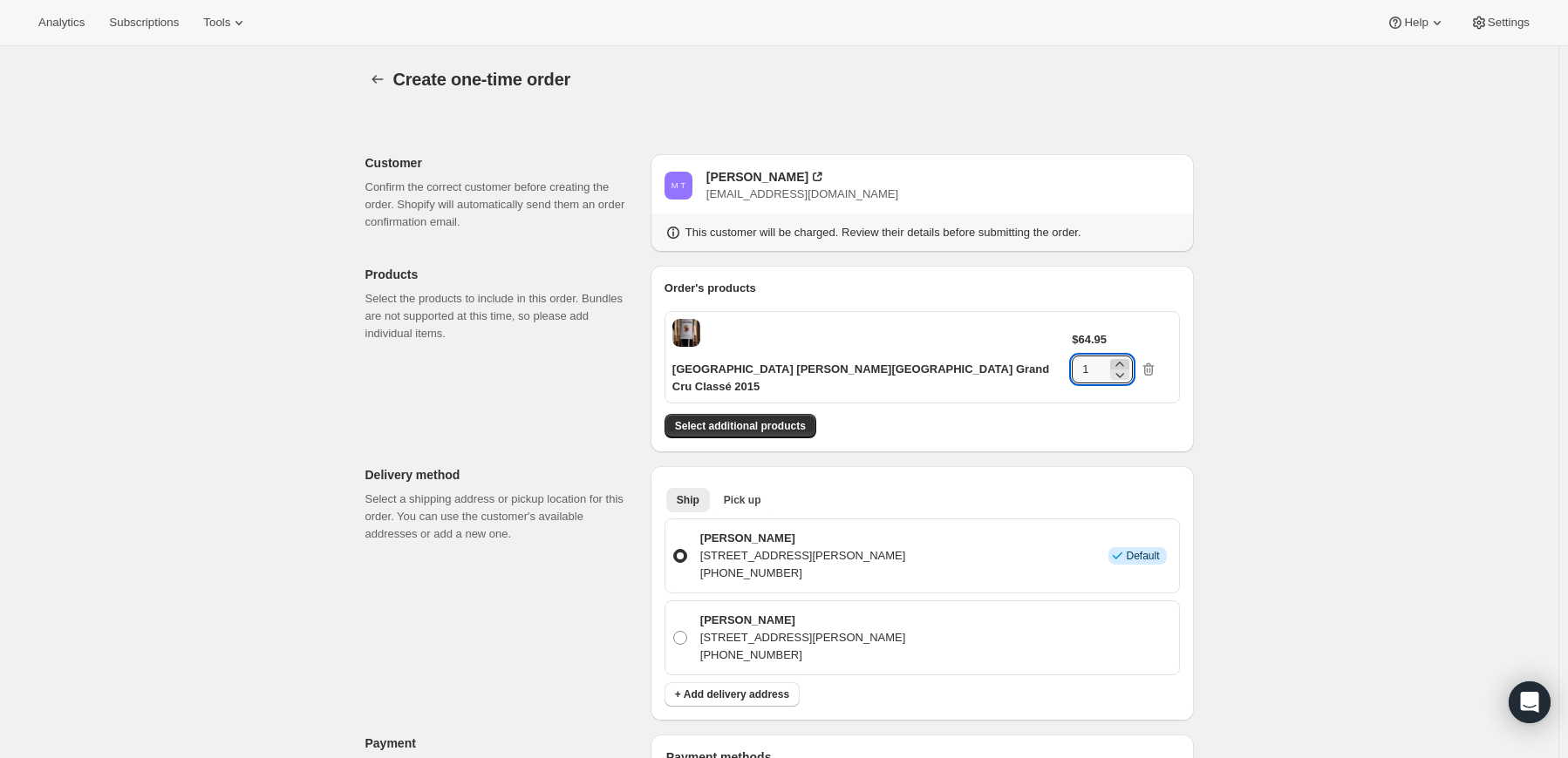
click at [1128, 356] on icon at bounding box center [1119, 365] width 17 height 17
type input "3"
click at [1231, 397] on div "Create one-time order. This page is ready Create one-time order Customer Confir…" at bounding box center [779, 724] width 1558 height 1356
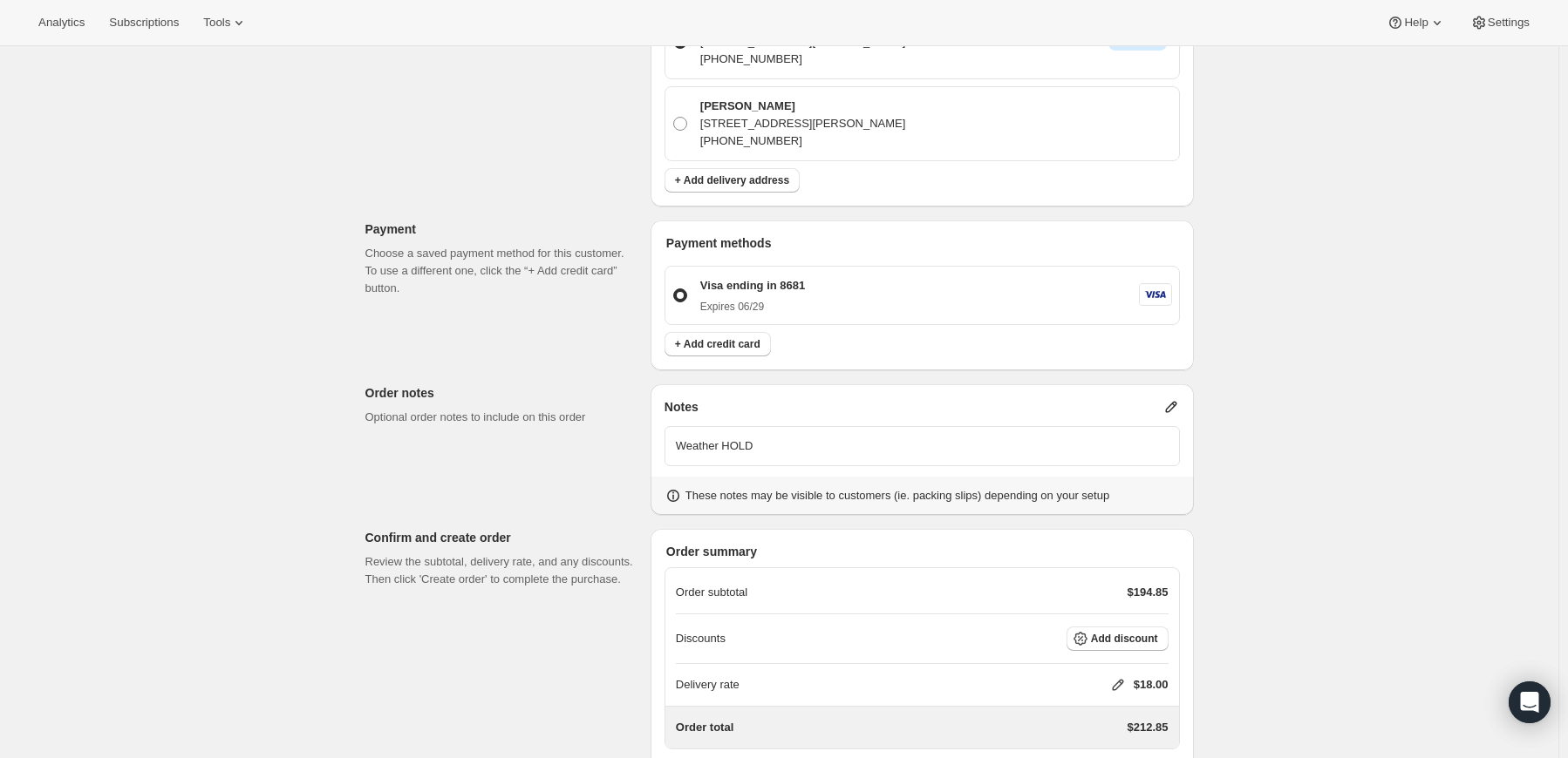
scroll to position [576, 0]
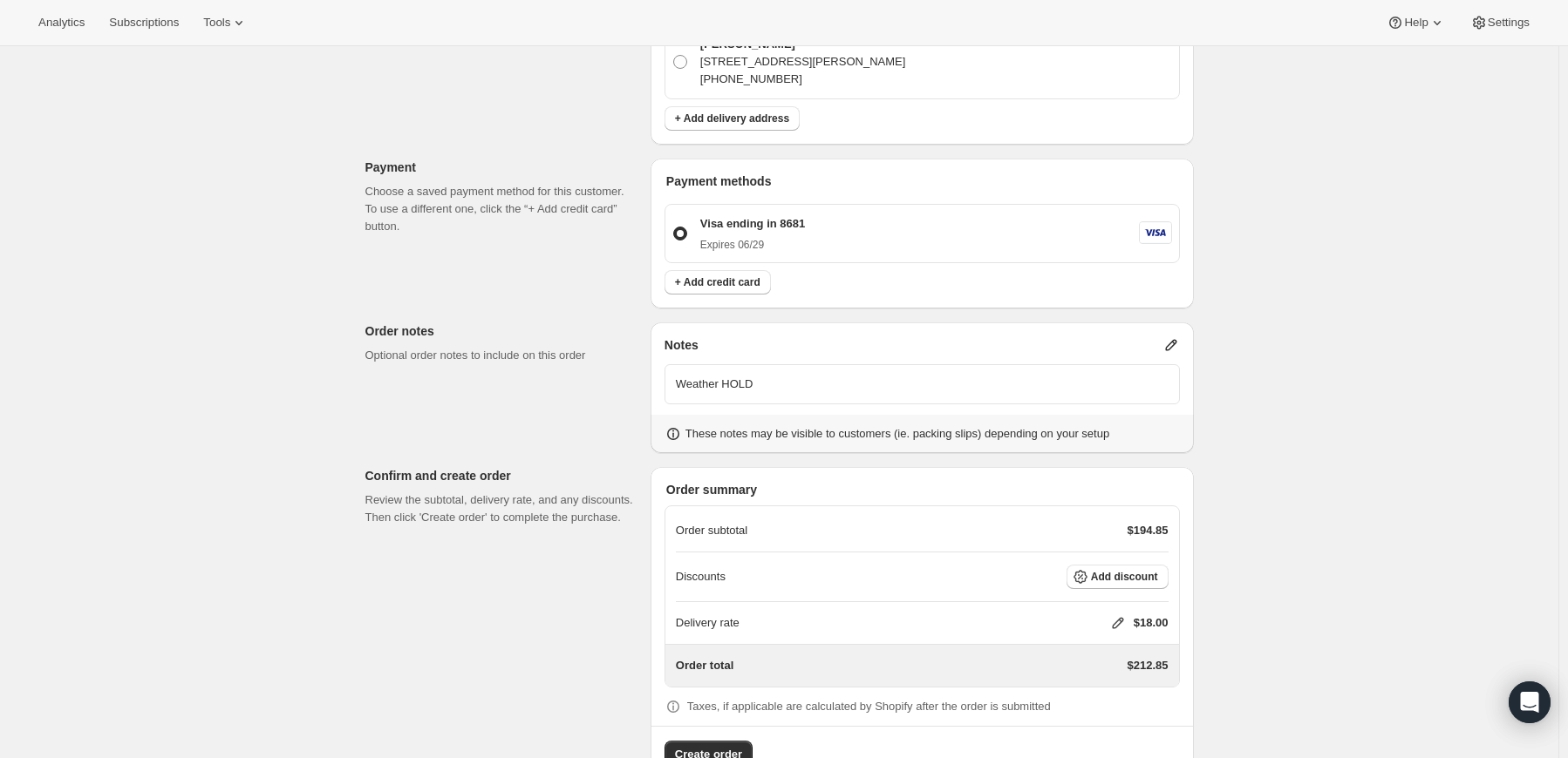
click at [1117, 618] on icon at bounding box center [1117, 623] width 11 height 11
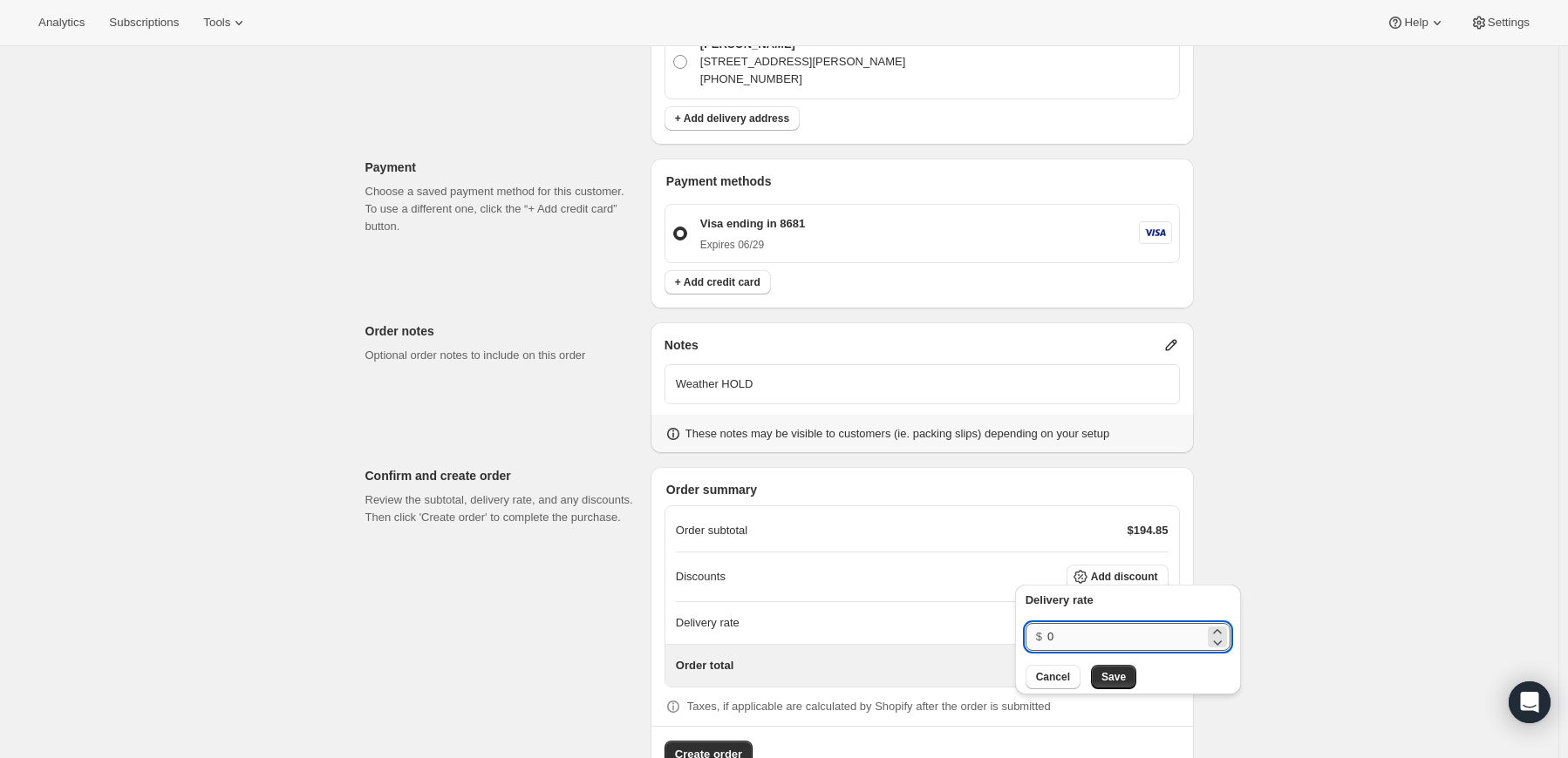
click at [1068, 636] on input "0" at bounding box center [1125, 637] width 157 height 28
type input "0"
click at [1101, 678] on span "Save" at bounding box center [1113, 678] width 24 height 14
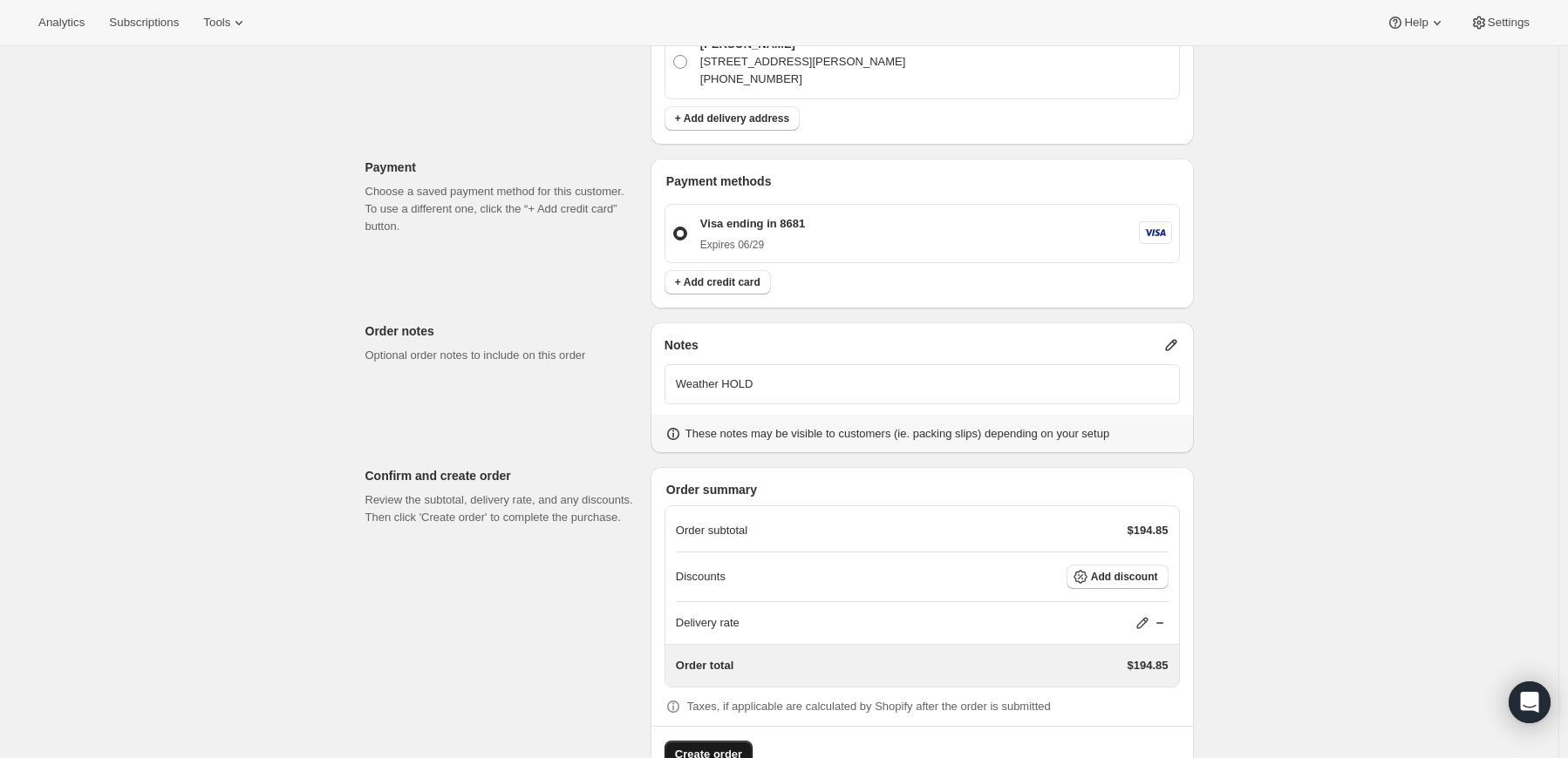
click at [723, 746] on span "Create order" at bounding box center [708, 755] width 67 height 17
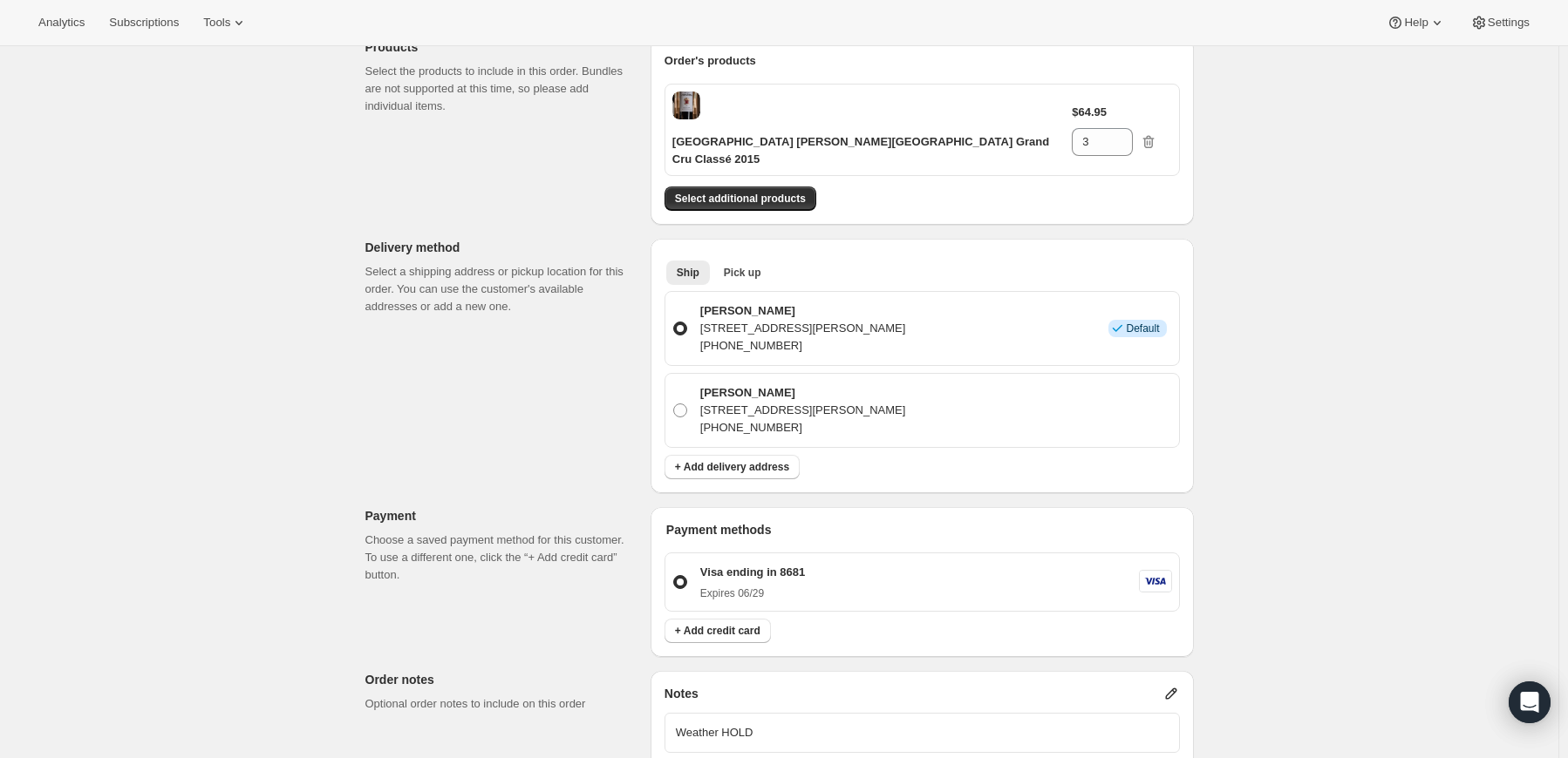
scroll to position [0, 0]
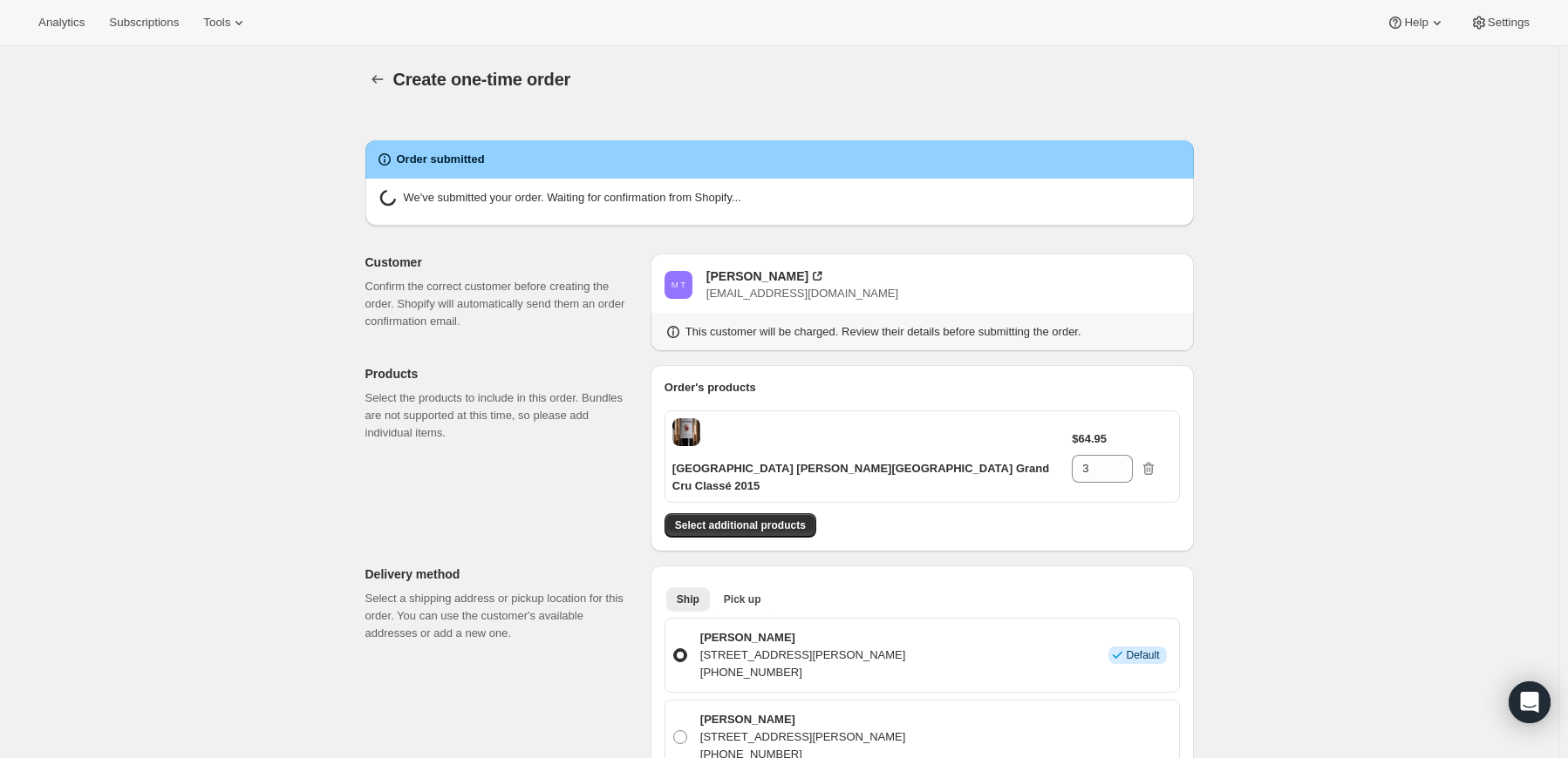
radio input "true"
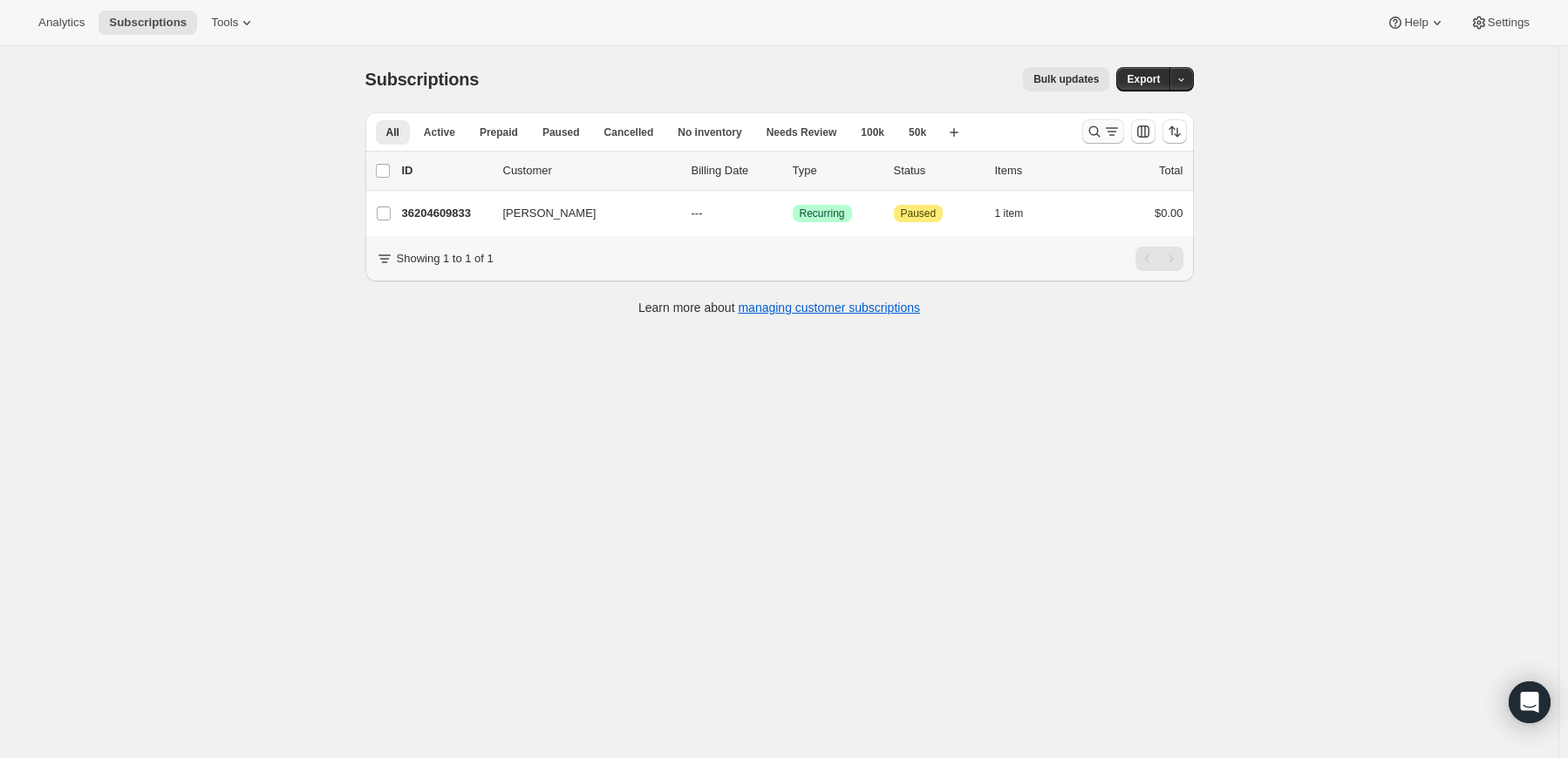
click at [1105, 134] on icon "Search and filter results" at bounding box center [1112, 132] width 17 height 17
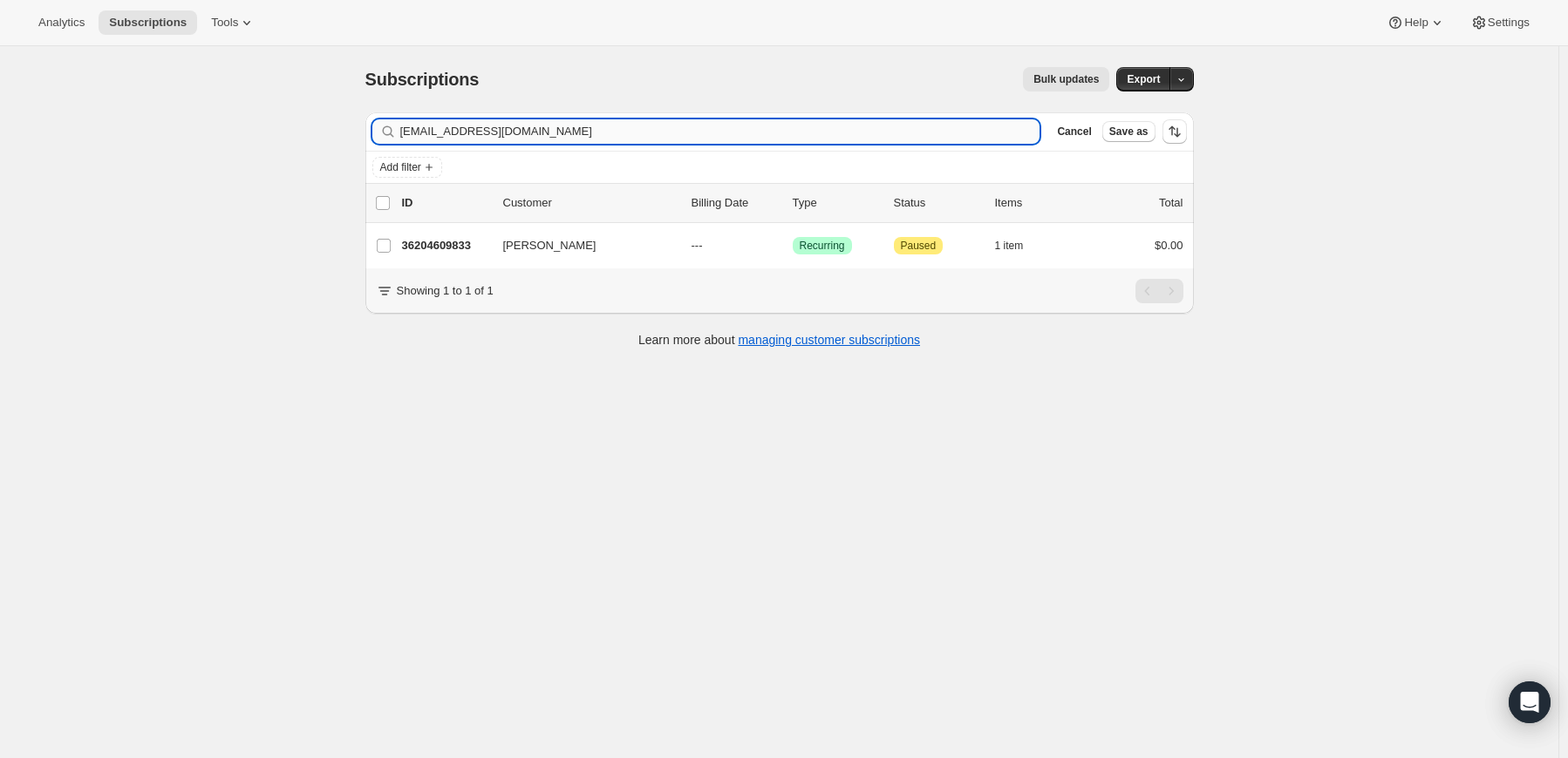
click at [910, 120] on input "[EMAIL_ADDRESS][DOMAIN_NAME]" at bounding box center [721, 132] width 640 height 24
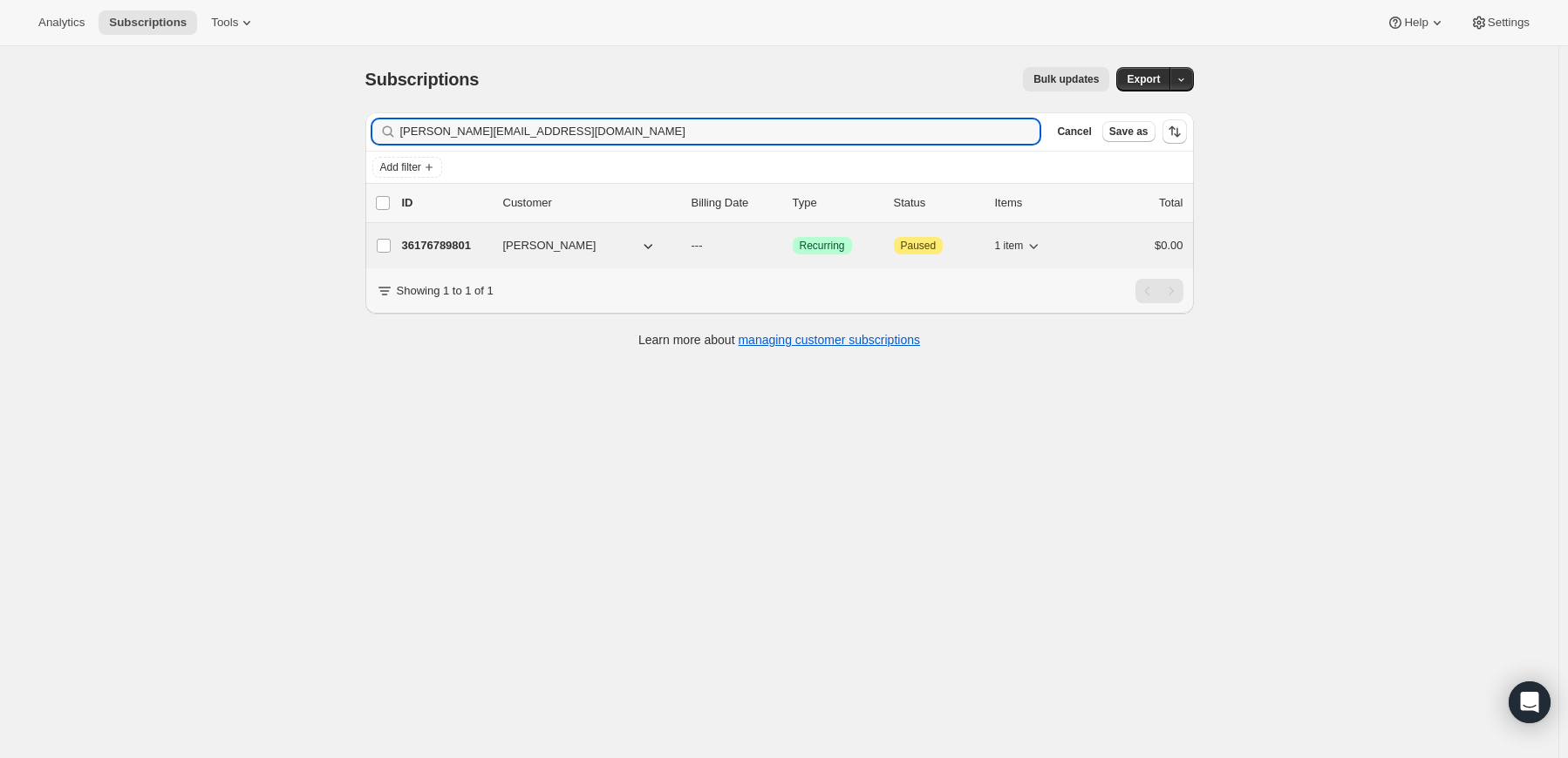
type input "[PERSON_NAME][EMAIL_ADDRESS][DOMAIN_NAME]"
click at [443, 248] on p "36176789801" at bounding box center [446, 246] width 87 height 17
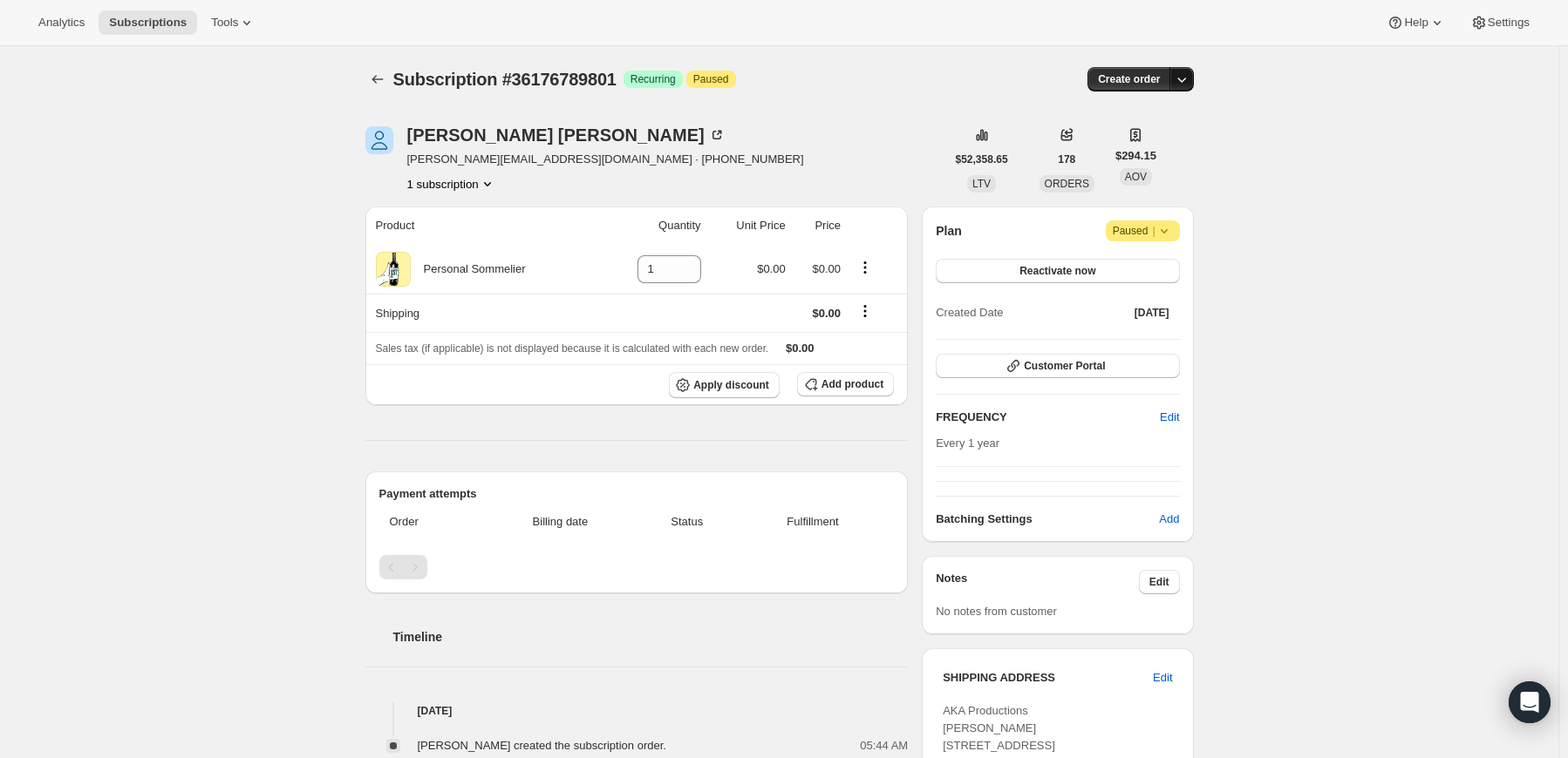
click at [1183, 84] on icon "button" at bounding box center [1181, 80] width 17 height 17
click at [1169, 141] on span "Create custom one-time order" at bounding box center [1112, 144] width 150 height 13
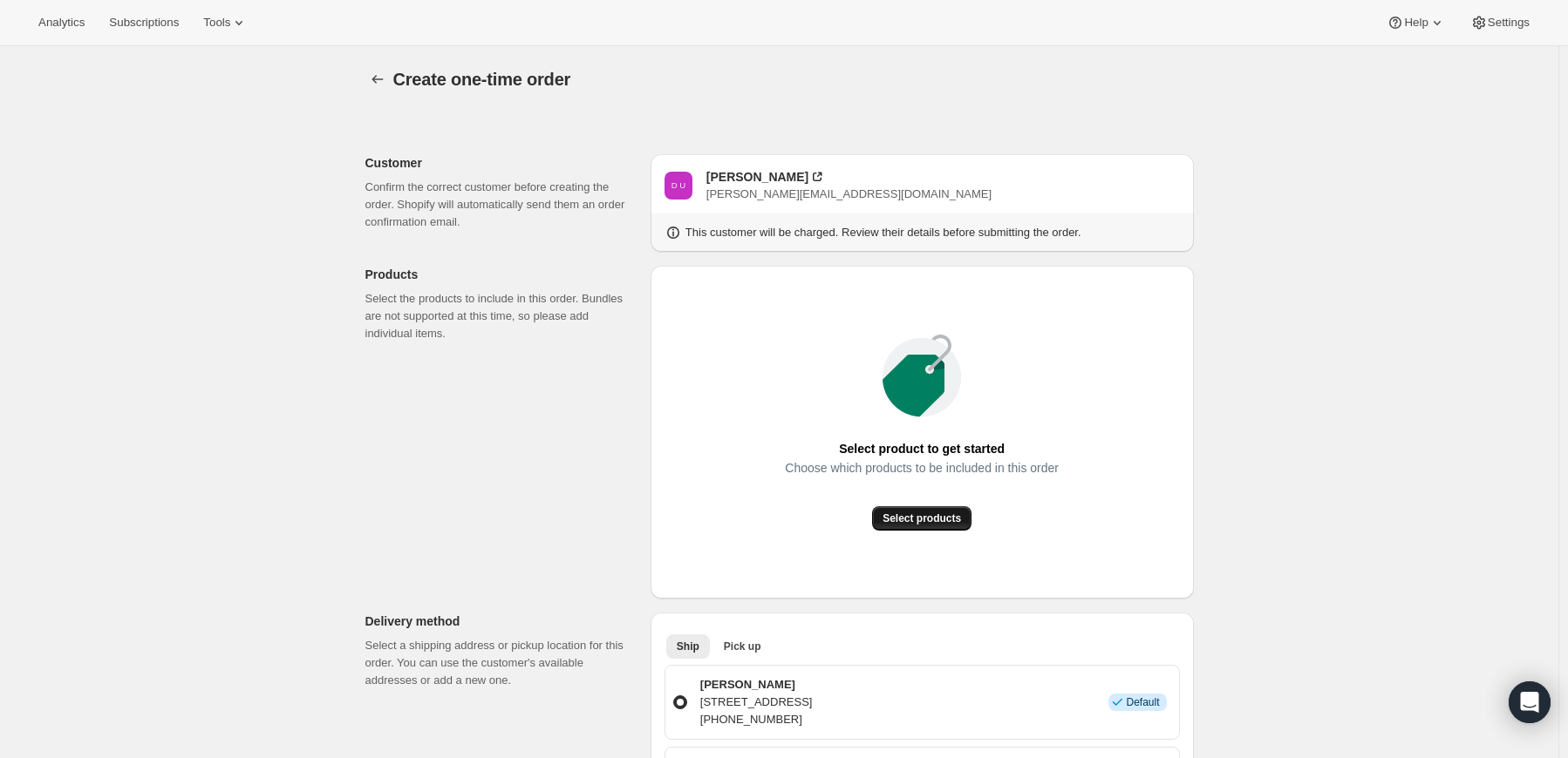
click at [899, 518] on span "Select products" at bounding box center [922, 518] width 79 height 14
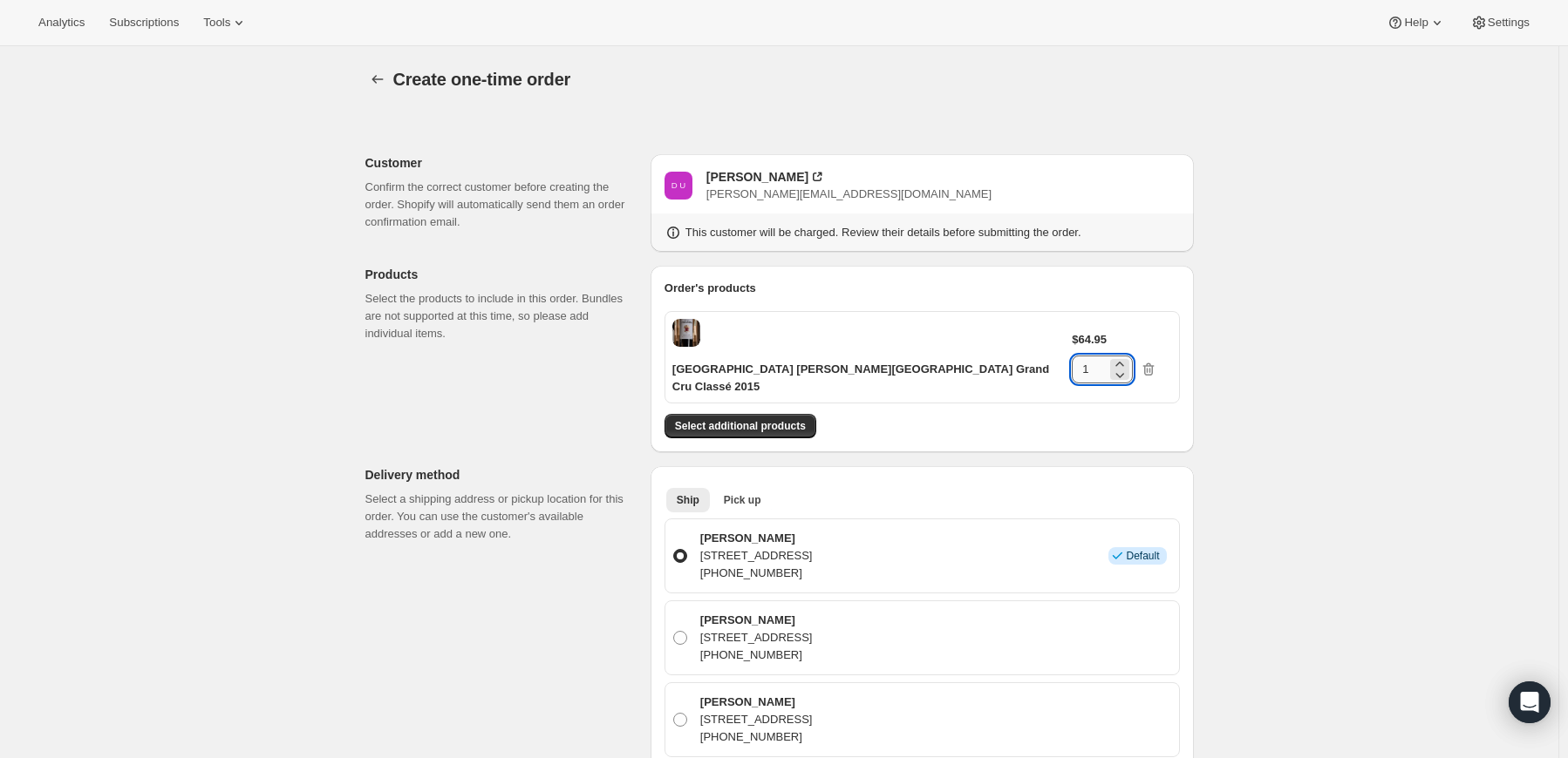
drag, startPoint x: 1108, startPoint y: 330, endPoint x: 1093, endPoint y: 330, distance: 15.0
click at [1093, 356] on input "1" at bounding box center [1089, 370] width 35 height 28
type input "6"
click at [1242, 381] on div "Create one-time order. This page is ready Create one-time order Customer Confir…" at bounding box center [779, 765] width 1558 height 1438
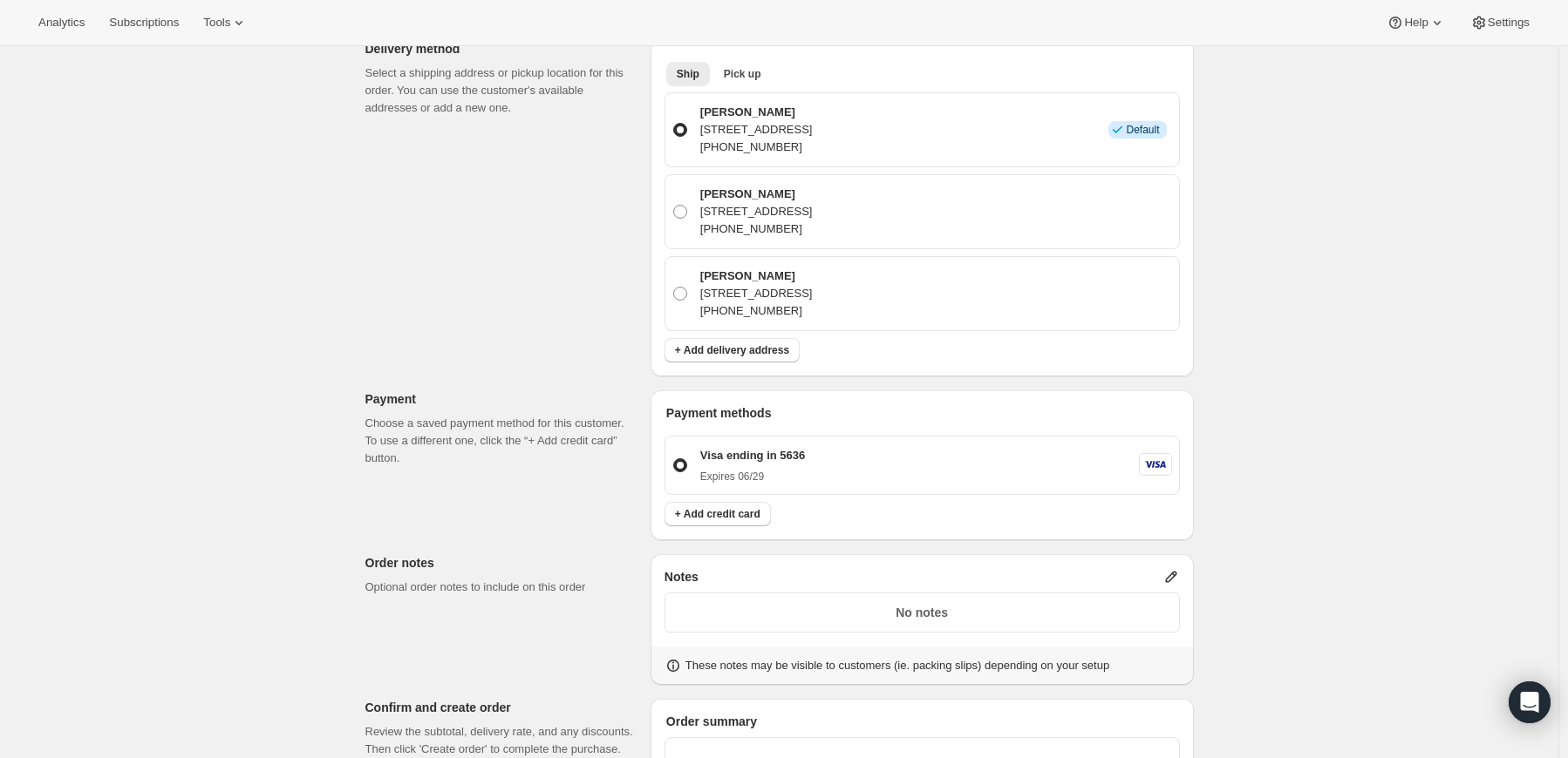
scroll to position [610, 0]
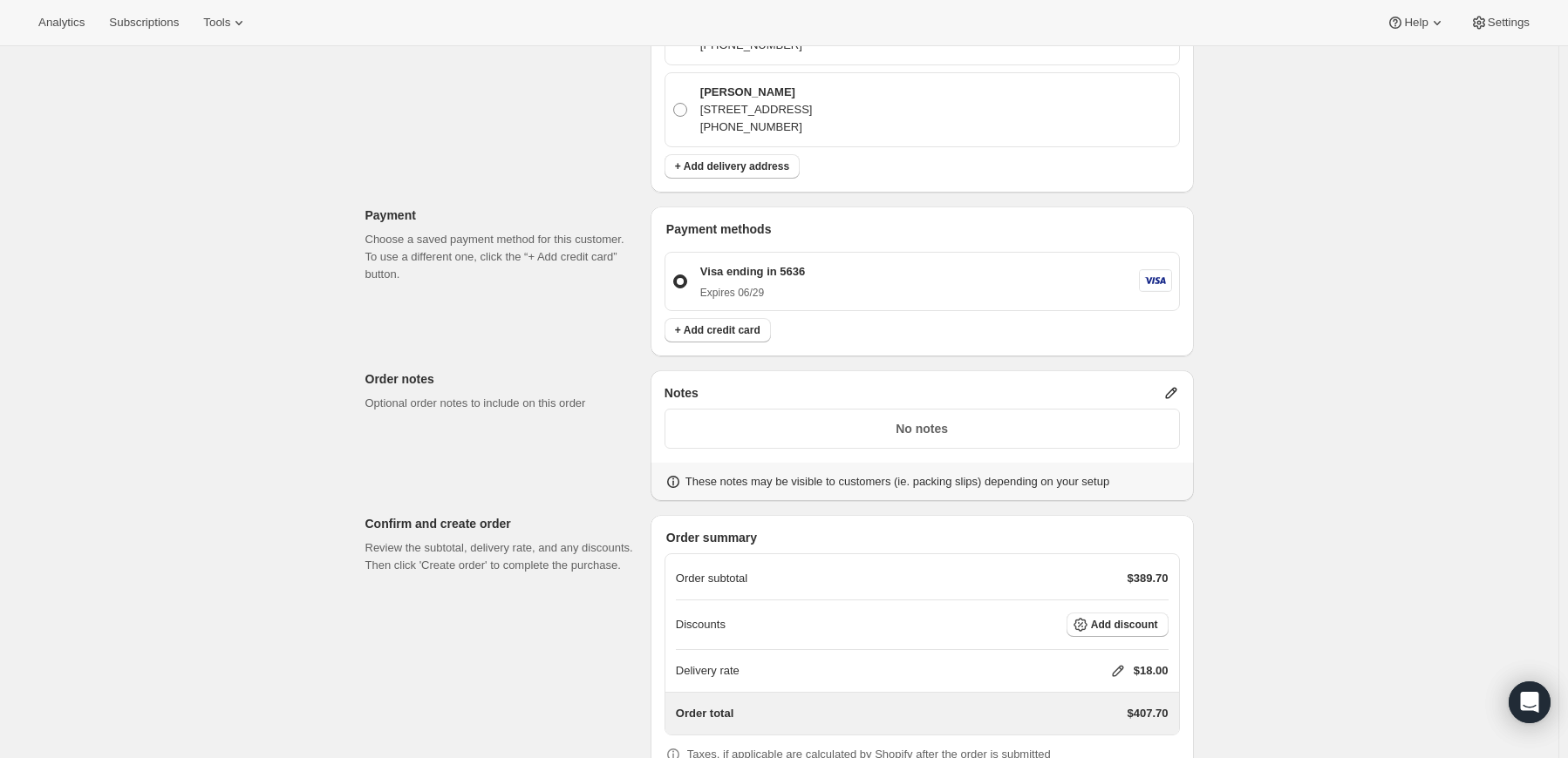
click at [975, 421] on p "No notes" at bounding box center [922, 429] width 492 height 17
click at [1179, 385] on icon at bounding box center [1171, 393] width 17 height 17
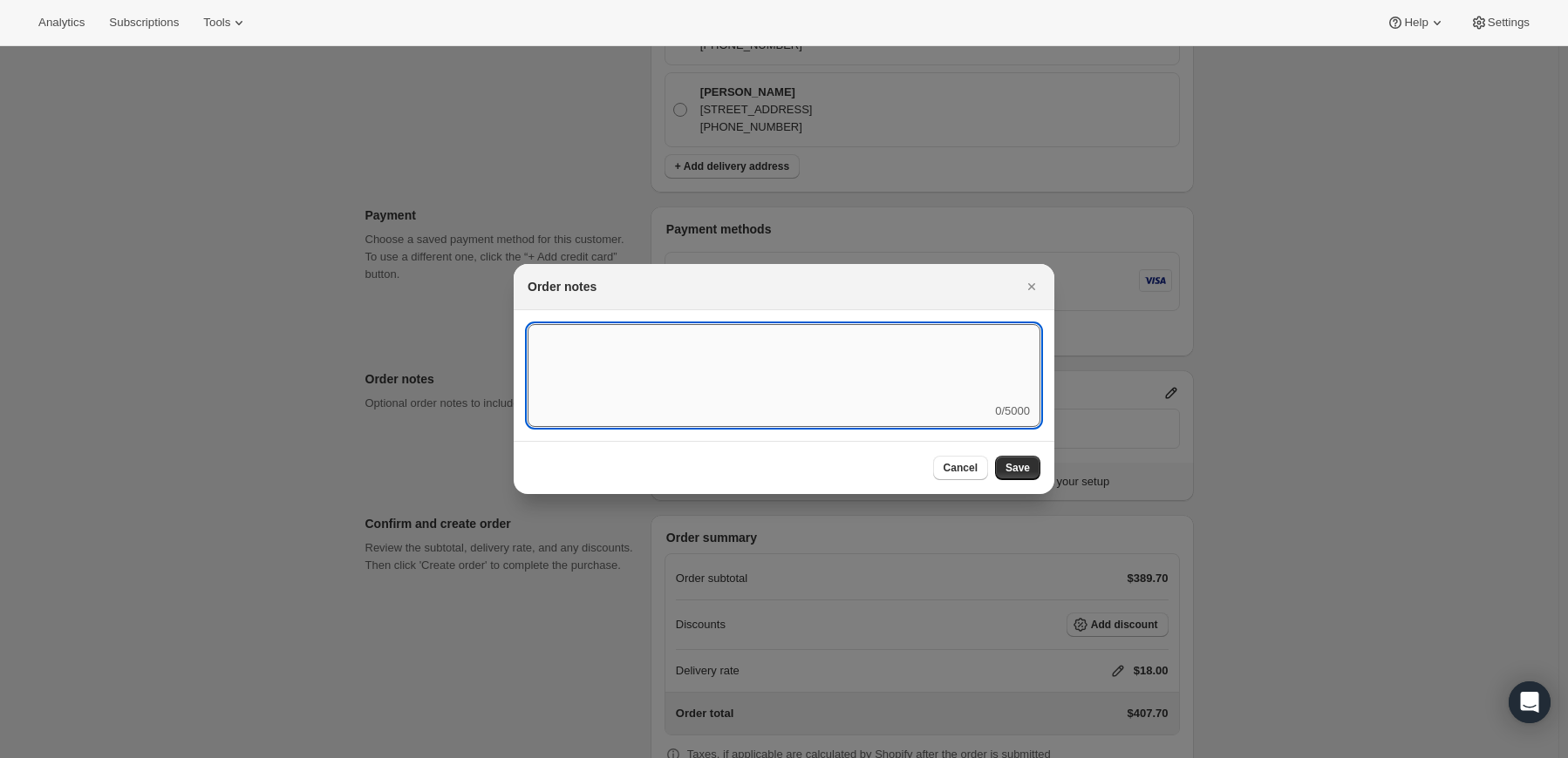
click at [1008, 386] on textarea ":r3t:" at bounding box center [784, 364] width 512 height 79
type textarea "Weather HOLD"
click at [1008, 472] on span "Save" at bounding box center [1018, 468] width 24 height 14
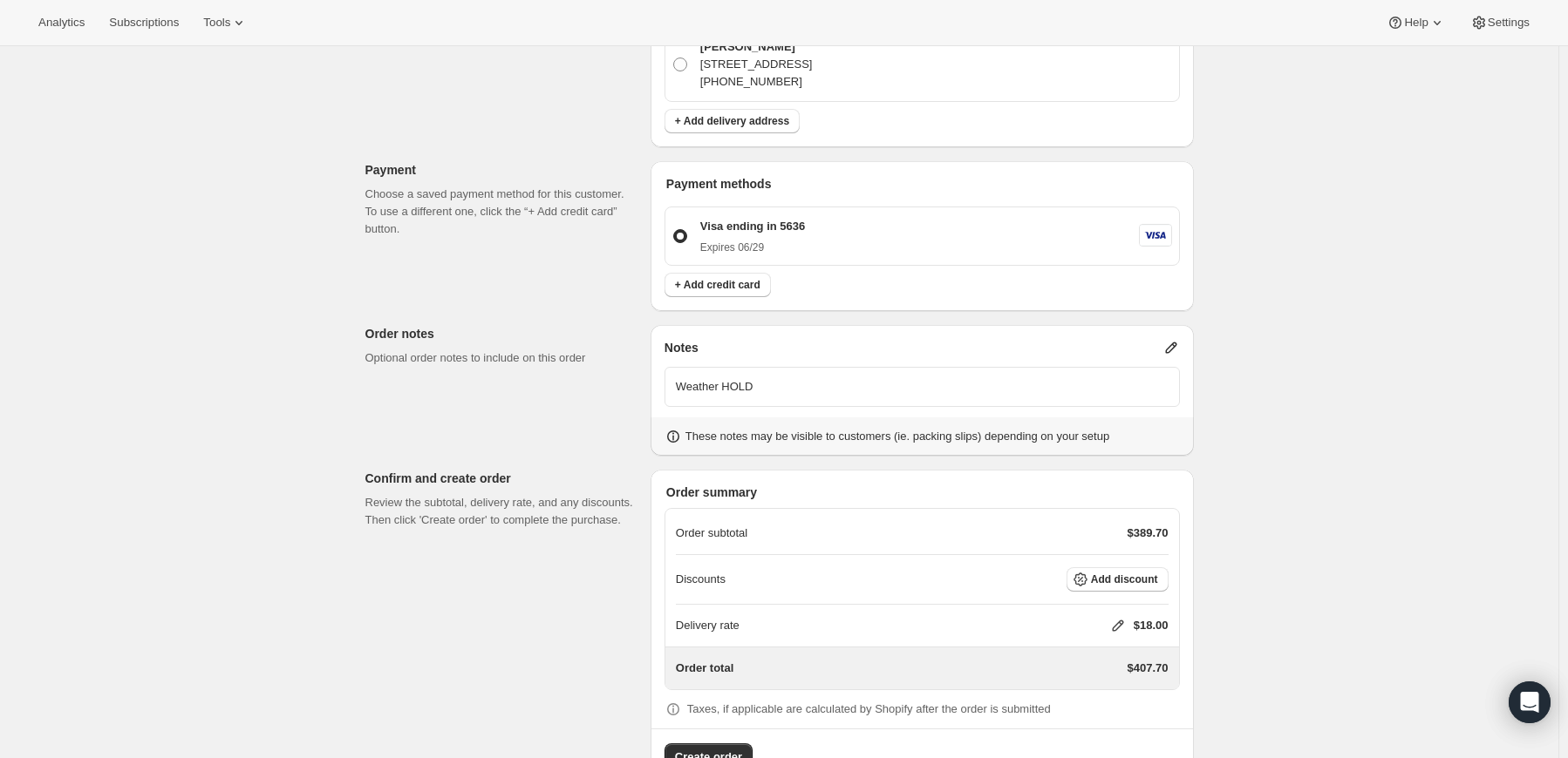
scroll to position [676, 0]
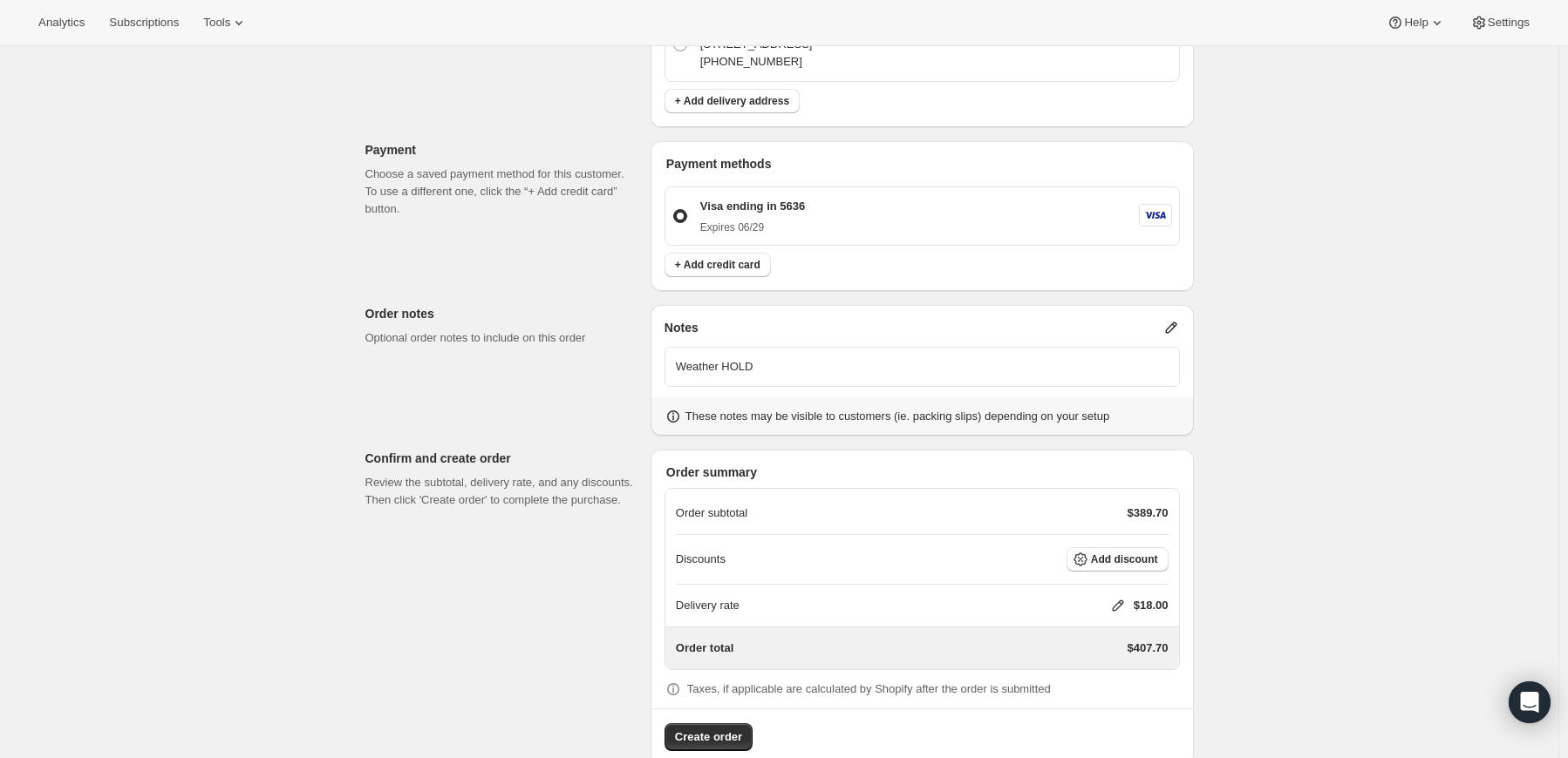
click at [1112, 597] on icon at bounding box center [1118, 606] width 17 height 17
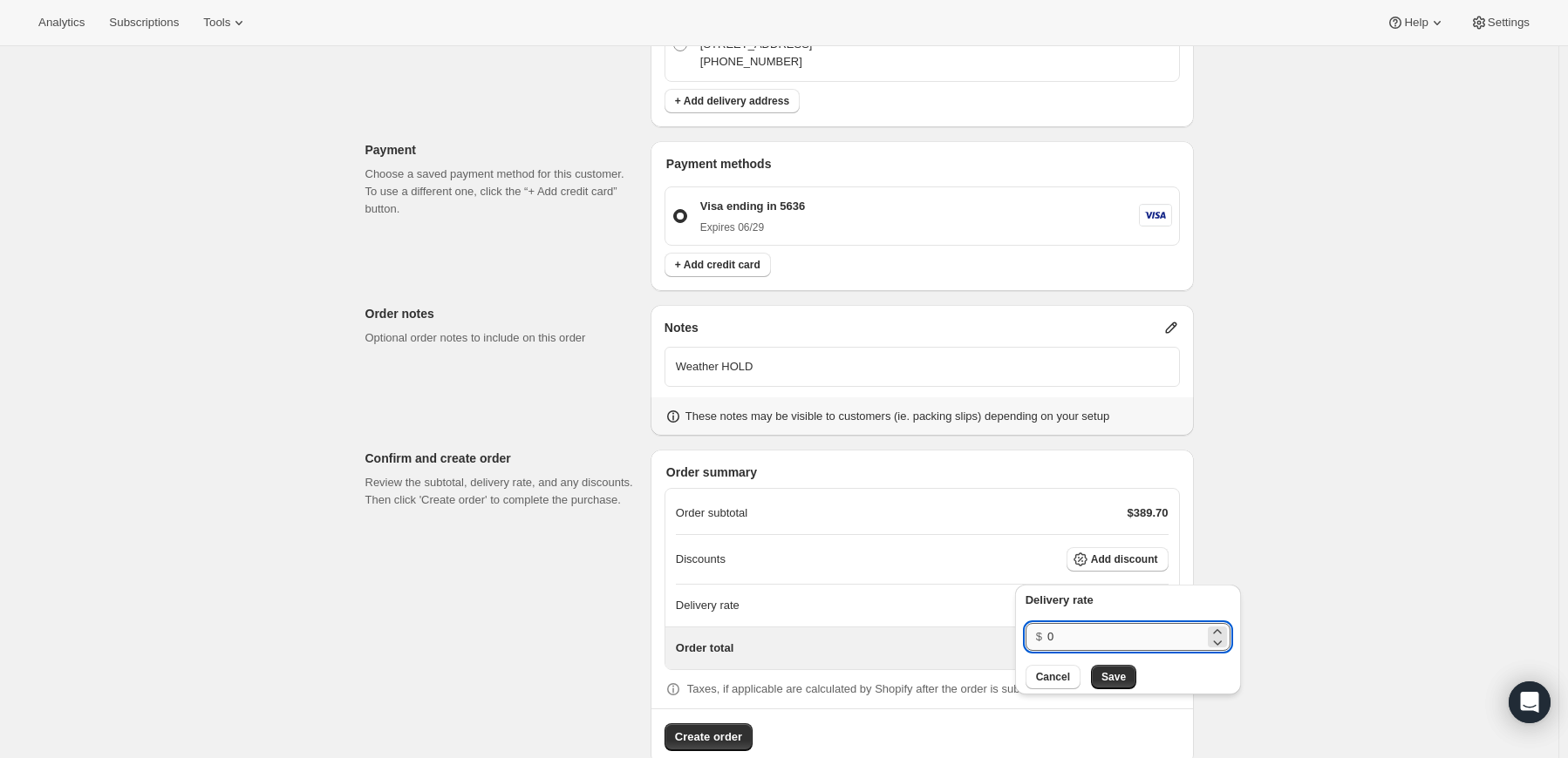
click at [1091, 636] on input "0" at bounding box center [1125, 637] width 157 height 28
type input "0"
click at [1100, 691] on div "Delivery rate $ 0 Cancel Save" at bounding box center [1128, 640] width 226 height 110
click at [1104, 678] on span "Save" at bounding box center [1113, 678] width 24 height 14
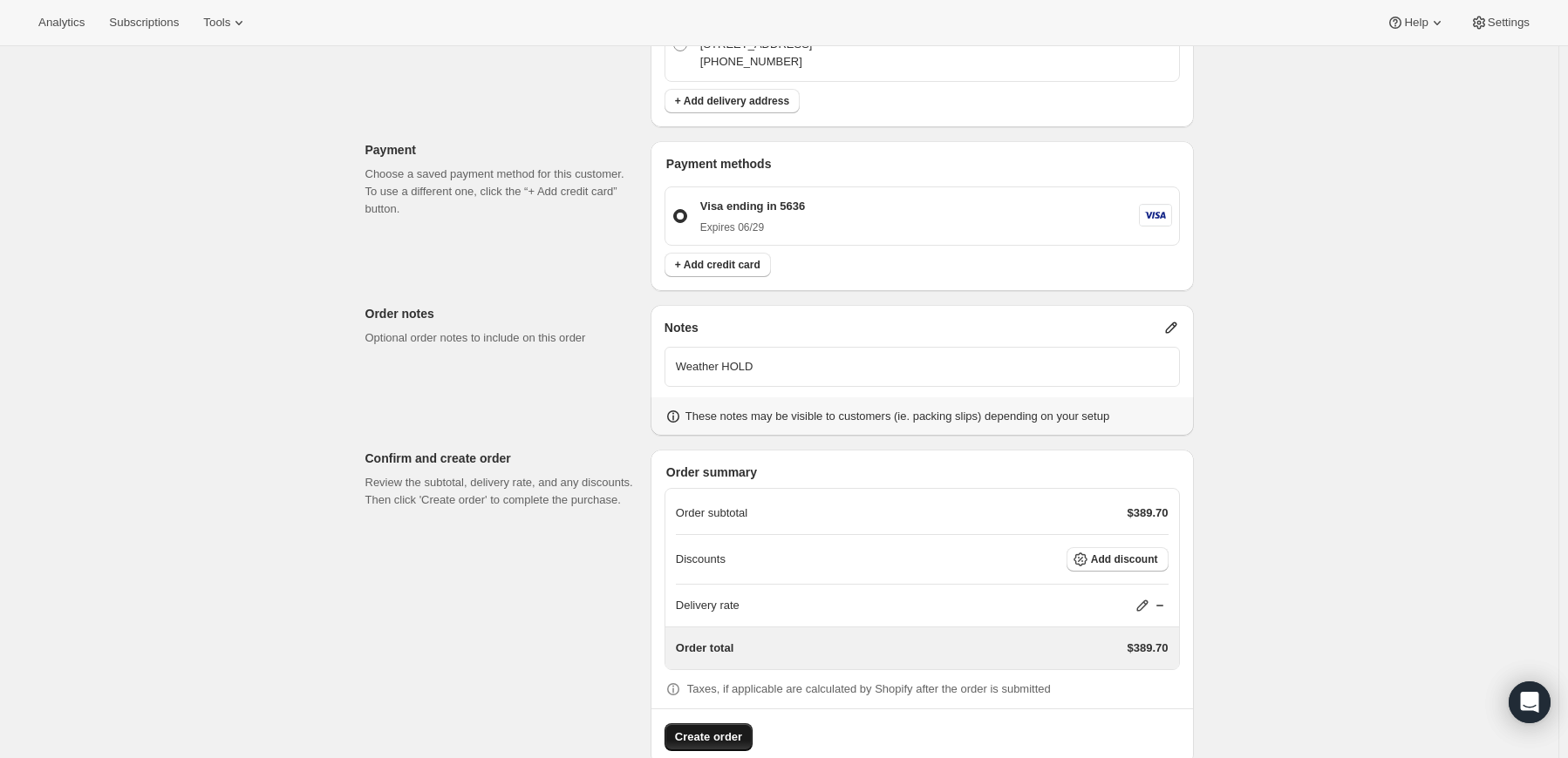
click at [709, 729] on span "Create order" at bounding box center [708, 738] width 67 height 17
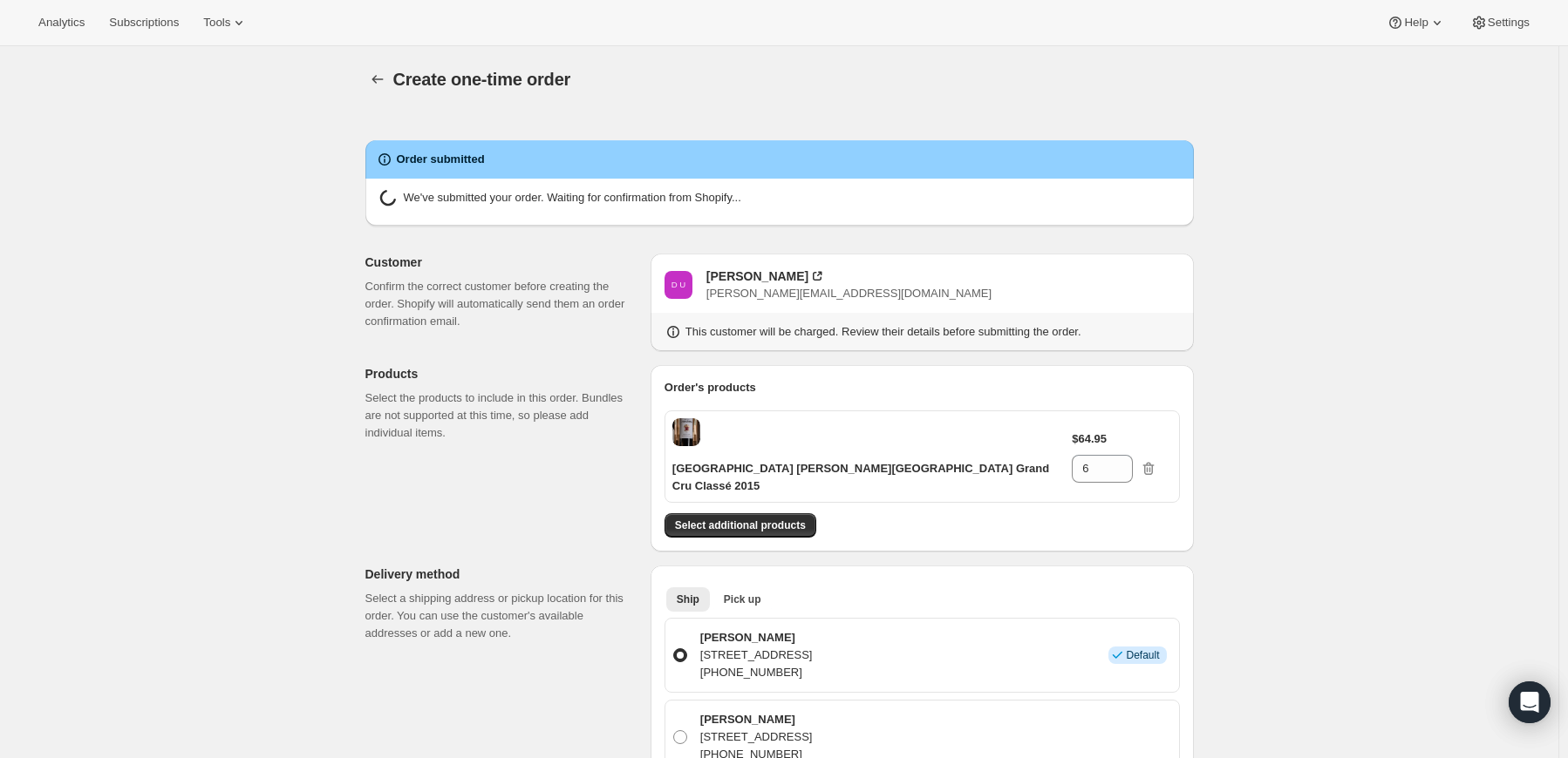
radio input "true"
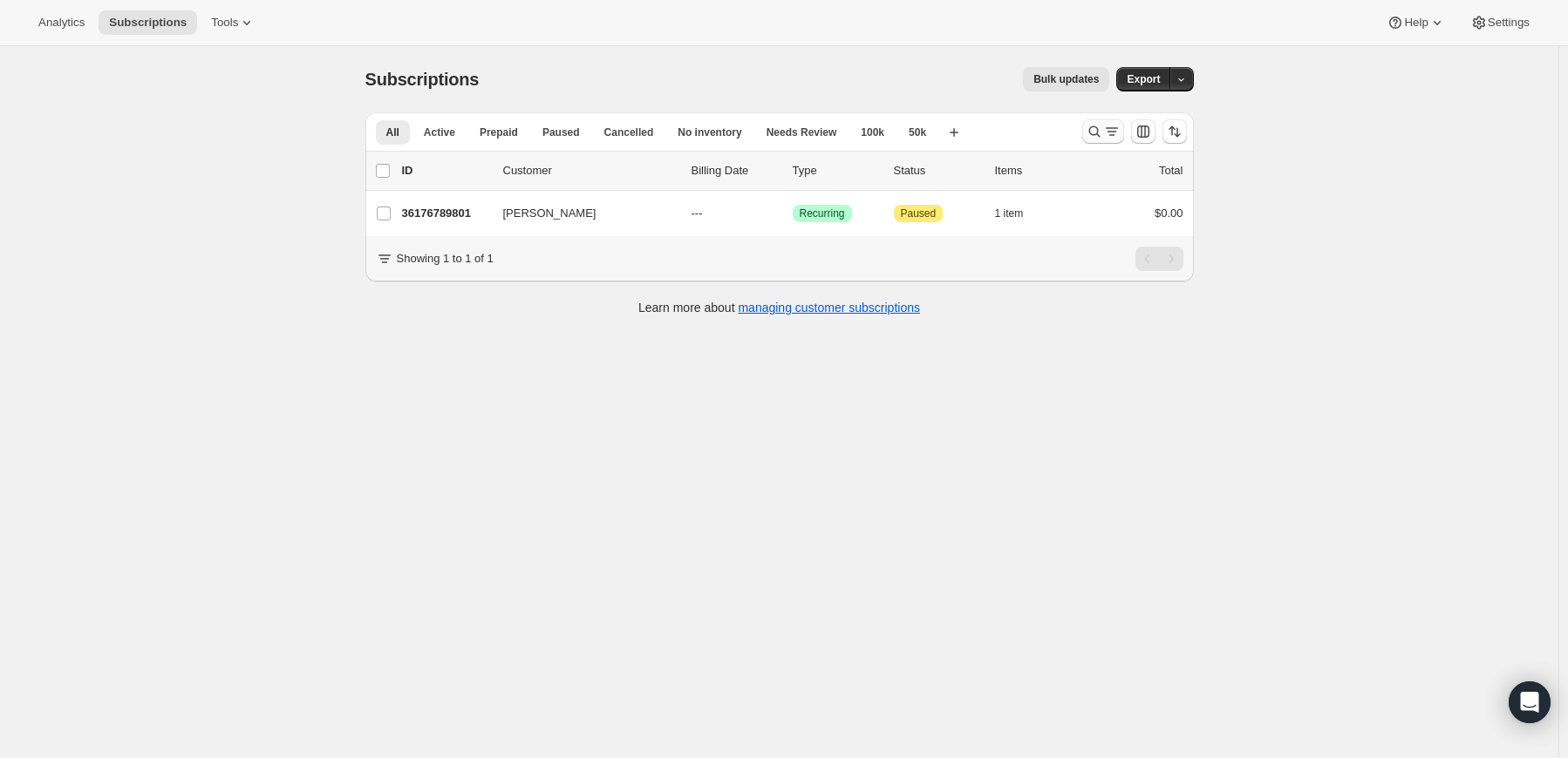
click at [1103, 130] on icon "Search and filter results" at bounding box center [1094, 132] width 17 height 17
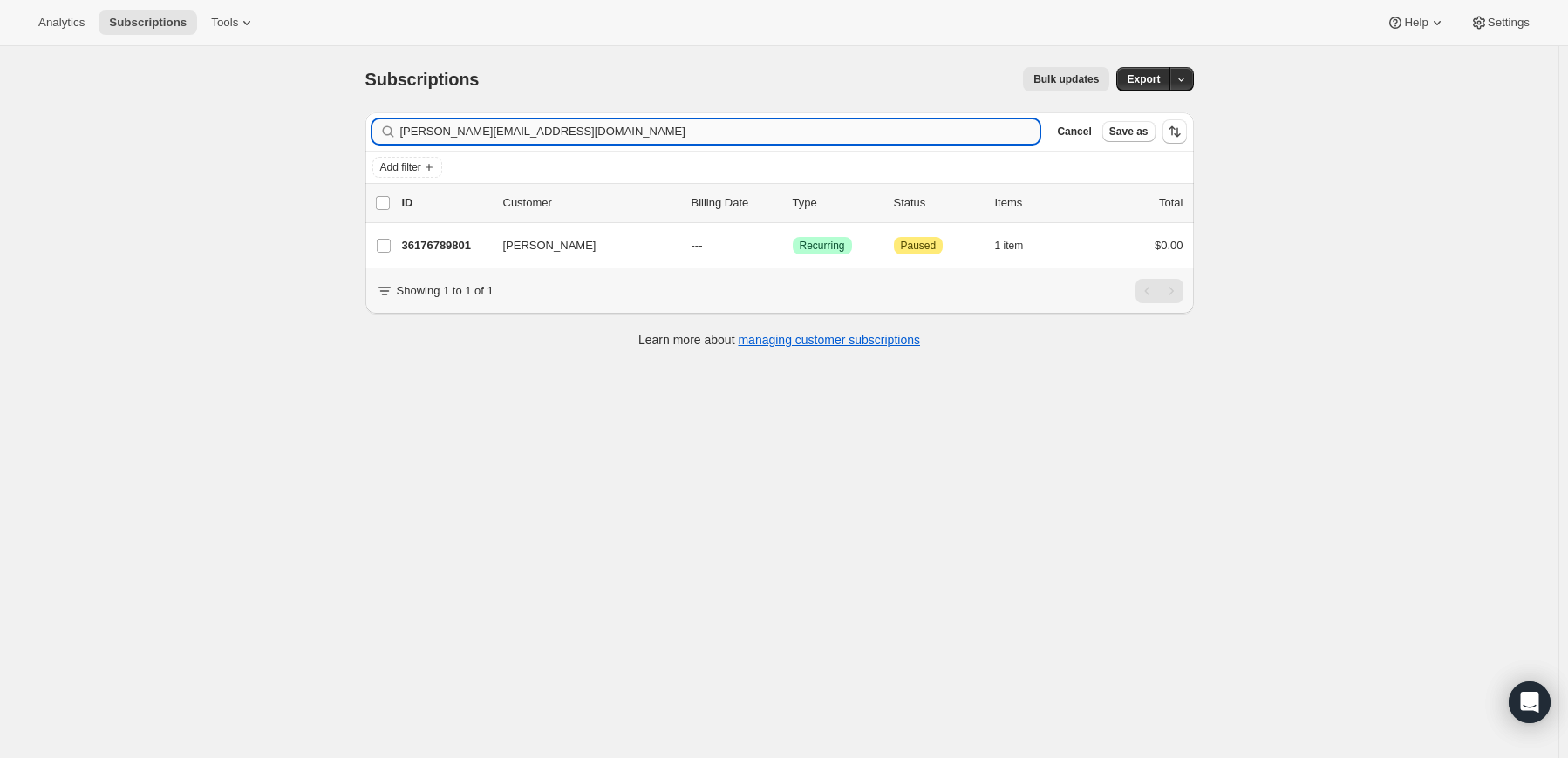
click at [806, 131] on input "[PERSON_NAME][EMAIL_ADDRESS][DOMAIN_NAME]" at bounding box center [721, 132] width 640 height 24
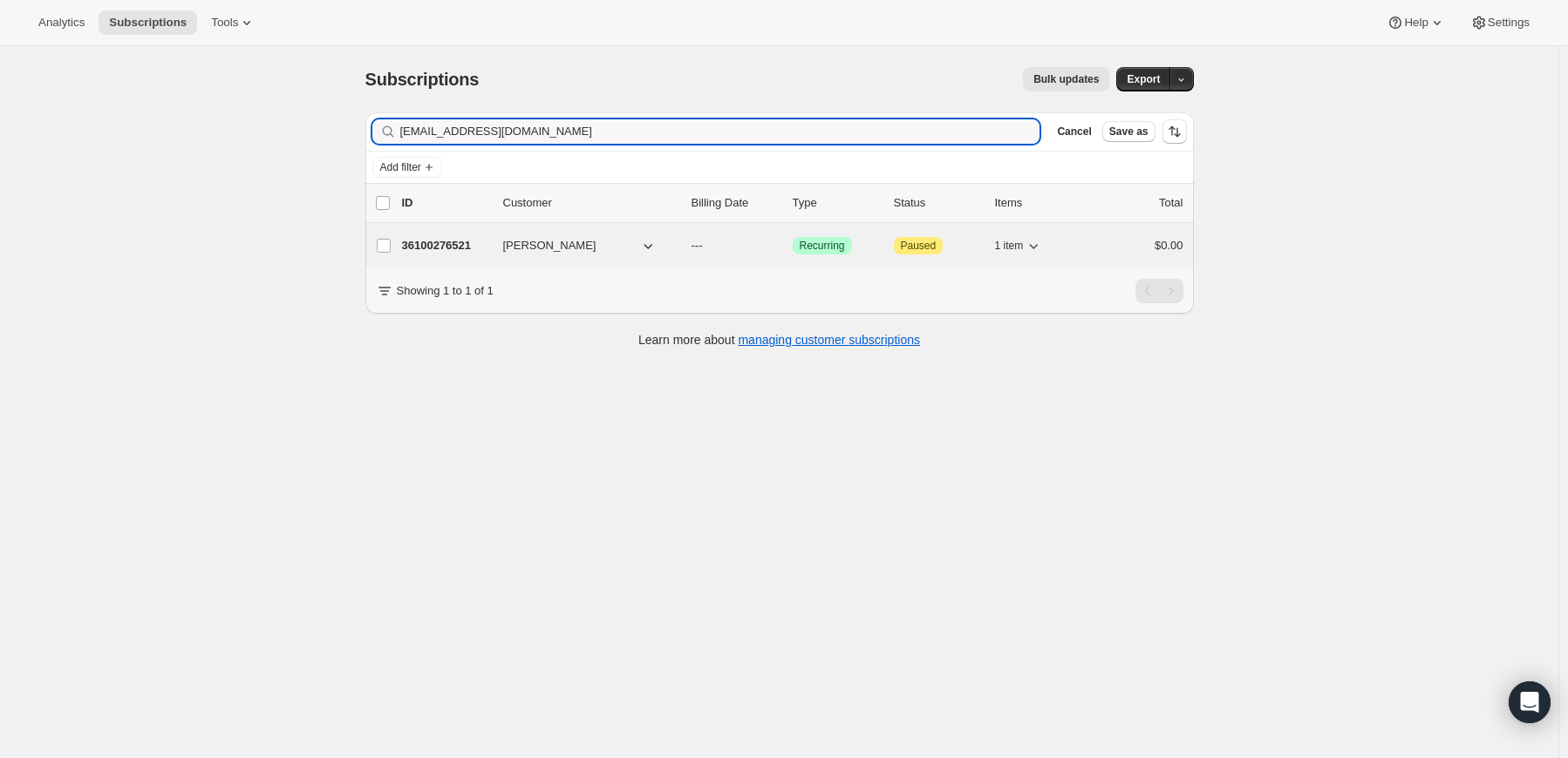
type input "tswope@mdmercy.com"
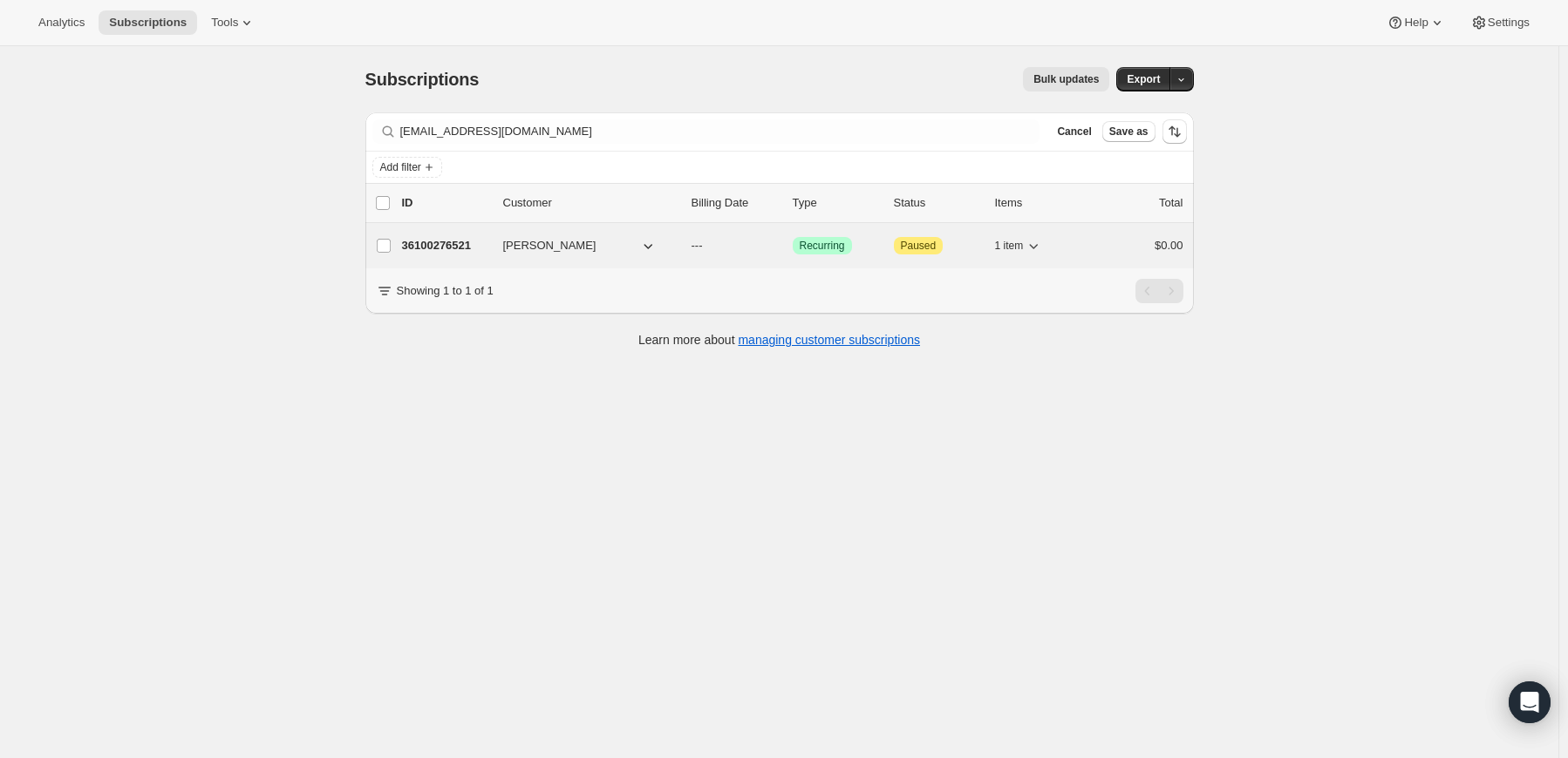
click at [463, 240] on p "36100276521" at bounding box center [446, 246] width 87 height 17
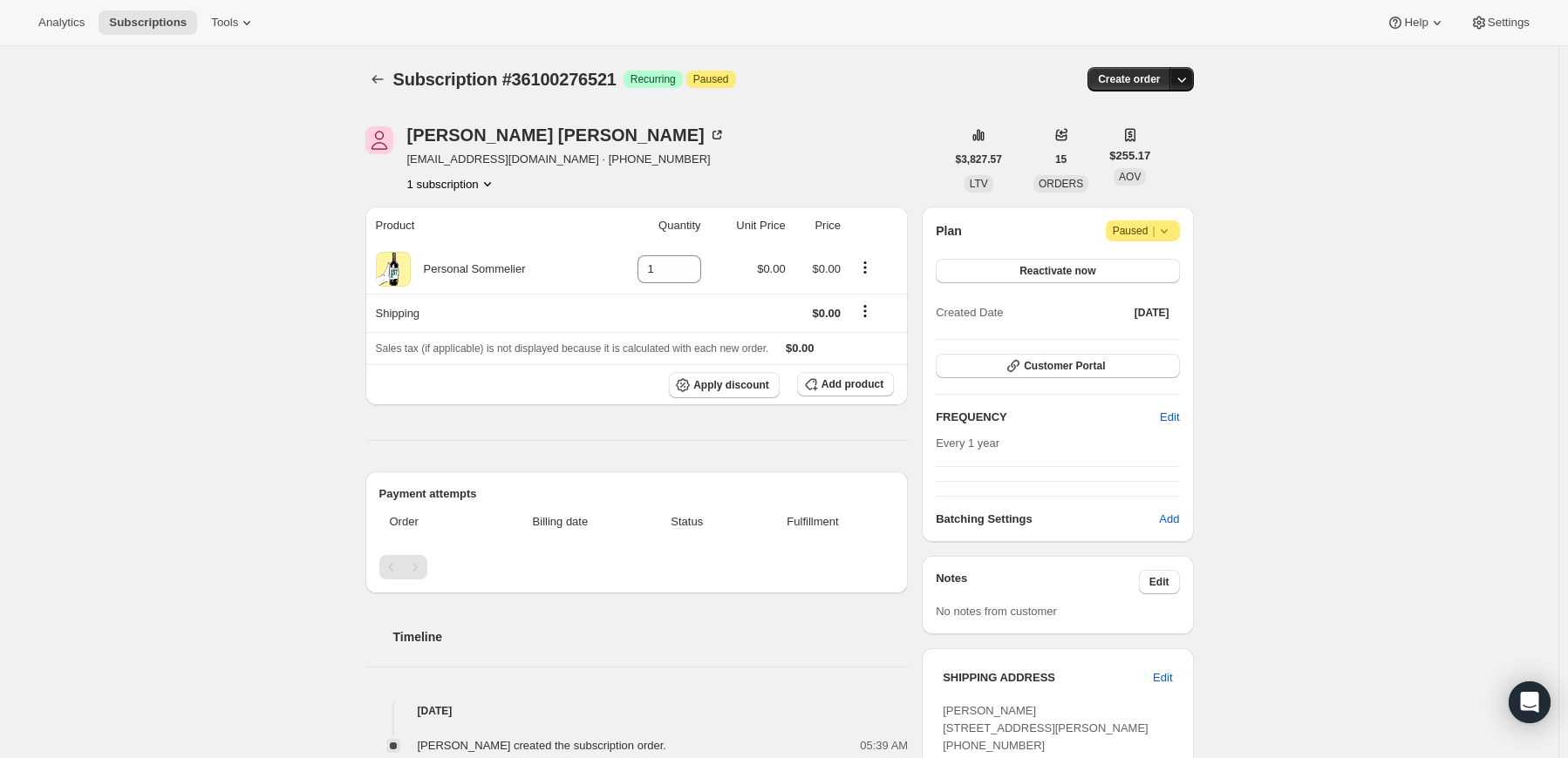
click at [1182, 76] on icon "button" at bounding box center [1181, 80] width 17 height 17
click at [1169, 149] on span "Create custom one-time order" at bounding box center [1112, 144] width 150 height 13
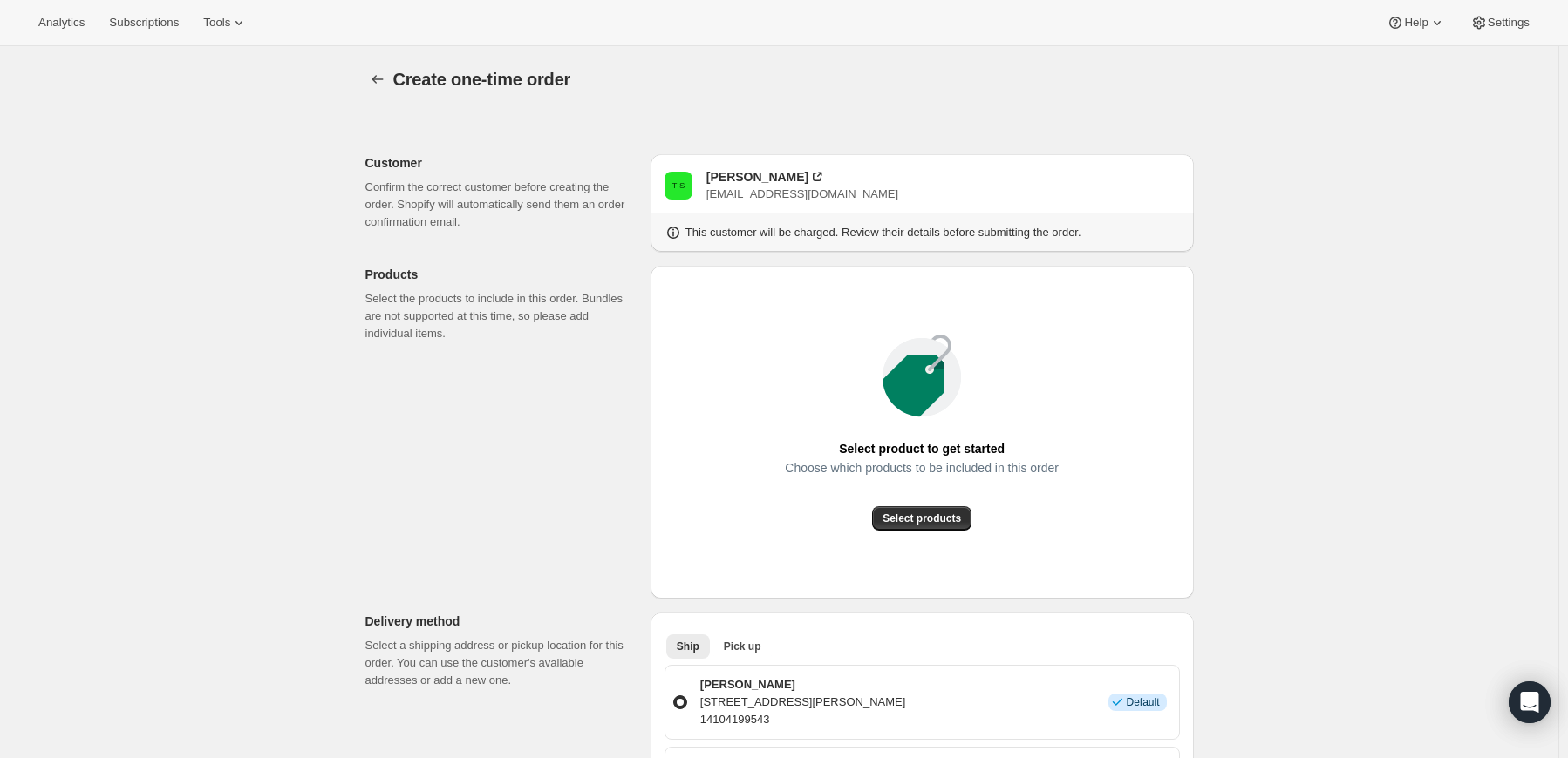
click at [903, 504] on div "Choose which products to be included in this order" at bounding box center [921, 483] width 274 height 45
click at [903, 510] on button "Select products" at bounding box center [922, 518] width 100 height 24
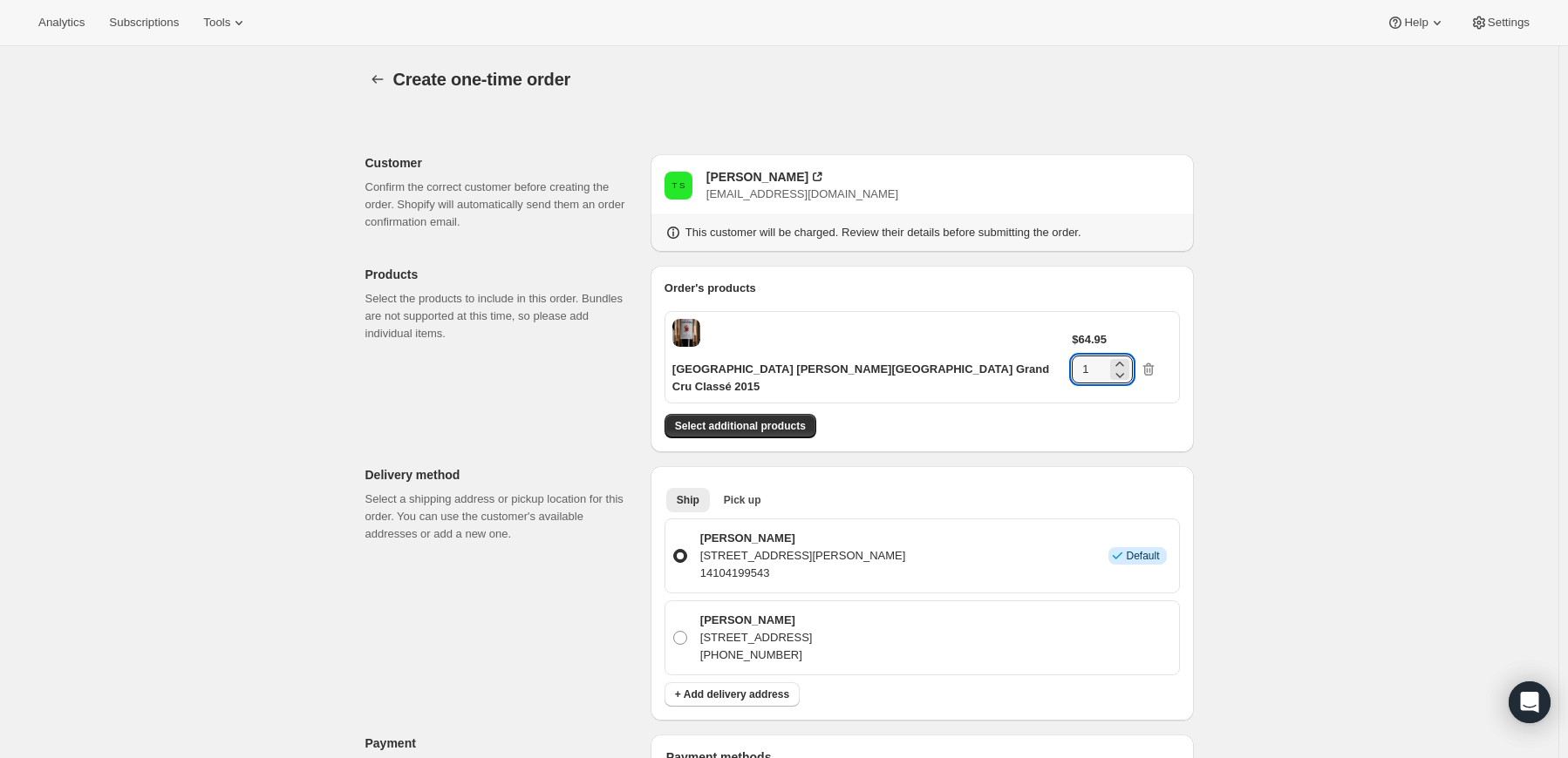
drag, startPoint x: 1108, startPoint y: 334, endPoint x: 1003, endPoint y: 327, distance: 105.2
click at [1003, 327] on div "Château Langoa Barton Saint-Julien Grand Cru Classé 2015 $64.95 1" at bounding box center [922, 358] width 515 height 93
type input "4"
click at [1294, 369] on div "Create one-time order. This page is ready Create one-time order Customer Confir…" at bounding box center [779, 724] width 1558 height 1356
click at [723, 420] on span "Select additional products" at bounding box center [741, 427] width 131 height 14
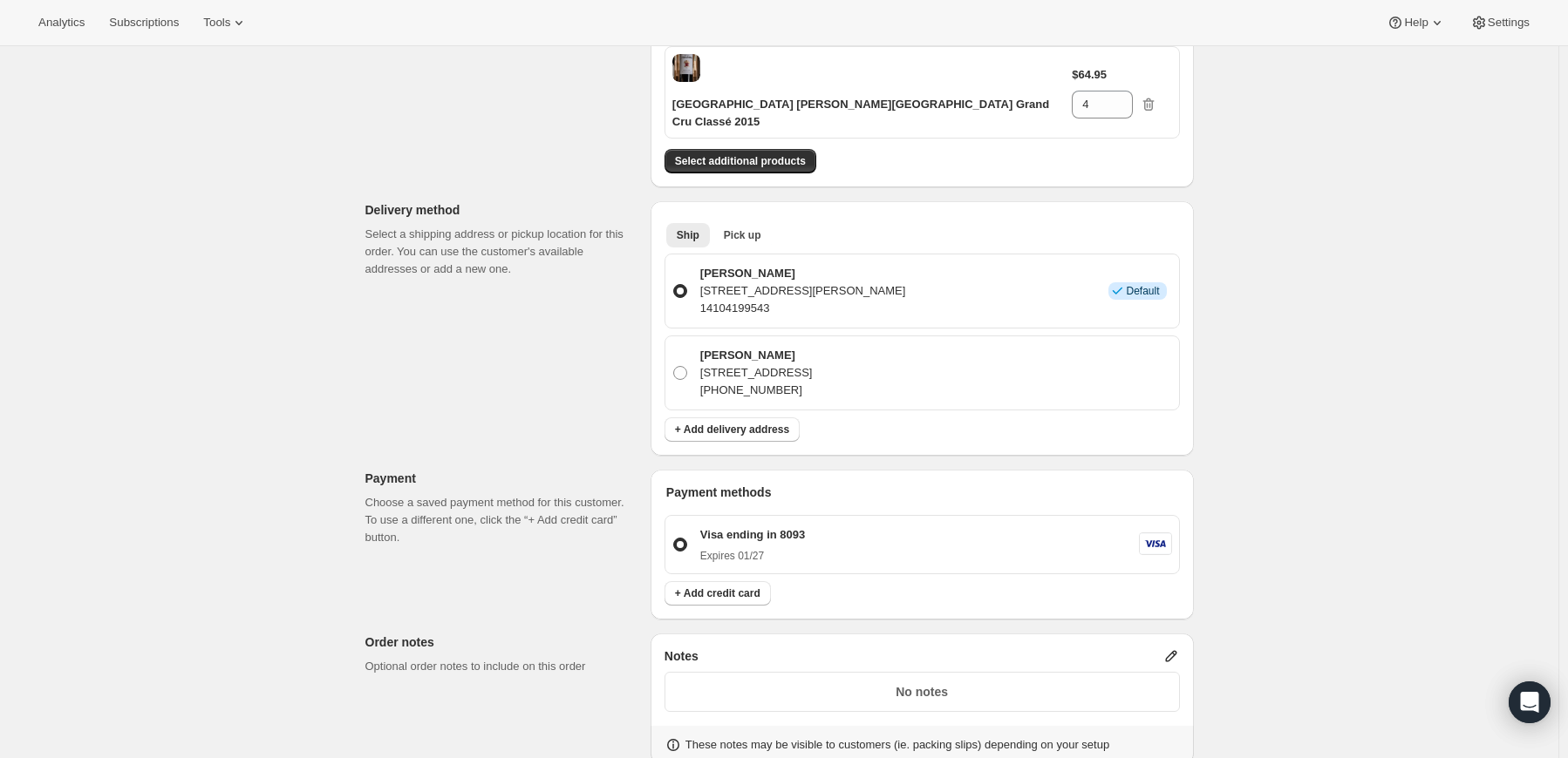
scroll to position [349, 0]
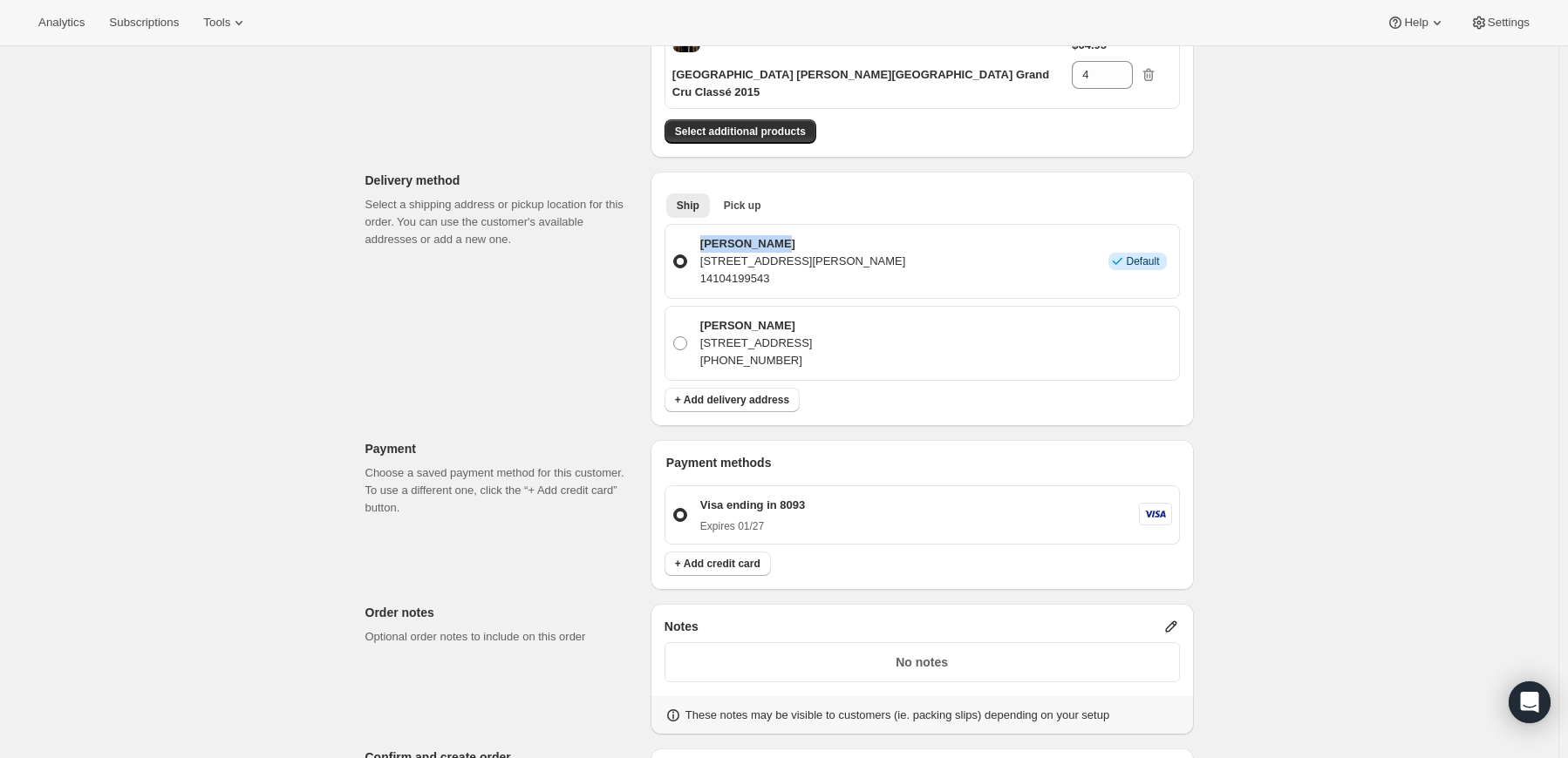
drag, startPoint x: 805, startPoint y: 186, endPoint x: 701, endPoint y: 189, distance: 104.0
click at [701, 235] on div "Thomas Swope 301 Saint Paul St # 912, Baltimore, MD, 21202, United States 14104…" at bounding box center [800, 261] width 211 height 52
copy p "Thomas Swope"
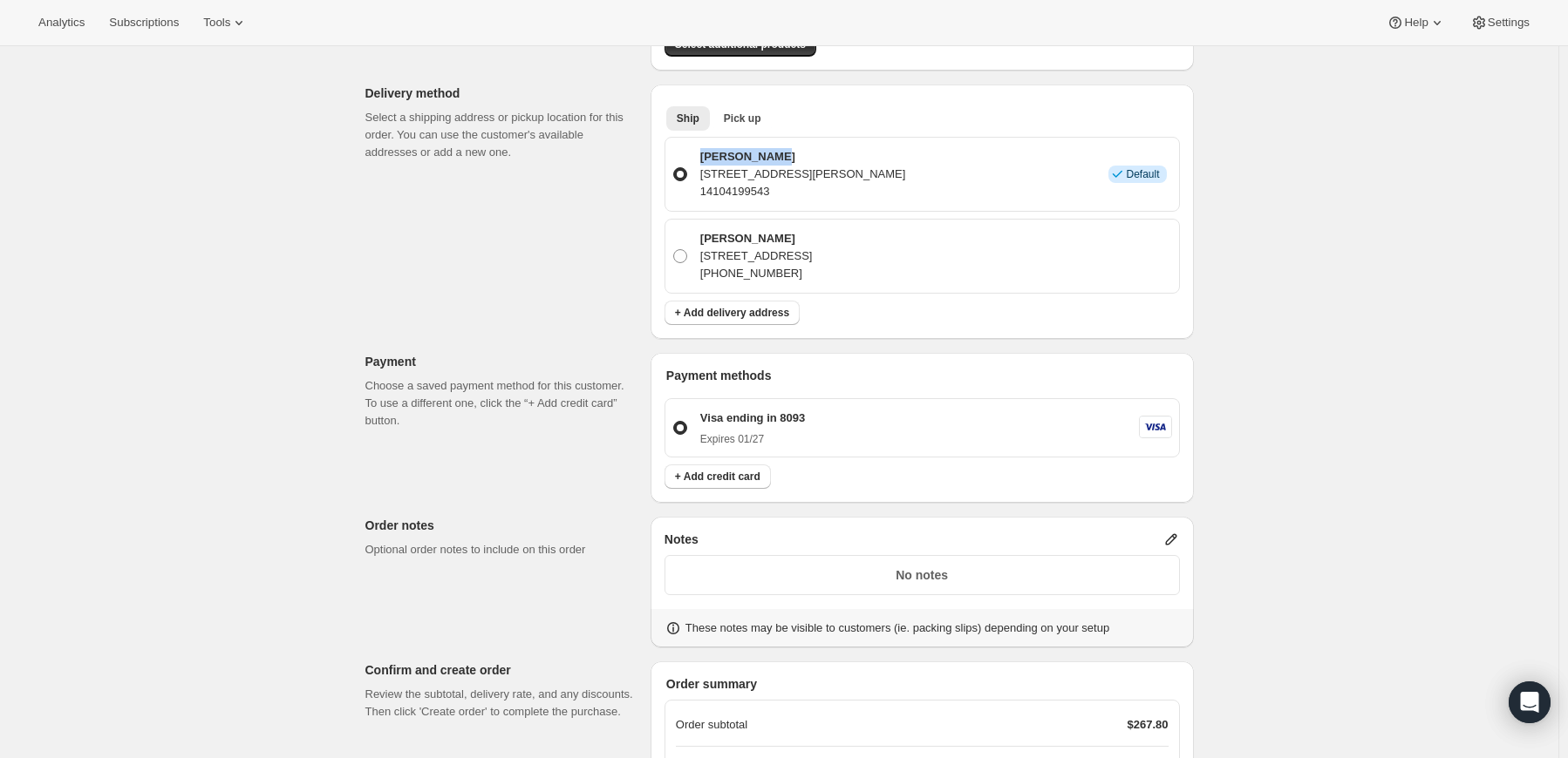
scroll to position [630, 0]
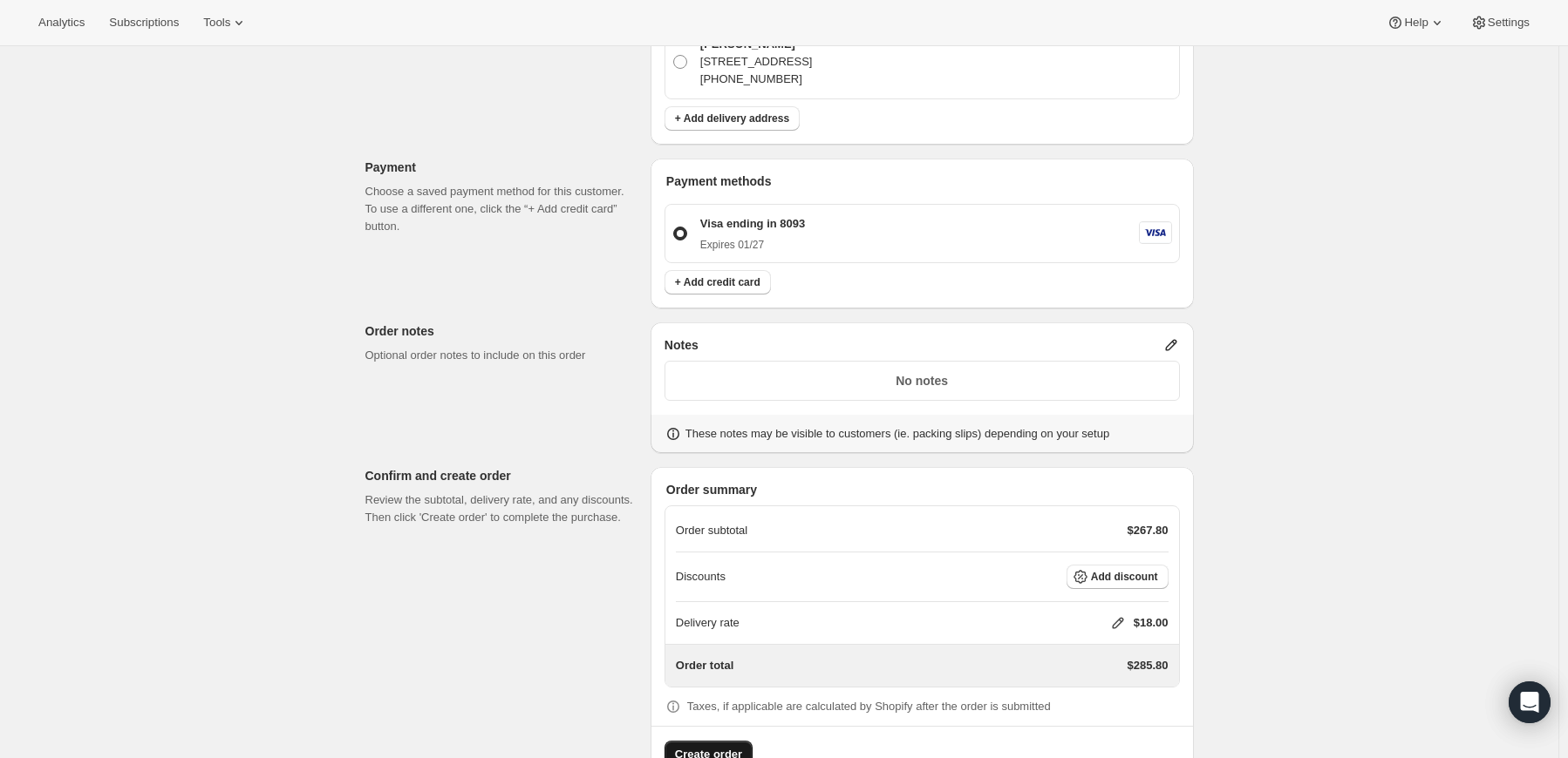
click at [714, 746] on span "Create order" at bounding box center [708, 755] width 67 height 17
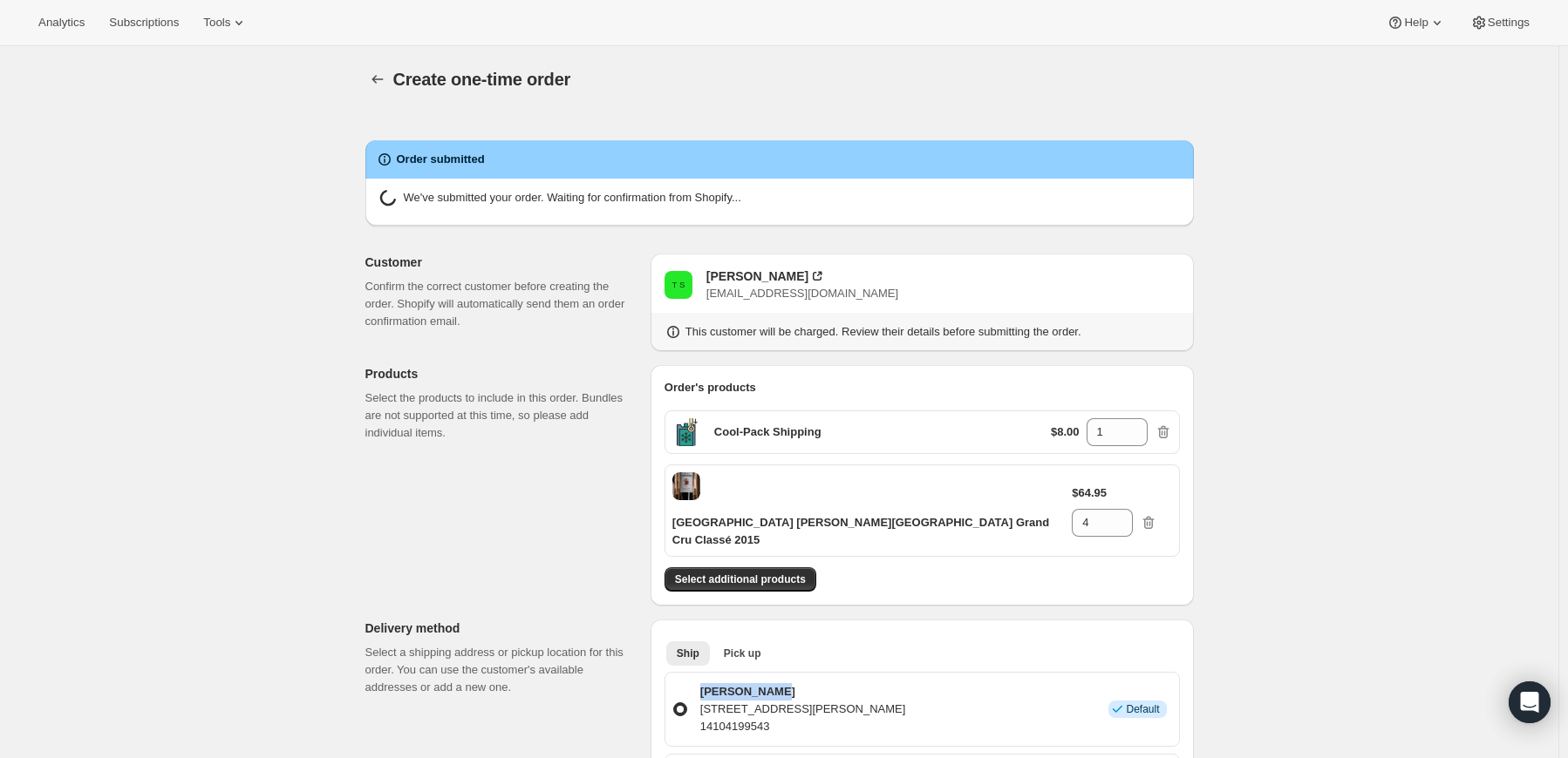
radio input "true"
